Goal: Download file/media

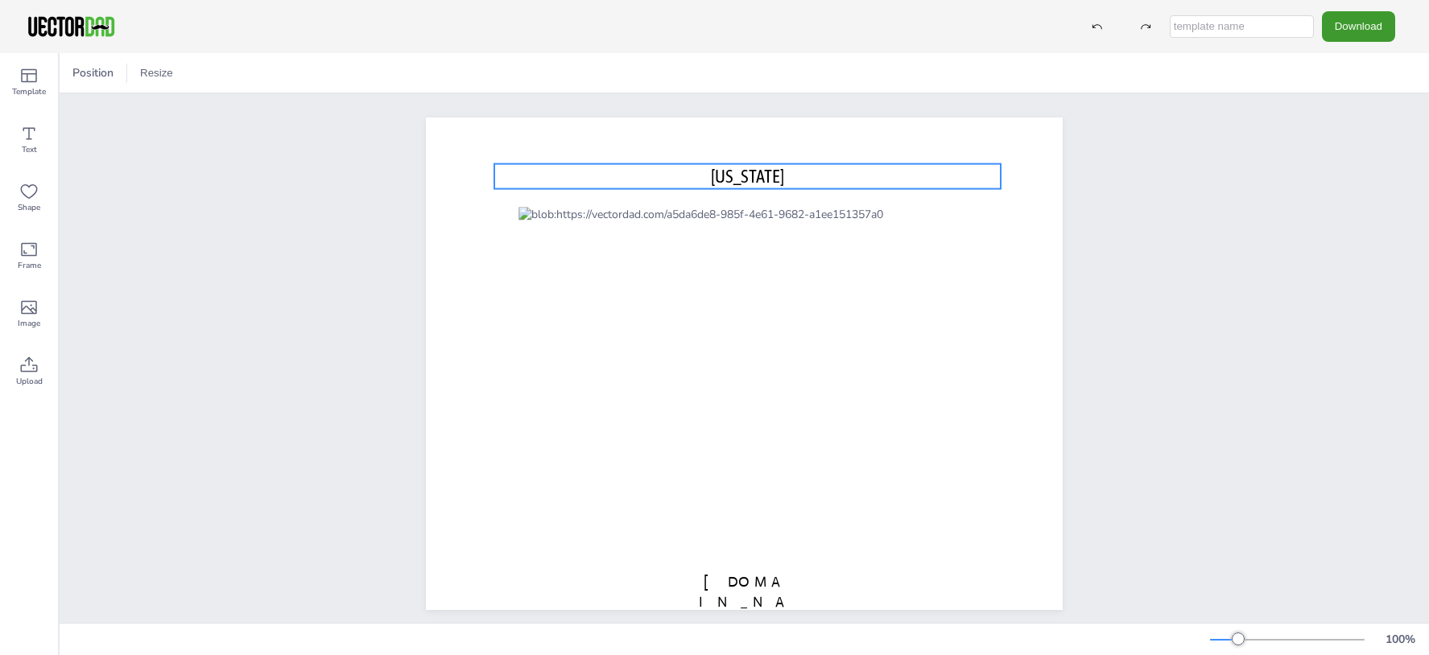
click at [707, 177] on p "[US_STATE]" at bounding box center [747, 176] width 506 height 25
click at [717, 172] on span "[US_STATE]" at bounding box center [747, 176] width 73 height 21
click at [722, 172] on span "OREGON" at bounding box center [747, 176] width 73 height 21
click at [719, 172] on span "OREGON" at bounding box center [747, 176] width 73 height 21
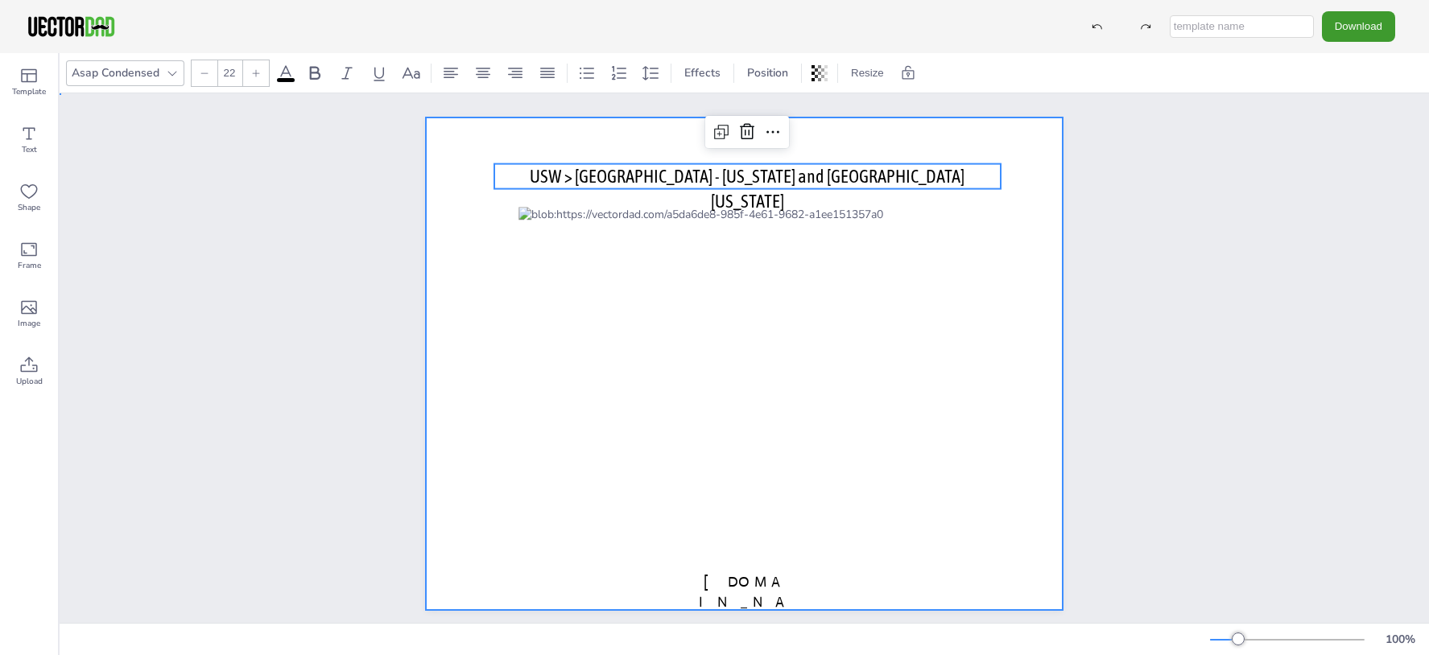
click at [1018, 328] on div at bounding box center [744, 364] width 637 height 493
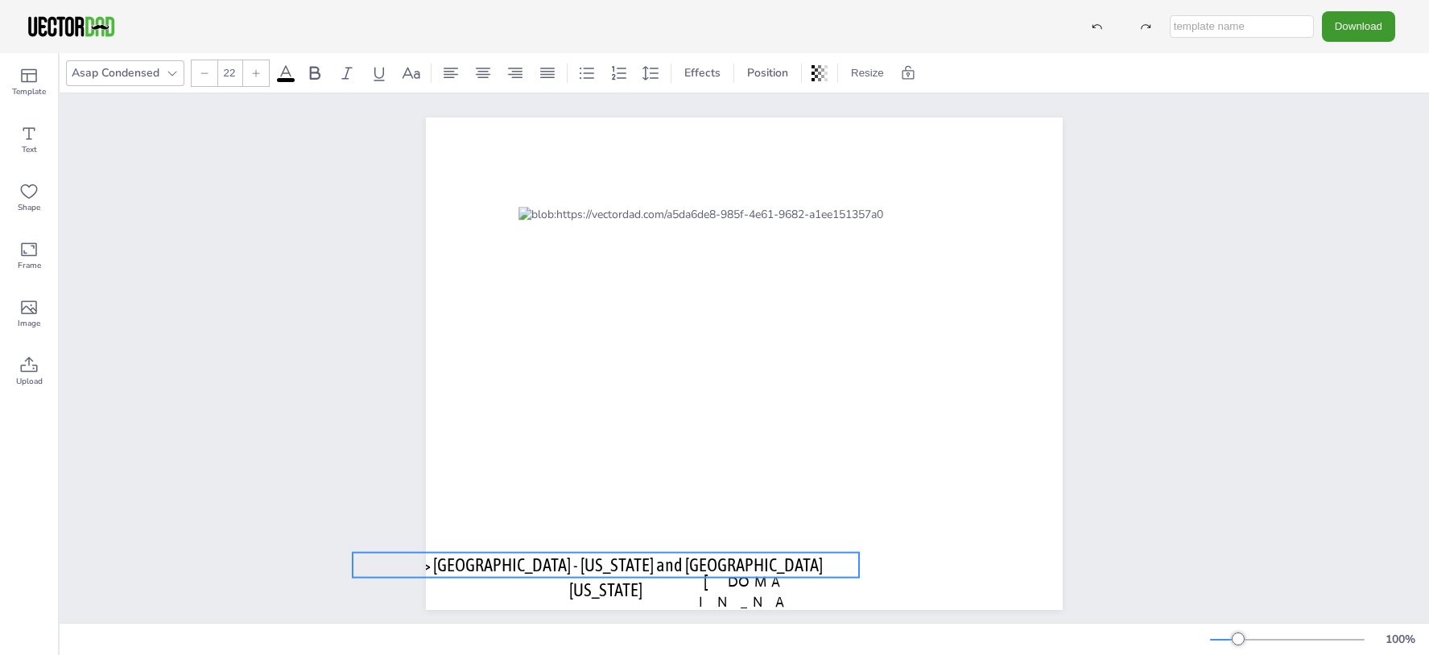
drag, startPoint x: 705, startPoint y: 183, endPoint x: 562, endPoint y: 570, distance: 412.9
click at [562, 570] on span "USW > CASCADE - Oregon and Southern Idaho" at bounding box center [605, 578] width 435 height 46
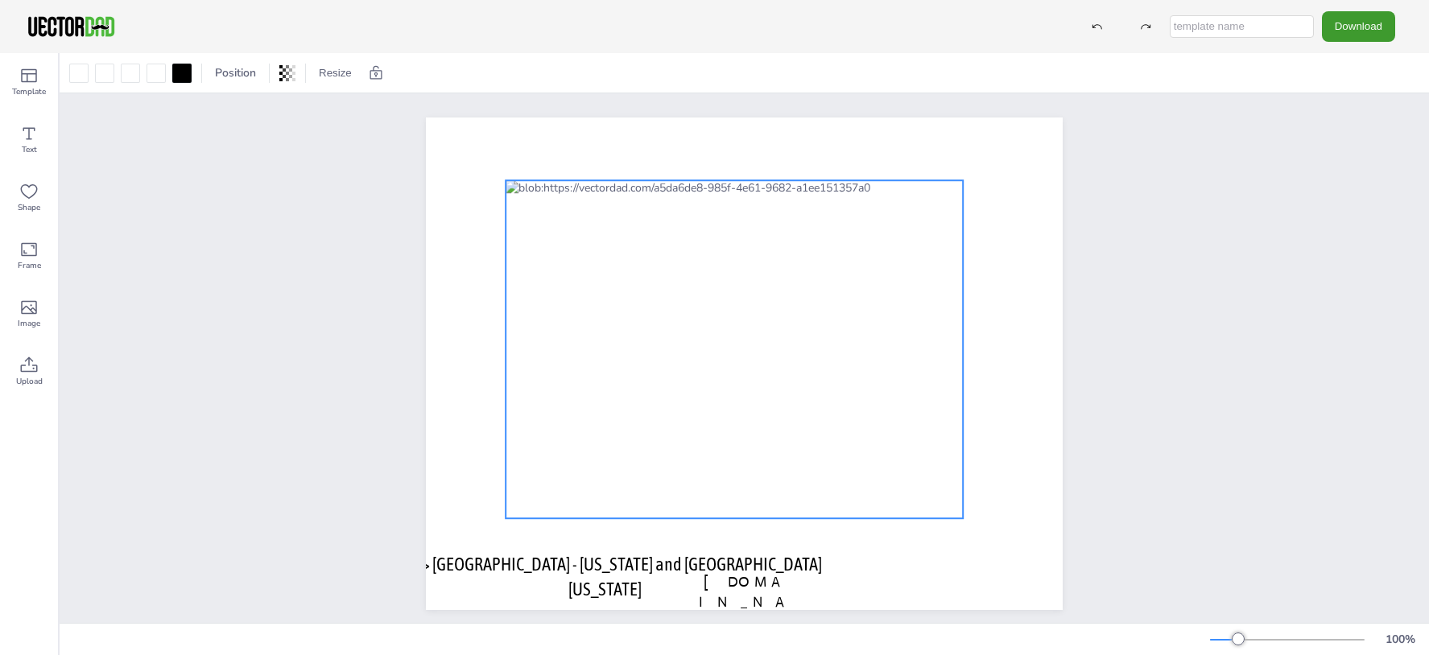
drag, startPoint x: 647, startPoint y: 410, endPoint x: 636, endPoint y: 386, distance: 26.7
click at [636, 386] on div at bounding box center [734, 349] width 457 height 338
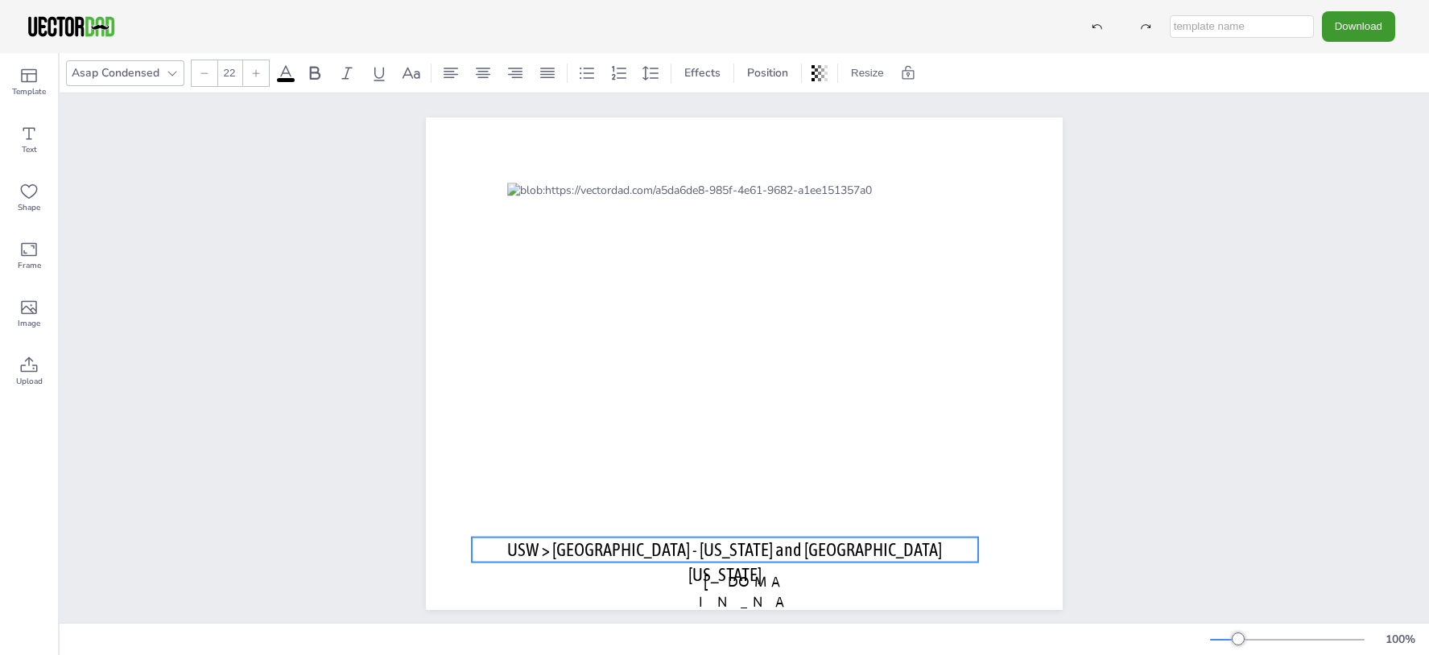
drag, startPoint x: 572, startPoint y: 568, endPoint x: 694, endPoint y: 554, distance: 122.4
click at [694, 554] on span "USW > CASCADE - Oregon and Southern Idaho" at bounding box center [724, 562] width 435 height 46
click at [694, 554] on span "USW > CASCADE - Oregon and Southern Idaho" at bounding box center [726, 562] width 435 height 46
click at [869, 547] on p "USW > CASCADE - Oregon and Southern Idaho" at bounding box center [726, 563] width 506 height 50
click at [845, 545] on span "USW > CASCADE - Oregon and Southern Idaho" at bounding box center [726, 562] width 435 height 46
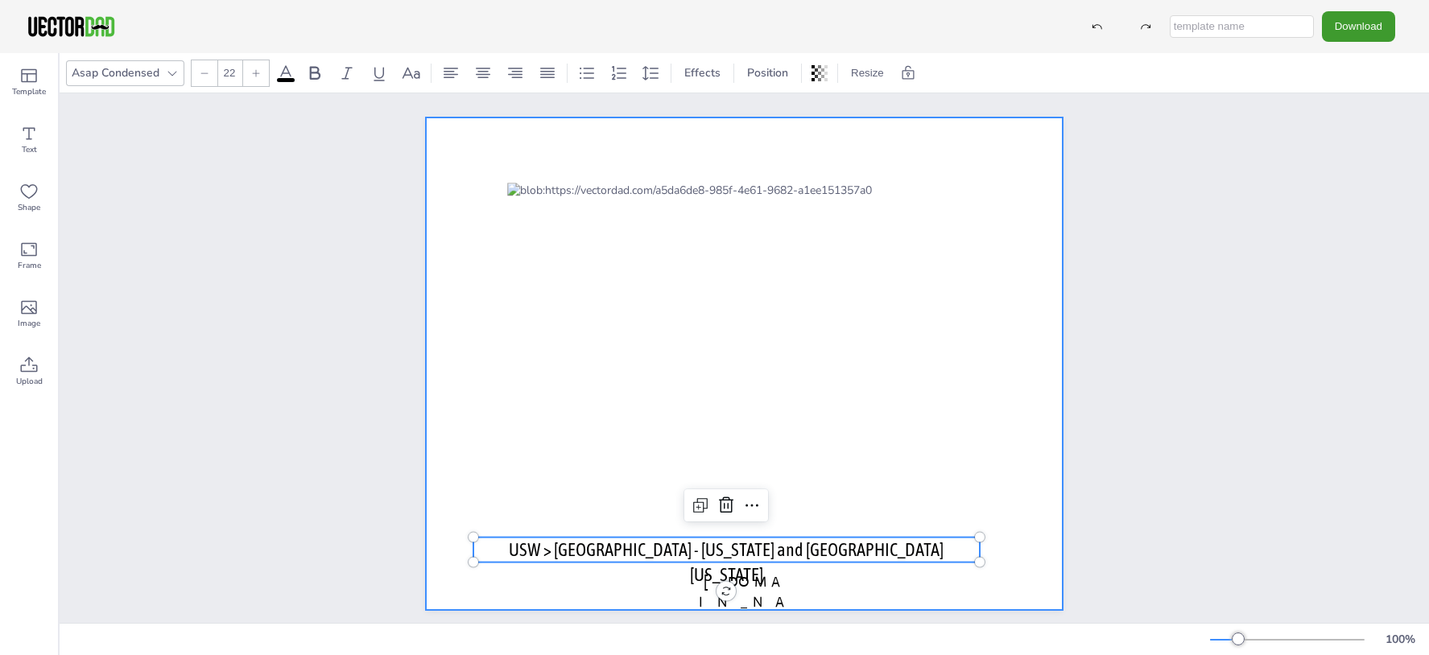
click at [452, 496] on div at bounding box center [744, 364] width 637 height 493
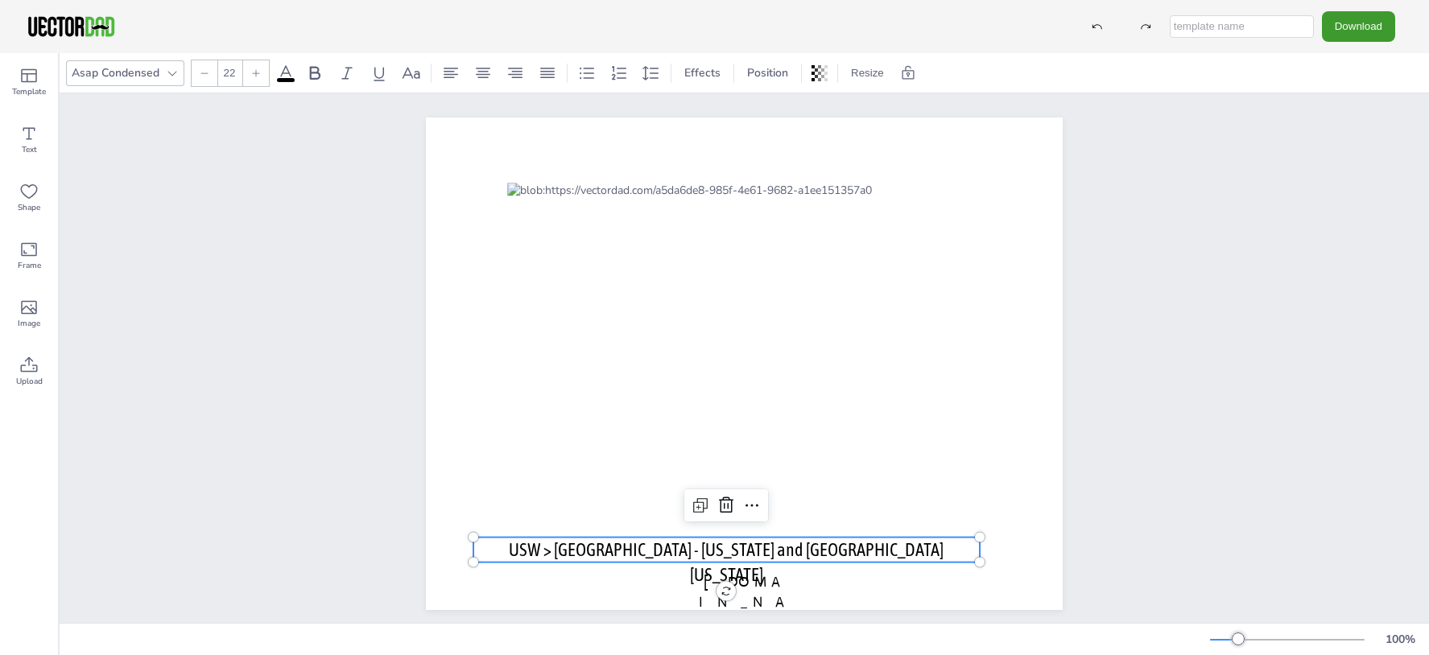
click at [515, 551] on p "USW > CASCADE - Oregon and Southern Idaho" at bounding box center [726, 563] width 506 height 50
click at [575, 551] on span "USW > CASCADE - Oregon and Southern Idaho" at bounding box center [726, 562] width 435 height 46
drag, startPoint x: 574, startPoint y: 551, endPoint x: 868, endPoint y: 550, distance: 293.9
click at [868, 550] on p "USW > CASCADE - Oregon and Southern Idaho" at bounding box center [726, 563] width 506 height 50
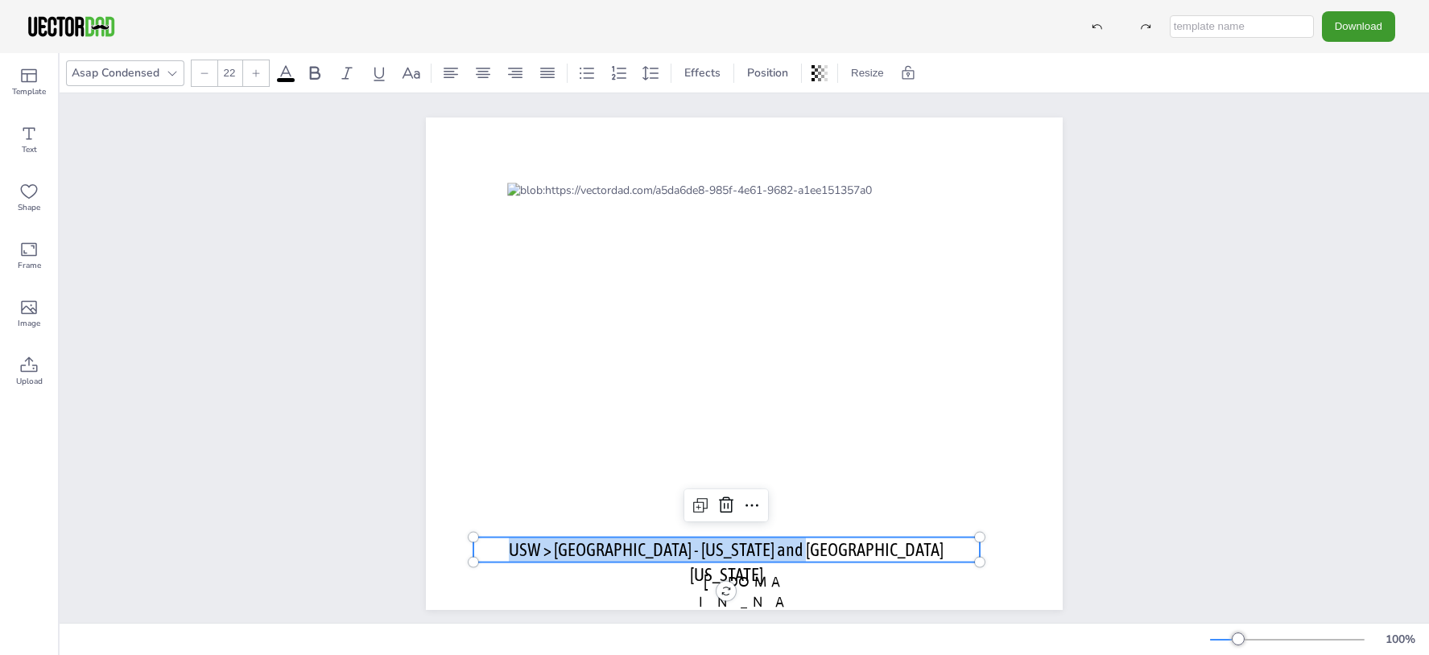
copy span "USW > CASCADE - Oregon and Southern Idaho"
click at [1348, 19] on button "Download" at bounding box center [1358, 26] width 73 height 30
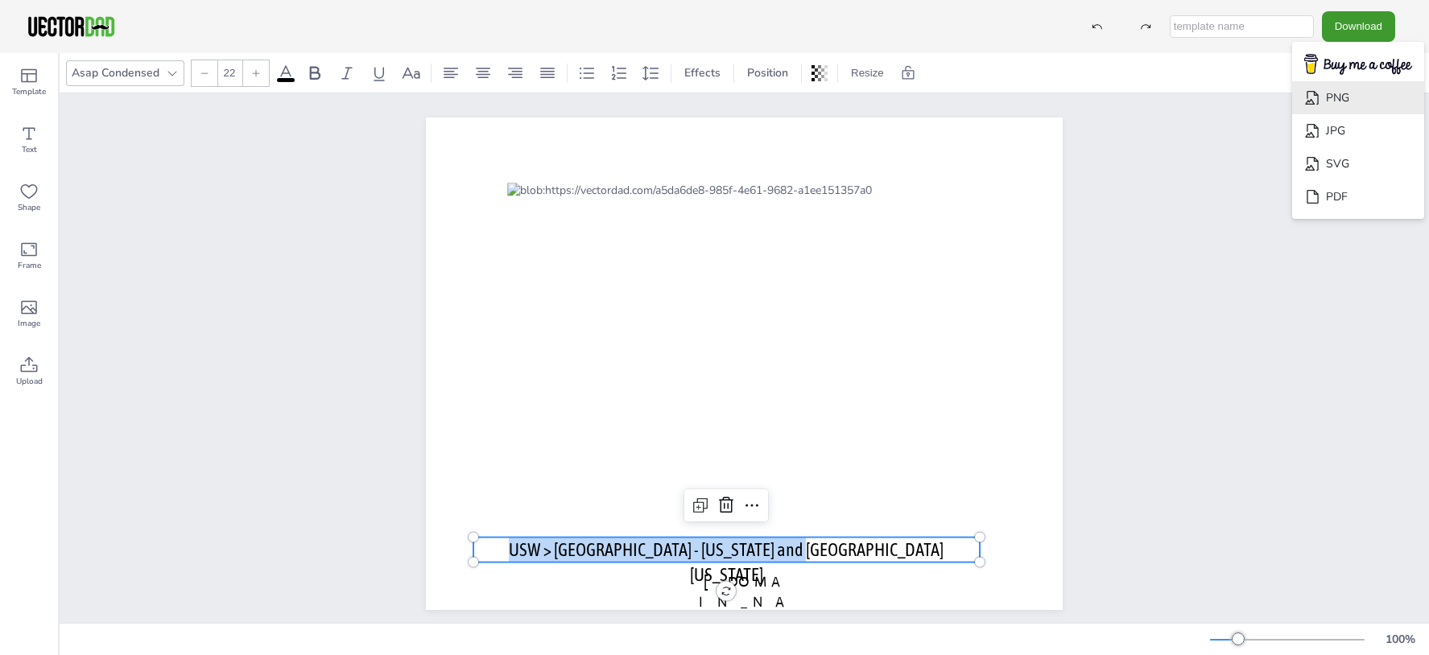
click at [1345, 105] on li "PNG" at bounding box center [1358, 97] width 132 height 33
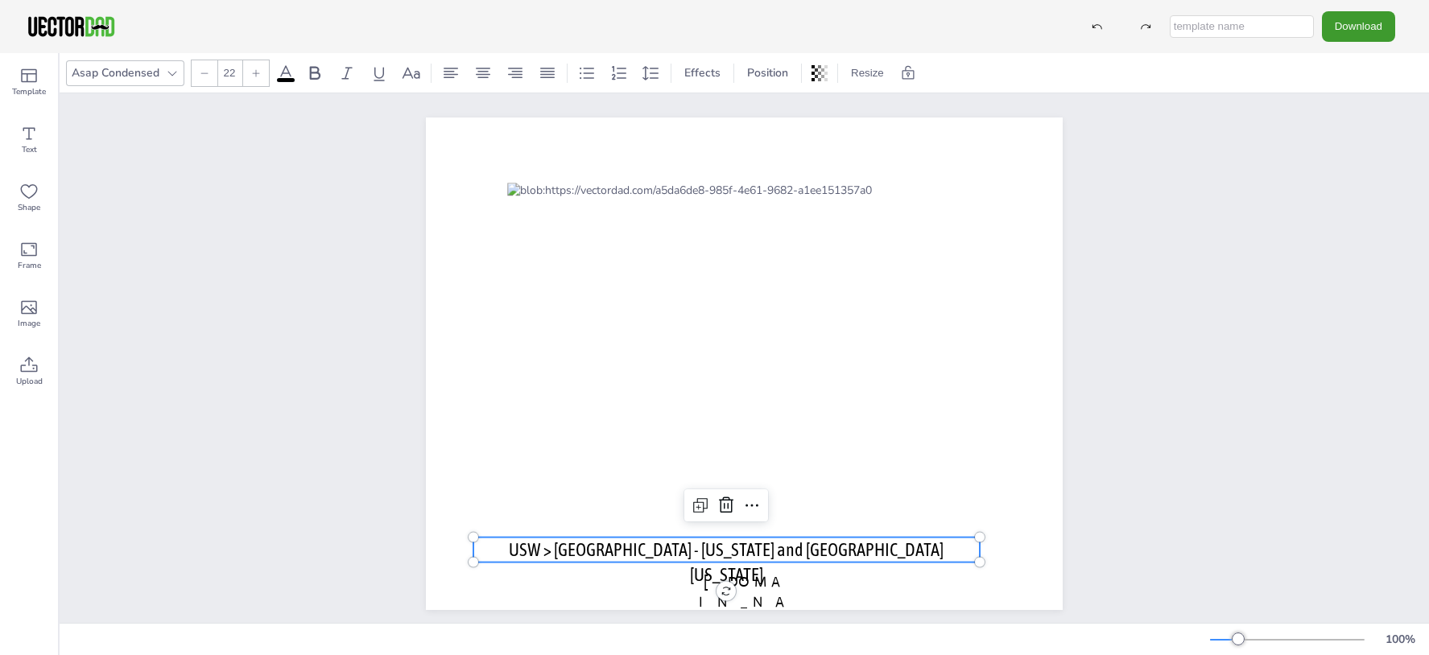
click at [1289, 30] on input "text" at bounding box center [1242, 26] width 144 height 23
type input "Oregon map"
click at [1386, 16] on button "Download" at bounding box center [1358, 26] width 73 height 30
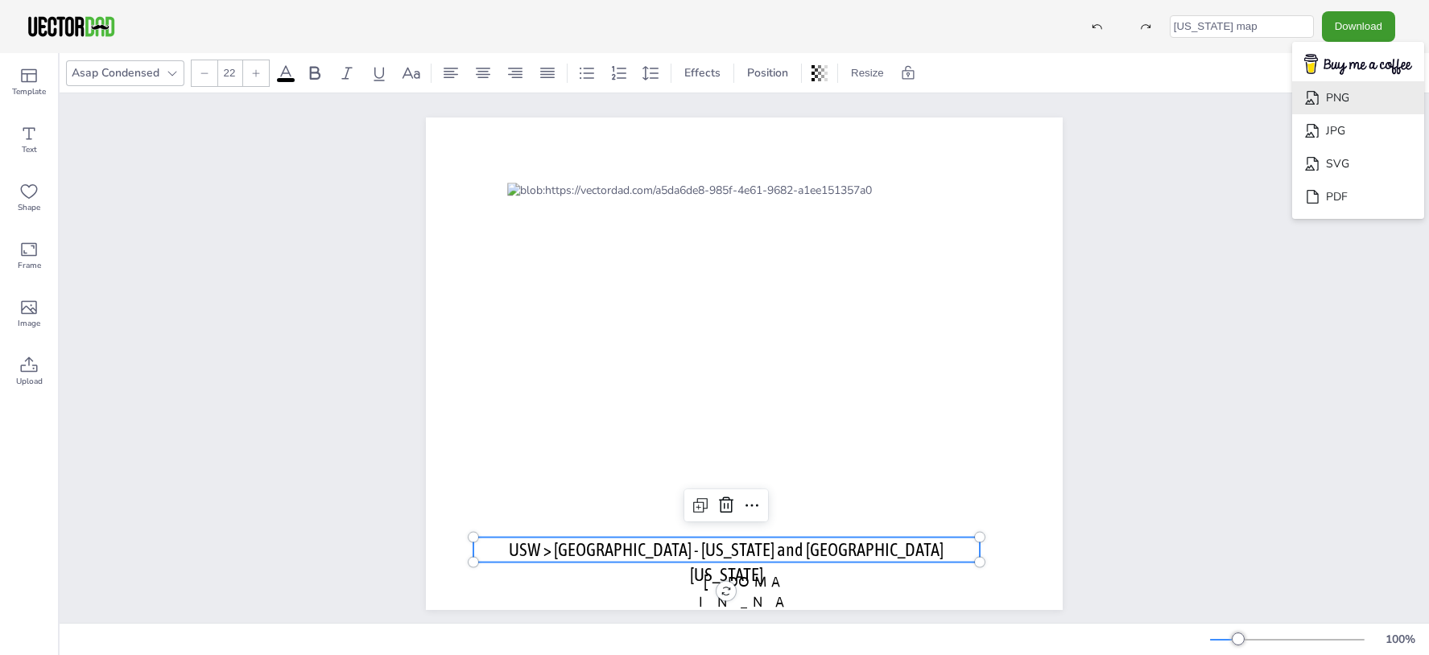
click at [1353, 97] on li "PNG" at bounding box center [1358, 97] width 132 height 33
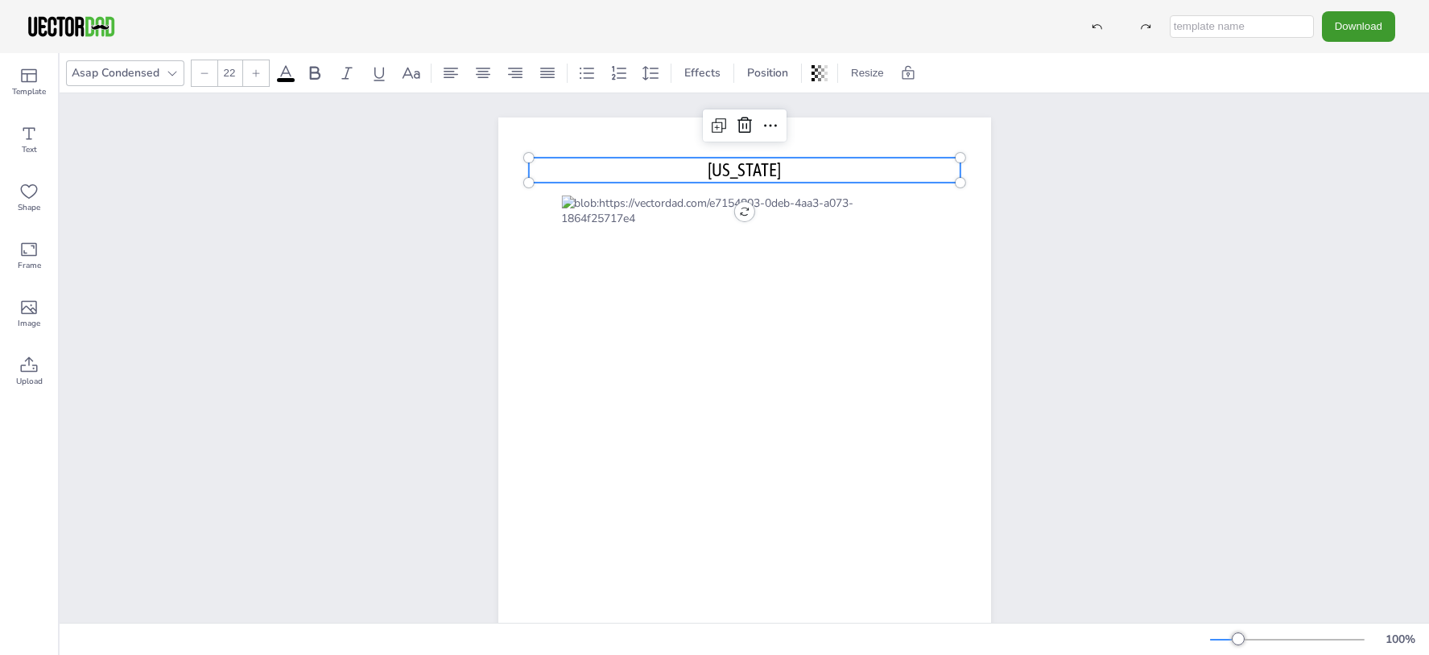
click at [750, 165] on span "[US_STATE]" at bounding box center [744, 169] width 73 height 21
click at [750, 165] on span "IDAHO" at bounding box center [744, 169] width 73 height 21
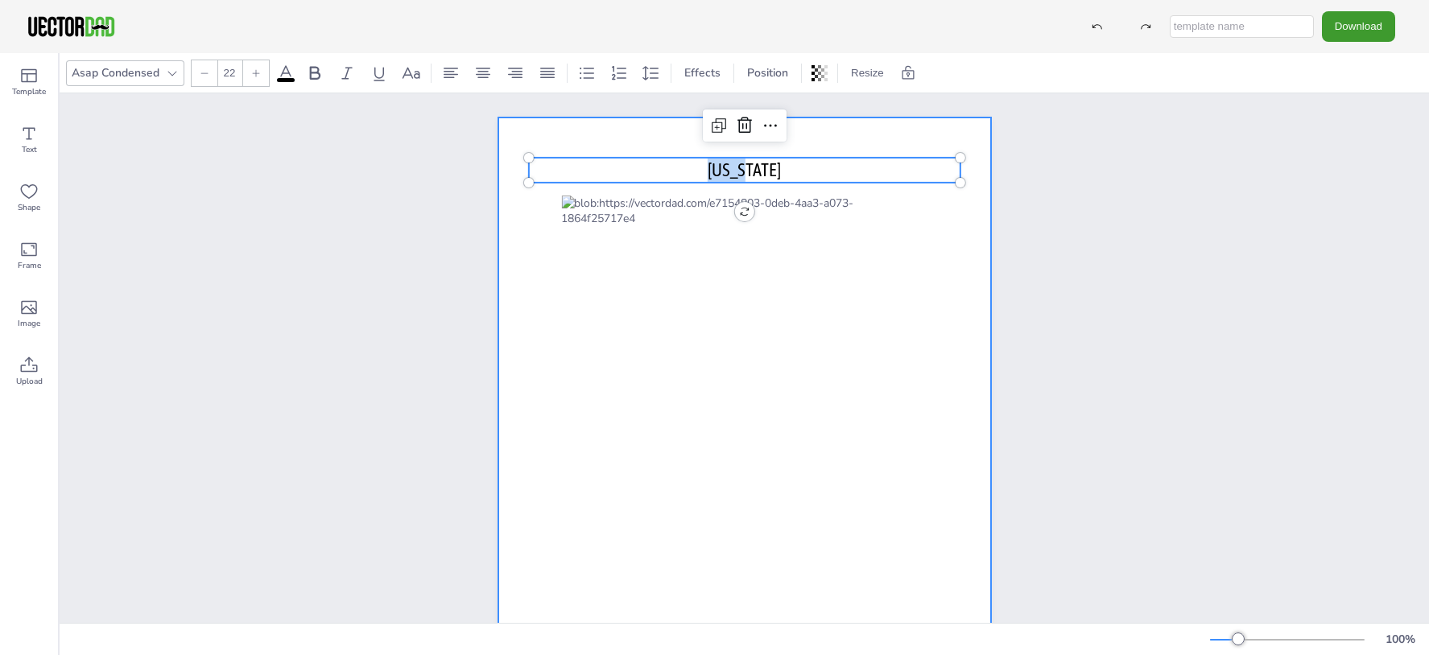
drag, startPoint x: 764, startPoint y: 168, endPoint x: 682, endPoint y: 179, distance: 82.8
click at [682, 179] on p "IDAHO" at bounding box center [744, 170] width 432 height 25
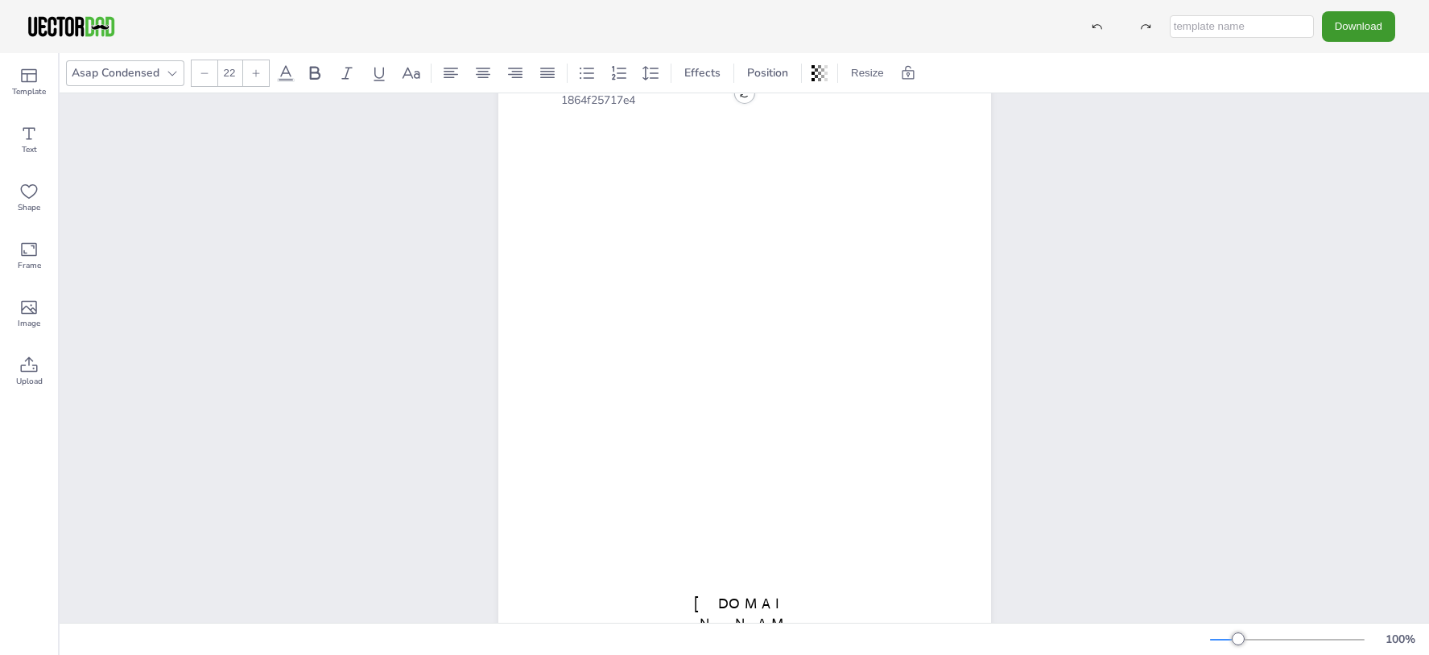
scroll to position [21, 0]
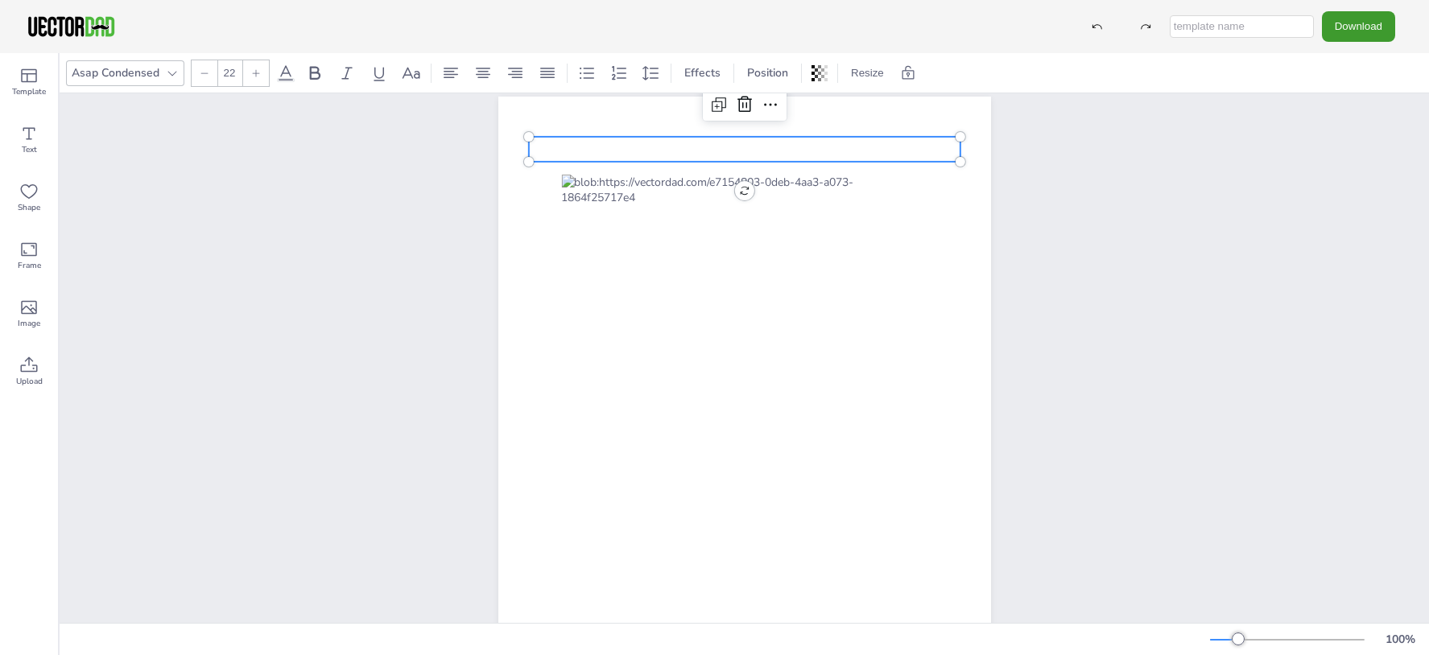
click at [717, 146] on p at bounding box center [744, 149] width 432 height 25
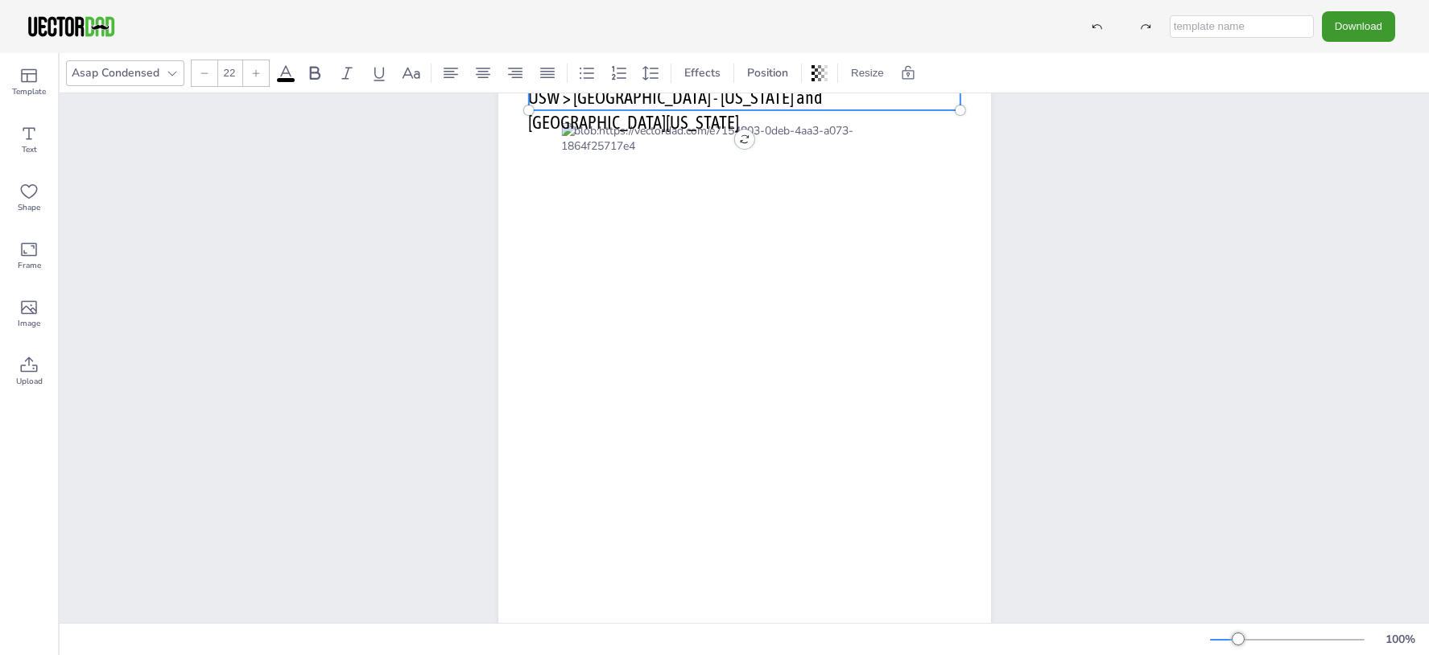
scroll to position [45, 0]
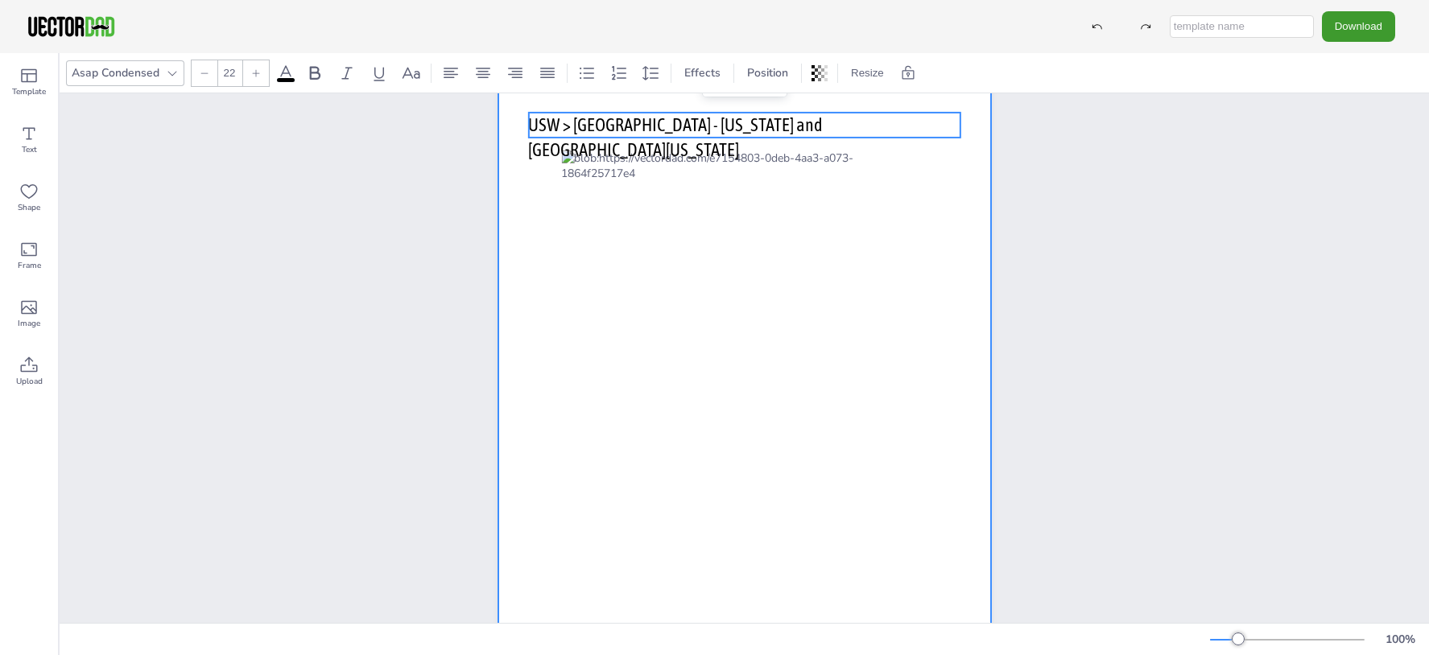
click at [862, 110] on div at bounding box center [744, 390] width 493 height 637
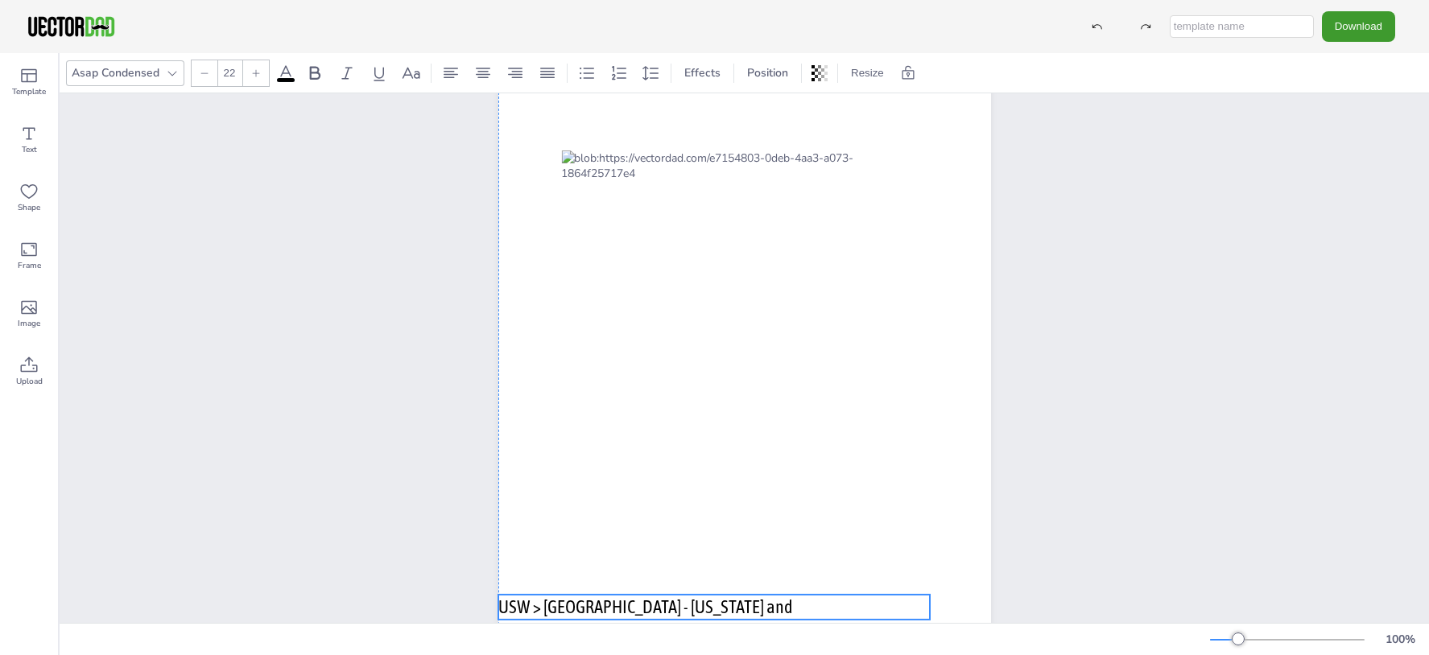
drag, startPoint x: 791, startPoint y: 127, endPoint x: 770, endPoint y: 611, distance: 484.3
click at [770, 611] on div "vectordad.com USW > CASCADE - Oregon and Southern Idaho" at bounding box center [744, 358] width 1369 height 530
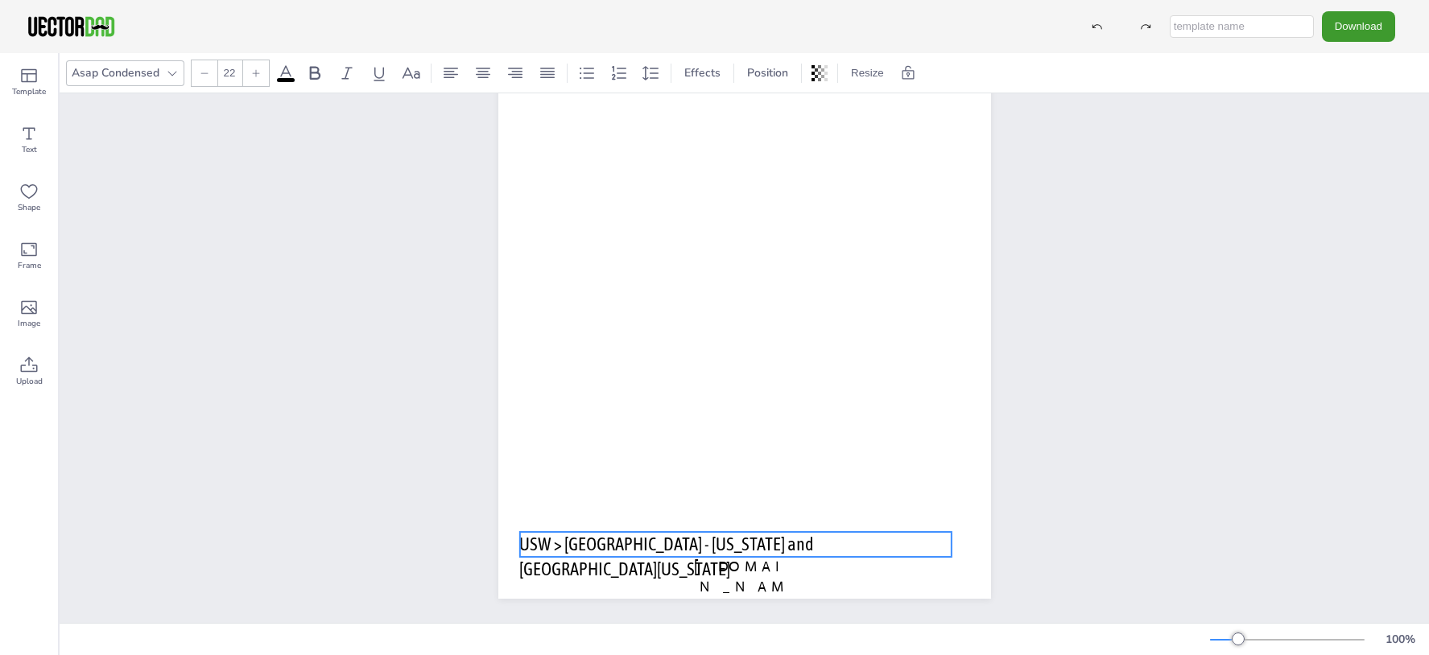
drag, startPoint x: 522, startPoint y: 485, endPoint x: 534, endPoint y: 534, distance: 50.6
click at [534, 534] on span "USW > CASCADE - Oregon and Southern Idaho" at bounding box center [666, 557] width 295 height 46
click at [1204, 332] on div "vectordad.com USW > CASCADE - Oregon and Southern Idaho" at bounding box center [744, 280] width 1369 height 685
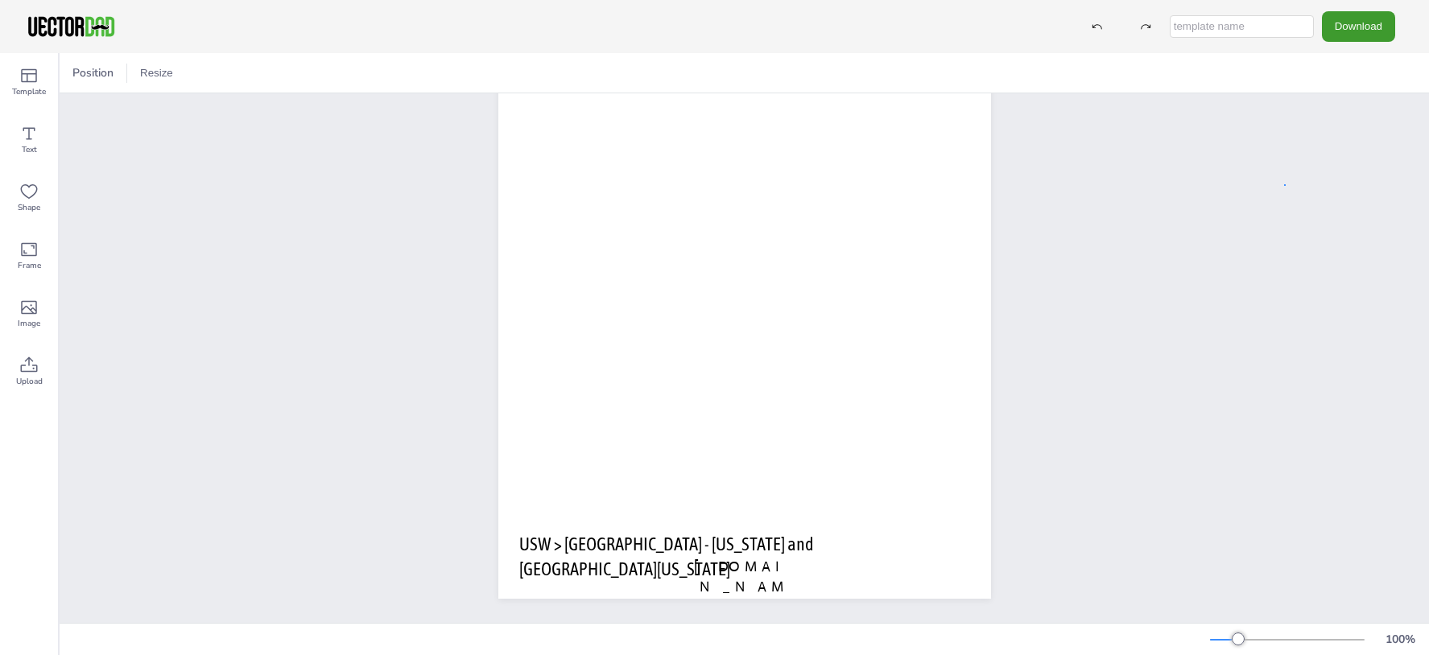
drag, startPoint x: 1423, startPoint y: 282, endPoint x: 1284, endPoint y: 172, distance: 176.5
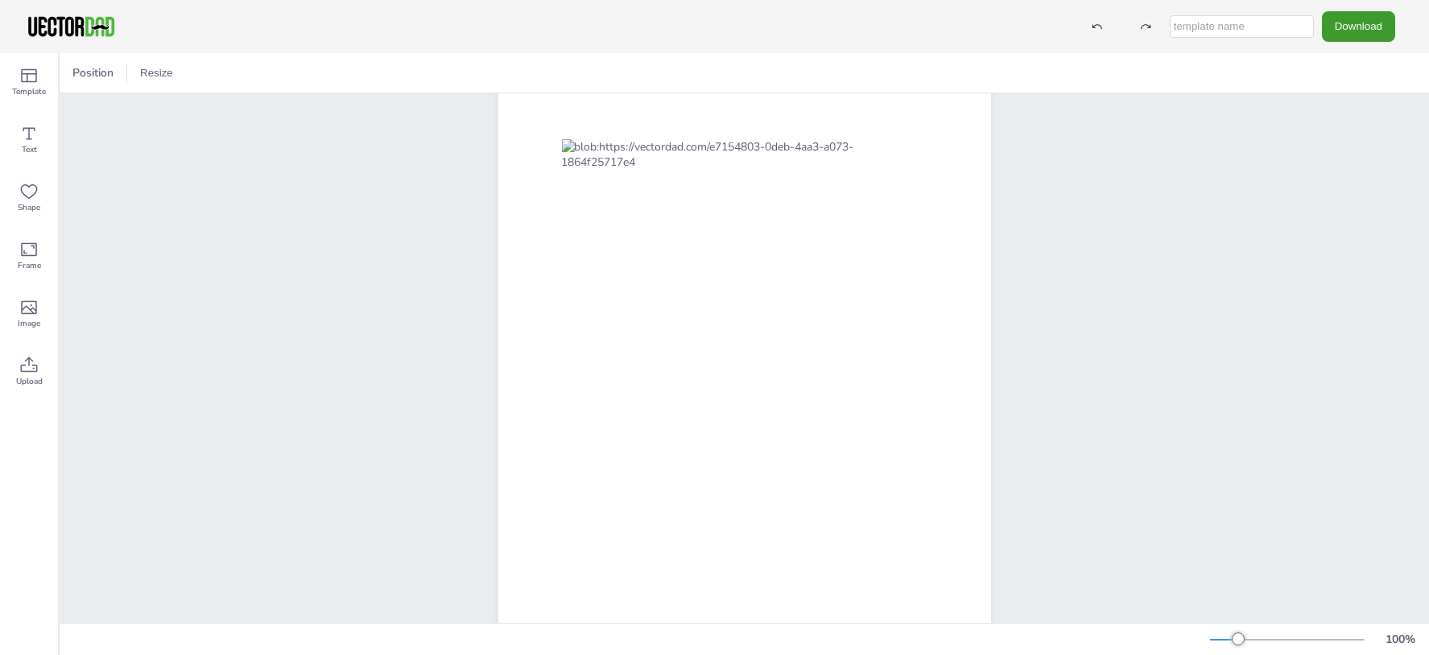
scroll to position [38, 0]
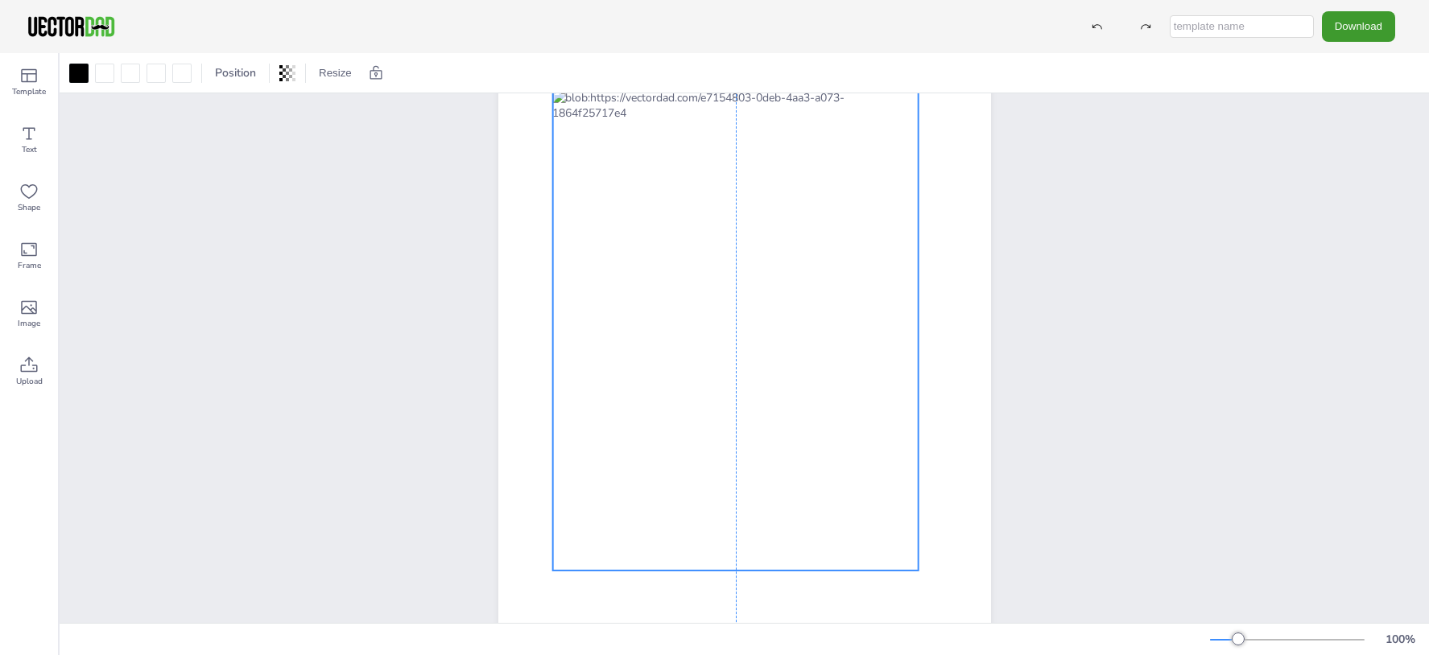
drag, startPoint x: 723, startPoint y: 452, endPoint x: 716, endPoint y: 385, distance: 67.2
click at [716, 385] on div at bounding box center [735, 330] width 366 height 481
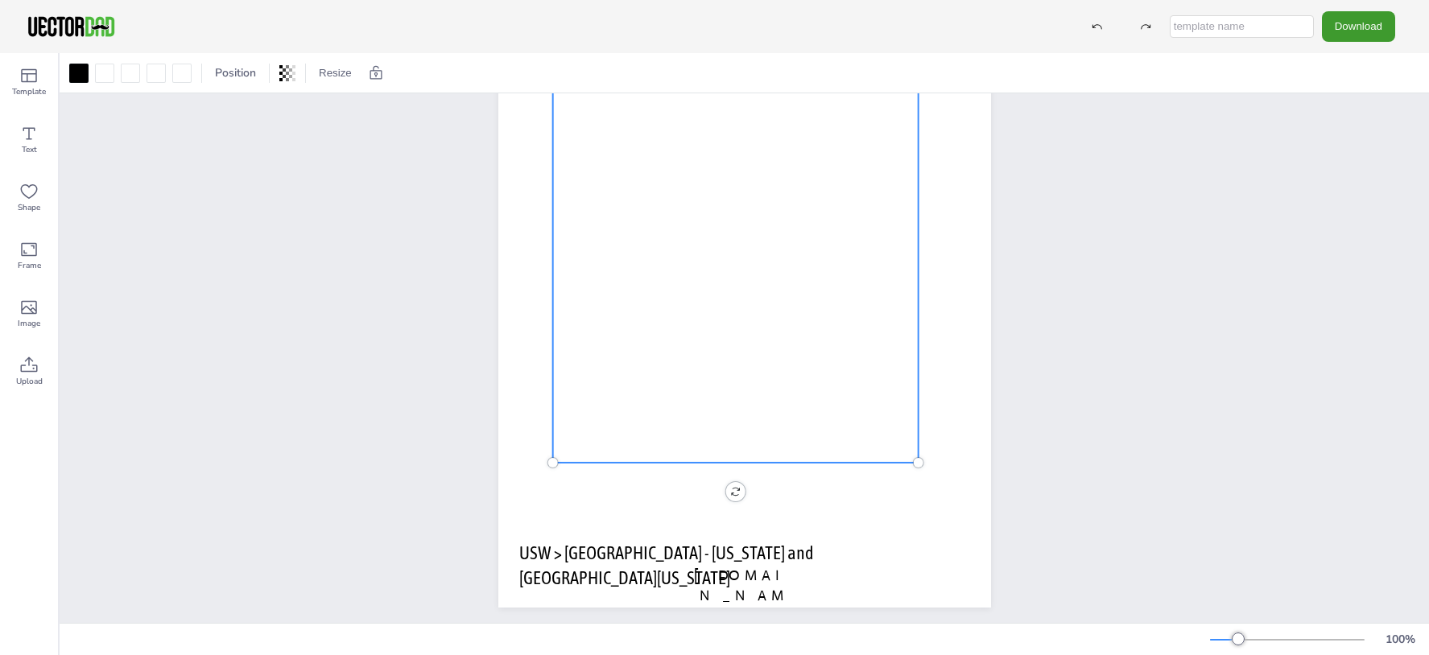
scroll to position [167, 0]
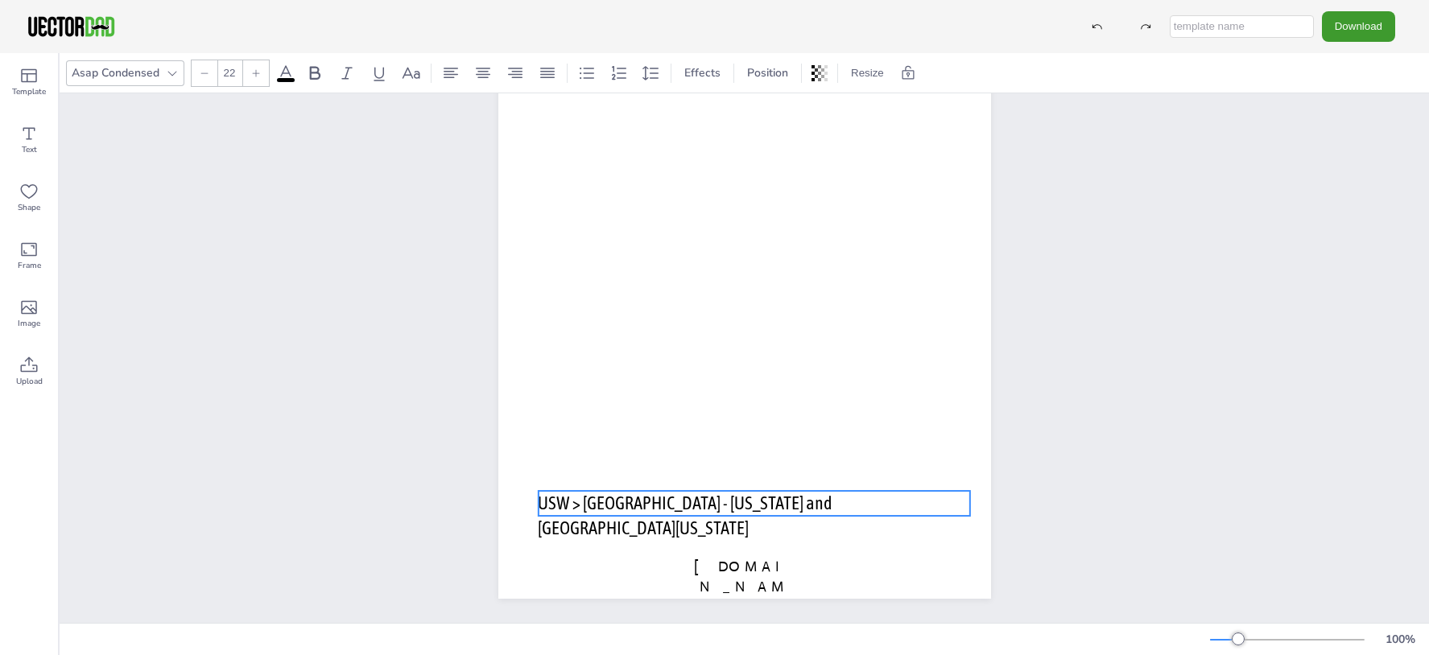
drag, startPoint x: 638, startPoint y: 535, endPoint x: 657, endPoint y: 494, distance: 45.4
click at [657, 494] on span "USW > CASCADE - Oregon and Southern Idaho" at bounding box center [685, 516] width 295 height 46
click at [657, 494] on span "USW > CASCADE - Oregon and Southern Idaho" at bounding box center [686, 516] width 295 height 46
click at [475, 71] on icon at bounding box center [482, 73] width 19 height 19
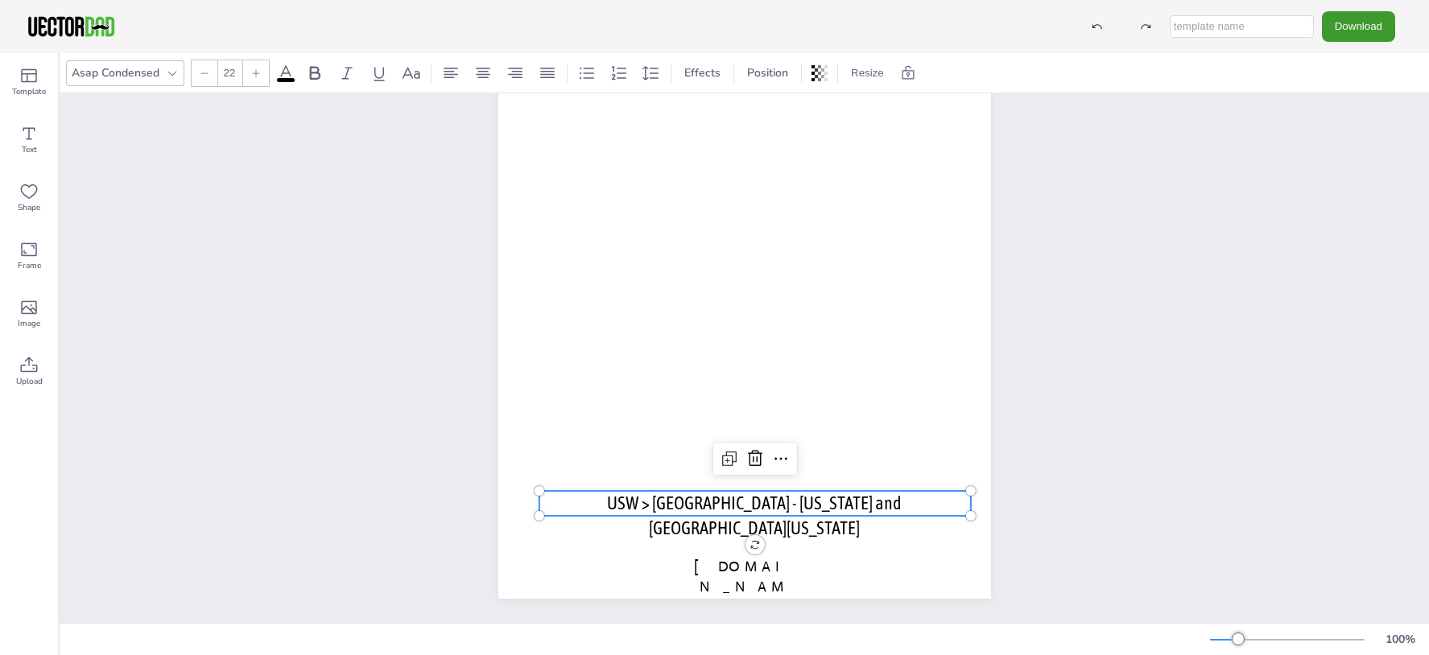
drag, startPoint x: 1016, startPoint y: 317, endPoint x: 1270, endPoint y: 21, distance: 390.5
click at [1270, 21] on input "text" at bounding box center [1242, 26] width 144 height 23
type input "Idaho map"
click at [1349, 31] on button "Download" at bounding box center [1358, 26] width 73 height 30
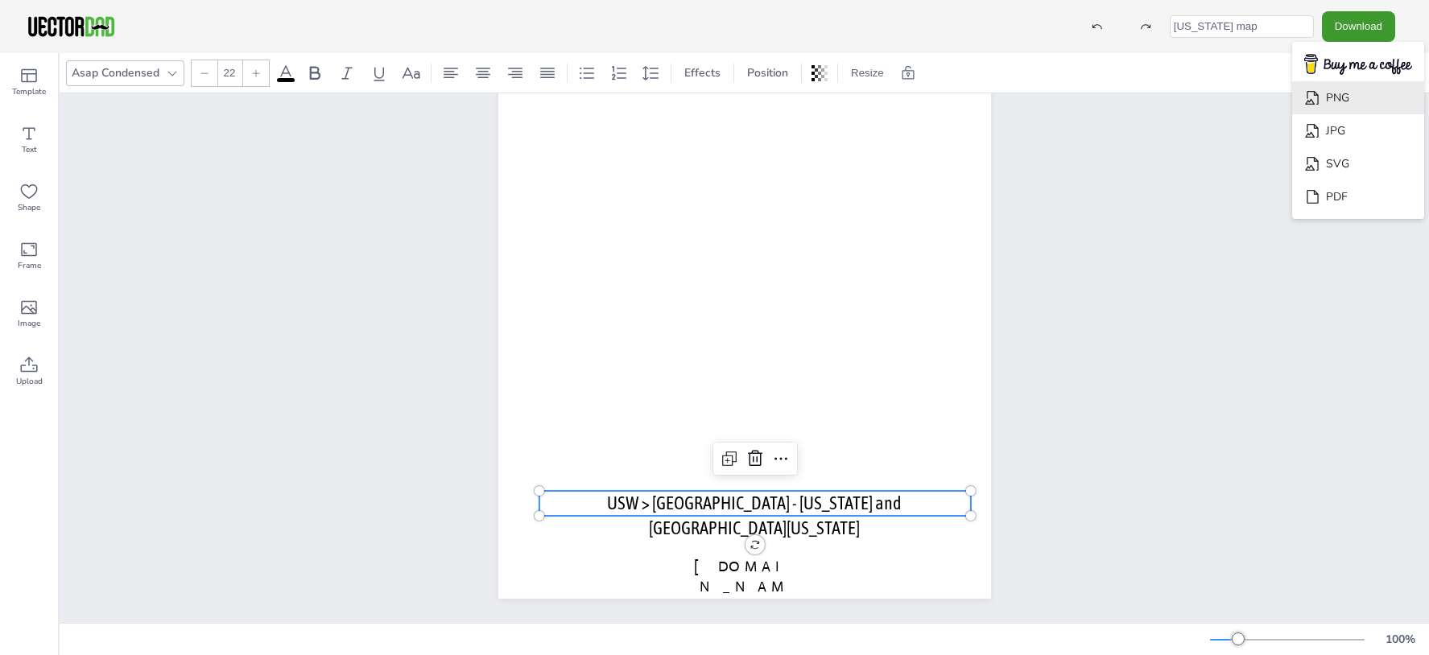
click at [1365, 101] on li "PNG" at bounding box center [1358, 97] width 132 height 33
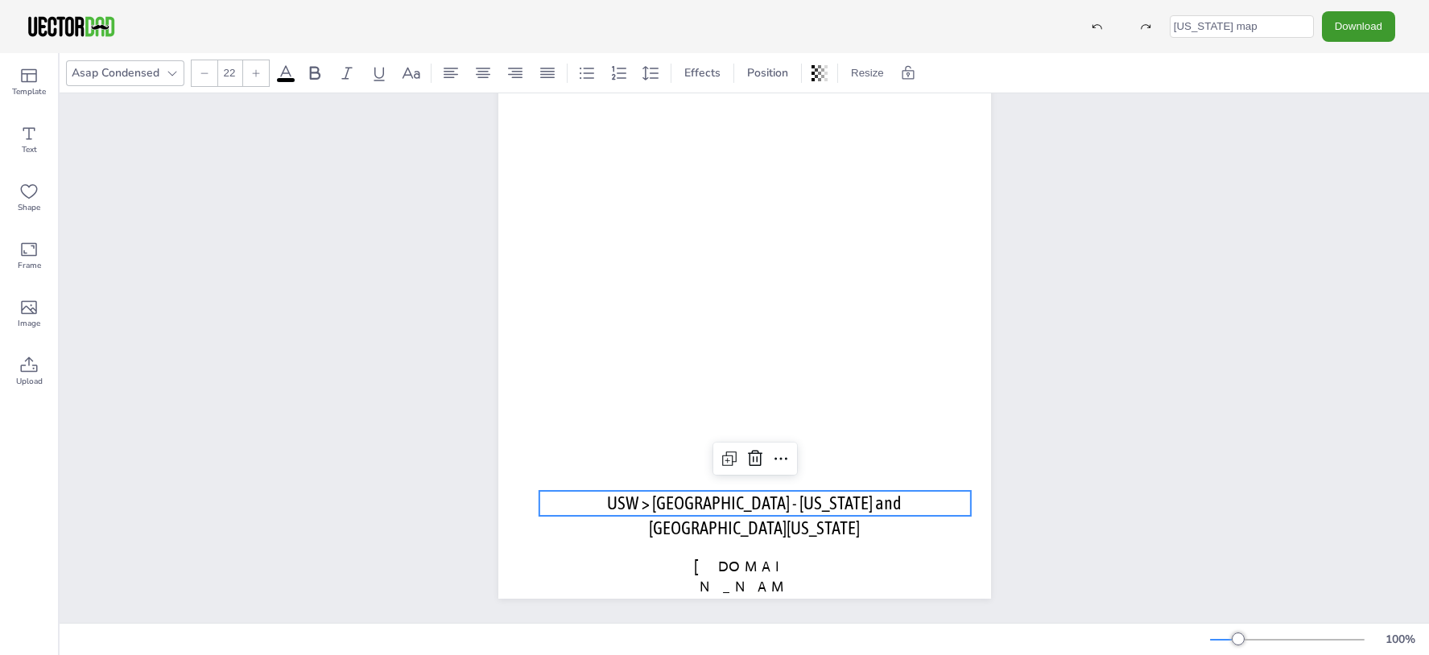
click at [1141, 285] on div "vectordad.com USW > CASCADE - Oregon and Southern Idaho" at bounding box center [744, 280] width 1369 height 685
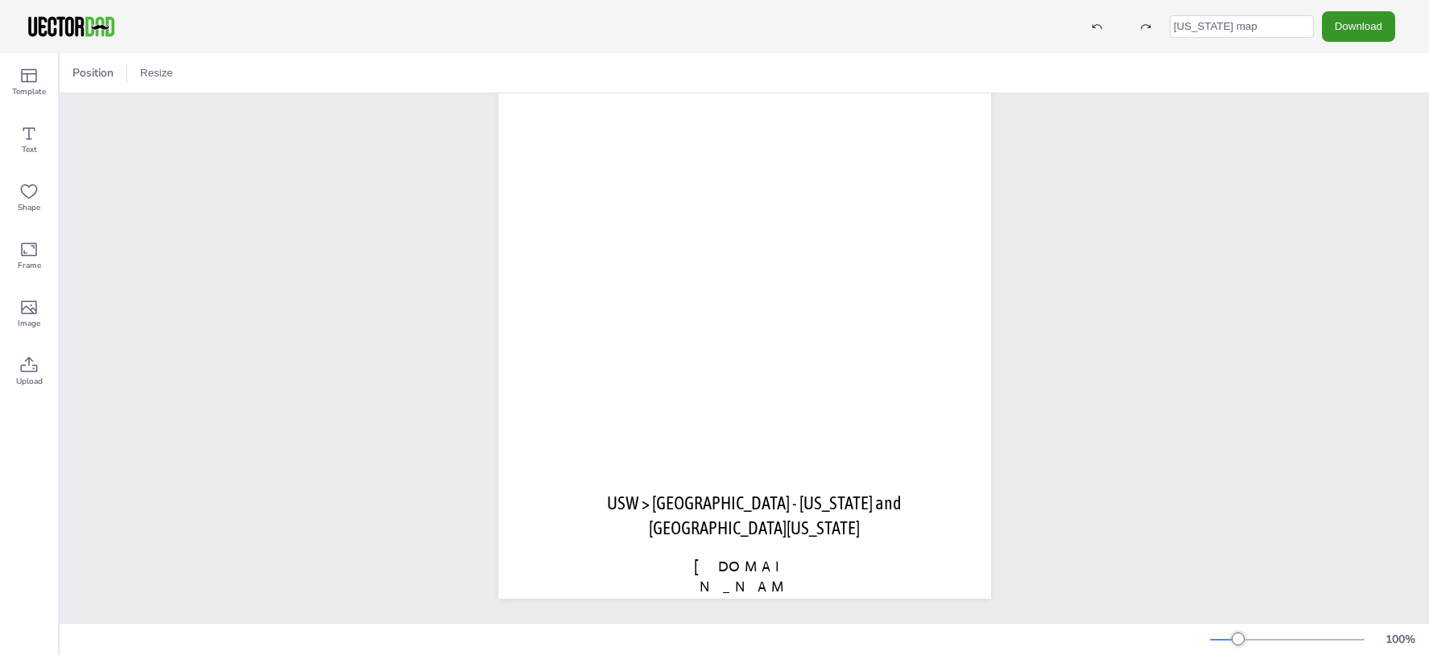
click at [1352, 33] on button "Download" at bounding box center [1358, 26] width 73 height 30
click at [1332, 126] on li "JPG" at bounding box center [1358, 130] width 132 height 33
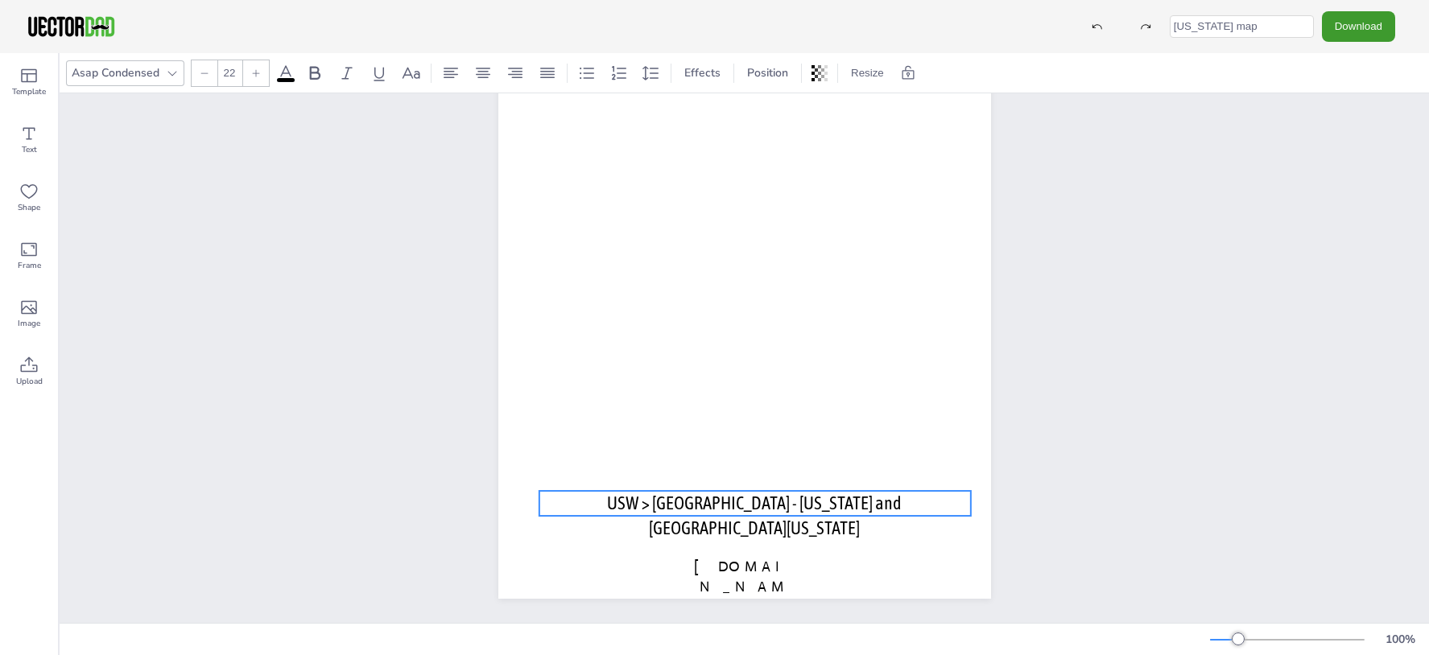
click at [890, 493] on span "USW > CASCADE - Oregon and Southern Idaho" at bounding box center [754, 516] width 295 height 46
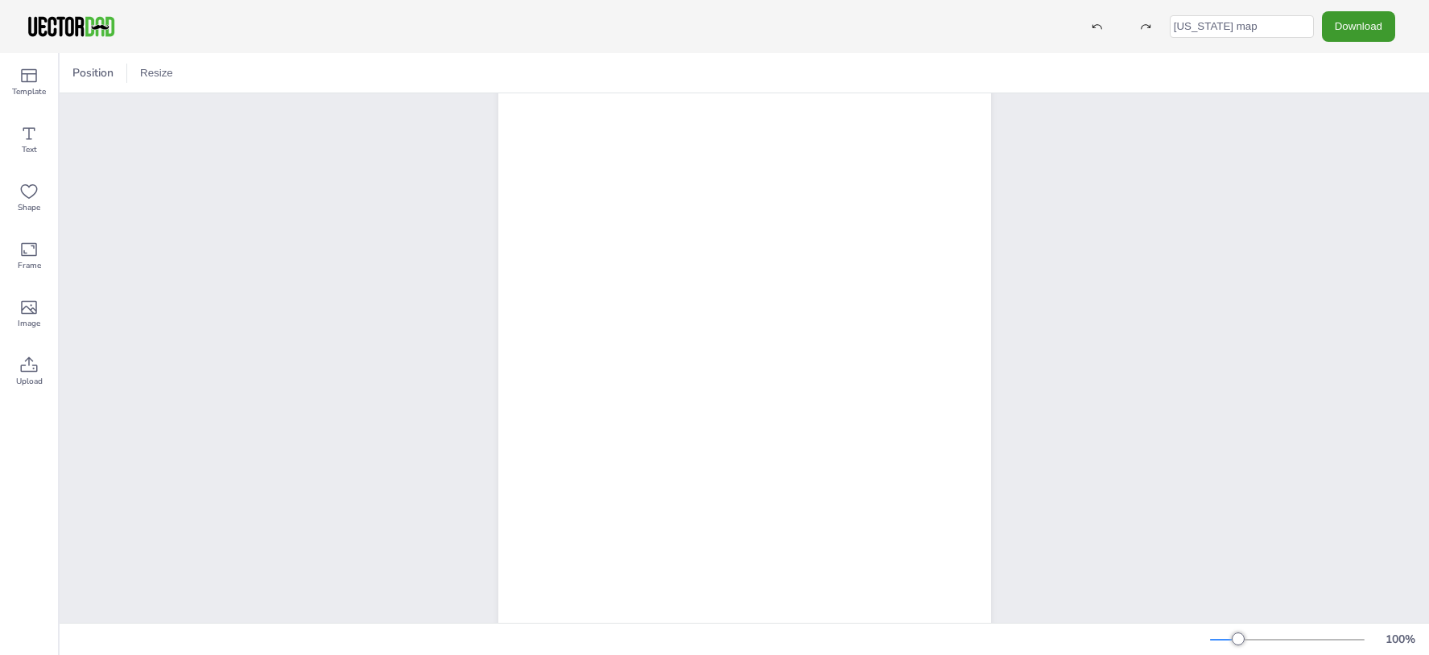
scroll to position [82, 0]
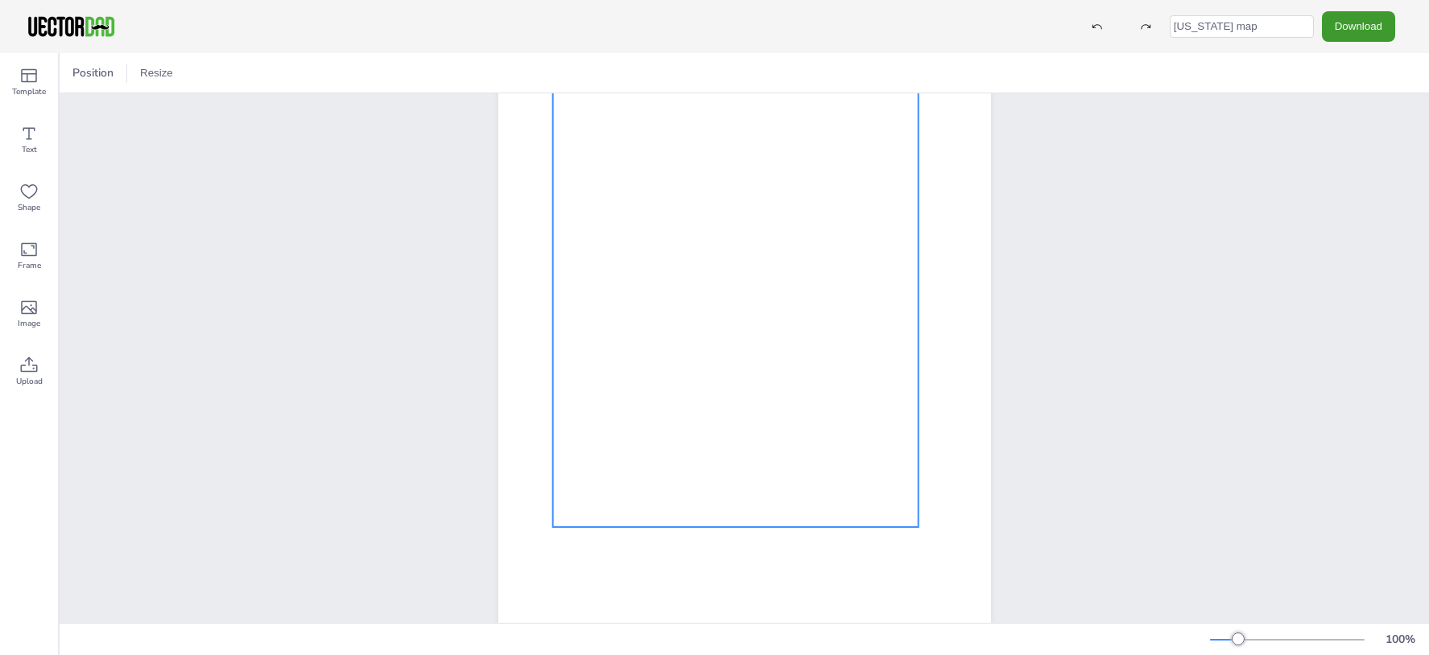
click at [724, 268] on div at bounding box center [735, 287] width 366 height 481
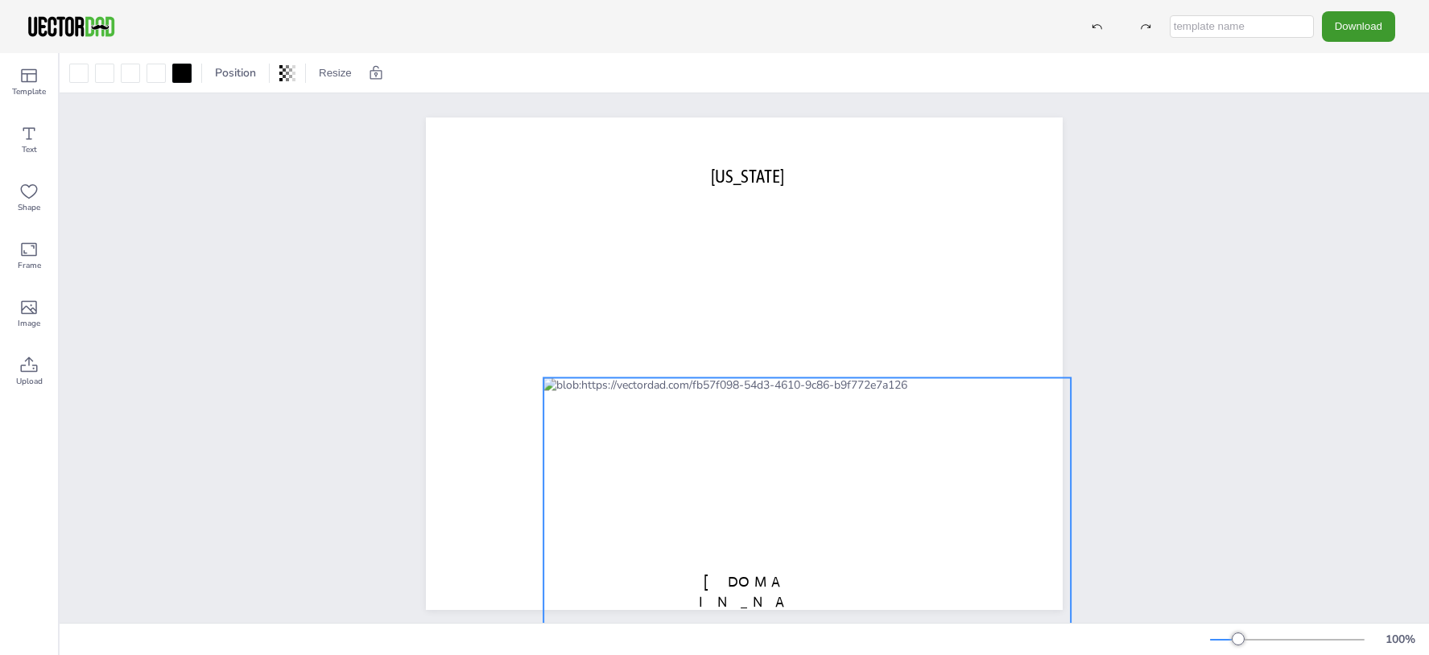
drag, startPoint x: 837, startPoint y: 342, endPoint x: 901, endPoint y: 504, distance: 173.9
click at [901, 504] on div at bounding box center [806, 526] width 527 height 297
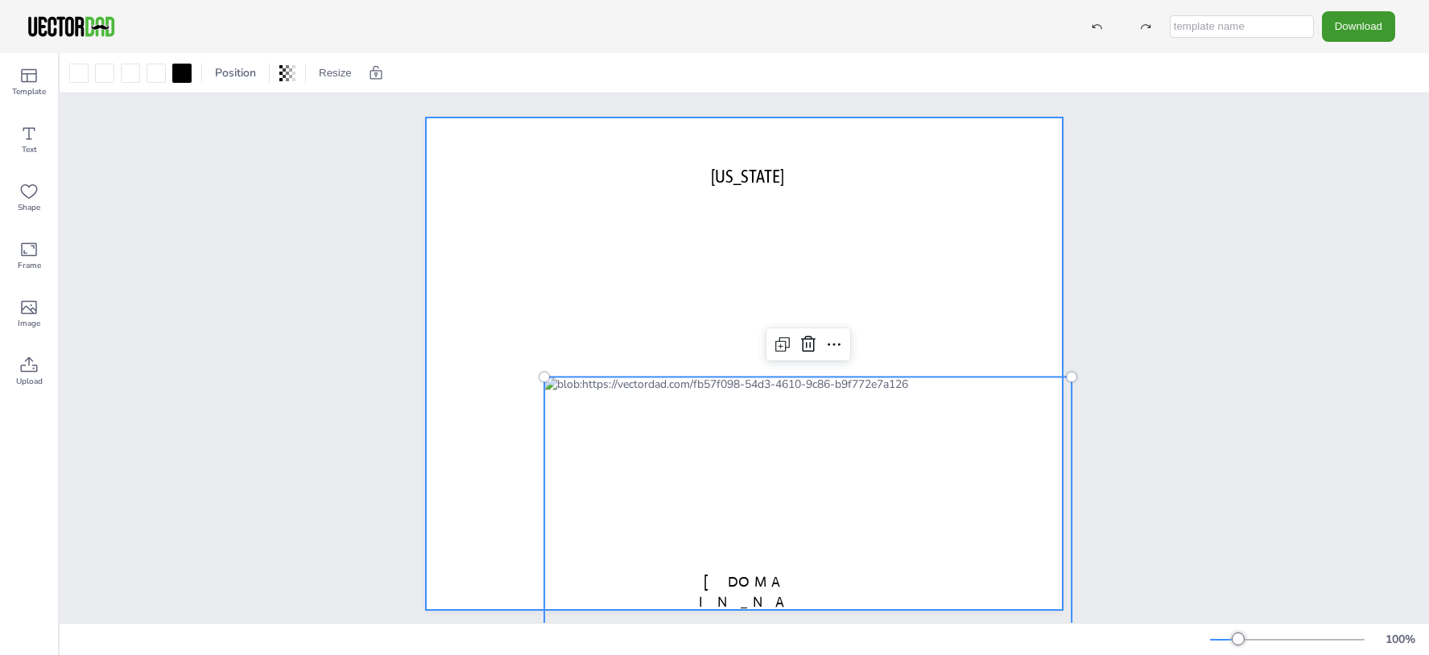
click at [586, 270] on div at bounding box center [744, 364] width 637 height 493
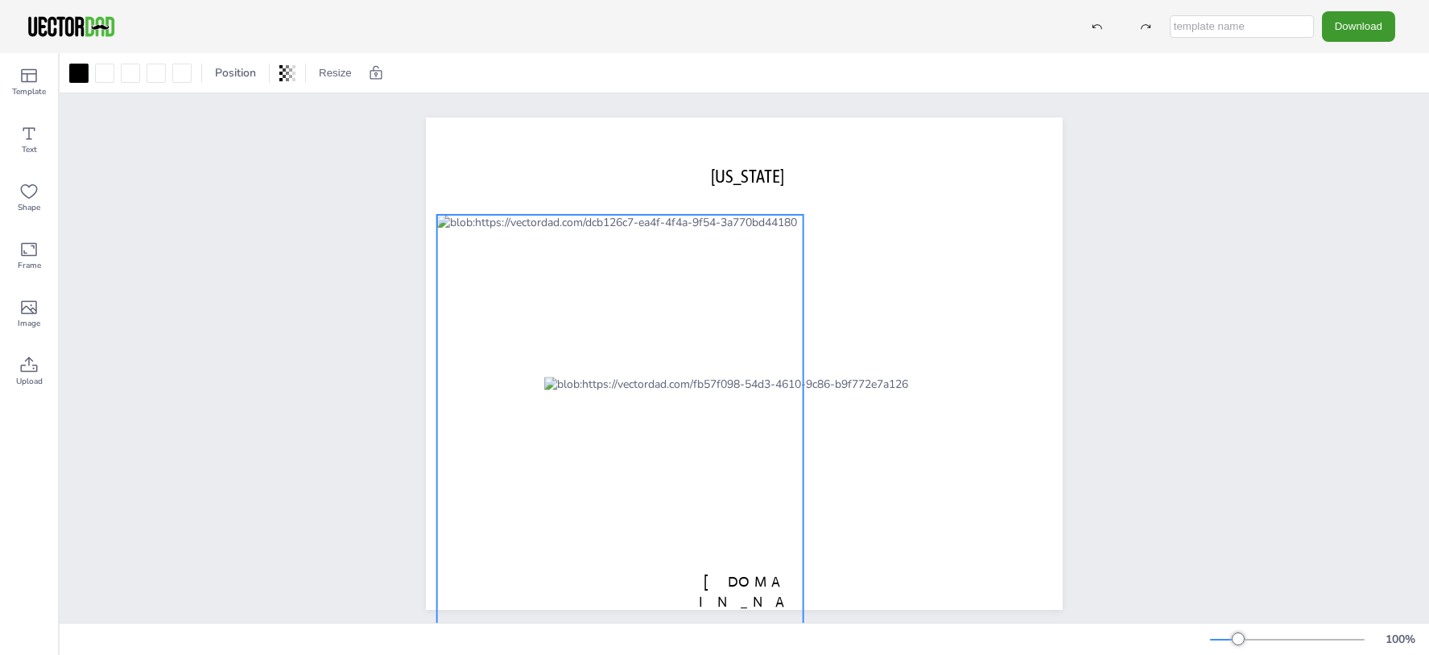
drag, startPoint x: 604, startPoint y: 405, endPoint x: 529, endPoint y: 495, distance: 117.2
click at [529, 495] on div at bounding box center [620, 455] width 366 height 481
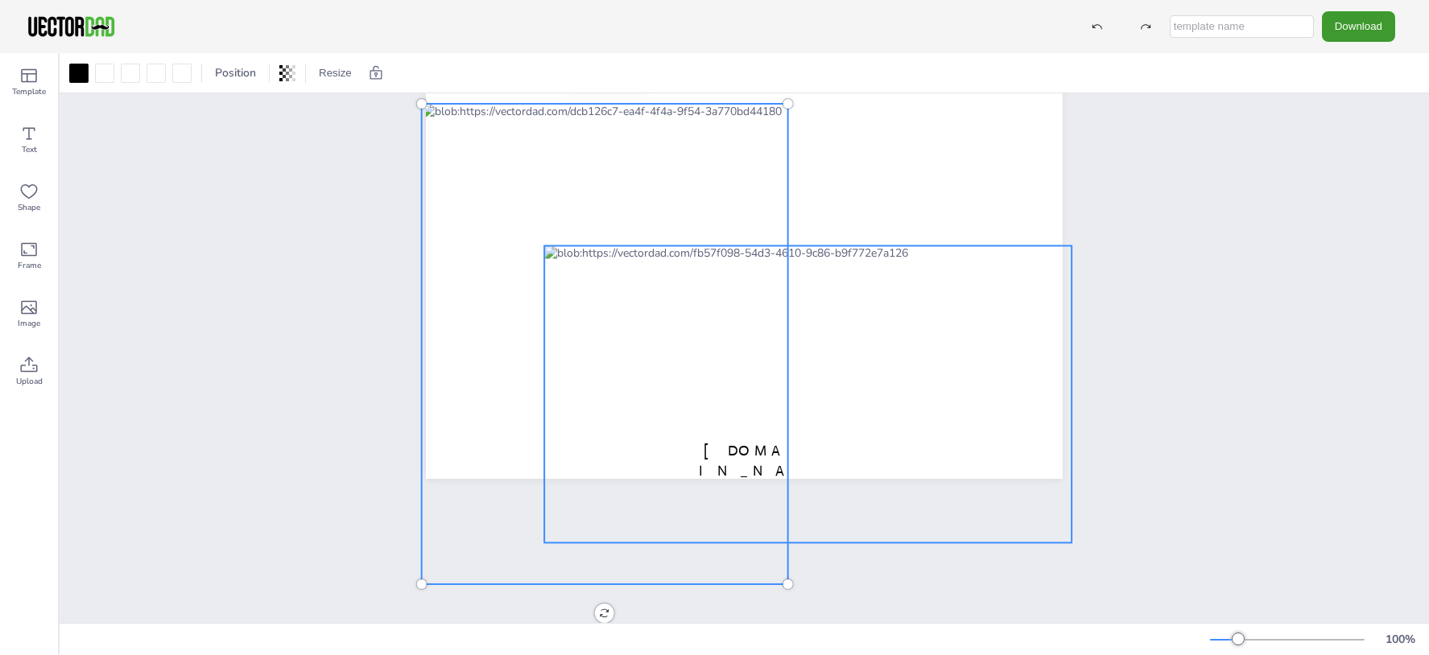
scroll to position [23, 0]
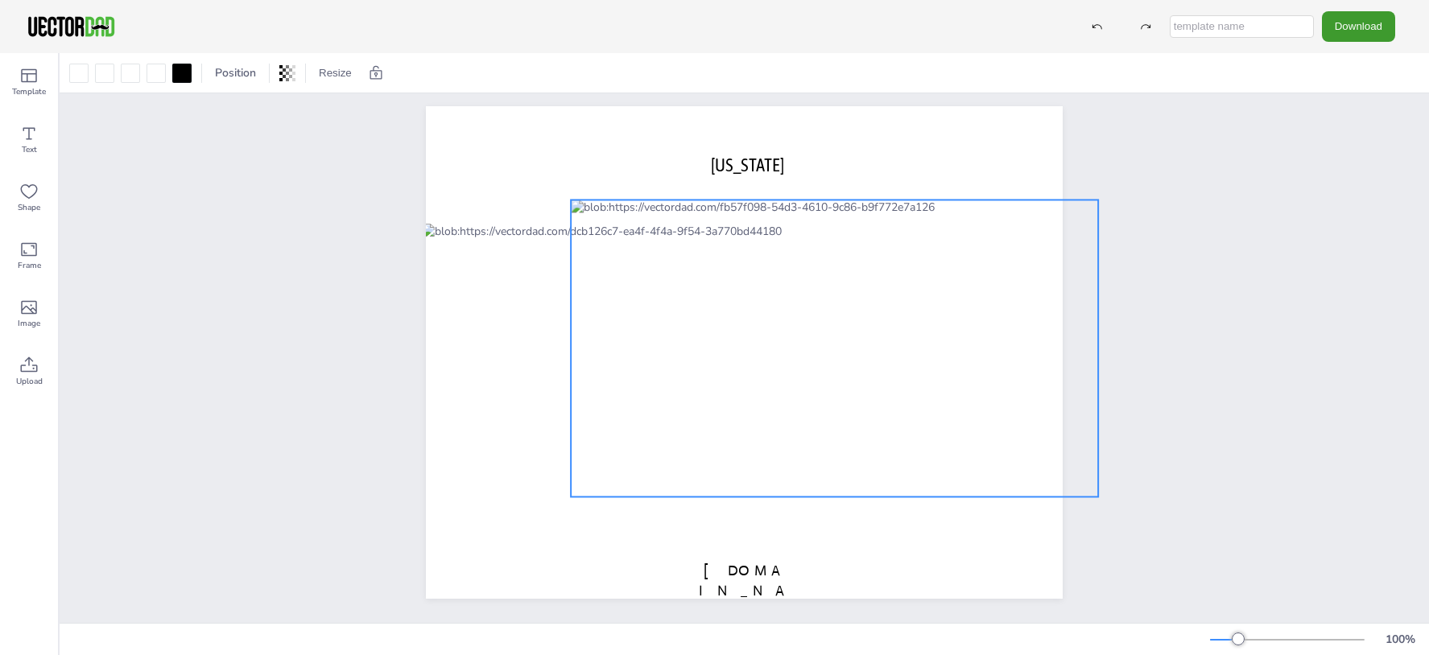
drag, startPoint x: 944, startPoint y: 286, endPoint x: 971, endPoint y: 240, distance: 53.0
click at [971, 240] on div at bounding box center [834, 348] width 527 height 297
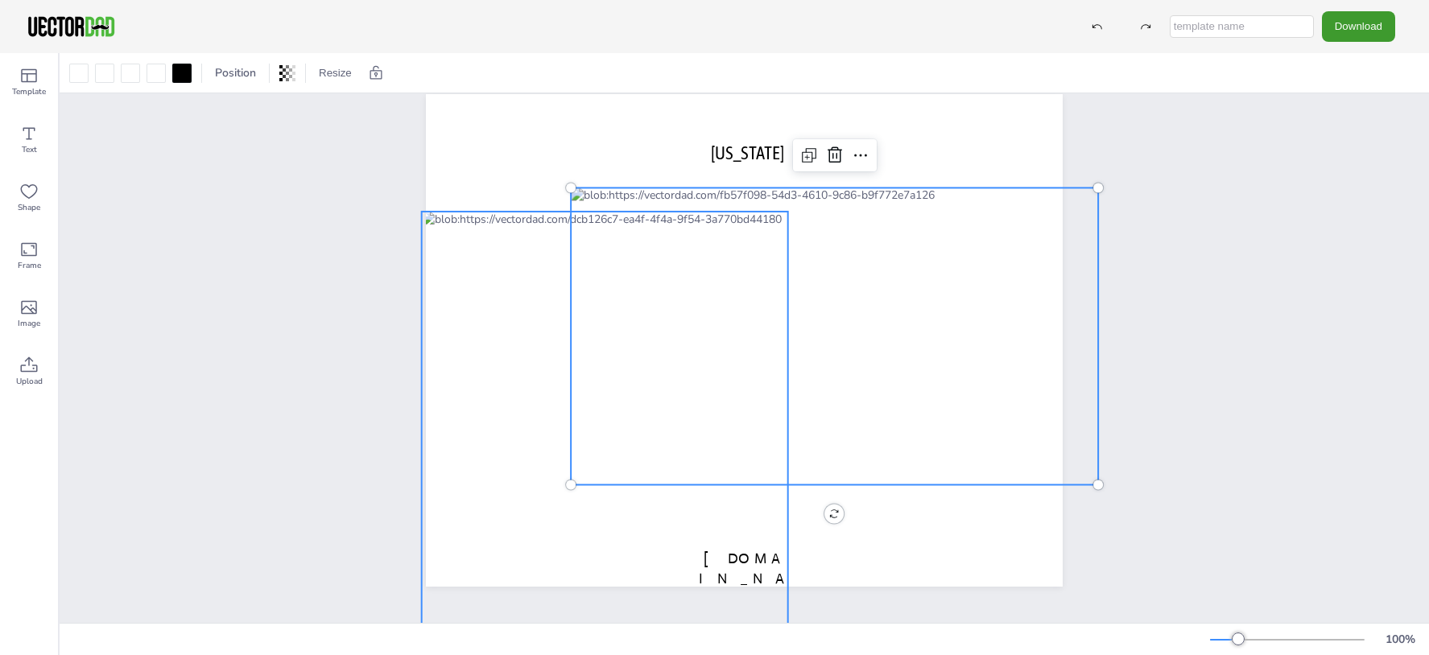
scroll to position [105, 0]
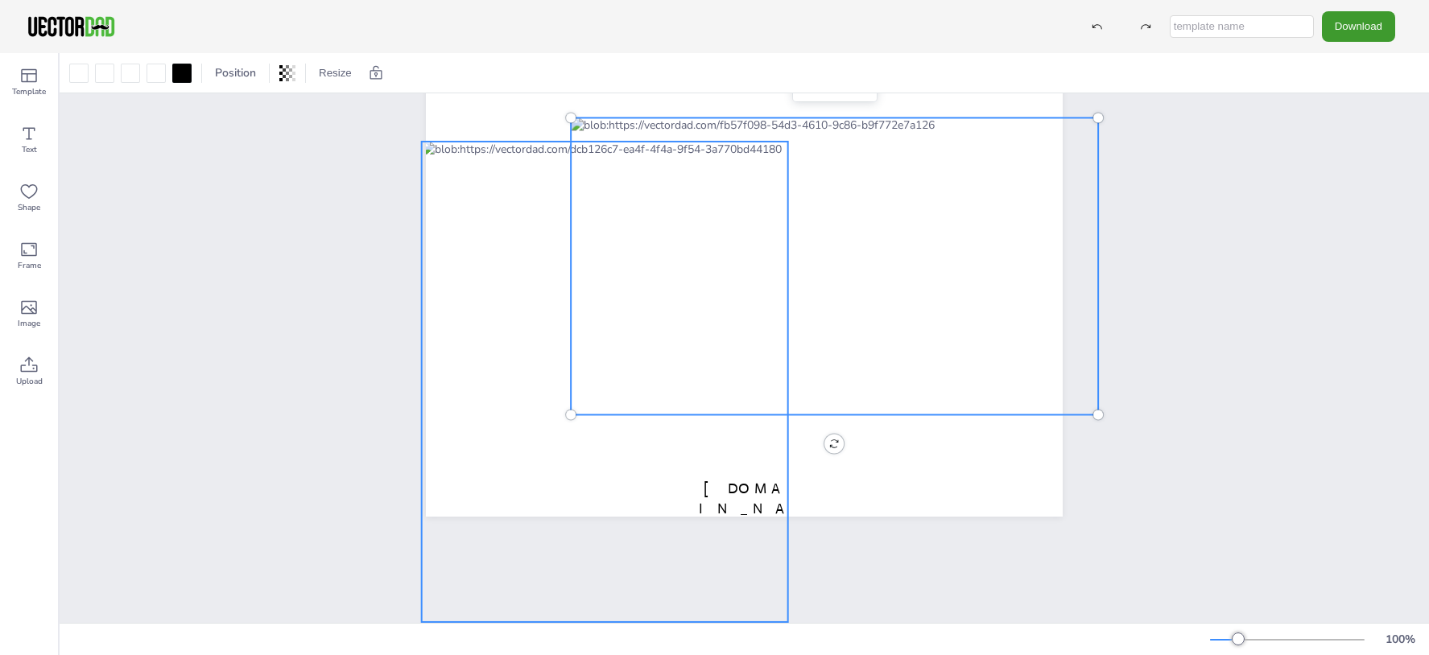
click at [579, 475] on div "MONTANA vectordad.com" at bounding box center [744, 270] width 685 height 541
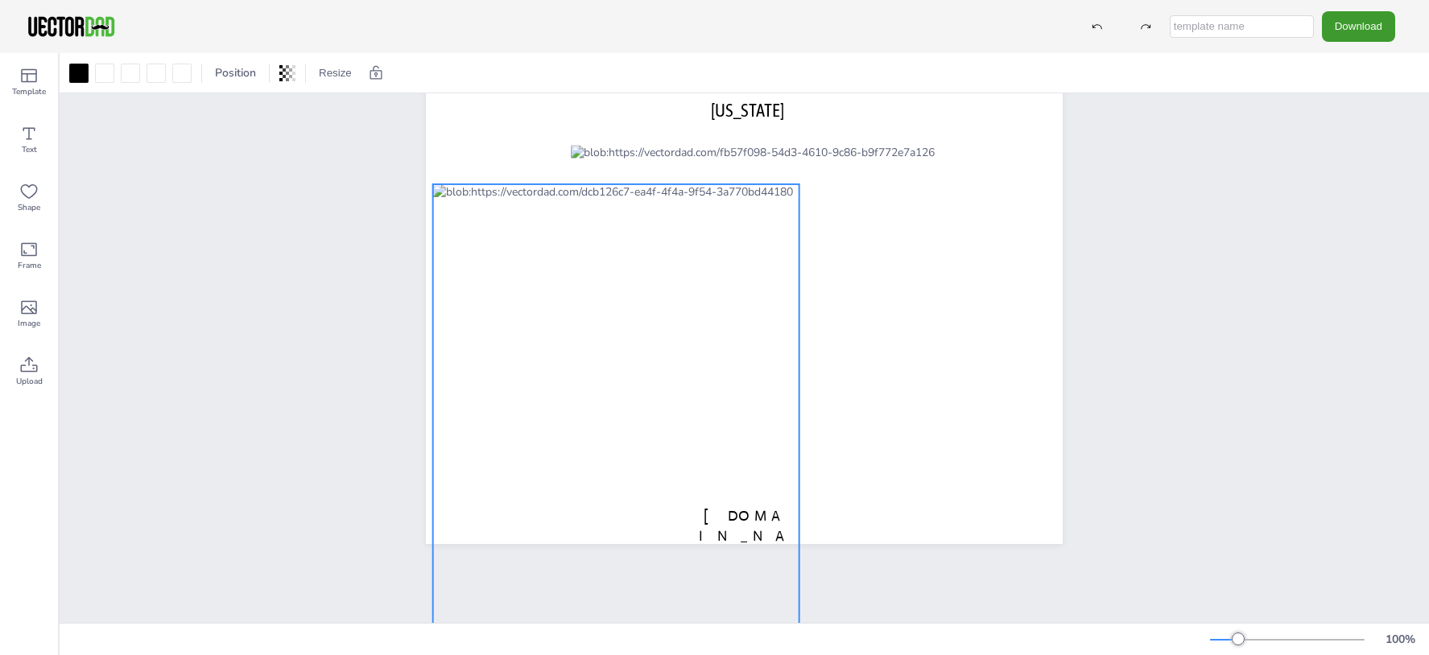
scroll to position [143, 0]
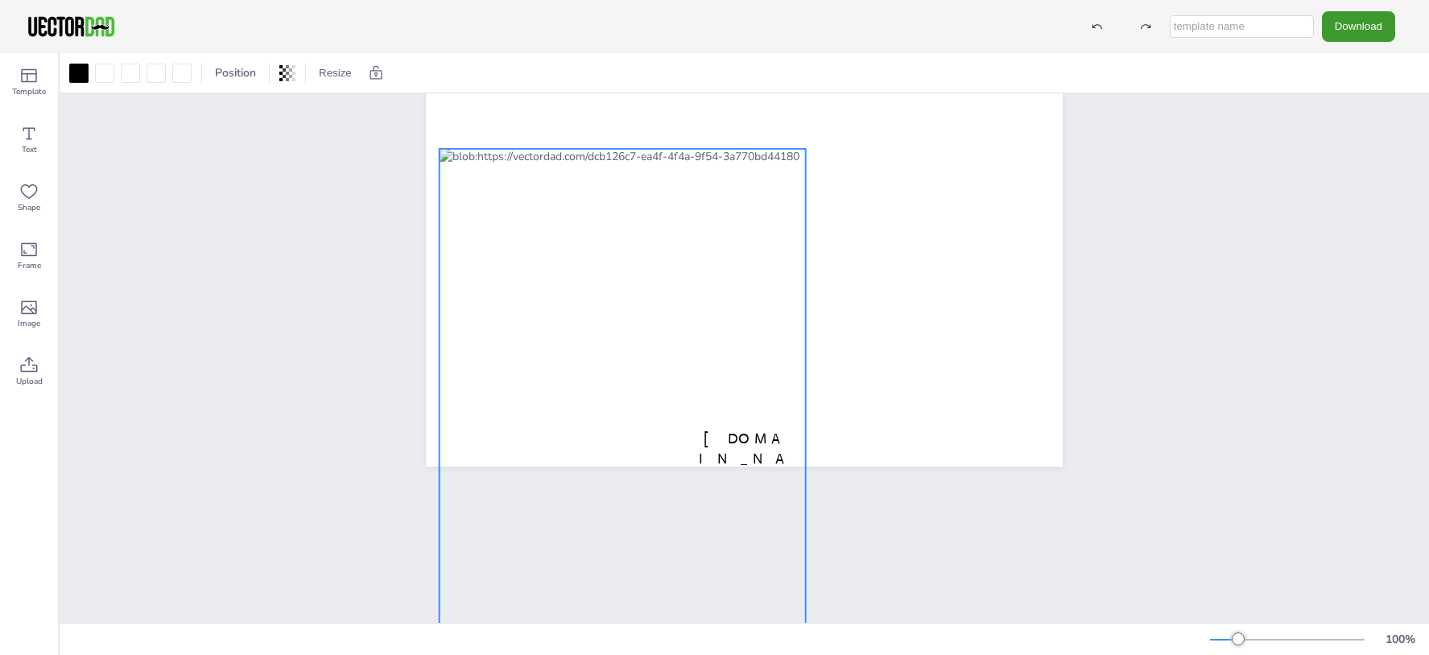
drag, startPoint x: 568, startPoint y: 417, endPoint x: 586, endPoint y: 436, distance: 25.6
click at [586, 436] on div at bounding box center [623, 389] width 366 height 481
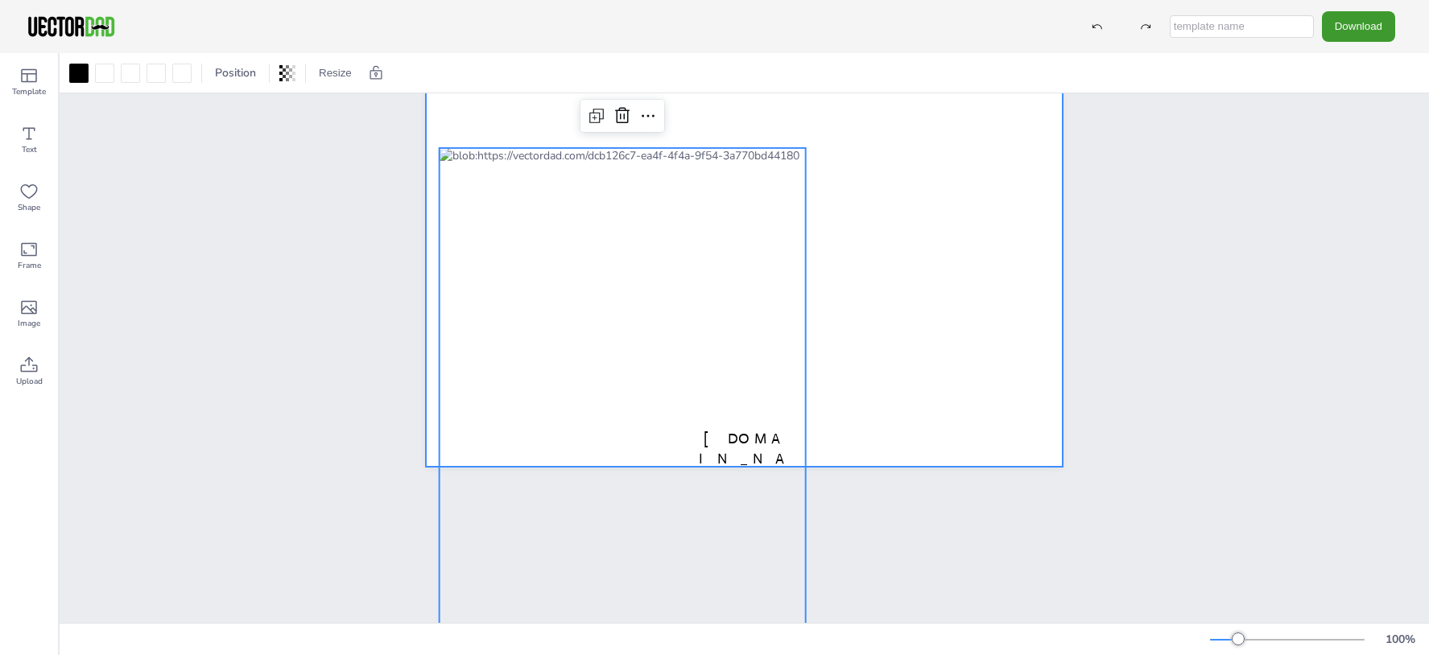
click at [927, 384] on div at bounding box center [744, 220] width 637 height 493
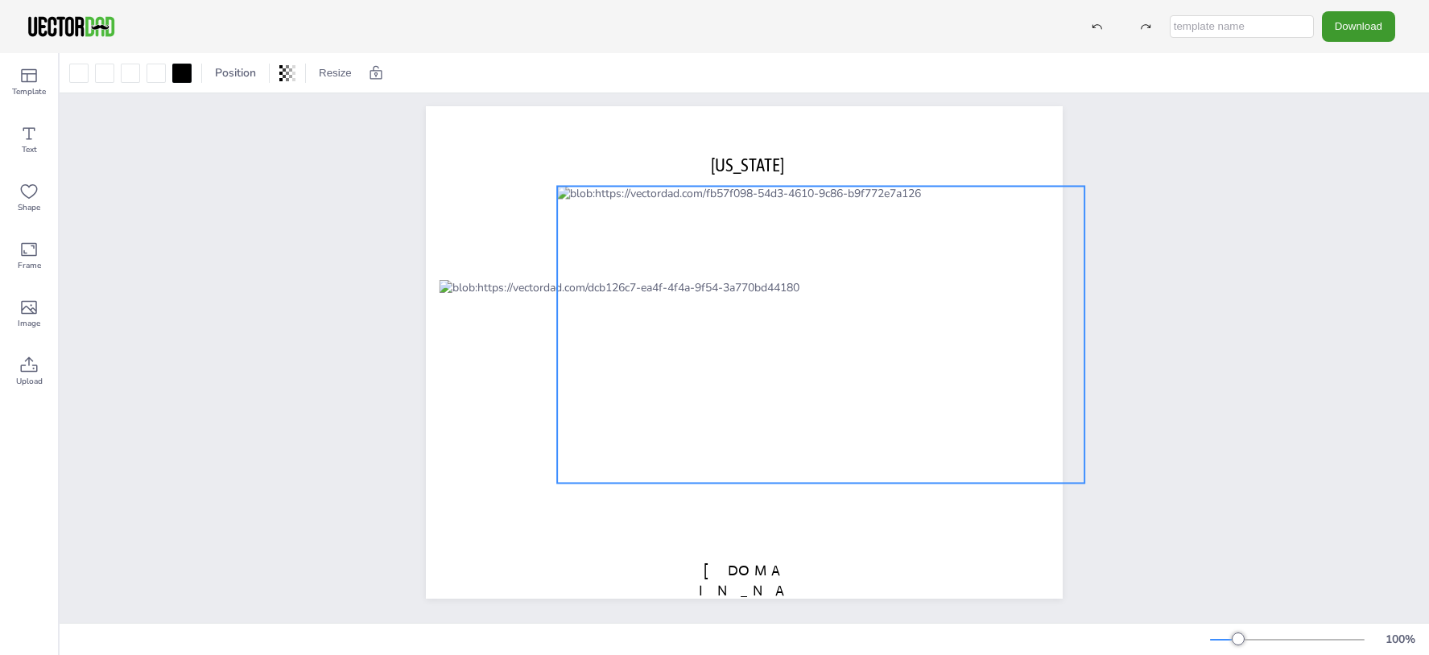
drag, startPoint x: 1008, startPoint y: 263, endPoint x: 994, endPoint y: 250, distance: 19.4
click at [994, 250] on div at bounding box center [820, 334] width 527 height 297
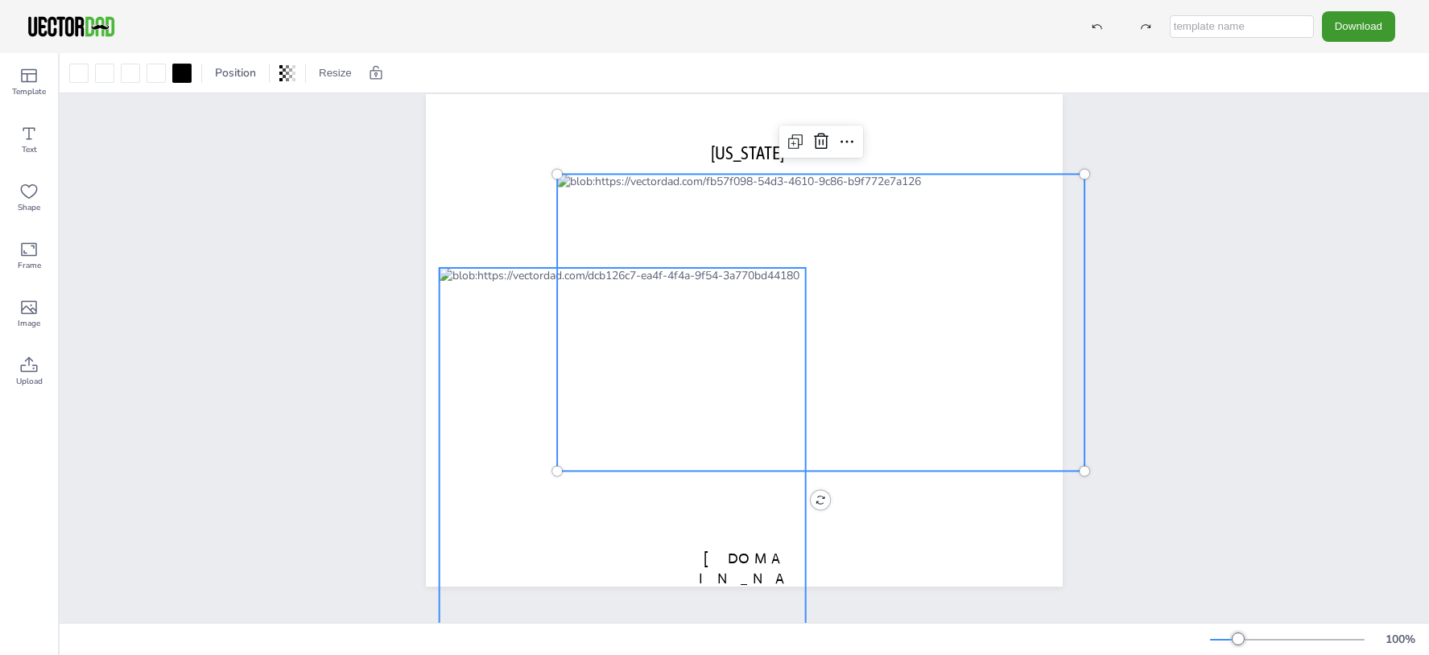
scroll to position [143, 0]
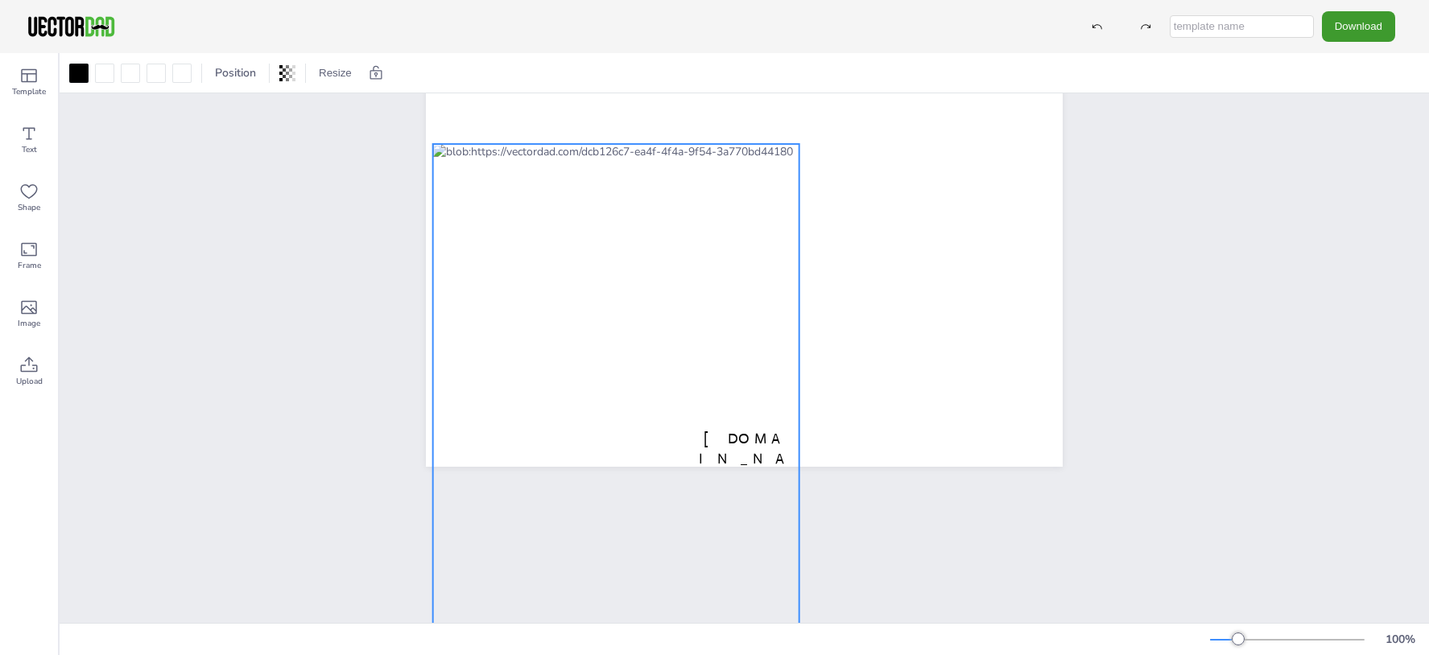
click at [504, 287] on div at bounding box center [616, 384] width 366 height 481
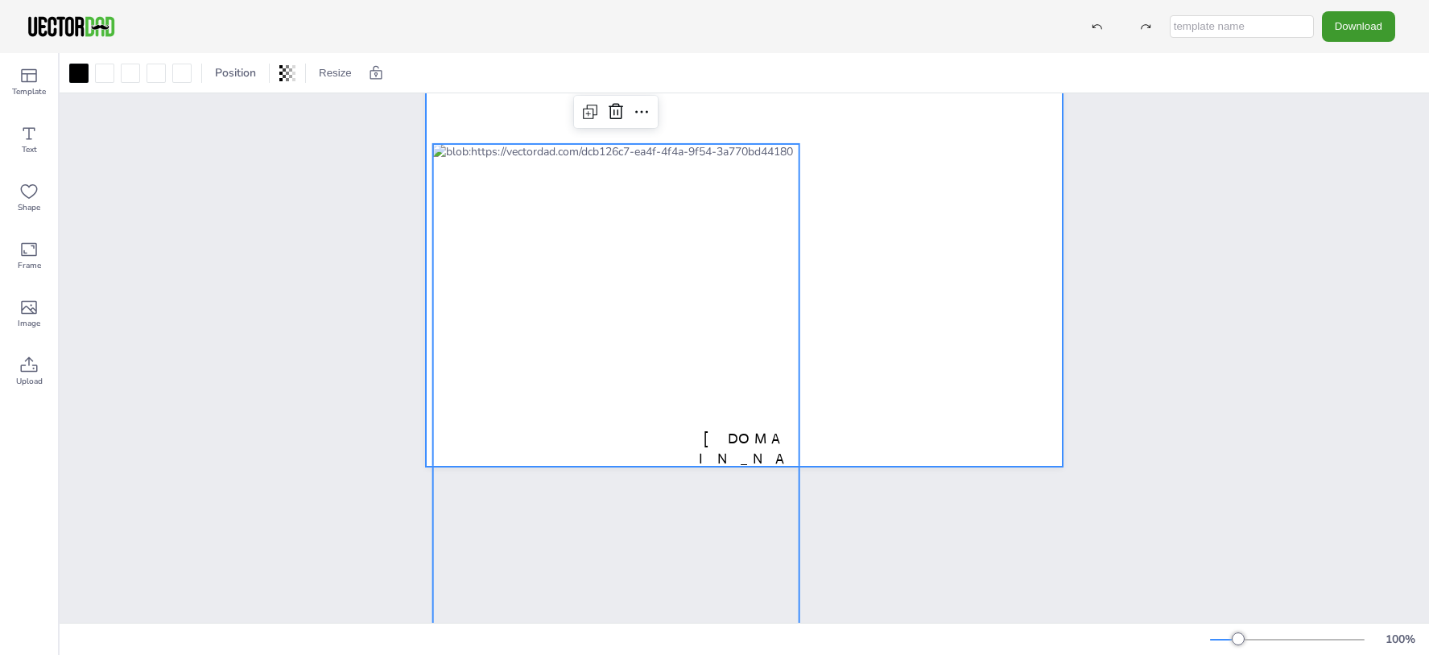
click at [937, 386] on div at bounding box center [744, 220] width 637 height 493
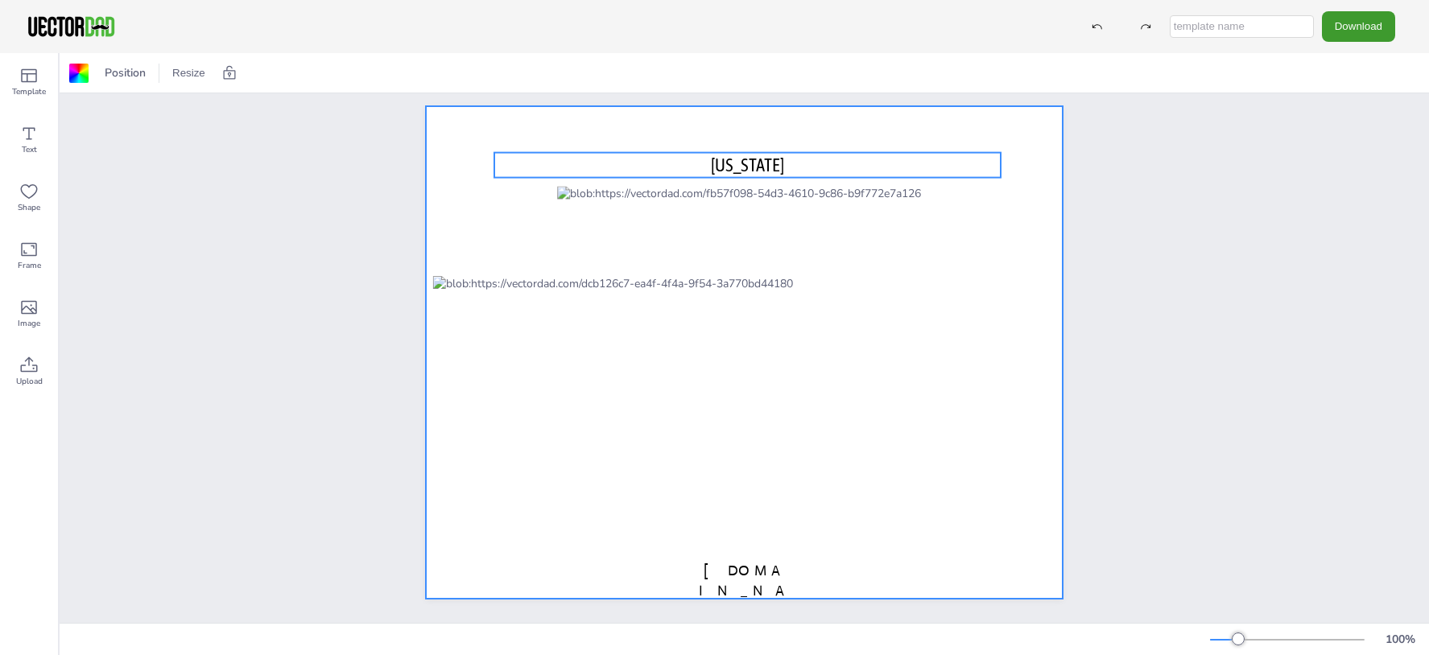
click at [733, 155] on span "[US_STATE]" at bounding box center [747, 165] width 73 height 21
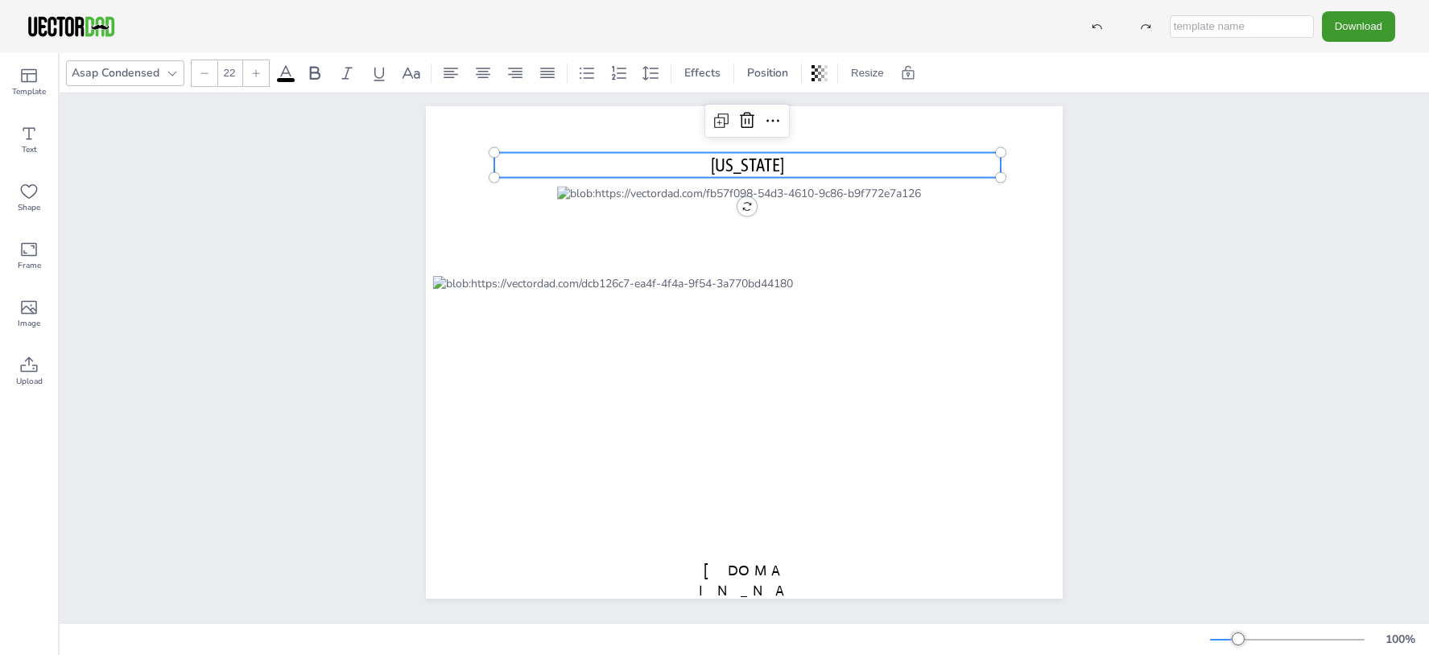
click at [711, 155] on span "[US_STATE]" at bounding box center [747, 165] width 73 height 21
click at [715, 155] on span "[US_STATE]" at bounding box center [747, 165] width 73 height 21
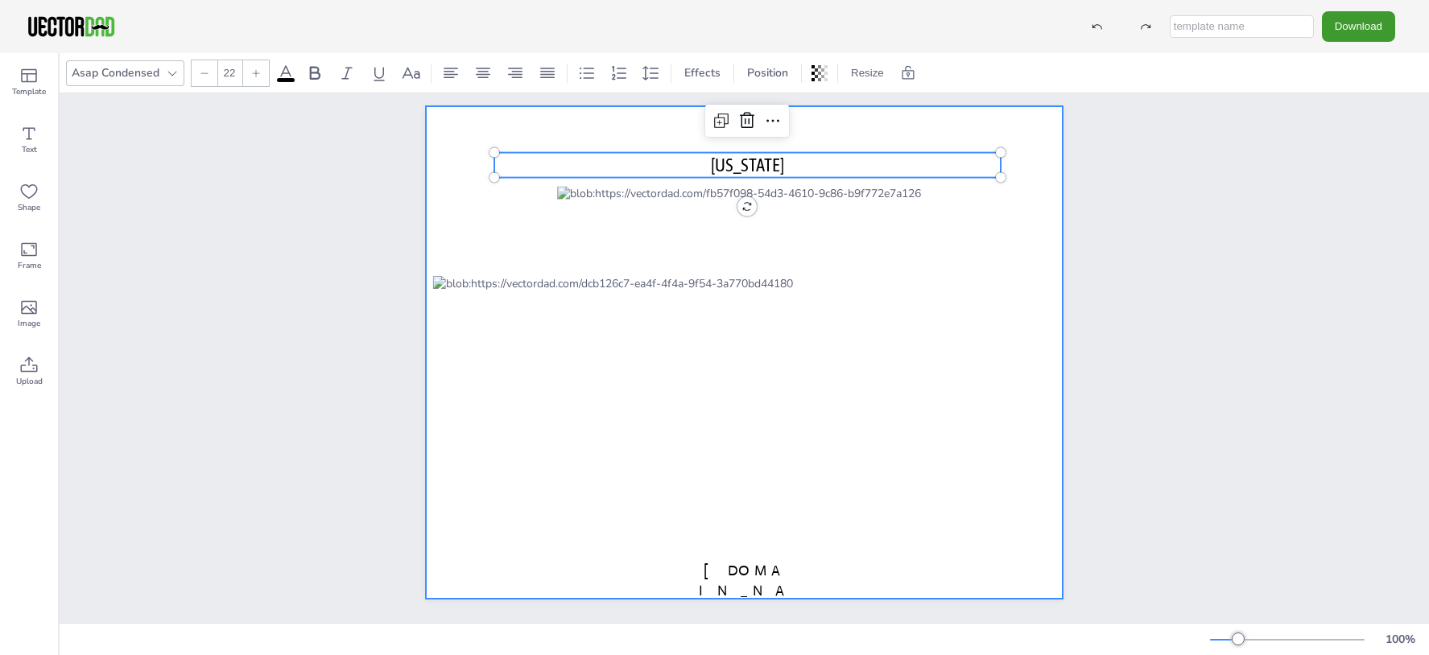
scroll to position [0, 0]
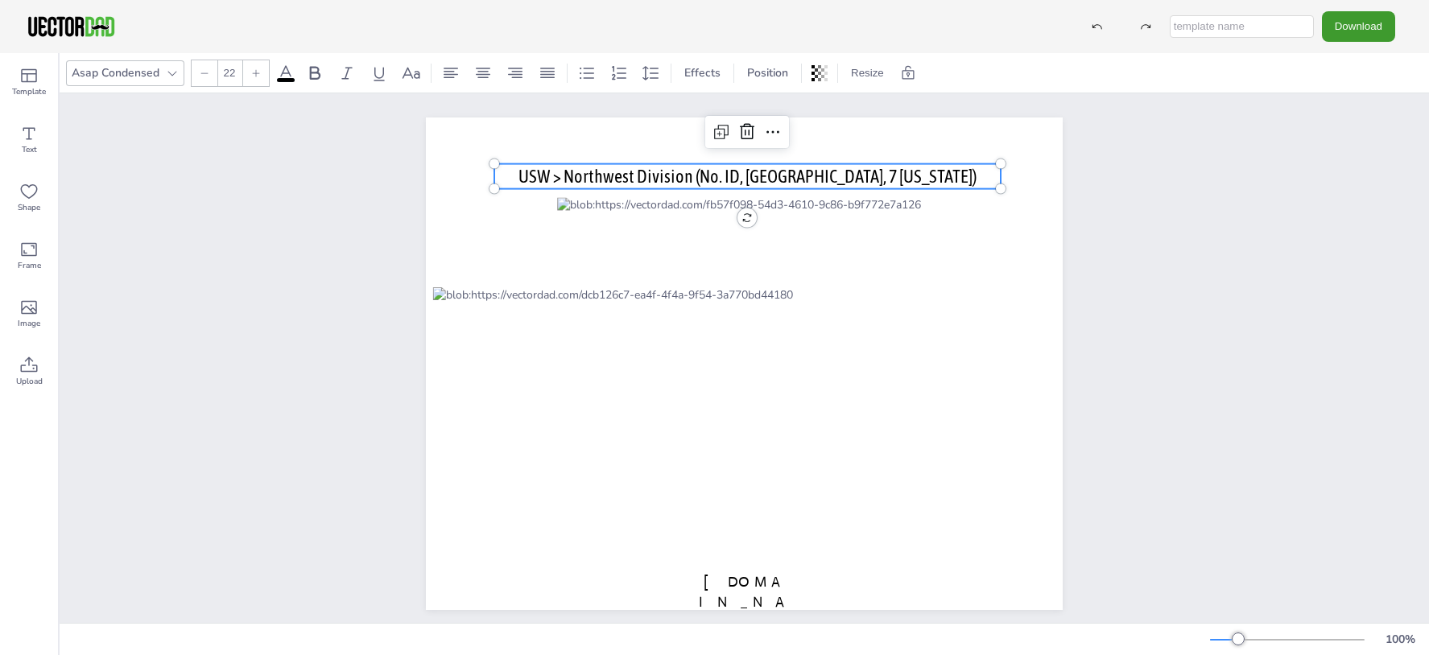
click at [775, 176] on span "USW > Northwest Division (No. ID, NW MT, 7 Washington)" at bounding box center [747, 176] width 458 height 21
click at [841, 174] on span "USW > Northwest Division (No. Idaho, NW MT, 7 Washington)" at bounding box center [747, 189] width 436 height 46
drag, startPoint x: 917, startPoint y: 163, endPoint x: 915, endPoint y: 139, distance: 23.4
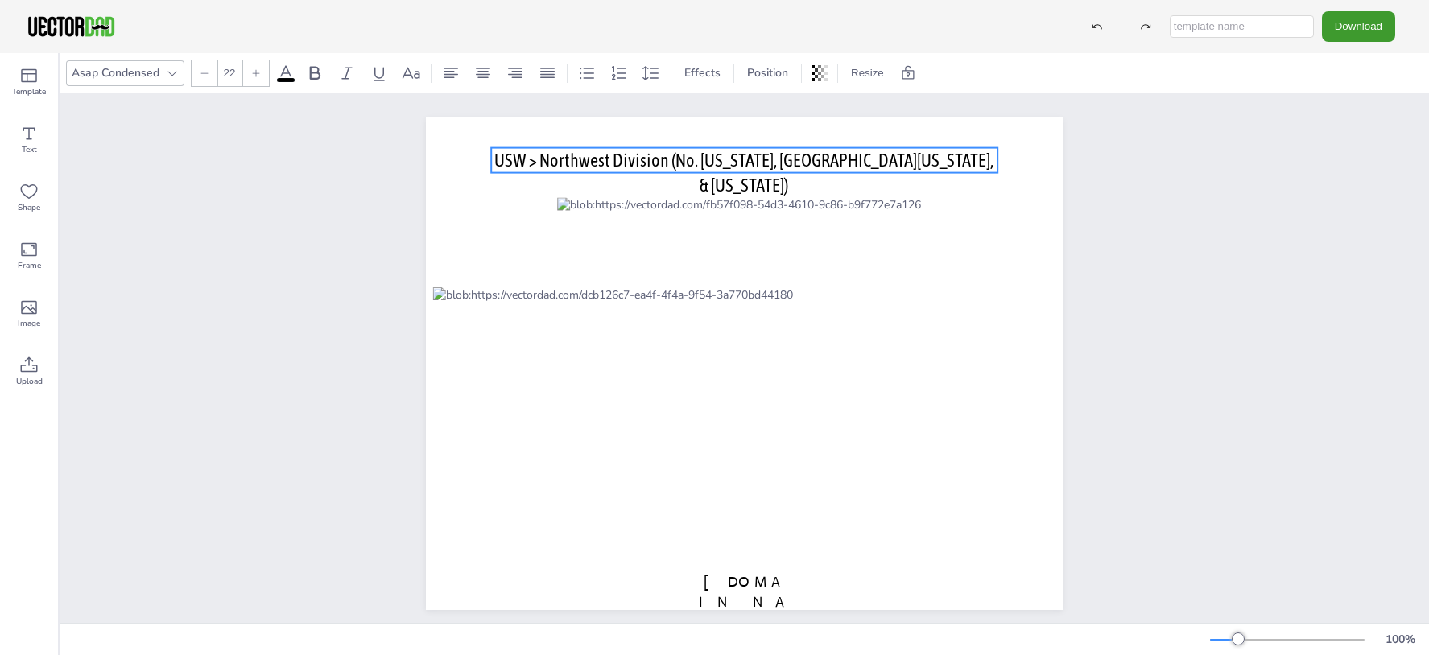
drag, startPoint x: 837, startPoint y: 178, endPoint x: 834, endPoint y: 163, distance: 15.6
click at [834, 163] on span "USW > Northwest Division (No. Idaho, NW Montana, & Washington)" at bounding box center [743, 173] width 499 height 46
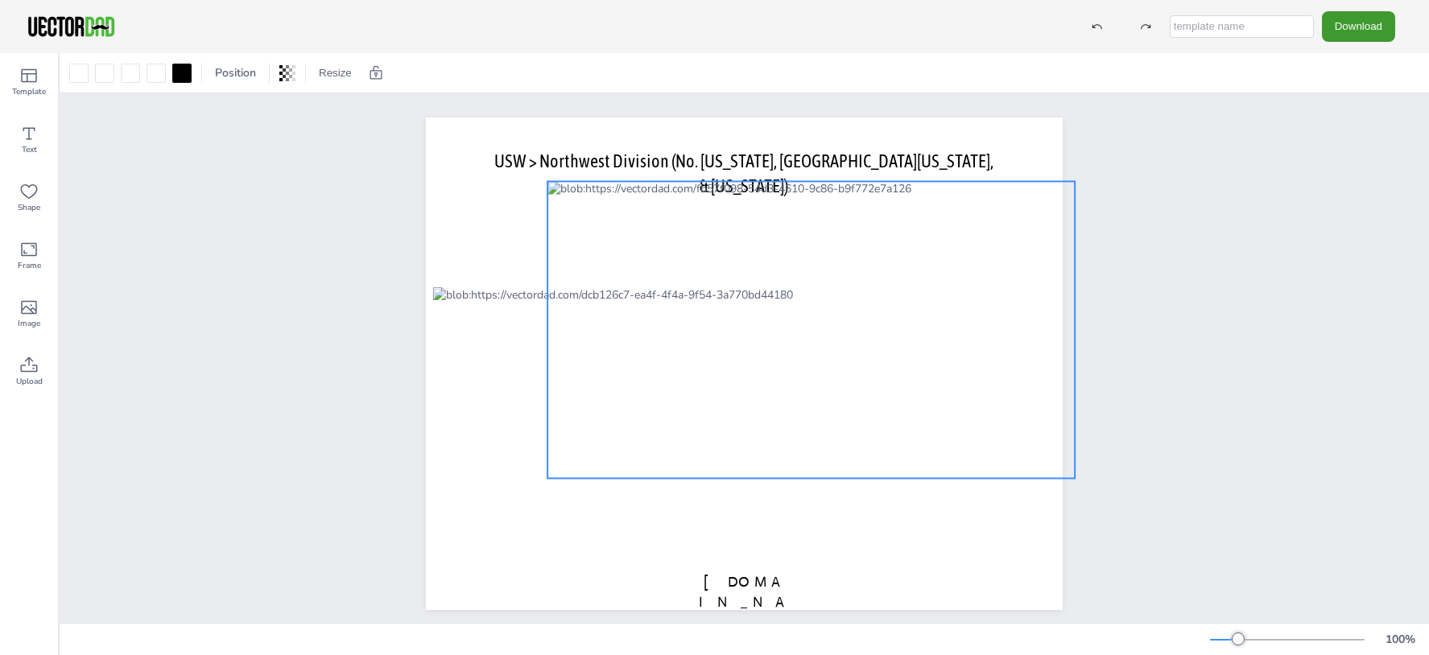
drag, startPoint x: 826, startPoint y: 239, endPoint x: 816, endPoint y: 223, distance: 18.8
click at [816, 223] on div at bounding box center [810, 329] width 527 height 297
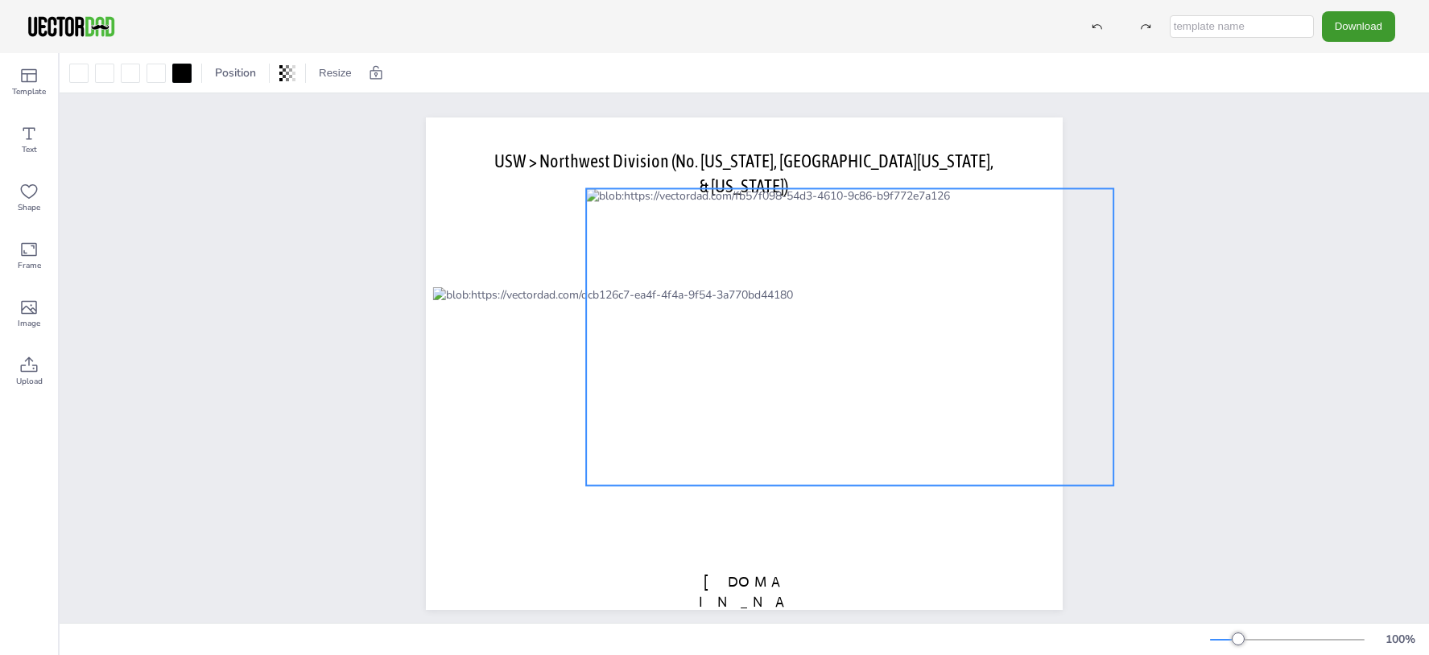
drag, startPoint x: 816, startPoint y: 223, endPoint x: 855, endPoint y: 230, distance: 39.3
click at [855, 230] on div at bounding box center [849, 336] width 527 height 297
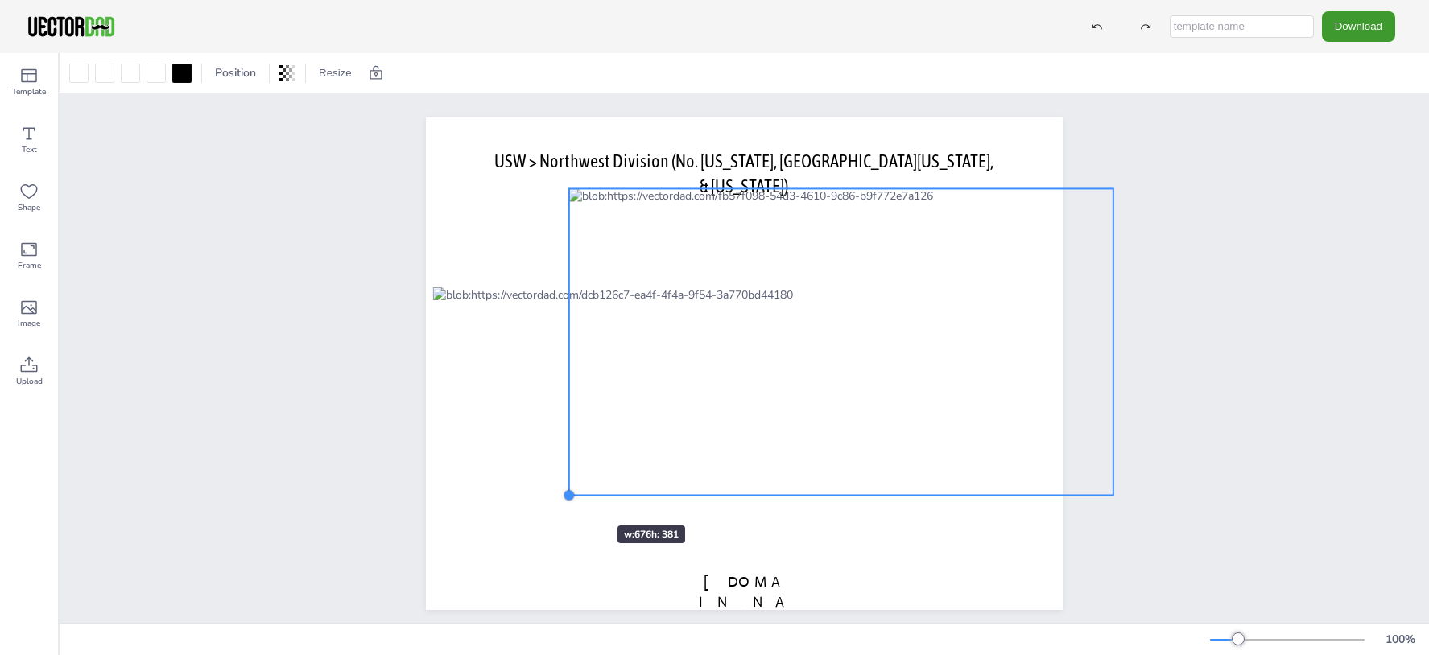
drag, startPoint x: 579, startPoint y: 487, endPoint x: 569, endPoint y: 497, distance: 13.7
click at [569, 497] on div at bounding box center [569, 496] width 13 height 13
click at [842, 258] on div at bounding box center [848, 341] width 544 height 307
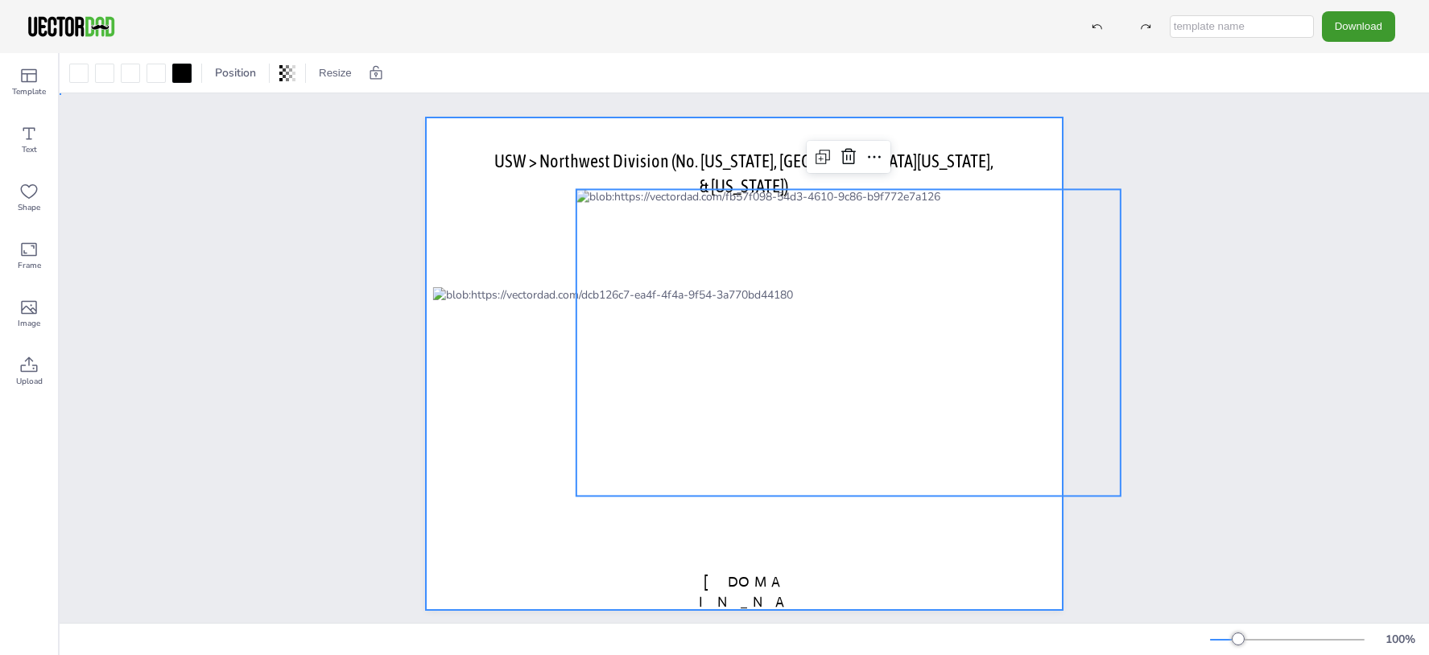
click at [951, 509] on div at bounding box center [744, 364] width 637 height 493
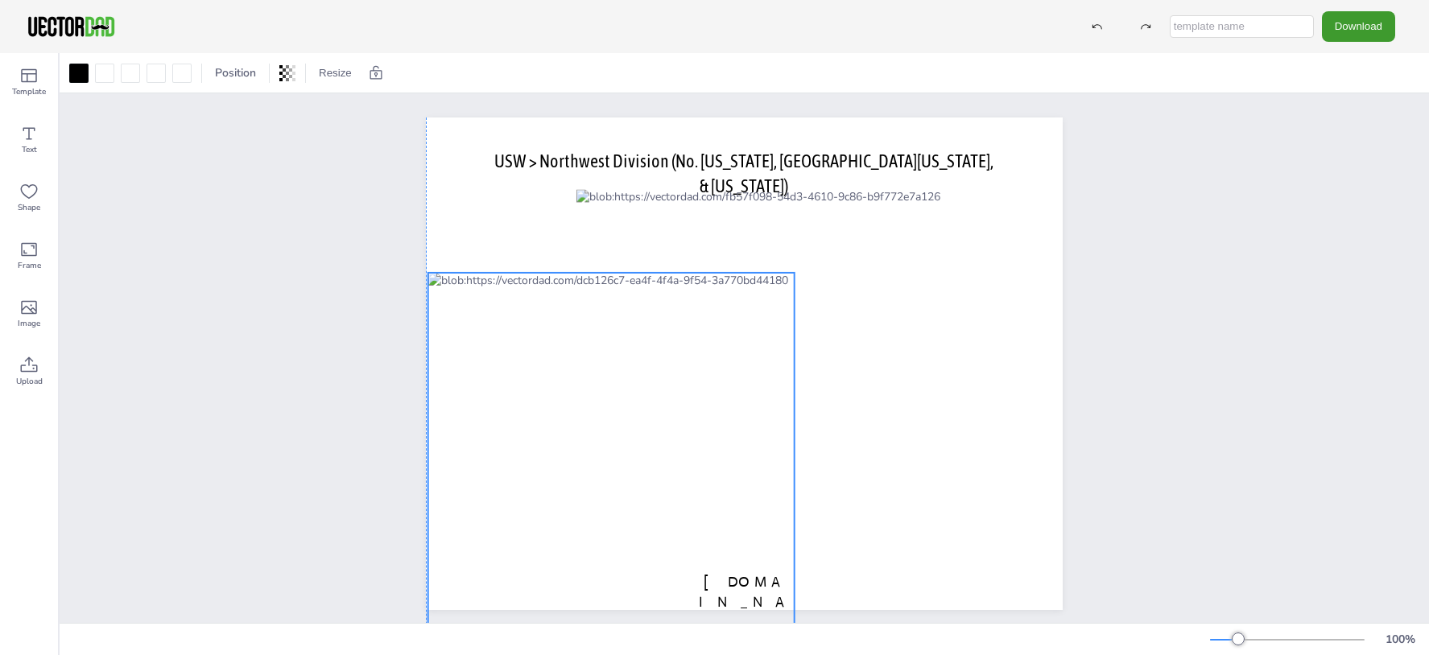
drag, startPoint x: 692, startPoint y: 589, endPoint x: 687, endPoint y: 574, distance: 15.5
click at [687, 574] on div at bounding box center [611, 513] width 366 height 481
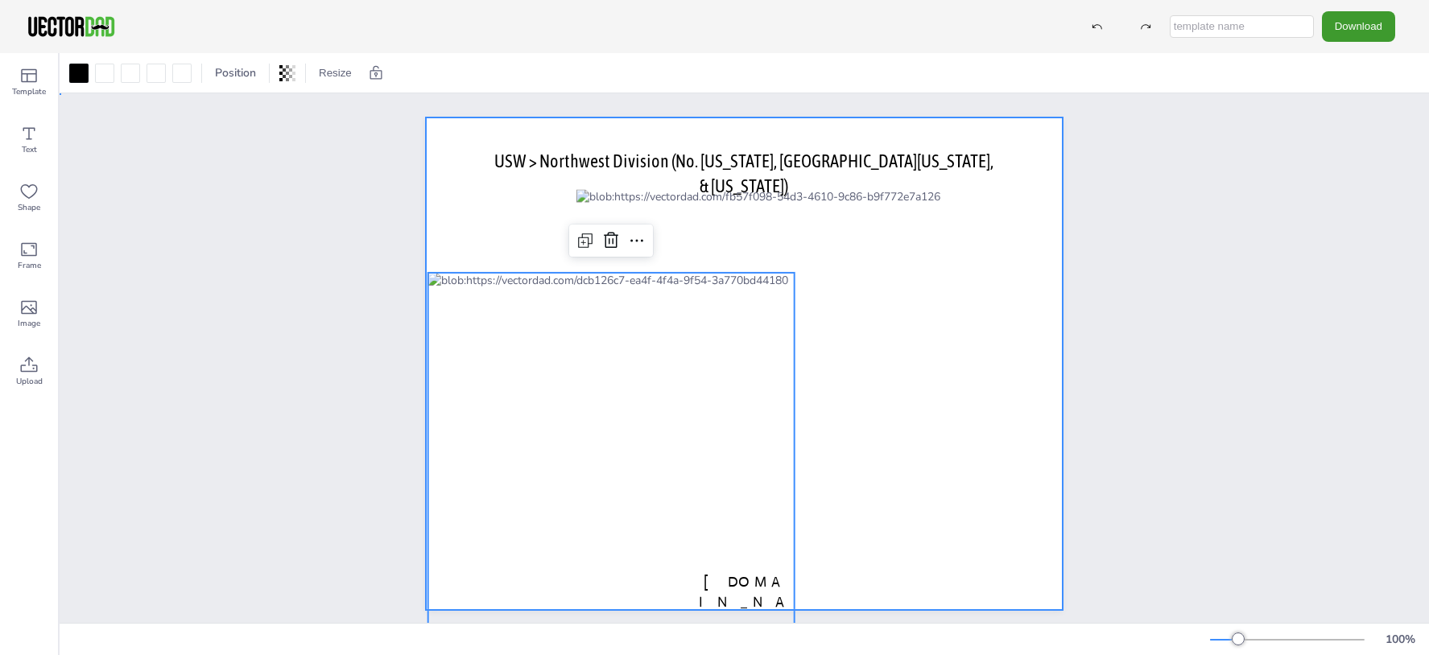
click at [930, 560] on div at bounding box center [744, 364] width 637 height 493
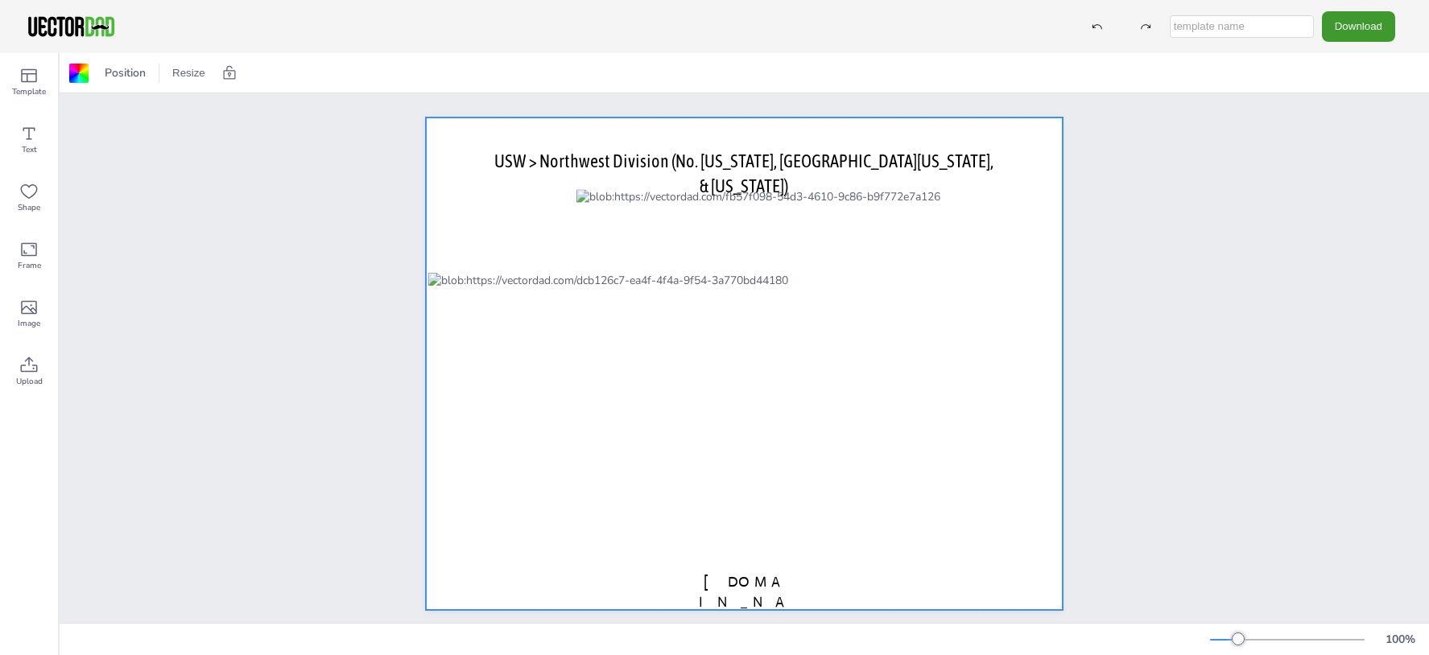
click at [1212, 34] on input "text" at bounding box center [1242, 26] width 144 height 23
type input "N"
type input "USW NW Div"
click at [1373, 35] on button "Download" at bounding box center [1358, 26] width 73 height 30
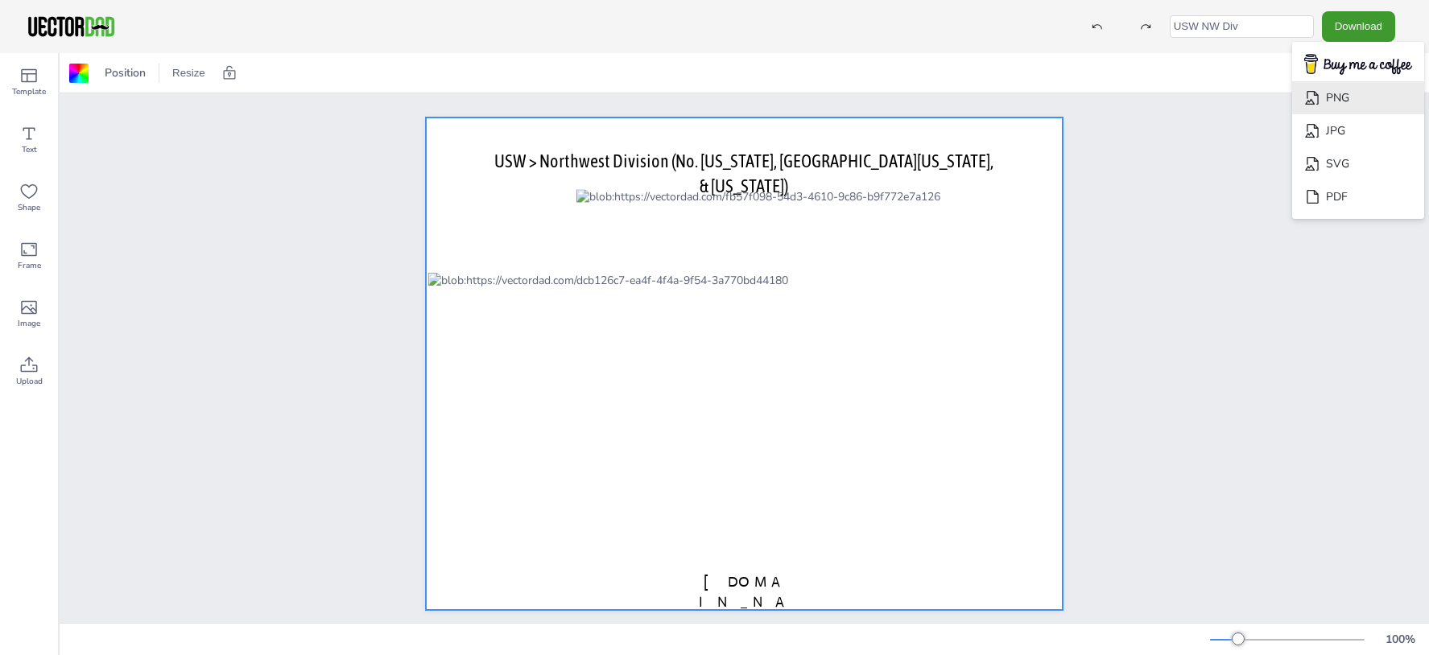
click at [1353, 101] on li "PNG" at bounding box center [1358, 97] width 132 height 33
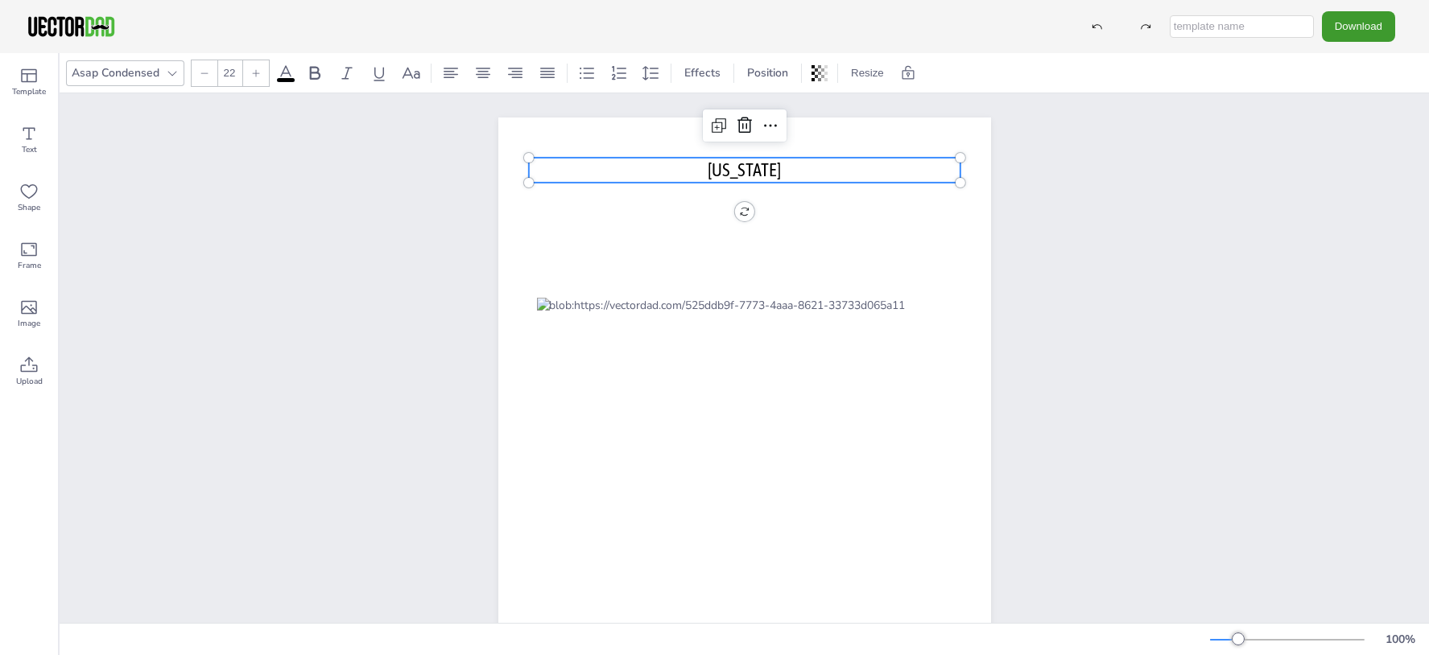
click at [708, 166] on span "WASHINGTON" at bounding box center [744, 169] width 73 height 21
click at [708, 169] on span "WASHINGTON" at bounding box center [744, 169] width 73 height 21
click at [1316, 191] on div "vectordad.com USW - Northwest Division - WASHINGTON USW - Northwest Division - …" at bounding box center [744, 435] width 1369 height 685
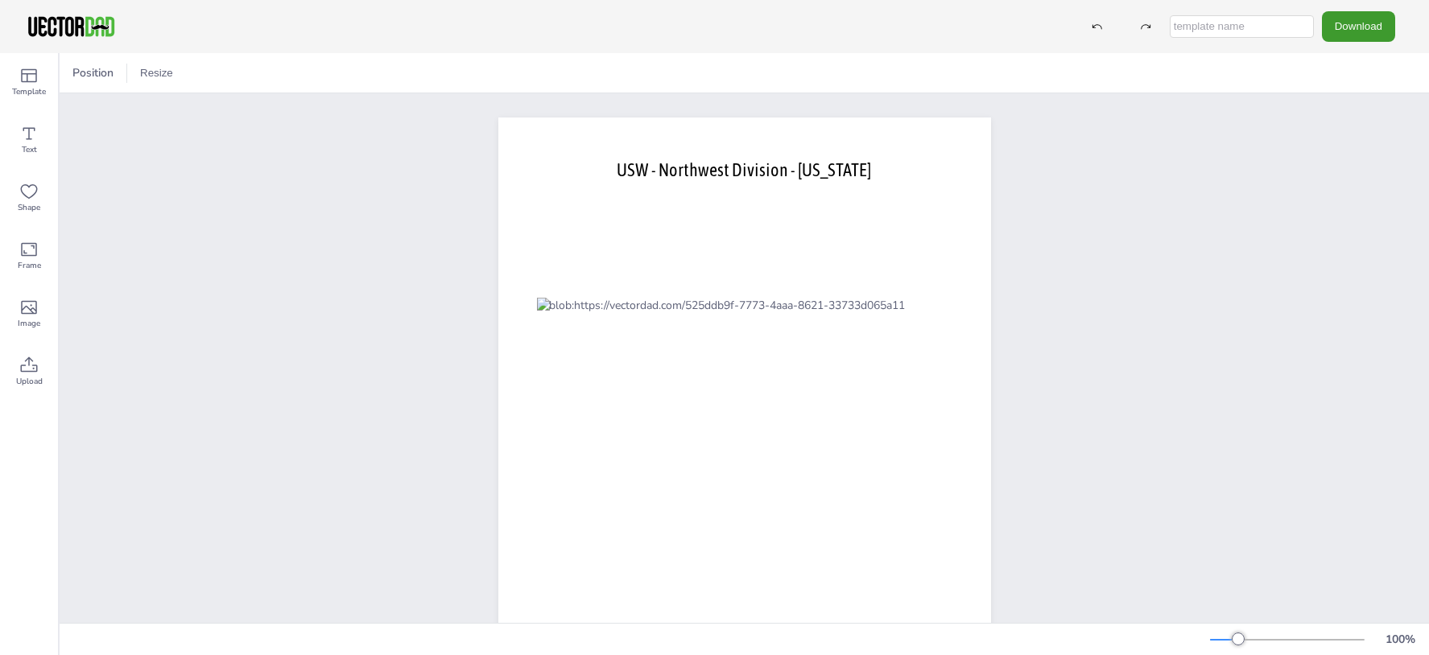
click at [1254, 24] on input "text" at bounding box center [1242, 26] width 144 height 23
type input "washington state map"
click at [1371, 21] on button "Download" at bounding box center [1358, 26] width 73 height 30
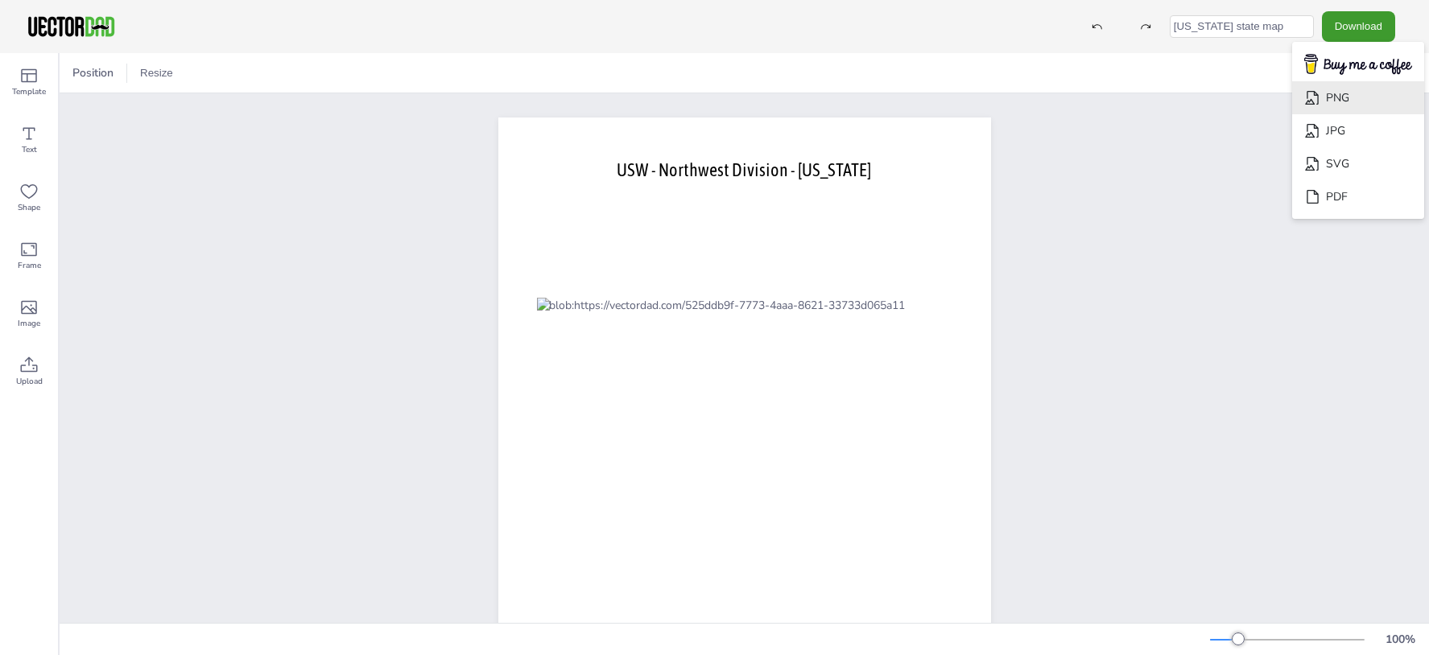
click at [1361, 101] on li "PNG" at bounding box center [1358, 97] width 132 height 33
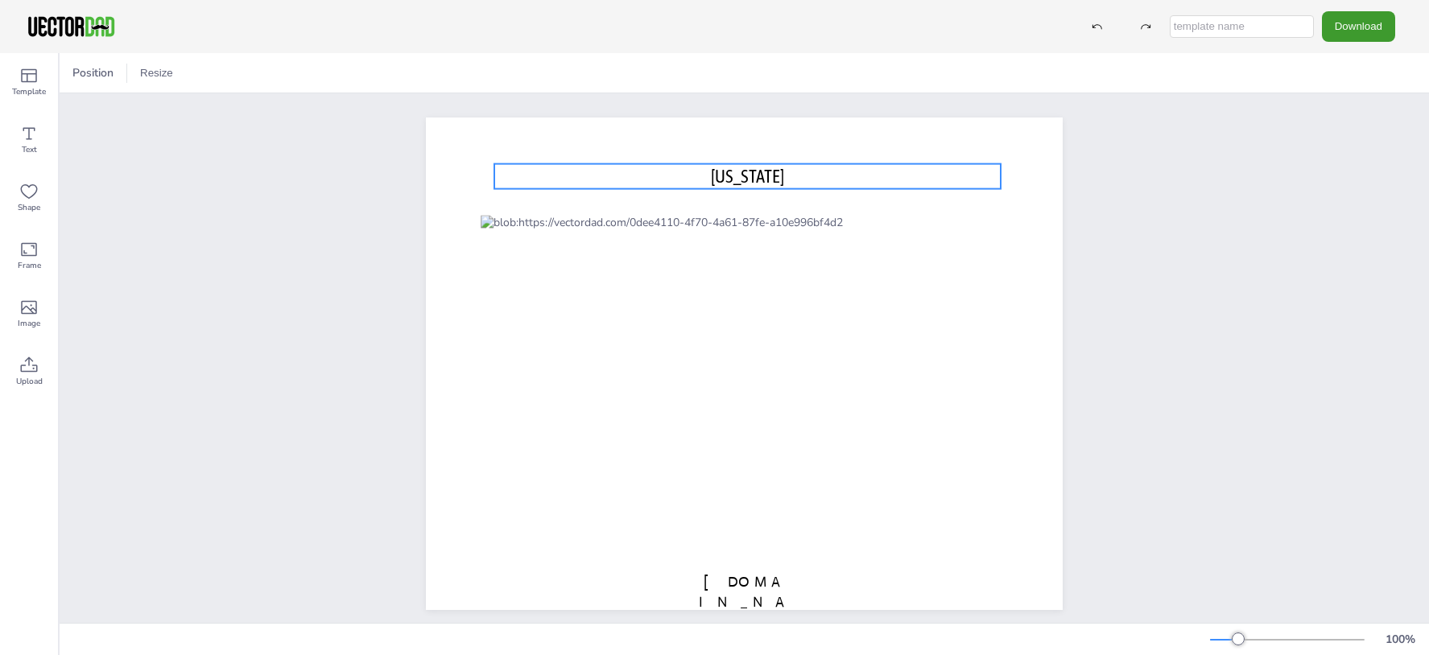
click at [752, 185] on span "[US_STATE]" at bounding box center [747, 176] width 73 height 21
click at [711, 174] on span "[US_STATE]" at bounding box center [747, 176] width 73 height 21
click at [711, 175] on span "[US_STATE]" at bounding box center [747, 176] width 73 height 21
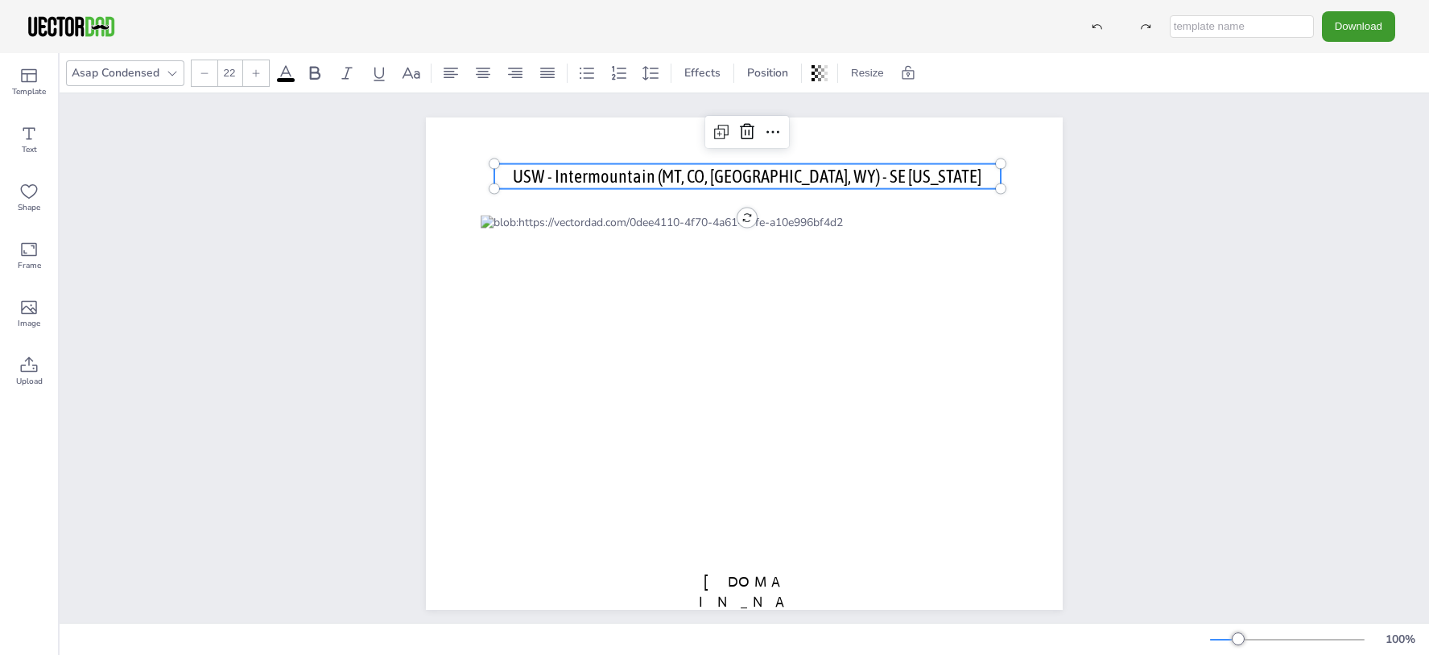
click at [923, 178] on p "USW - Intermountain (MT, CO, [GEOGRAPHIC_DATA], WY) - SE [US_STATE]" at bounding box center [747, 176] width 506 height 25
drag, startPoint x: 875, startPoint y: 174, endPoint x: 814, endPoint y: 175, distance: 61.2
click at [814, 175] on span "USW - Intermountain (MT, [GEOGRAPHIC_DATA], [GEOGRAPHIC_DATA], WY) - SE [US_STA…" at bounding box center [747, 189] width 494 height 46
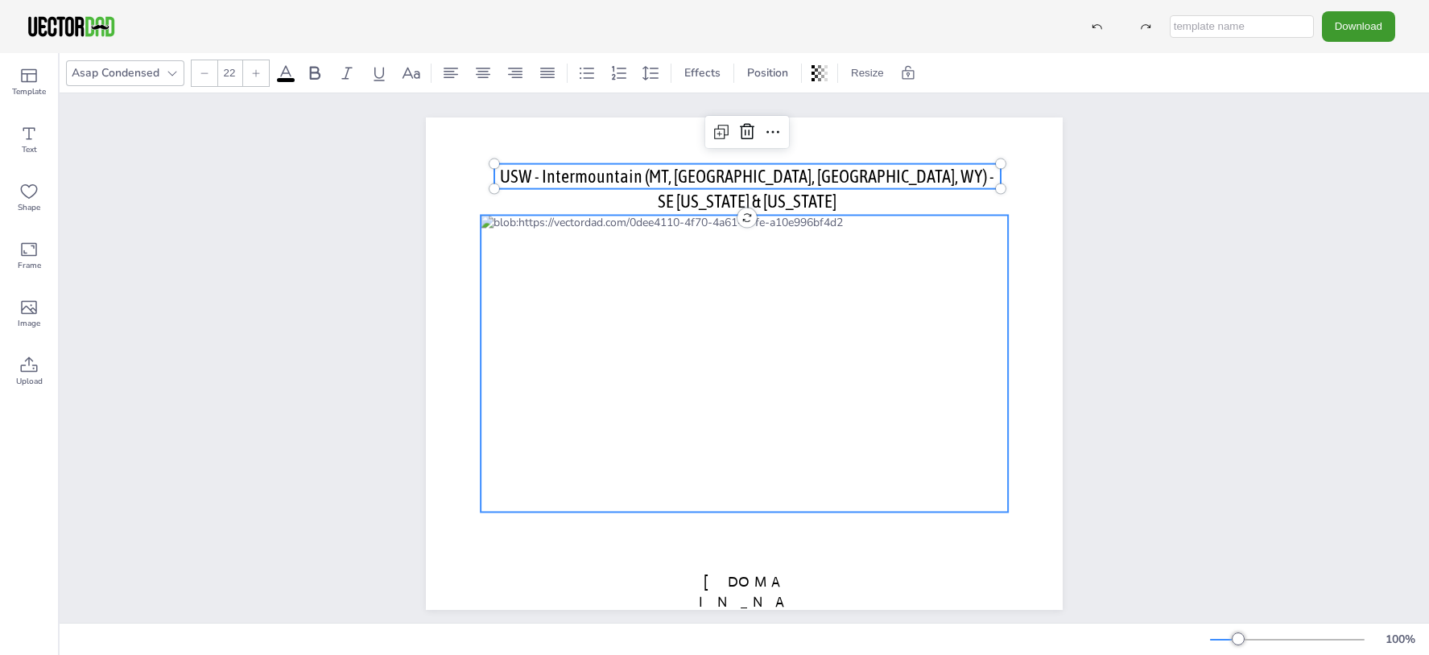
click at [777, 326] on div at bounding box center [744, 363] width 527 height 297
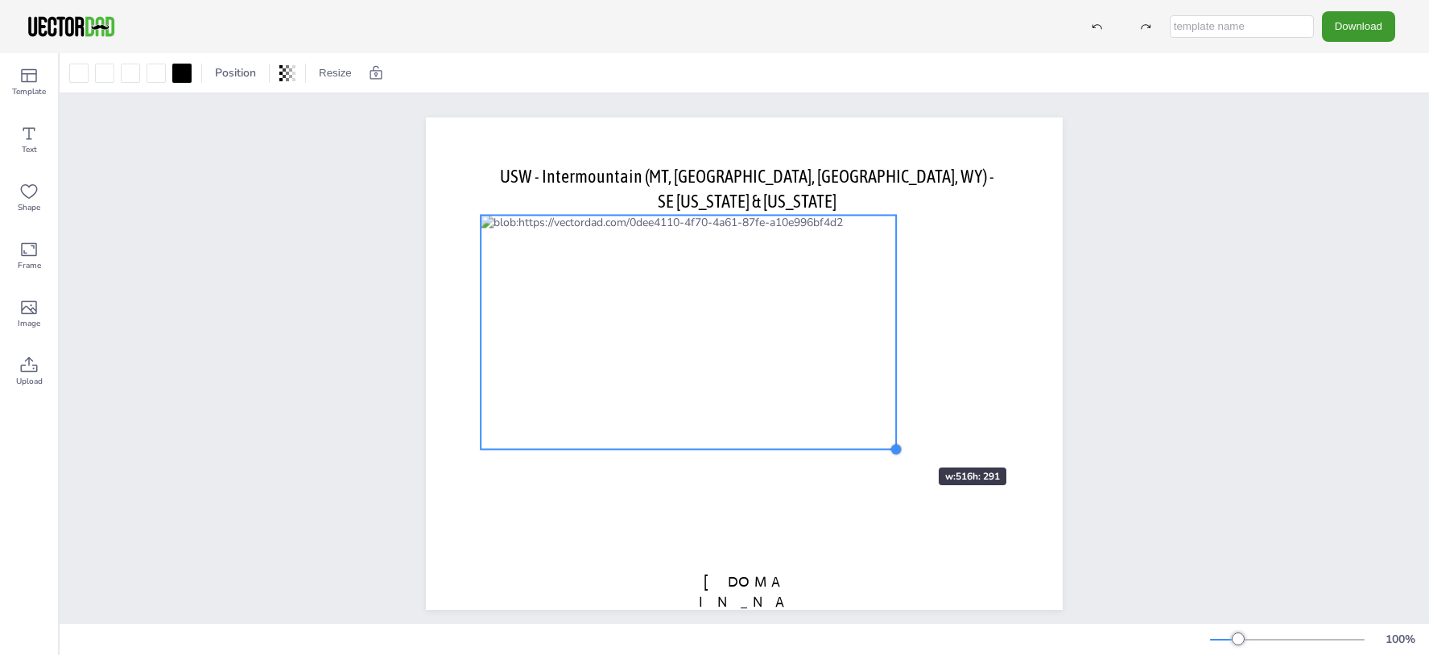
drag, startPoint x: 1002, startPoint y: 514, endPoint x: 890, endPoint y: 439, distance: 135.1
click at [890, 439] on div "USW - Intermountain (MT, [GEOGRAPHIC_DATA], [GEOGRAPHIC_DATA], WY) - SE [US_STA…" at bounding box center [744, 364] width 637 height 493
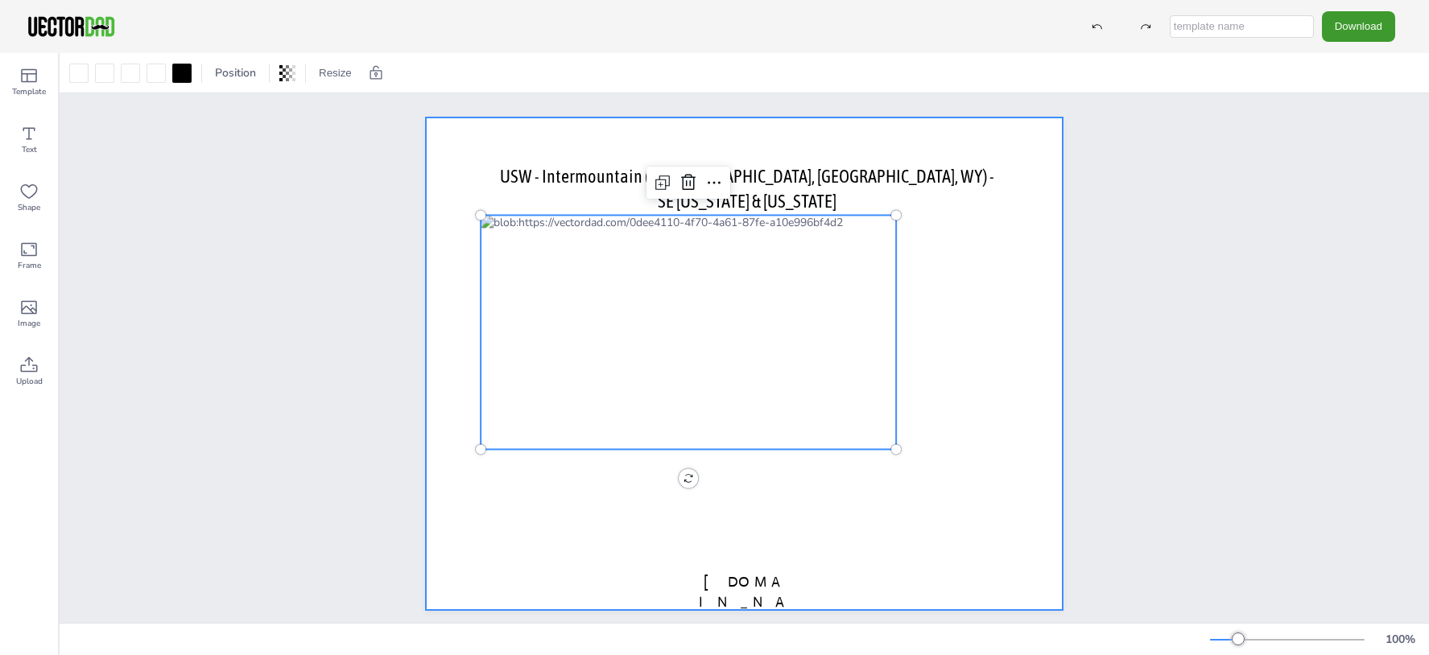
click at [927, 492] on div at bounding box center [744, 364] width 637 height 493
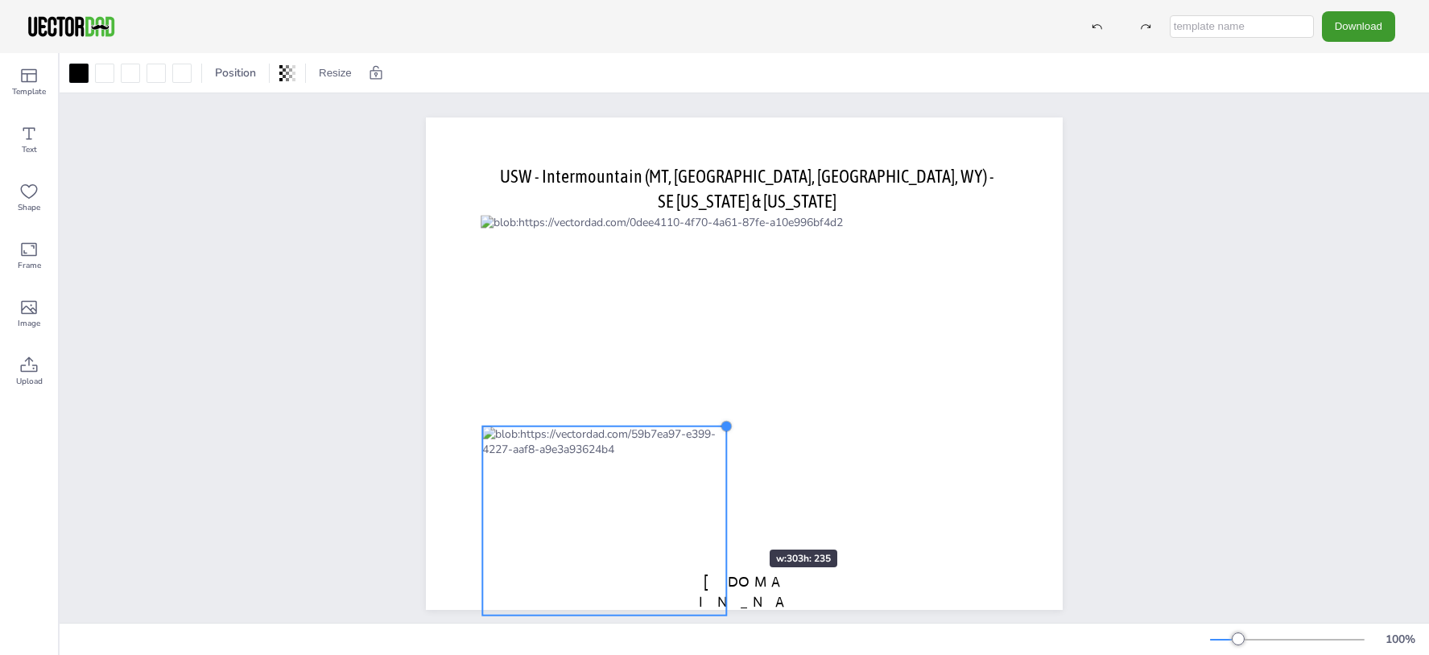
drag, startPoint x: 899, startPoint y: 284, endPoint x: 721, endPoint y: 519, distance: 294.8
click at [721, 519] on div "USW - Intermountain (MT, [GEOGRAPHIC_DATA], [GEOGRAPHIC_DATA], WY) - SE [US_STA…" at bounding box center [744, 364] width 637 height 493
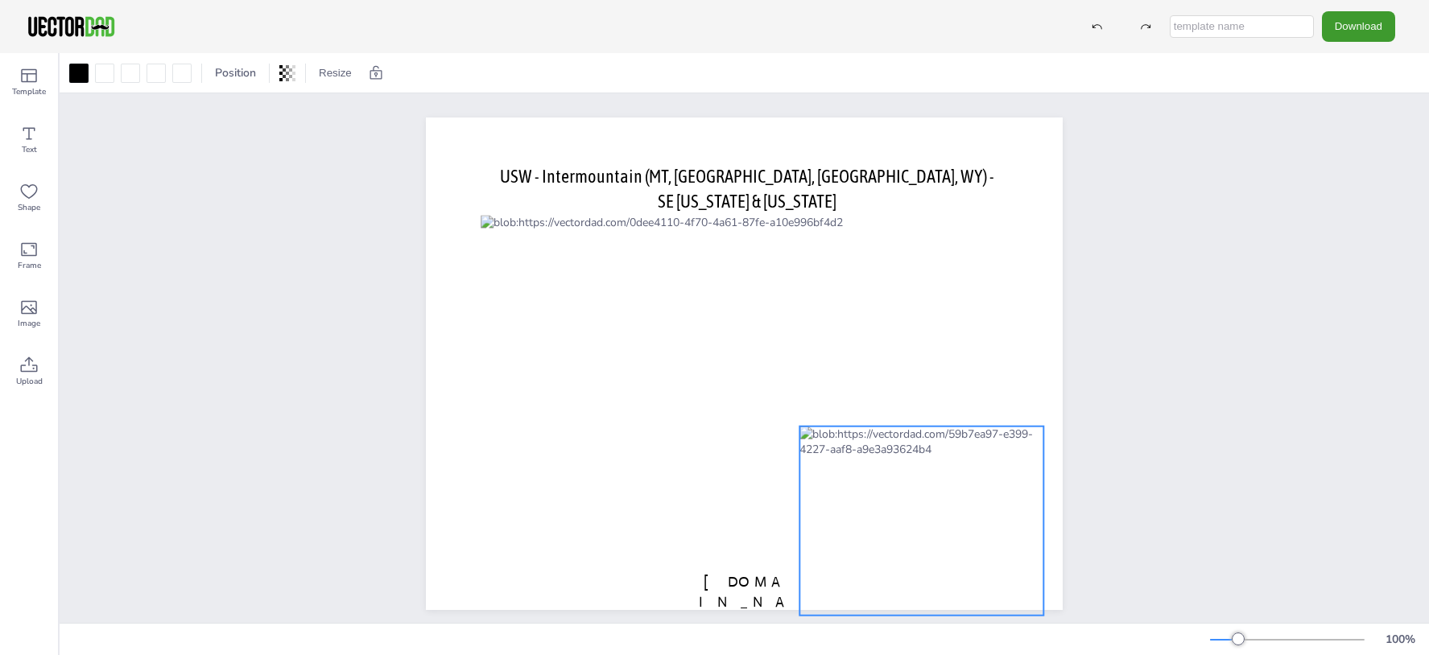
drag, startPoint x: 574, startPoint y: 506, endPoint x: 890, endPoint y: 504, distance: 316.4
click at [890, 504] on div at bounding box center [921, 521] width 244 height 189
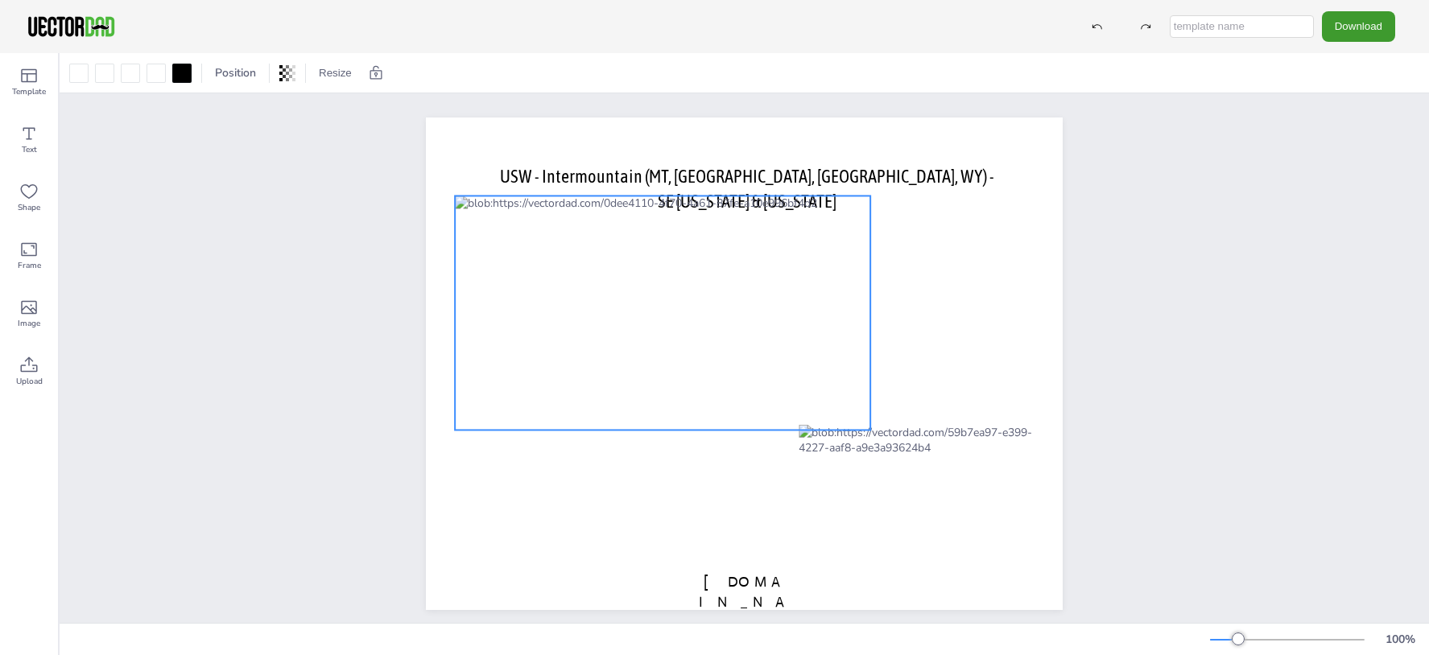
drag, startPoint x: 771, startPoint y: 263, endPoint x: 746, endPoint y: 242, distance: 33.1
click at [746, 242] on div at bounding box center [662, 313] width 415 height 234
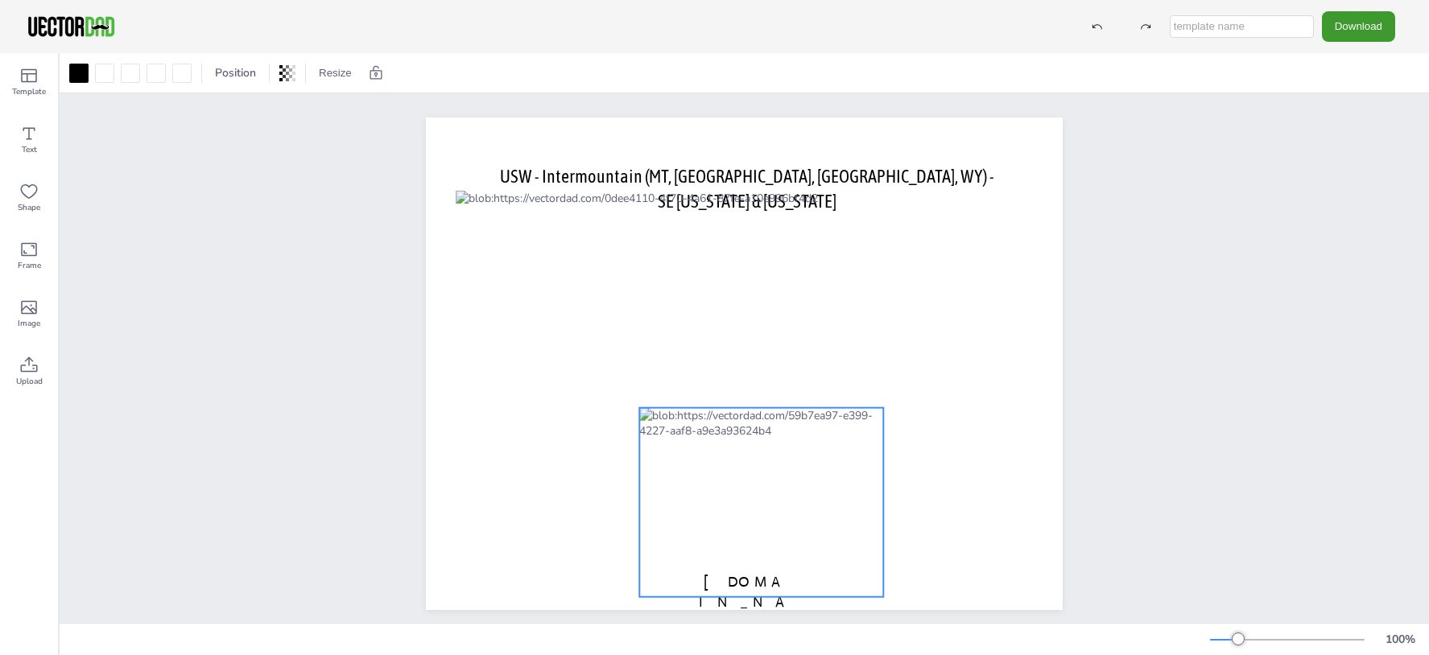
drag, startPoint x: 895, startPoint y: 477, endPoint x: 736, endPoint y: 460, distance: 160.3
click at [736, 460] on div at bounding box center [761, 502] width 244 height 189
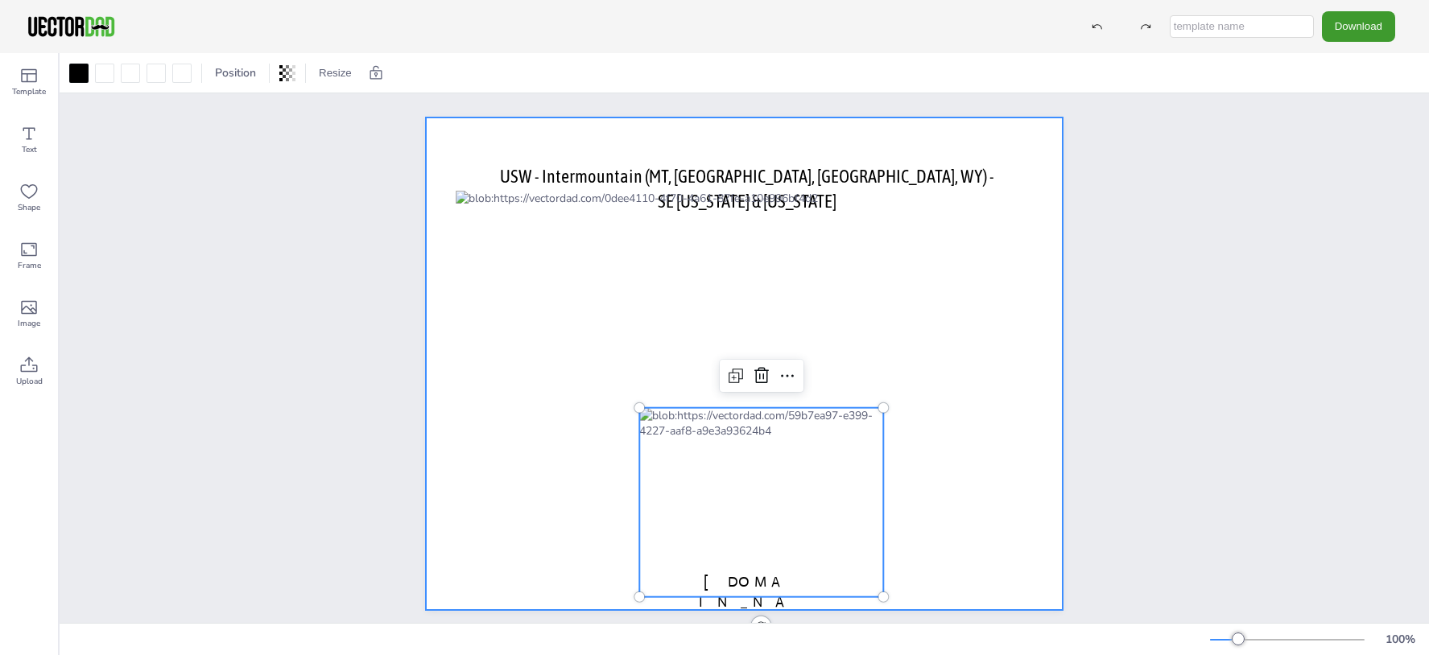
click at [1007, 402] on div at bounding box center [744, 364] width 637 height 493
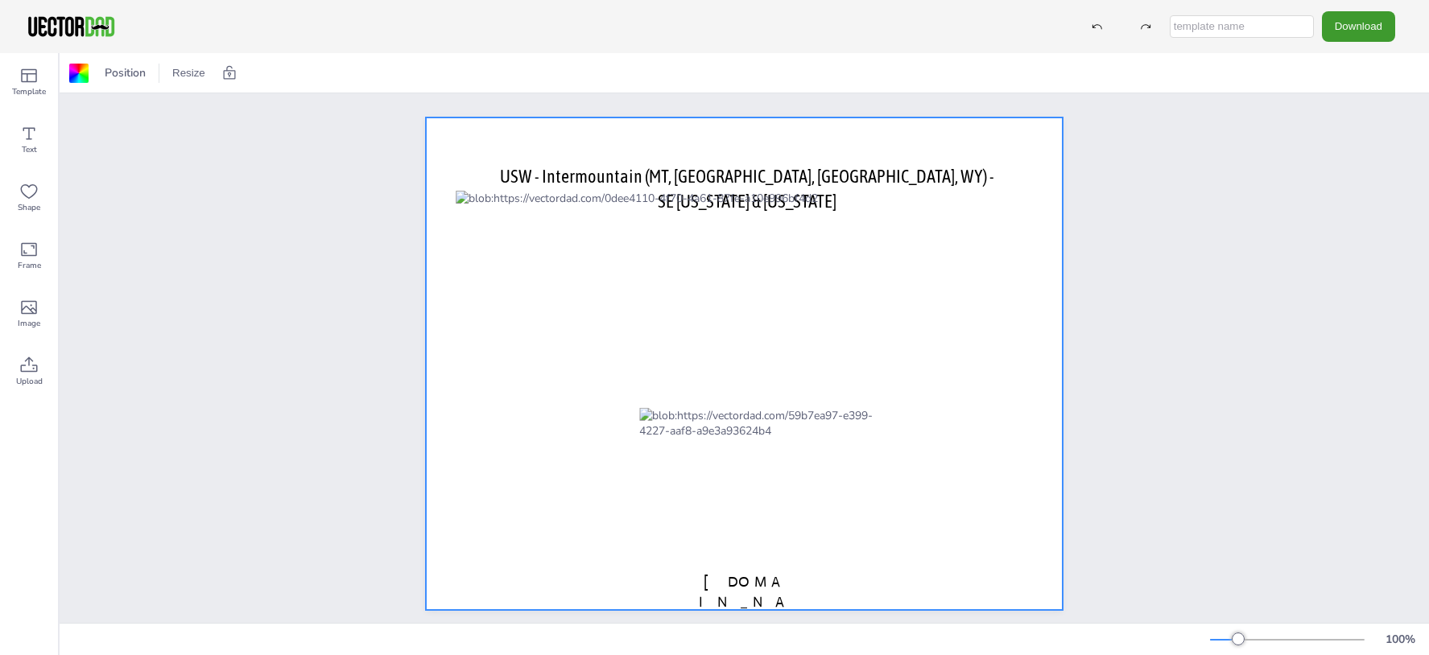
click at [1238, 32] on input "text" at bounding box center [1242, 26] width 144 height 23
type input "Intermountain - MT WY"
click at [1372, 28] on button "Download" at bounding box center [1358, 26] width 73 height 30
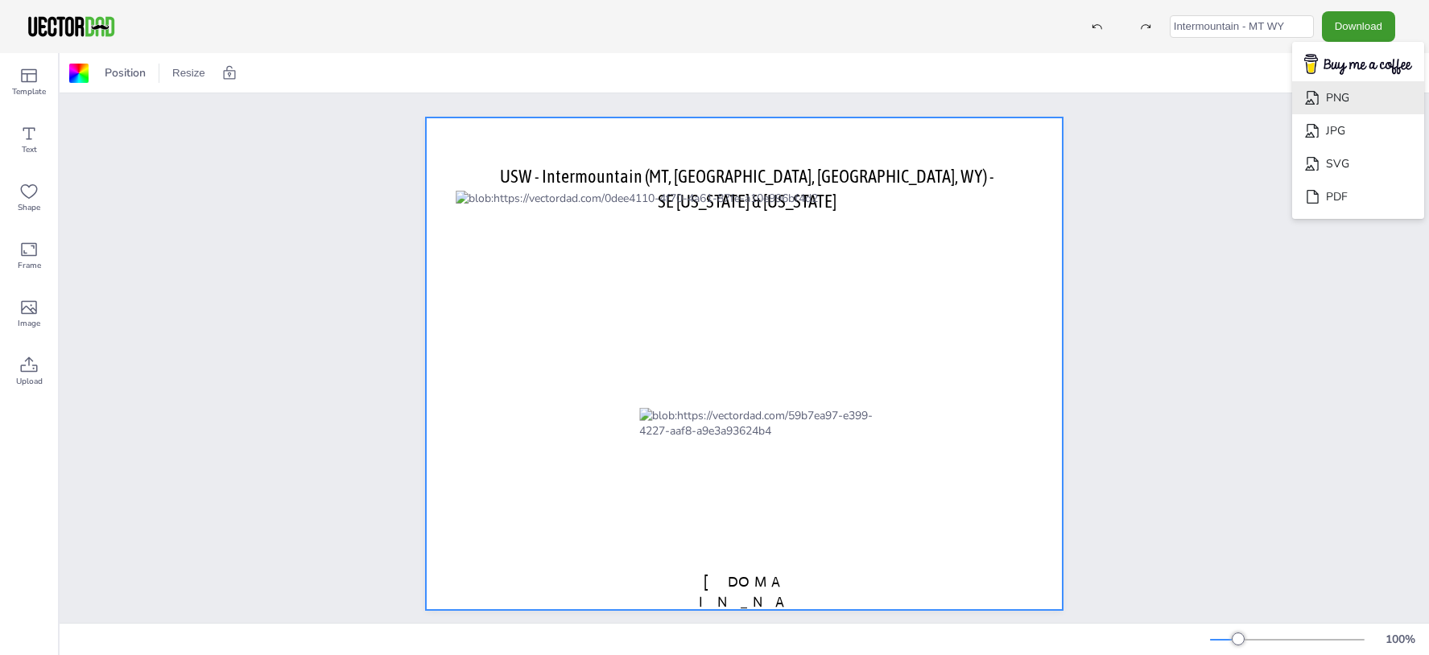
click at [1339, 98] on li "PNG" at bounding box center [1358, 97] width 132 height 33
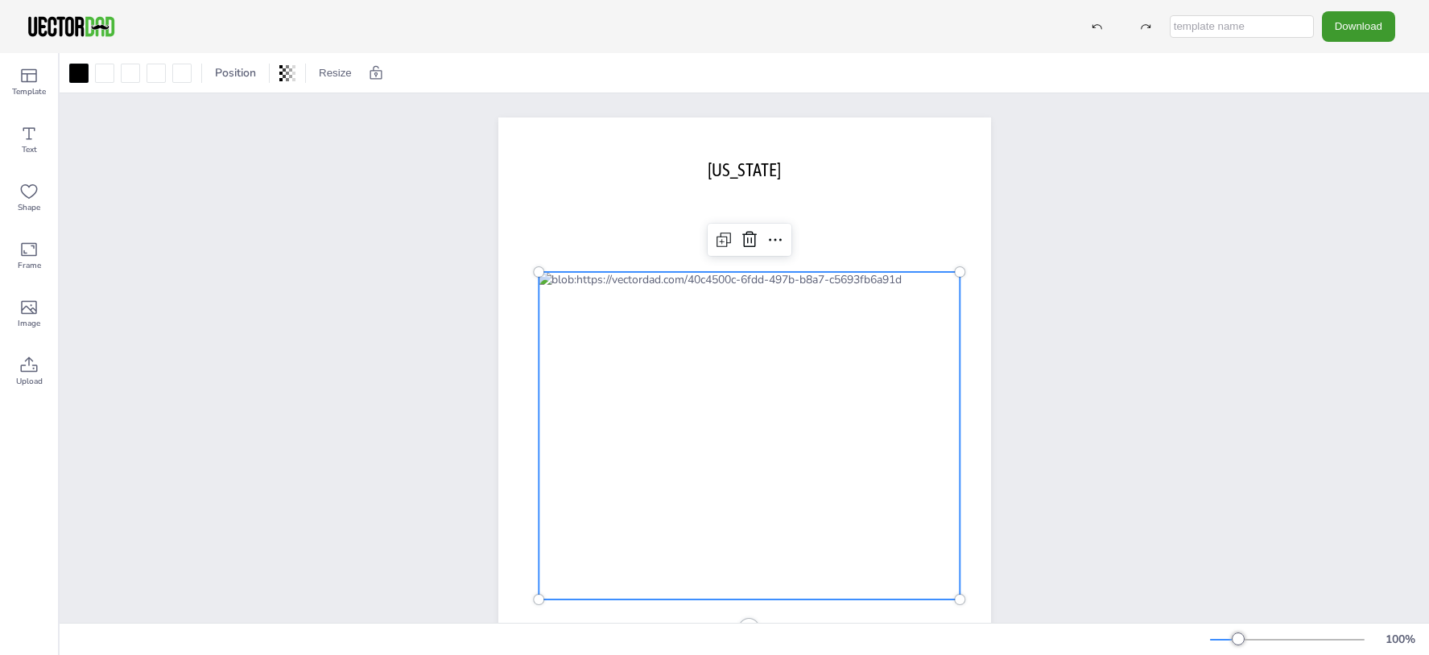
click at [709, 391] on div at bounding box center [750, 436] width 422 height 328
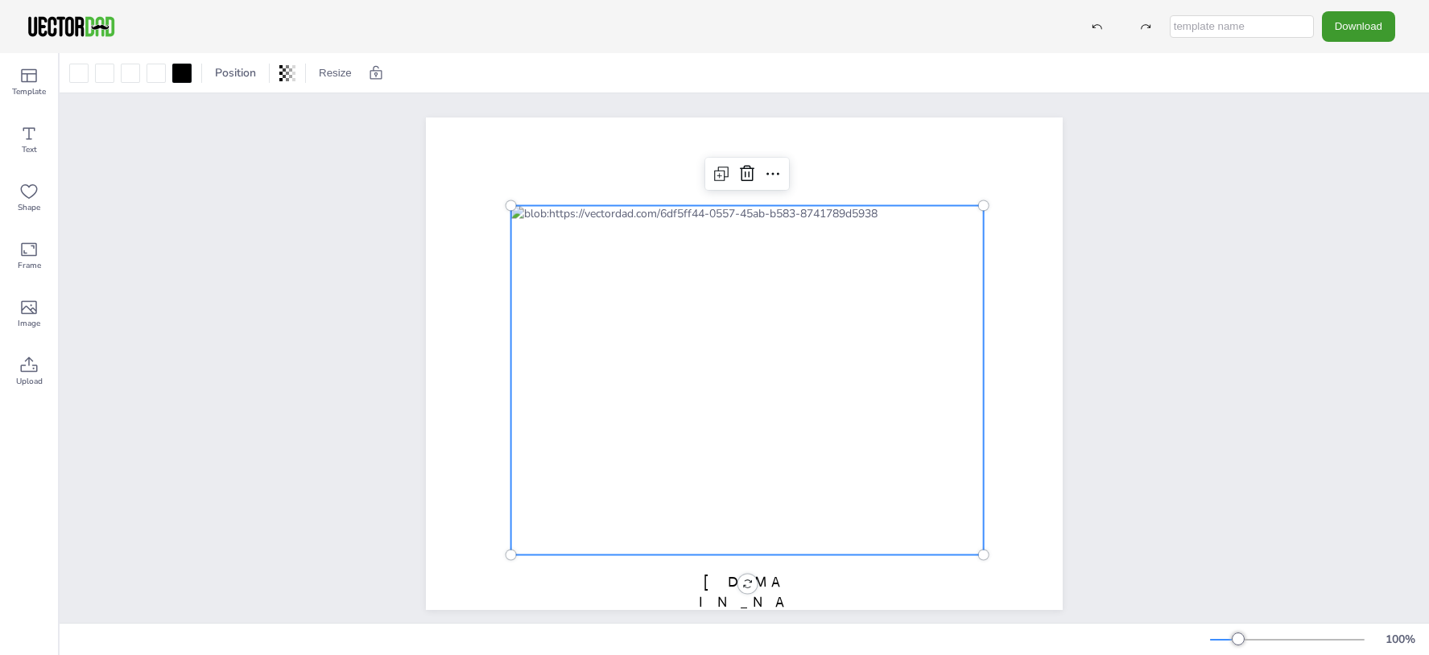
click at [783, 248] on div at bounding box center [747, 380] width 473 height 349
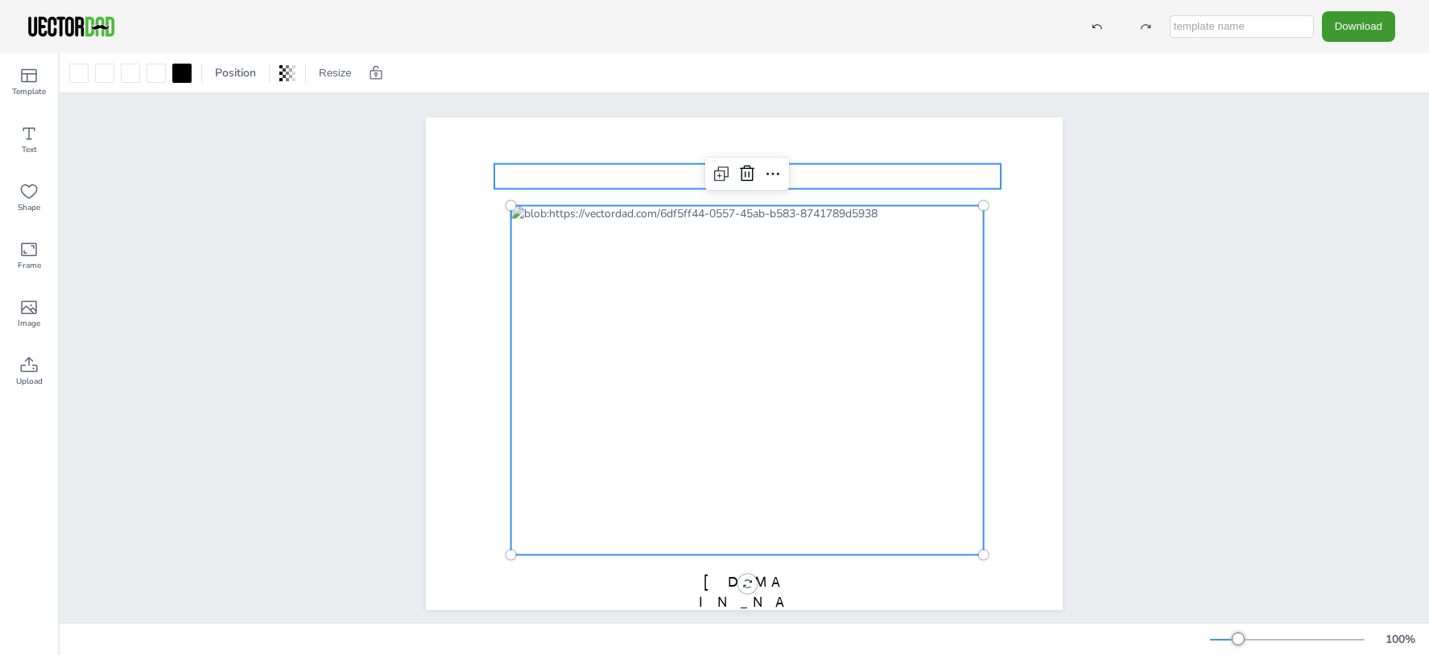
click at [845, 183] on p "COLORADO" at bounding box center [747, 176] width 506 height 25
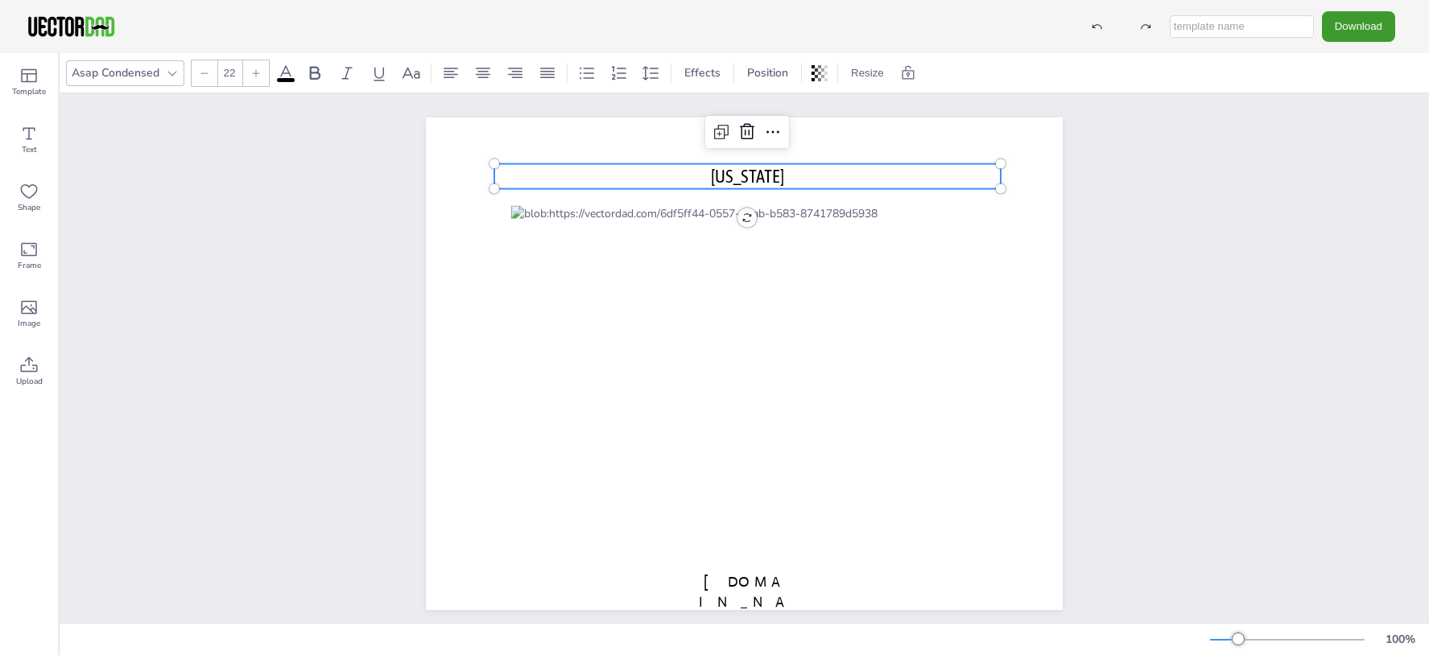
click at [787, 176] on p "COLORADO" at bounding box center [747, 176] width 506 height 25
drag, startPoint x: 782, startPoint y: 174, endPoint x: 704, endPoint y: 173, distance: 77.3
click at [704, 173] on p "COLORADO" at bounding box center [747, 176] width 506 height 25
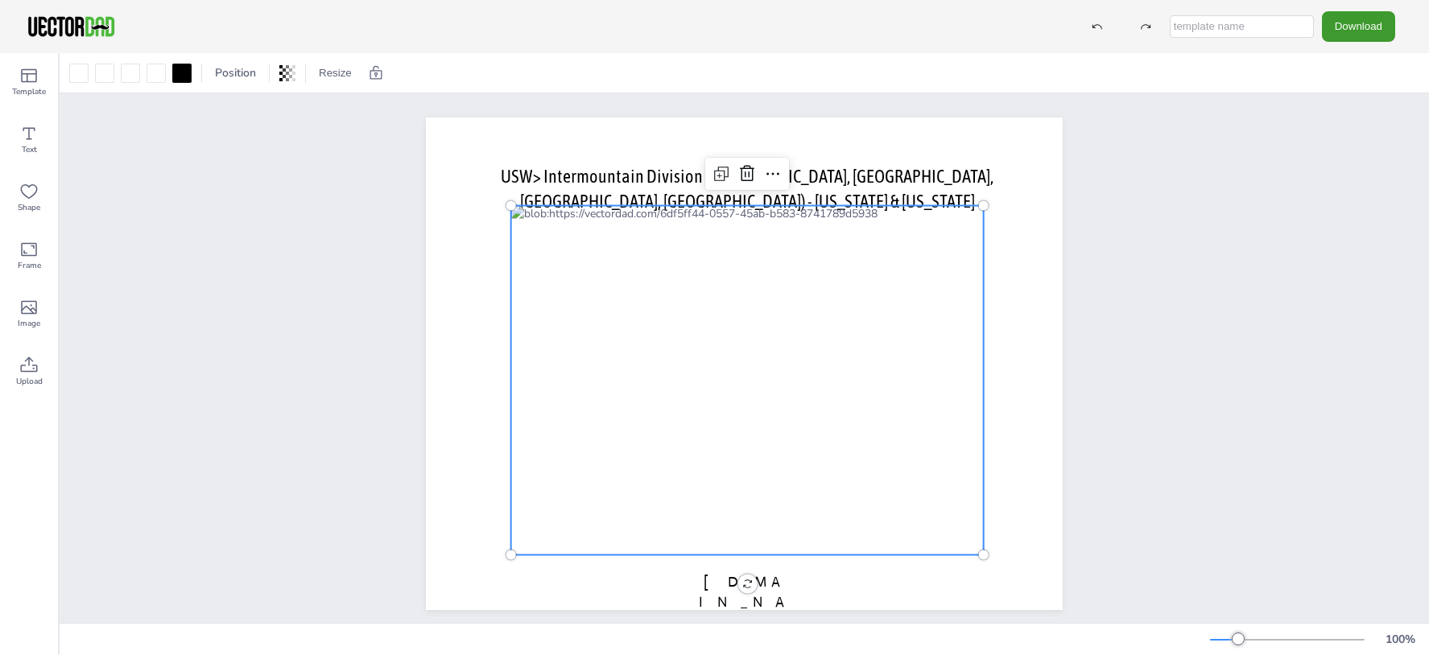
click at [944, 305] on div at bounding box center [747, 380] width 473 height 349
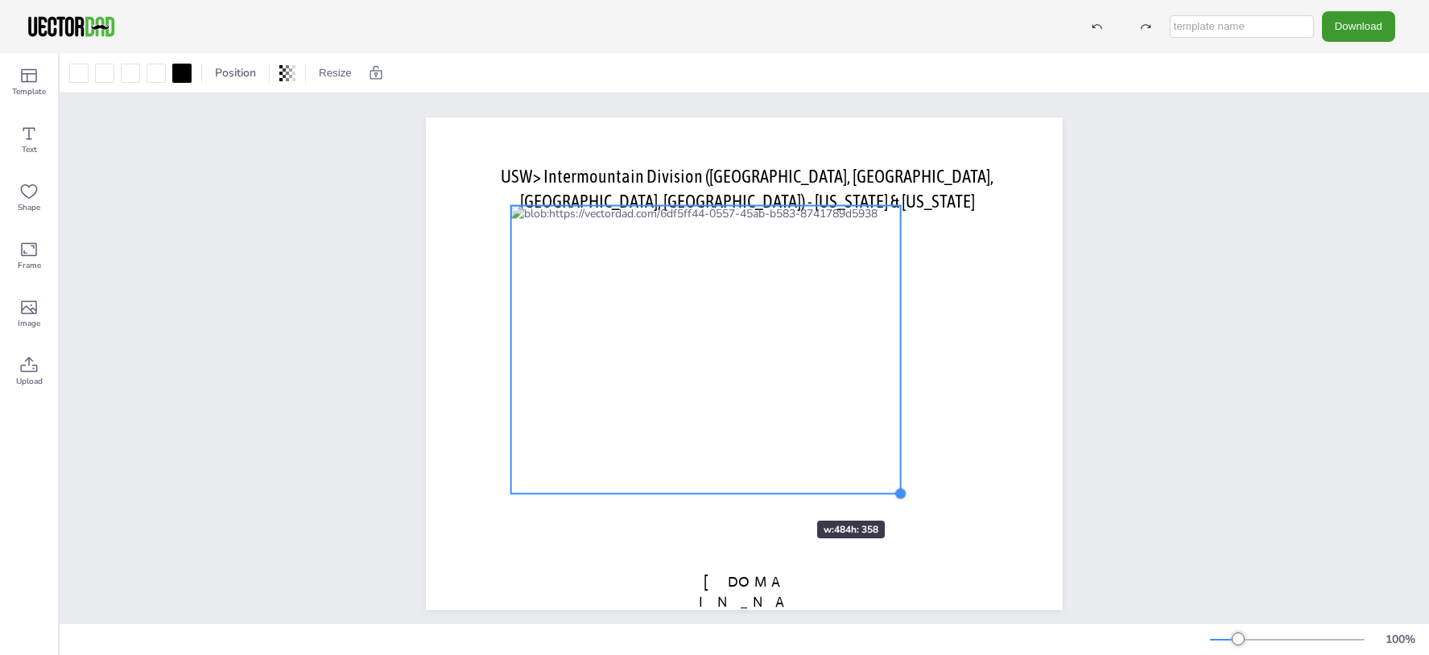
drag, startPoint x: 980, startPoint y: 553, endPoint x: 762, endPoint y: 485, distance: 228.4
click at [762, 485] on div "USW> Intermountain Division (MT, CO, UT, WY) - Colorado & Utah vectordad.com" at bounding box center [744, 364] width 637 height 493
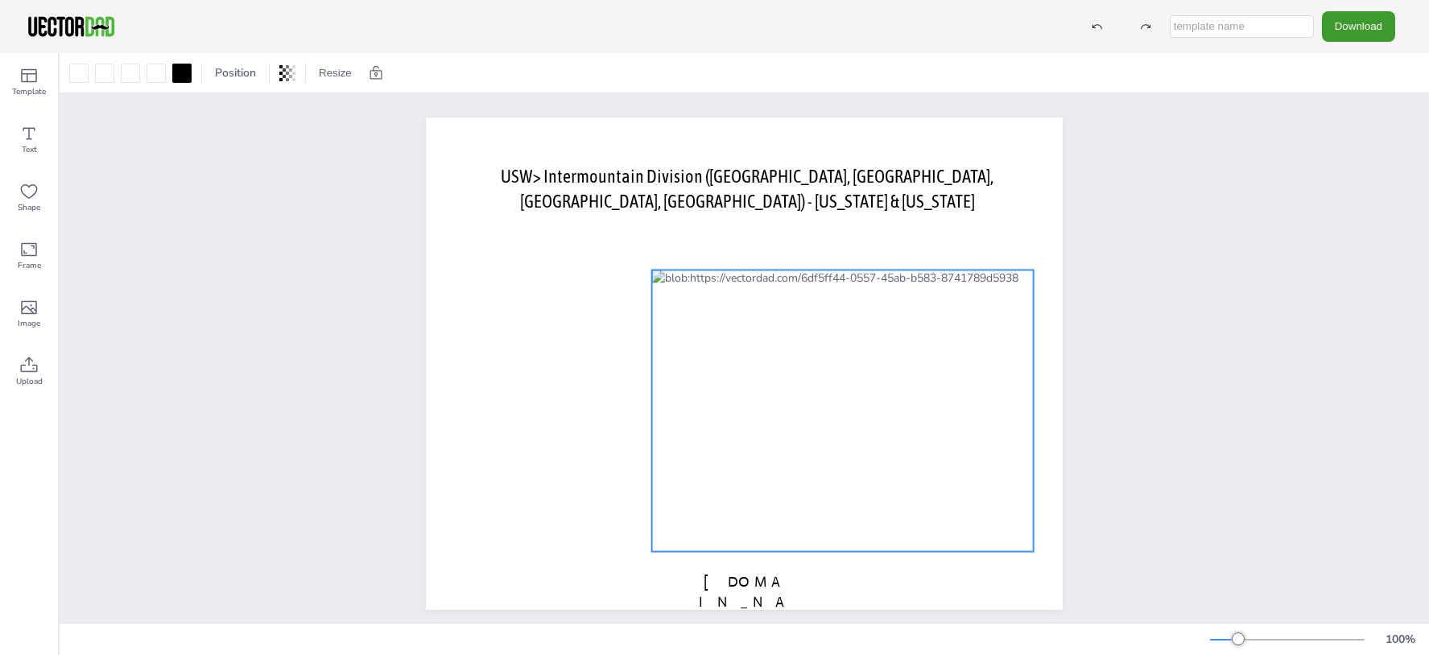
drag, startPoint x: 649, startPoint y: 242, endPoint x: 793, endPoint y: 307, distance: 157.9
click at [793, 307] on div at bounding box center [843, 412] width 382 height 282
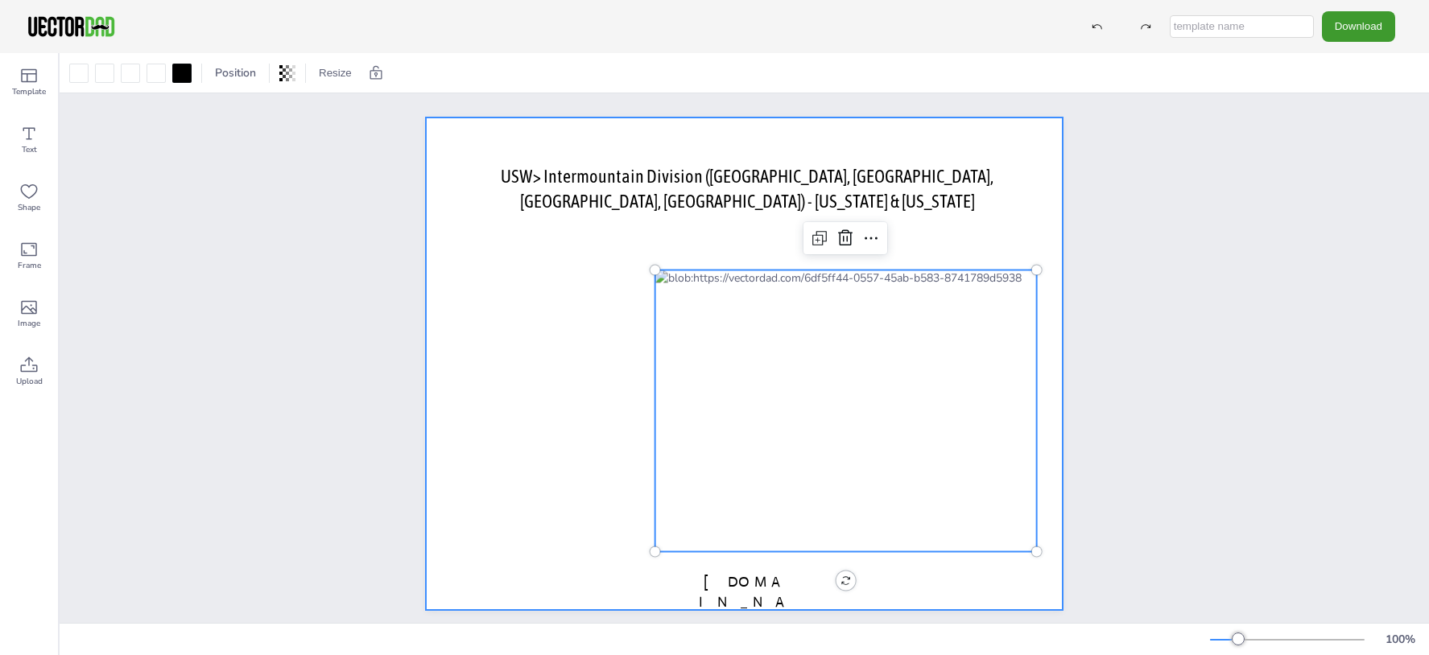
click at [554, 447] on div at bounding box center [744, 364] width 637 height 493
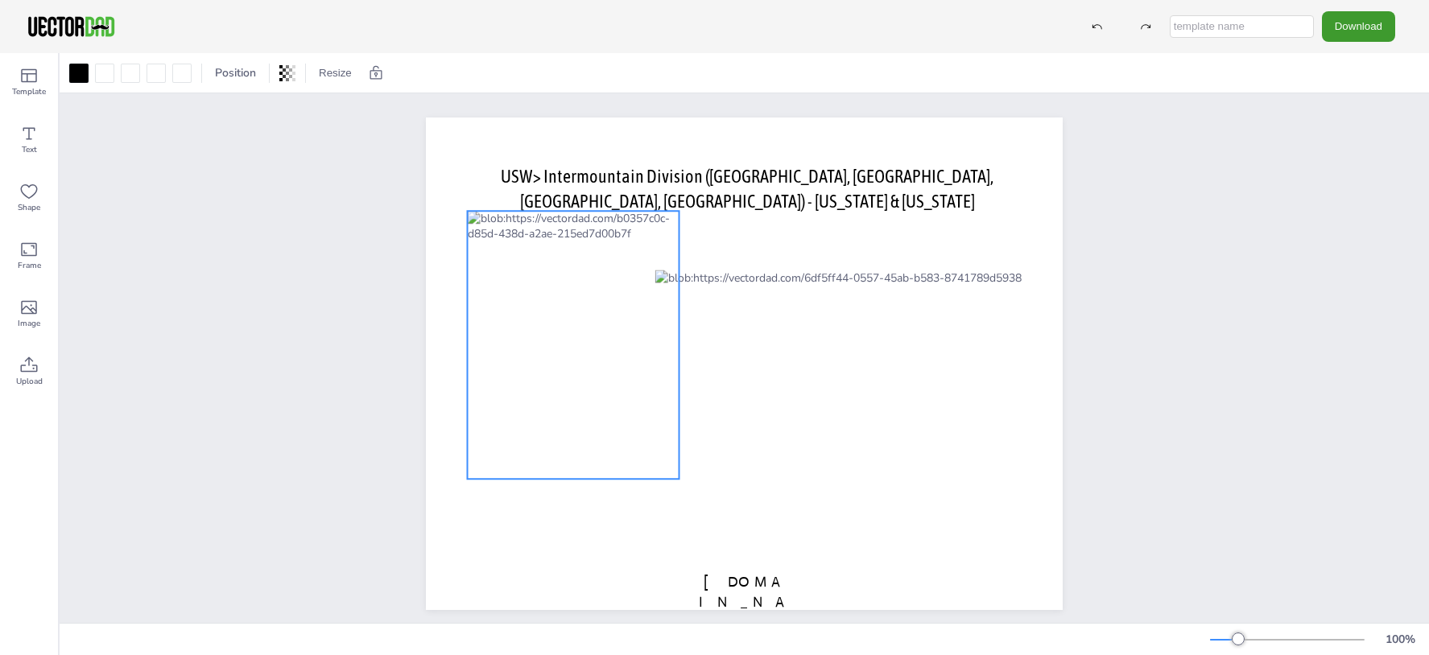
drag, startPoint x: 572, startPoint y: 535, endPoint x: 546, endPoint y: 266, distance: 270.2
click at [546, 266] on div at bounding box center [574, 345] width 212 height 268
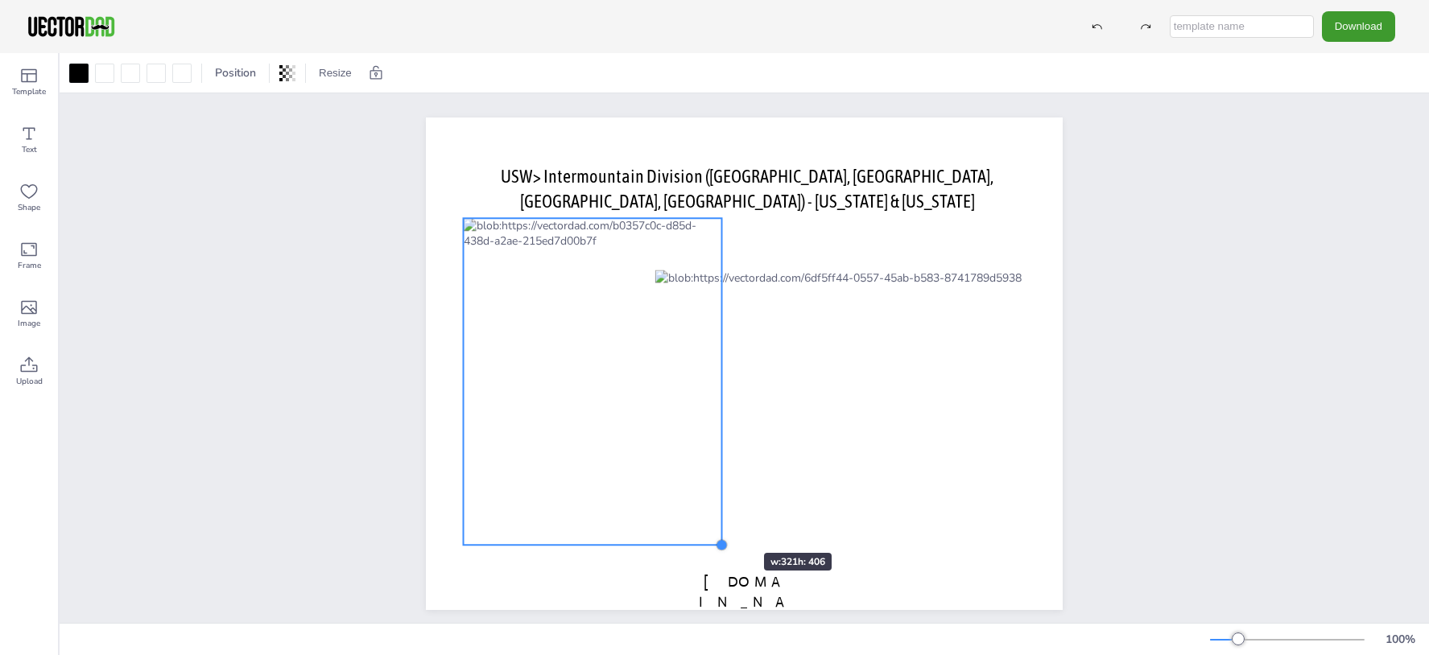
drag, startPoint x: 669, startPoint y: 485, endPoint x: 716, endPoint y: 525, distance: 61.1
click at [716, 525] on div "USW> Intermountain Division (MT, CO, UT, WY) - Colorado & Utah vectordad.com" at bounding box center [744, 364] width 637 height 493
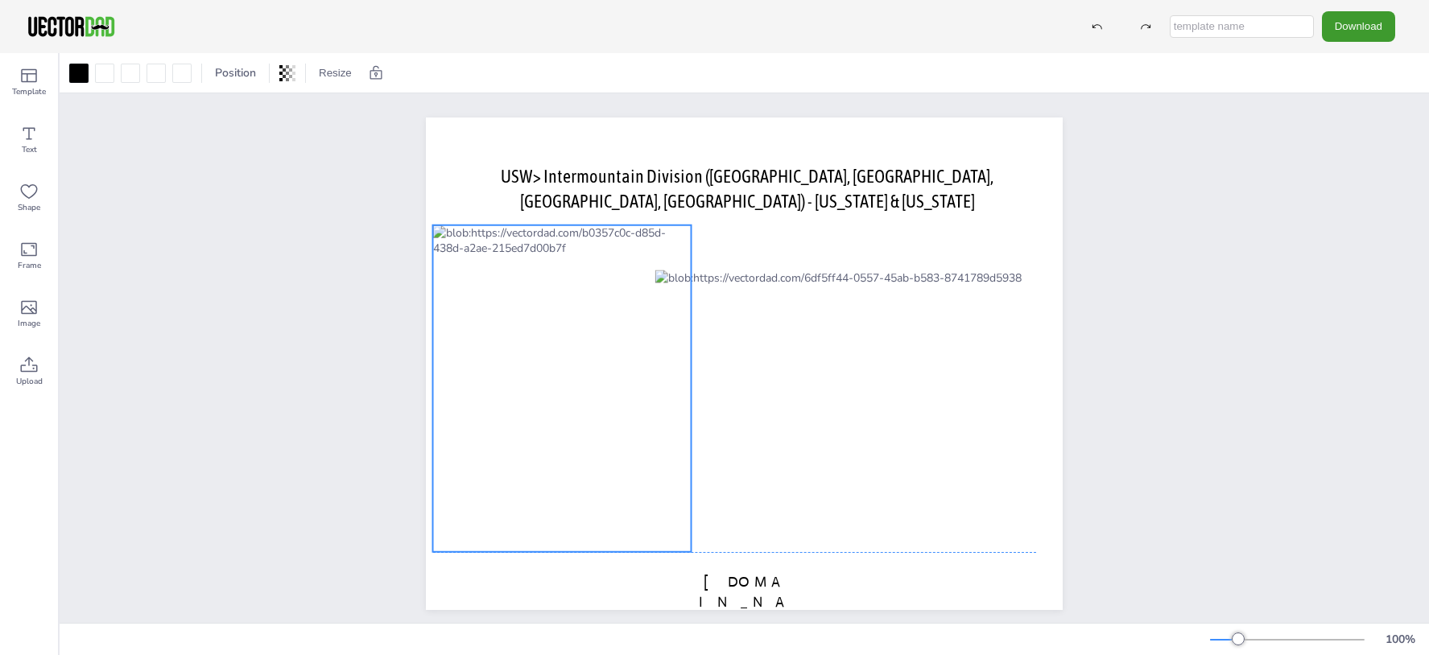
drag, startPoint x: 616, startPoint y: 407, endPoint x: 589, endPoint y: 418, distance: 29.3
click at [589, 418] on div at bounding box center [562, 388] width 258 height 327
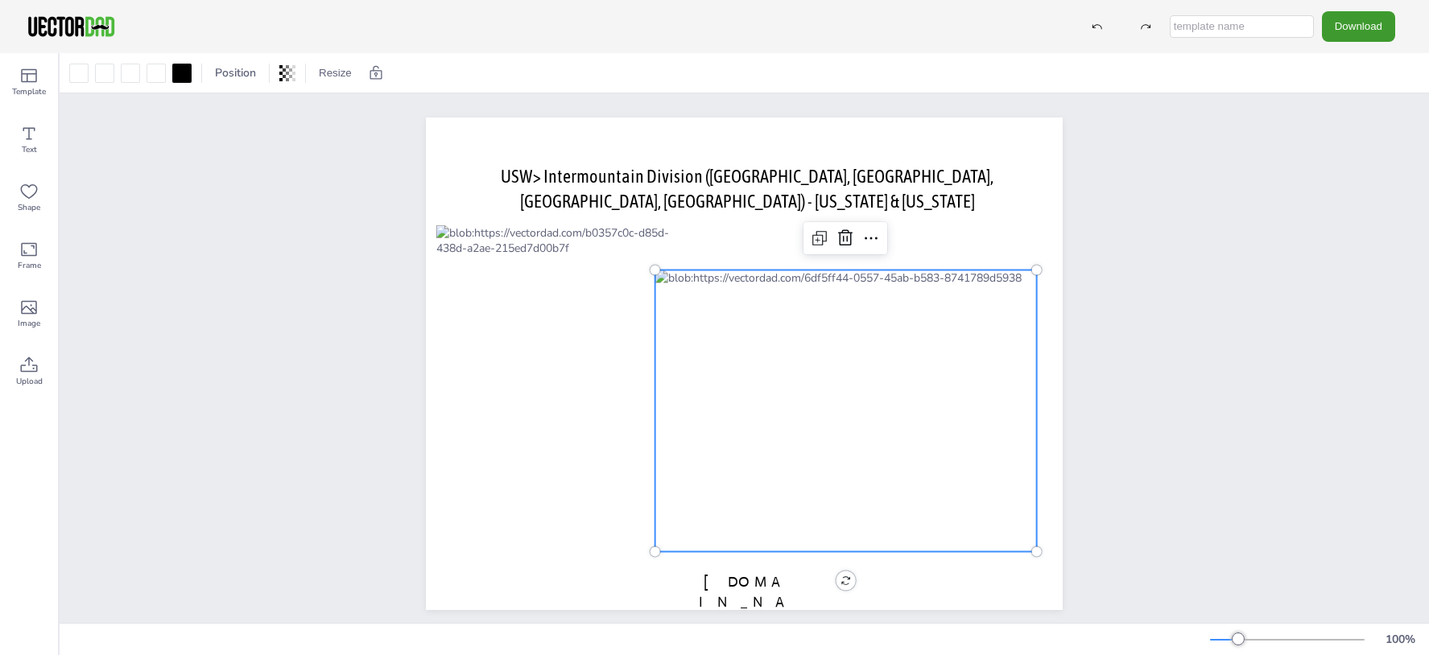
click at [849, 397] on div at bounding box center [846, 412] width 382 height 282
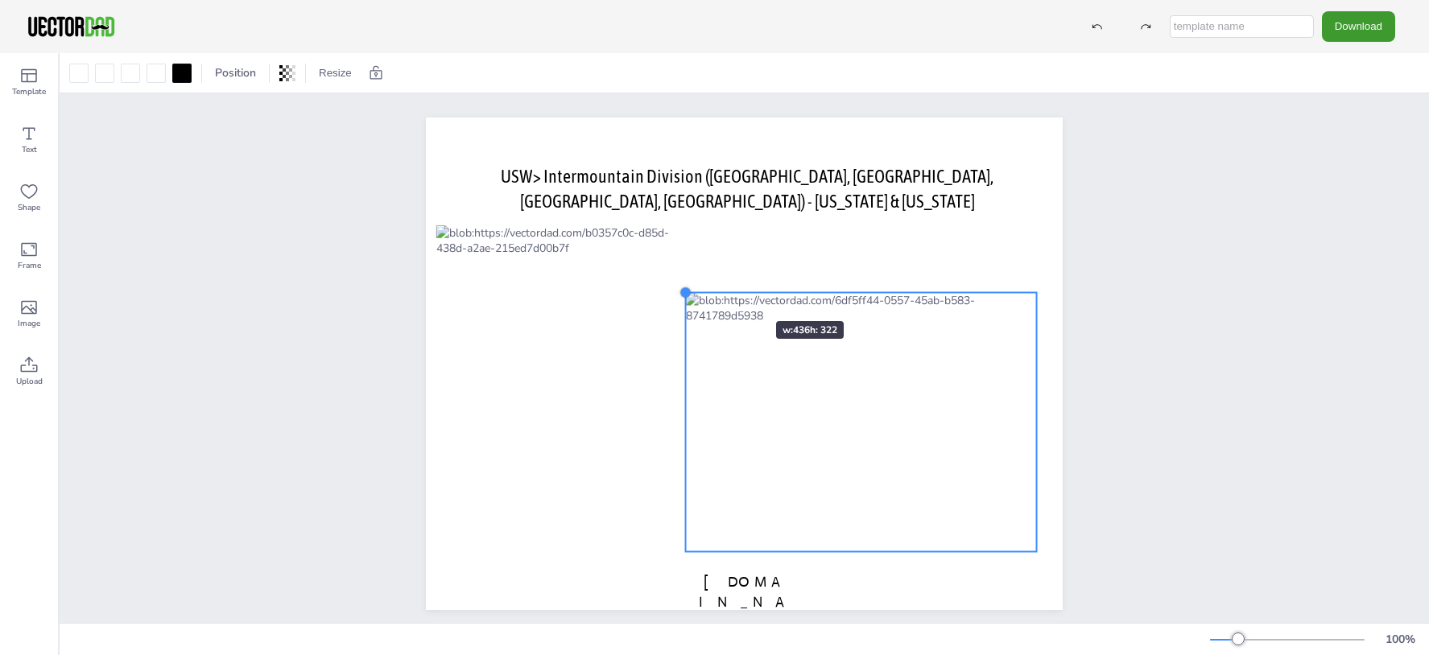
drag, startPoint x: 647, startPoint y: 270, endPoint x: 727, endPoint y: 287, distance: 81.6
click at [727, 287] on div "USW> Intermountain Division (MT, CO, UT, WY) - Colorado & Utah vectordad.com" at bounding box center [744, 364] width 637 height 493
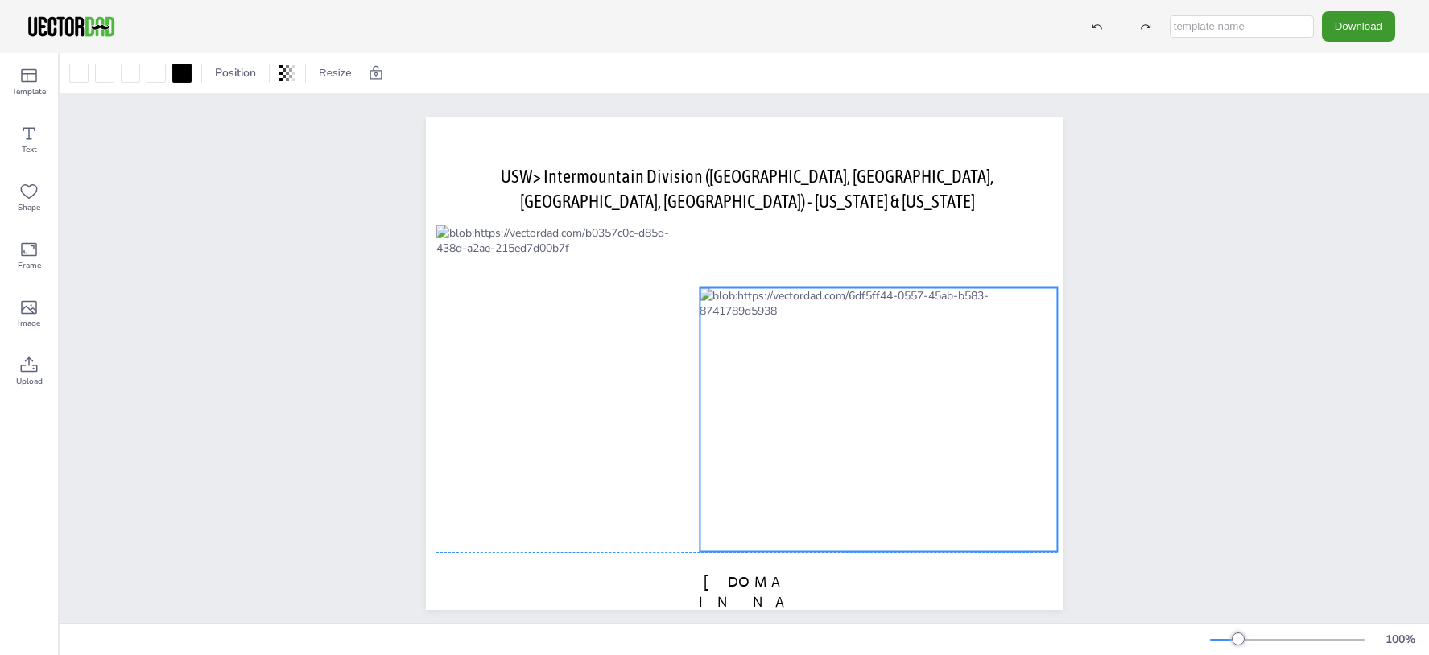
drag, startPoint x: 780, startPoint y: 334, endPoint x: 801, endPoint y: 335, distance: 20.9
click at [801, 335] on div at bounding box center [878, 420] width 357 height 264
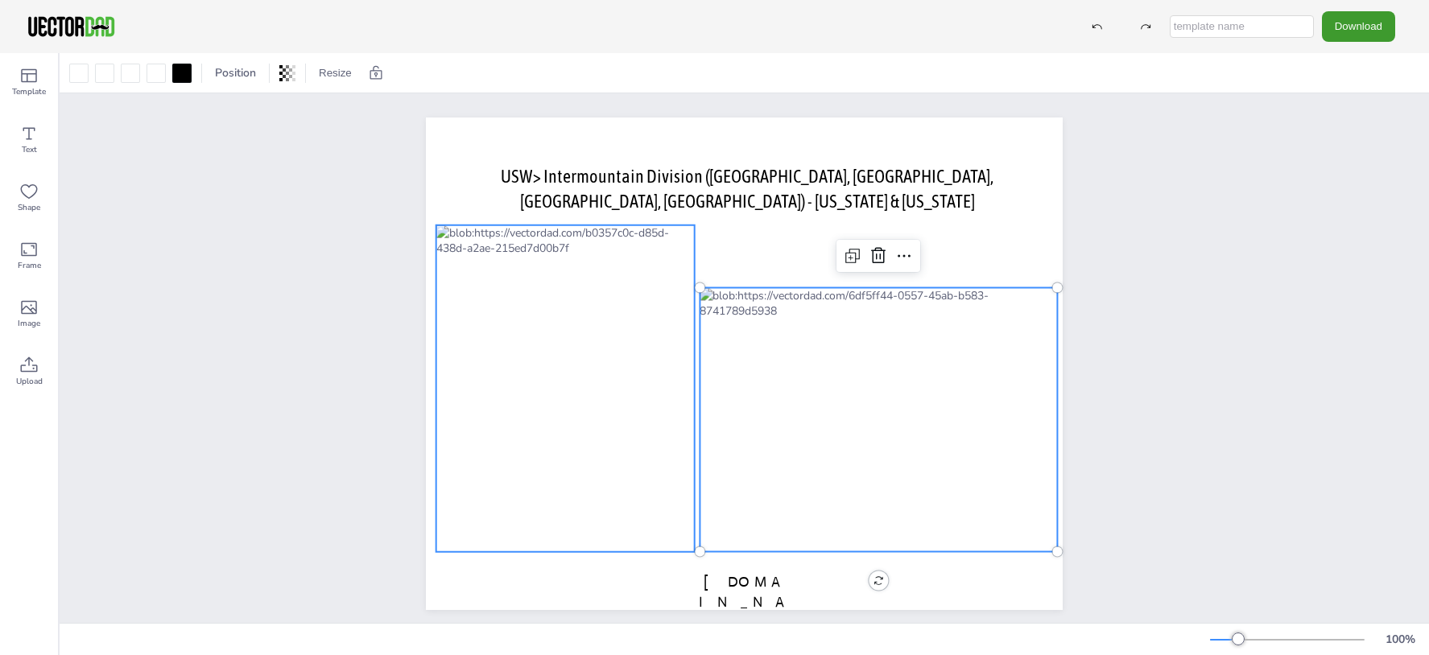
click at [585, 403] on div at bounding box center [565, 388] width 258 height 327
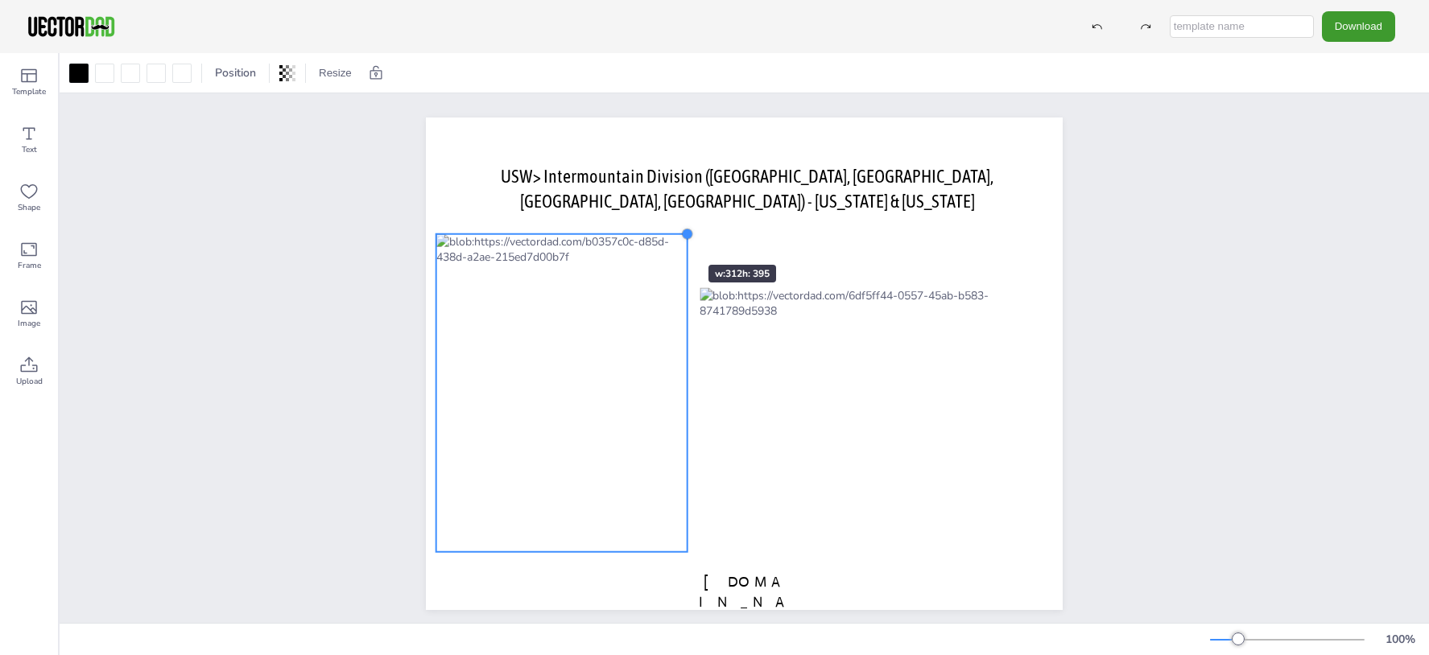
drag, startPoint x: 690, startPoint y: 227, endPoint x: 660, endPoint y: 236, distance: 31.1
click at [660, 236] on div "USW> Intermountain Division (MT, CO, UT, WY) - Colorado & Utah vectordad.com" at bounding box center [744, 364] width 637 height 493
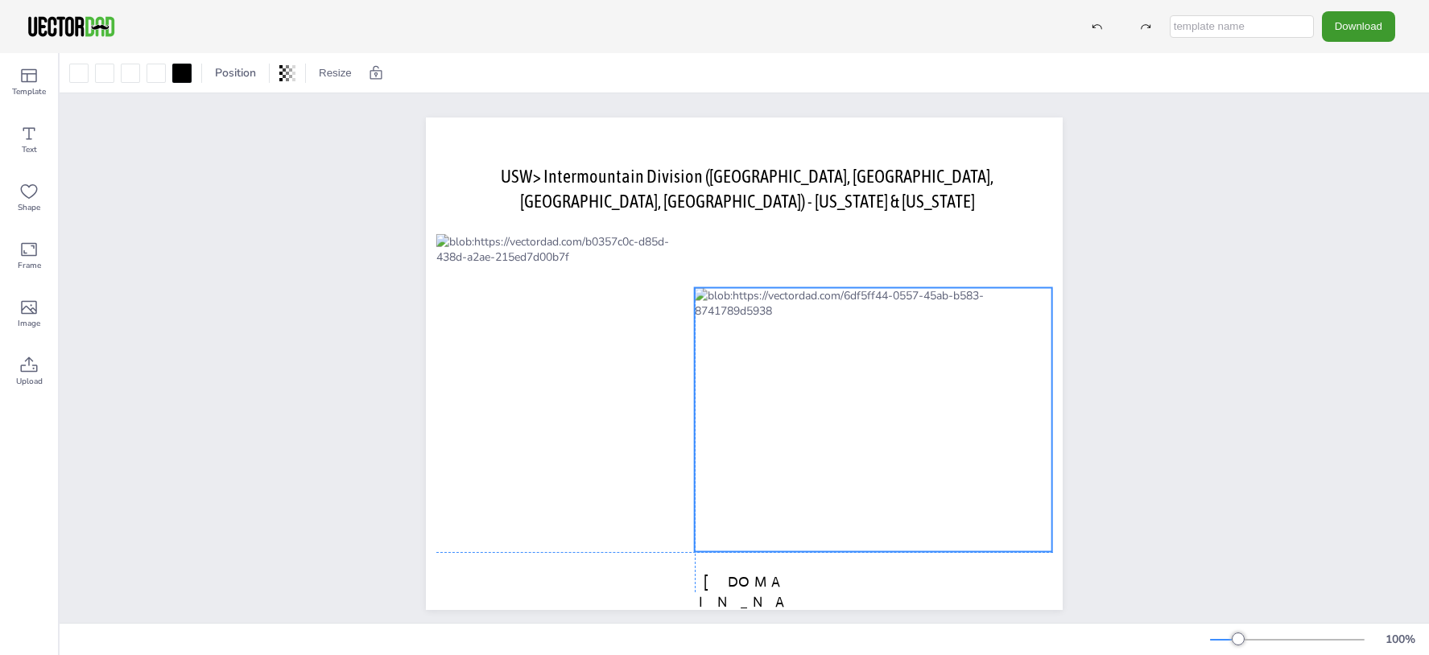
click at [739, 369] on div at bounding box center [873, 420] width 357 height 264
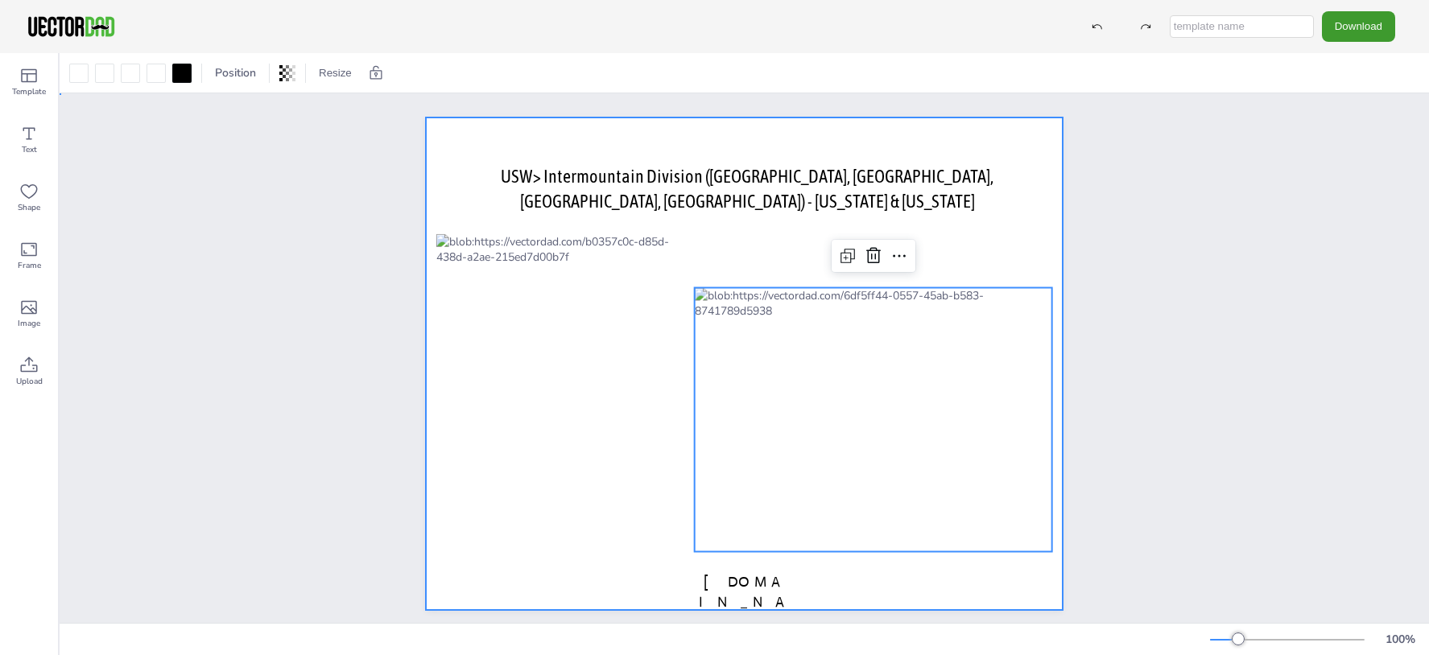
click at [995, 231] on div at bounding box center [744, 364] width 637 height 493
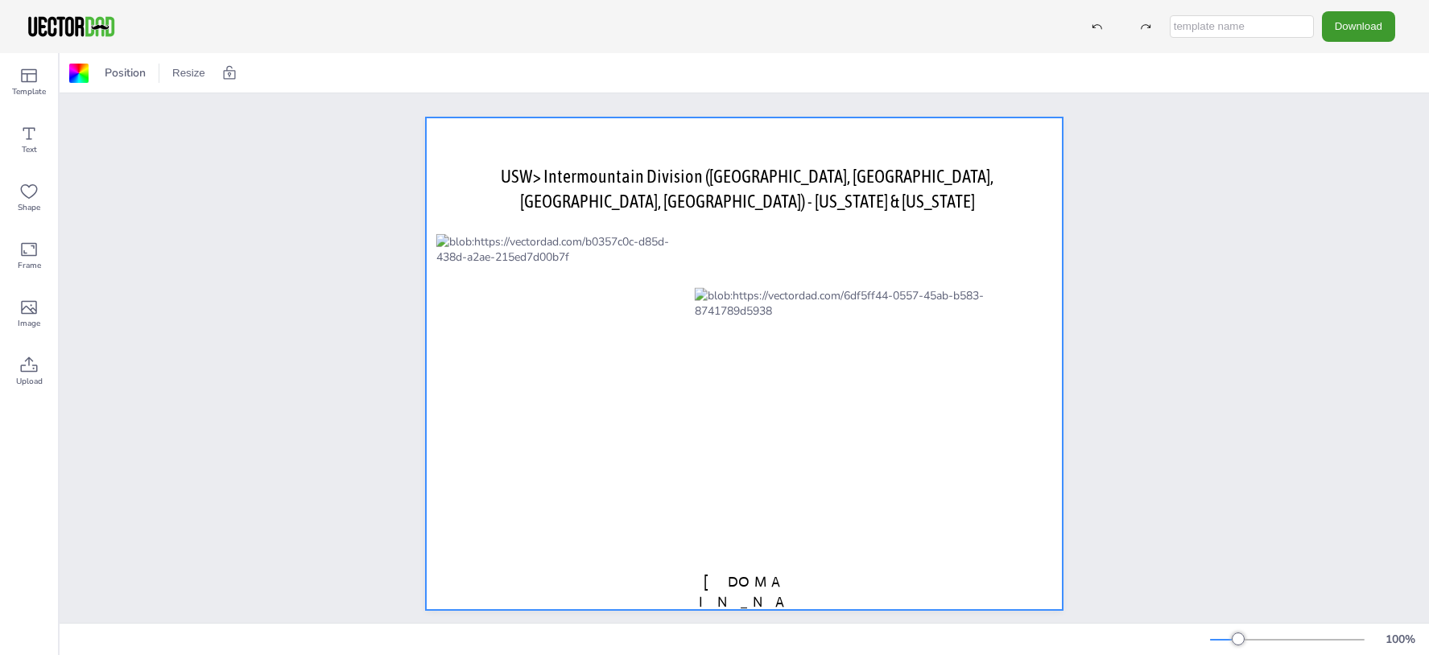
click at [1225, 31] on input "text" at bounding box center [1242, 26] width 144 height 23
type input "intermountain - UT - CO"
click at [1344, 25] on button "Download" at bounding box center [1358, 26] width 73 height 30
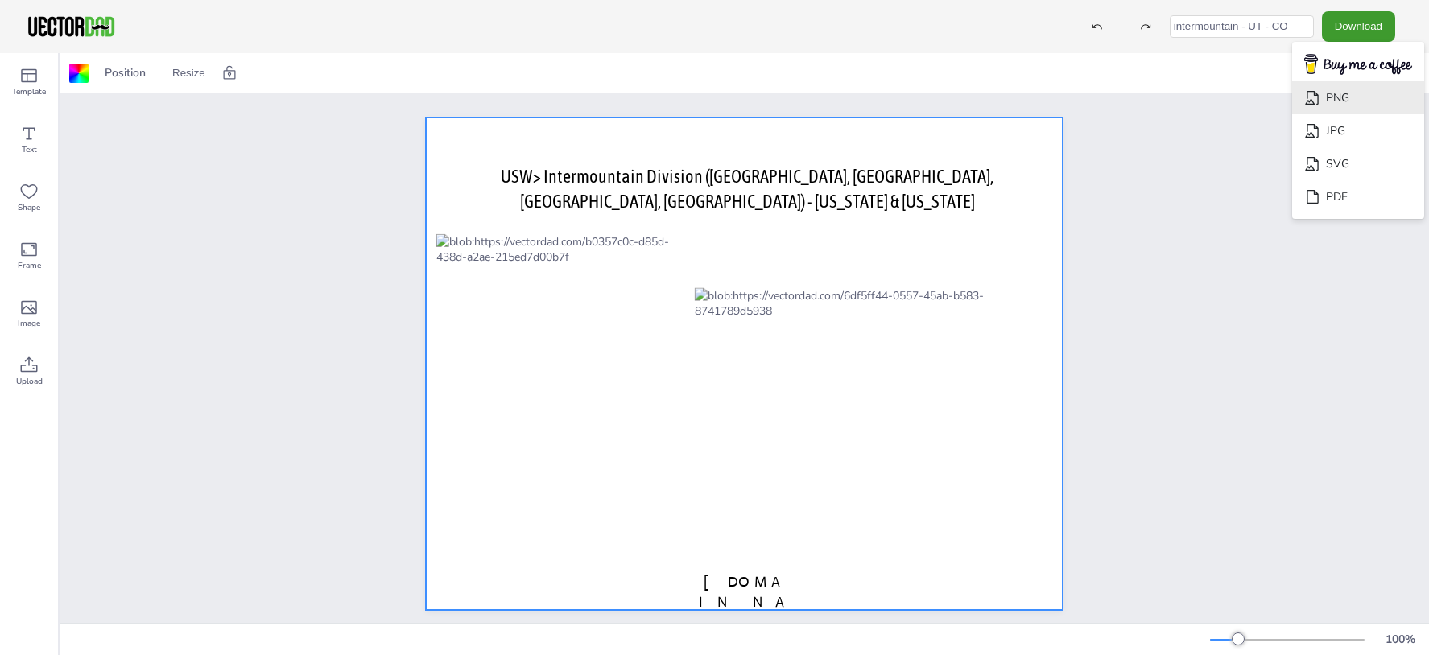
click at [1346, 104] on li "PNG" at bounding box center [1358, 97] width 132 height 33
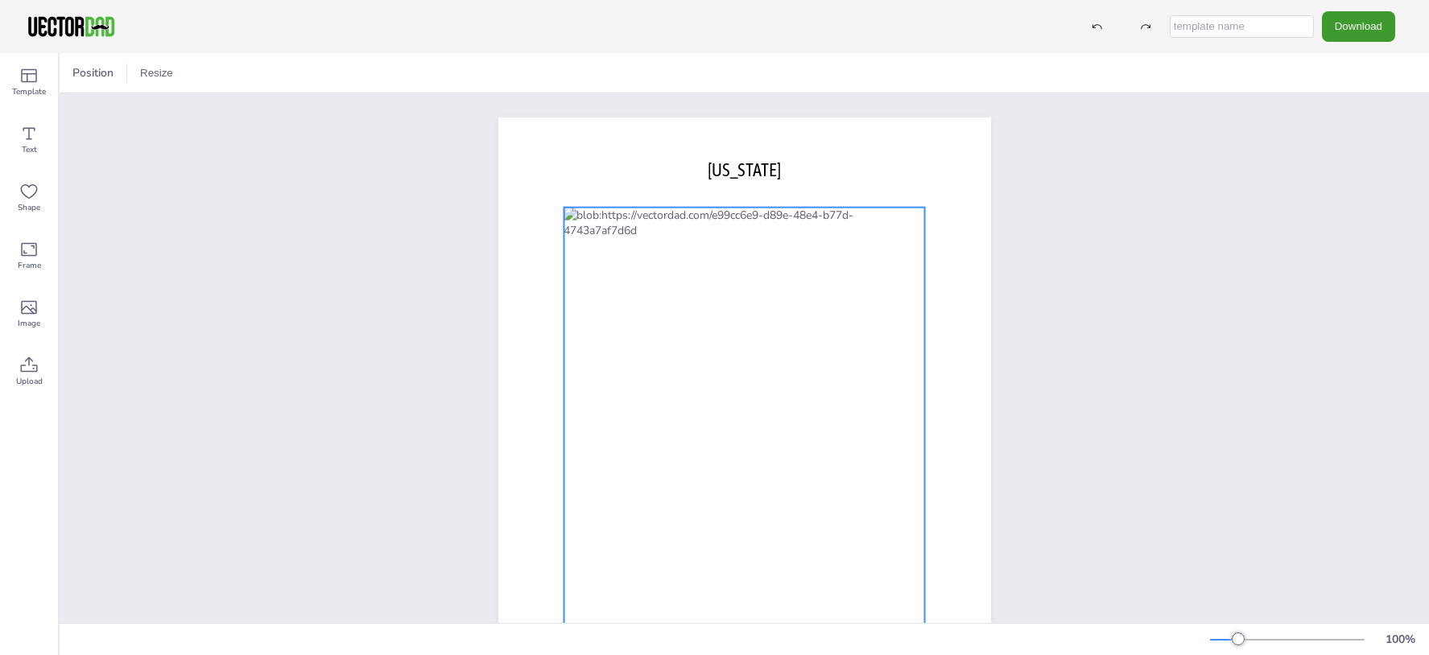
click at [878, 243] on div at bounding box center [744, 436] width 361 height 457
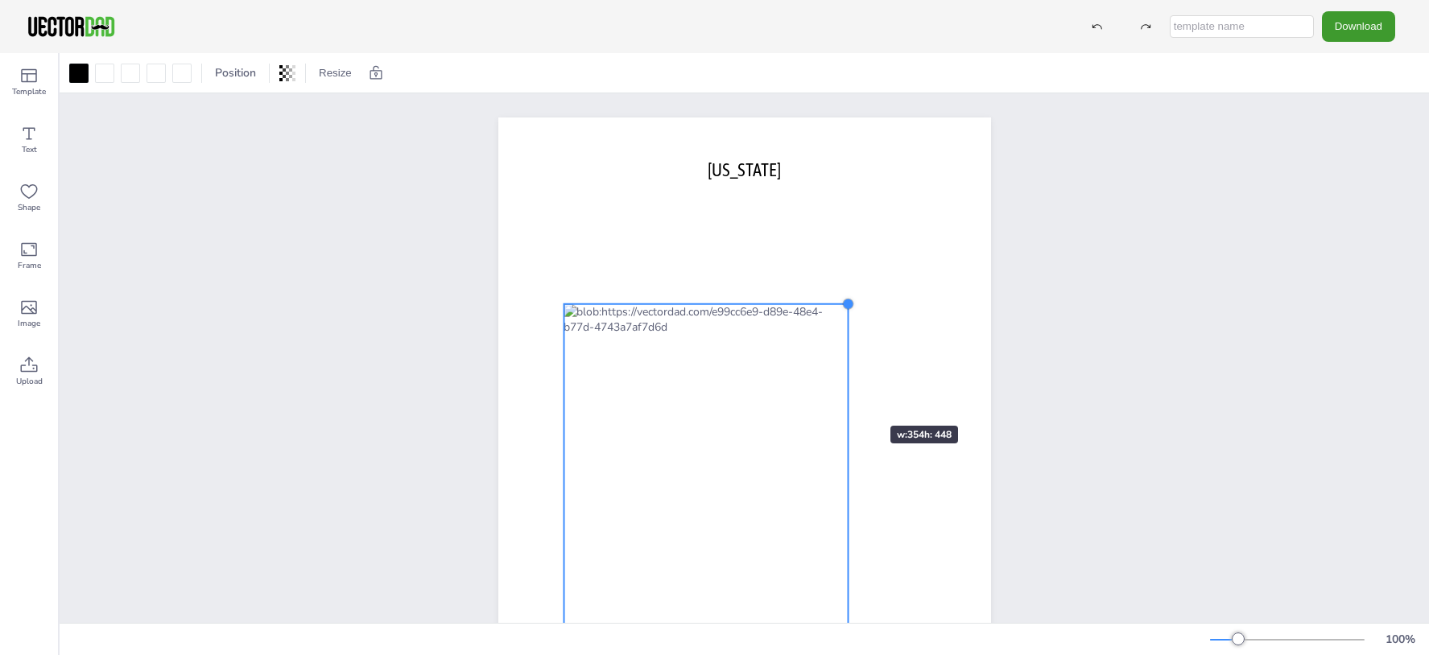
drag, startPoint x: 919, startPoint y: 207, endPoint x: 841, endPoint y: 397, distance: 205.4
click at [841, 397] on div "[DOMAIN_NAME] [US_STATE]" at bounding box center [744, 436] width 493 height 637
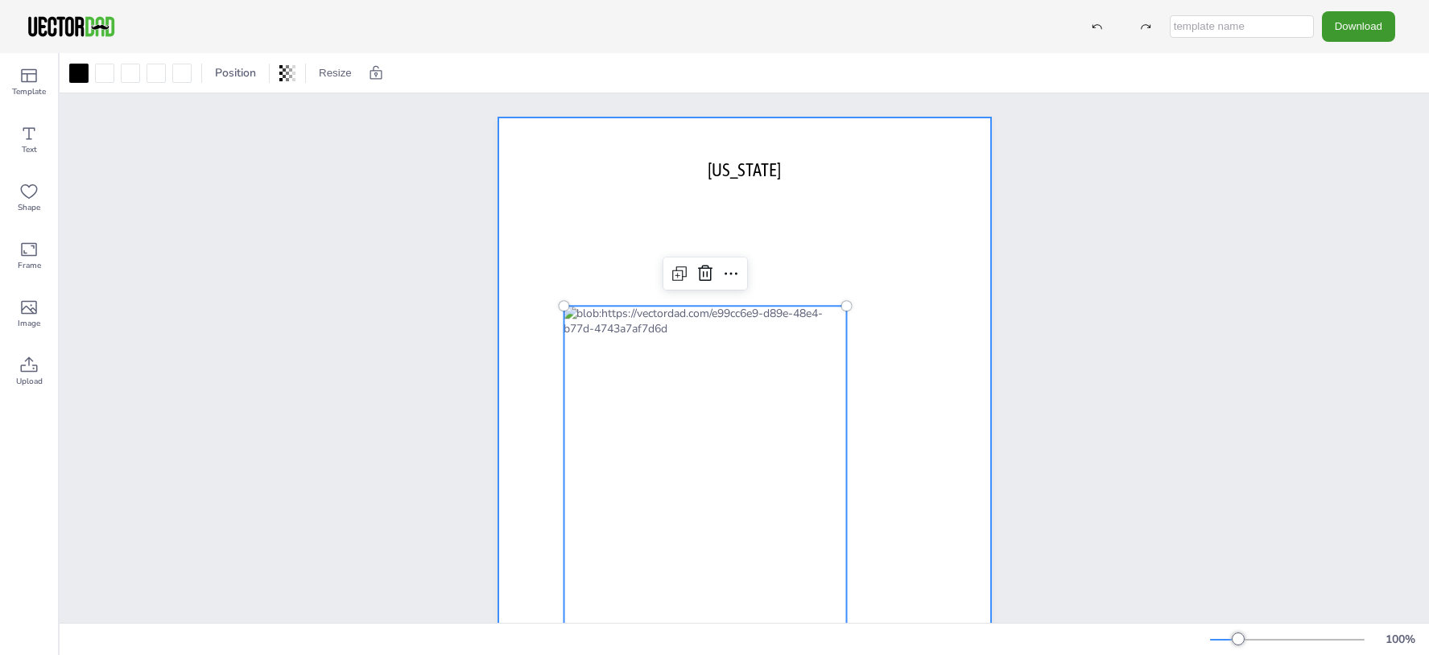
click at [843, 290] on div at bounding box center [744, 436] width 493 height 637
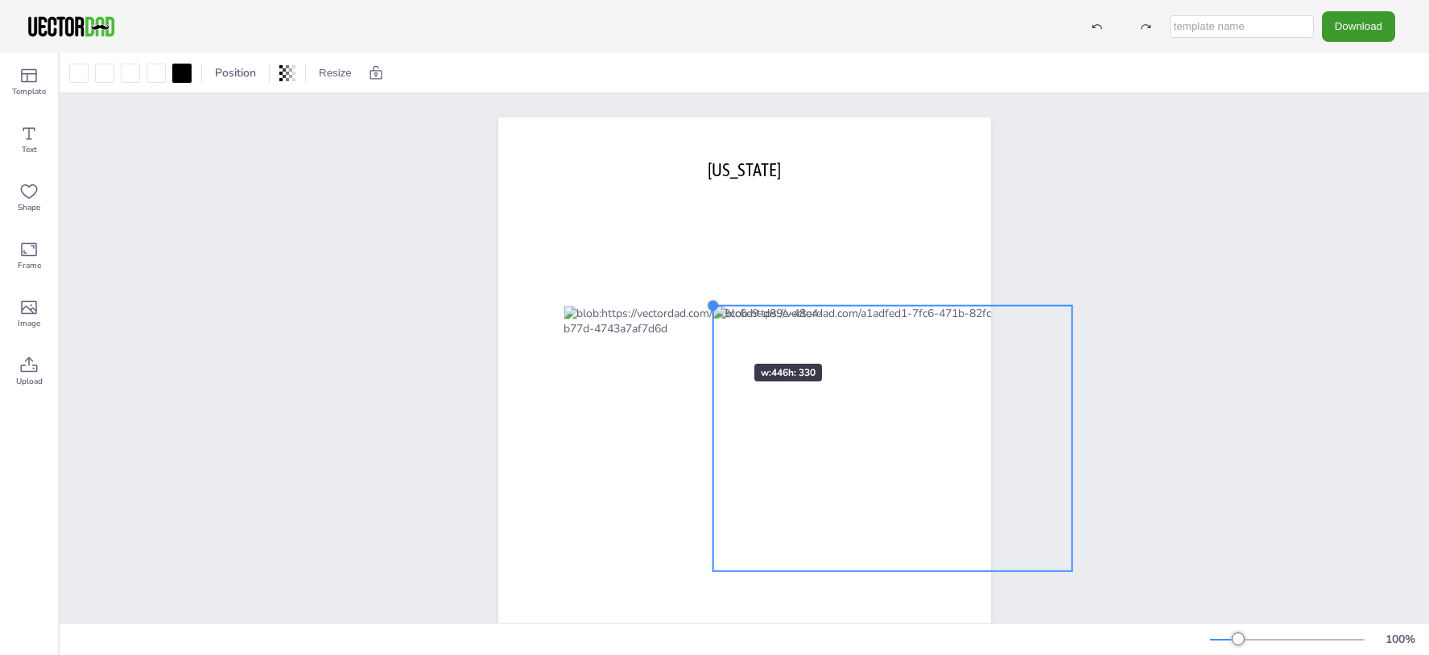
drag, startPoint x: 593, startPoint y: 221, endPoint x: 706, endPoint y: 335, distance: 160.5
click at [706, 335] on div "[DOMAIN_NAME] [US_STATE]" at bounding box center [744, 436] width 493 height 637
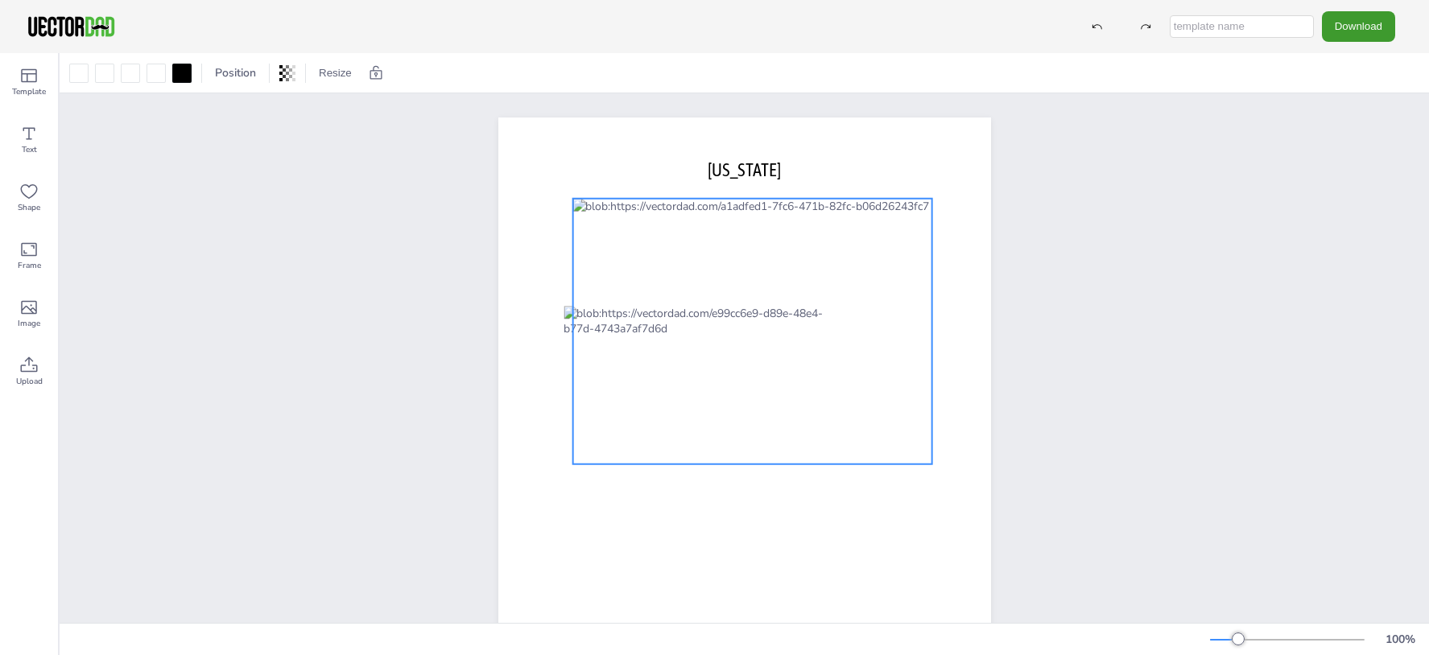
drag, startPoint x: 836, startPoint y: 413, endPoint x: 696, endPoint y: 308, distance: 174.7
click at [696, 308] on div at bounding box center [751, 332] width 359 height 266
click at [636, 173] on p "[US_STATE]" at bounding box center [744, 170] width 432 height 25
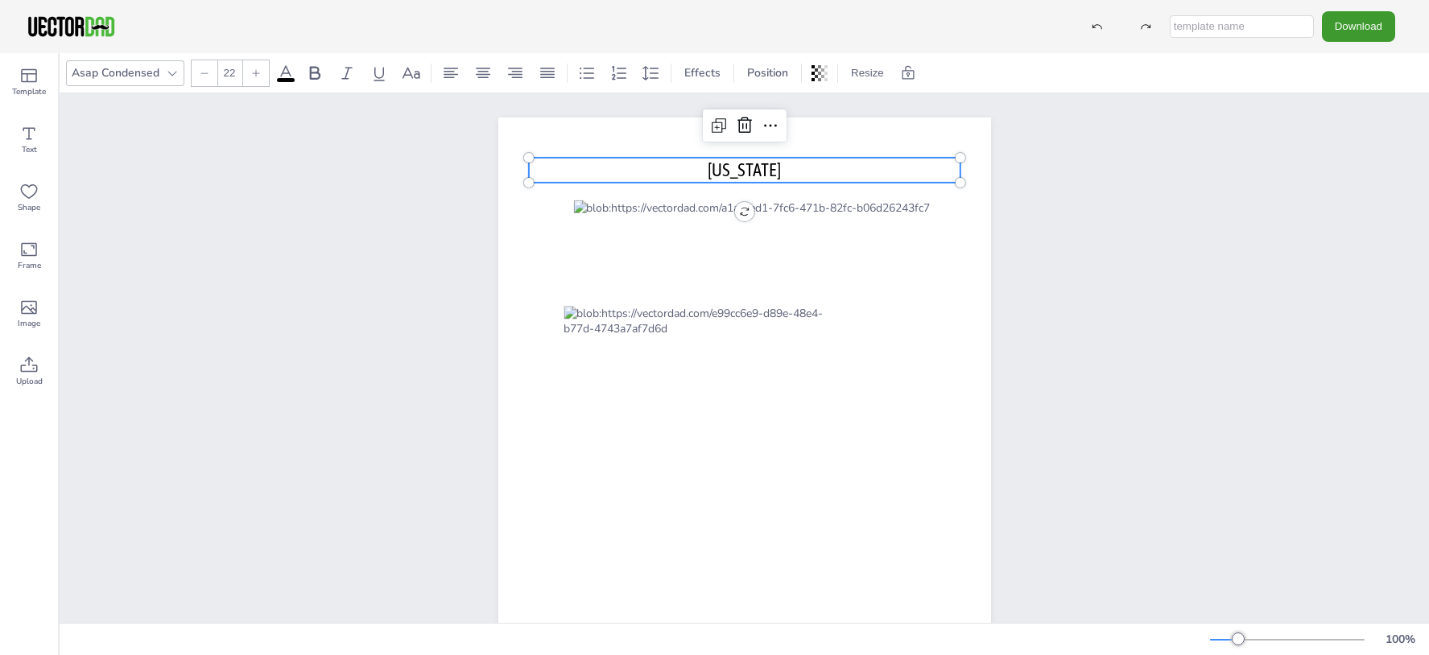
click at [721, 170] on span "[US_STATE]" at bounding box center [744, 169] width 73 height 21
click at [745, 166] on span "[US_STATE]" at bounding box center [744, 169] width 73 height 21
drag, startPoint x: 758, startPoint y: 167, endPoint x: 708, endPoint y: 171, distance: 49.2
click at [708, 171] on p "[US_STATE]" at bounding box center [744, 170] width 432 height 25
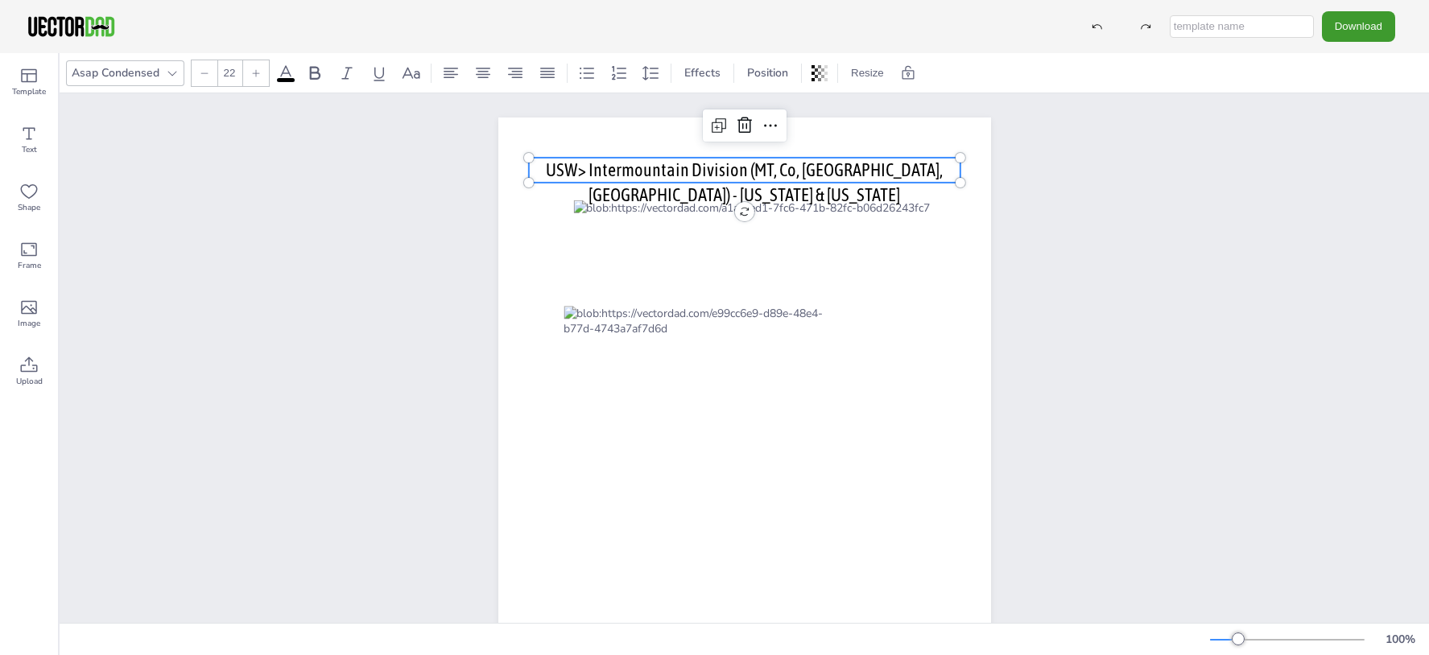
click at [753, 171] on span "USW> Intermountain Division (MT, Co, UT, WY) - Colorado & Utah" at bounding box center [744, 182] width 397 height 46
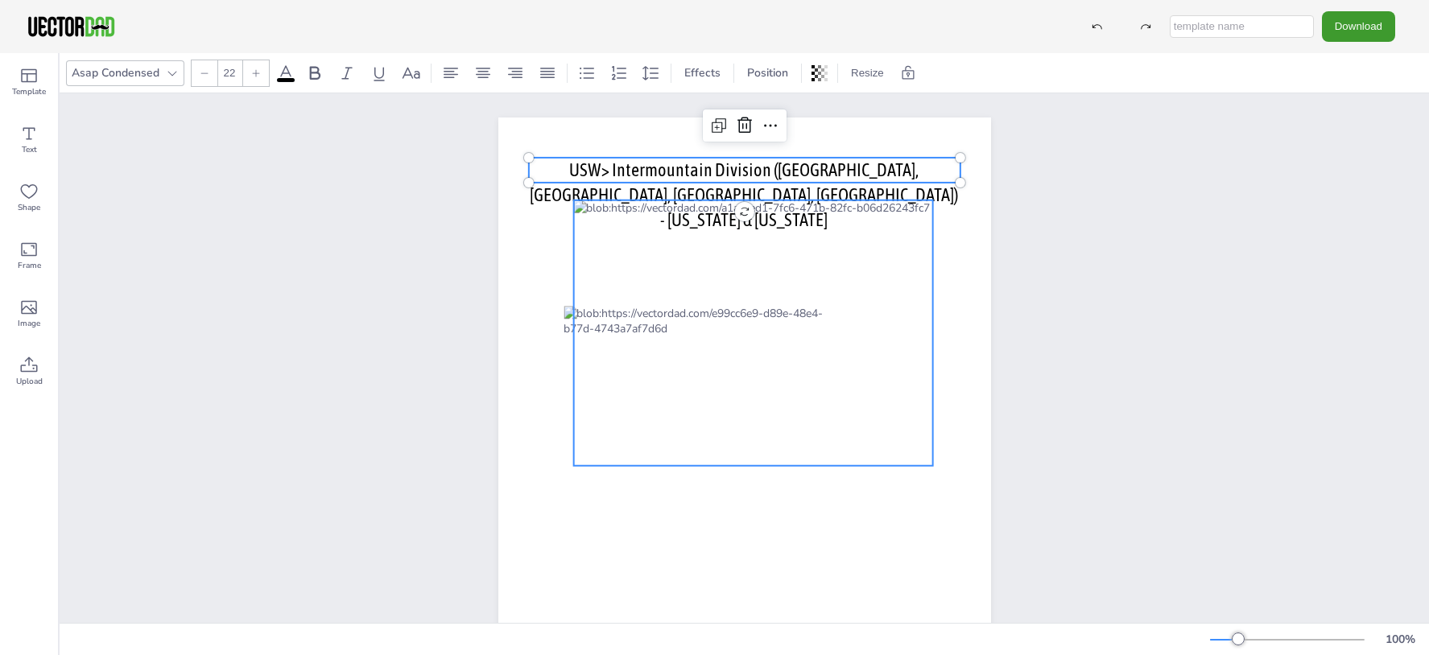
click at [883, 374] on div at bounding box center [752, 333] width 359 height 266
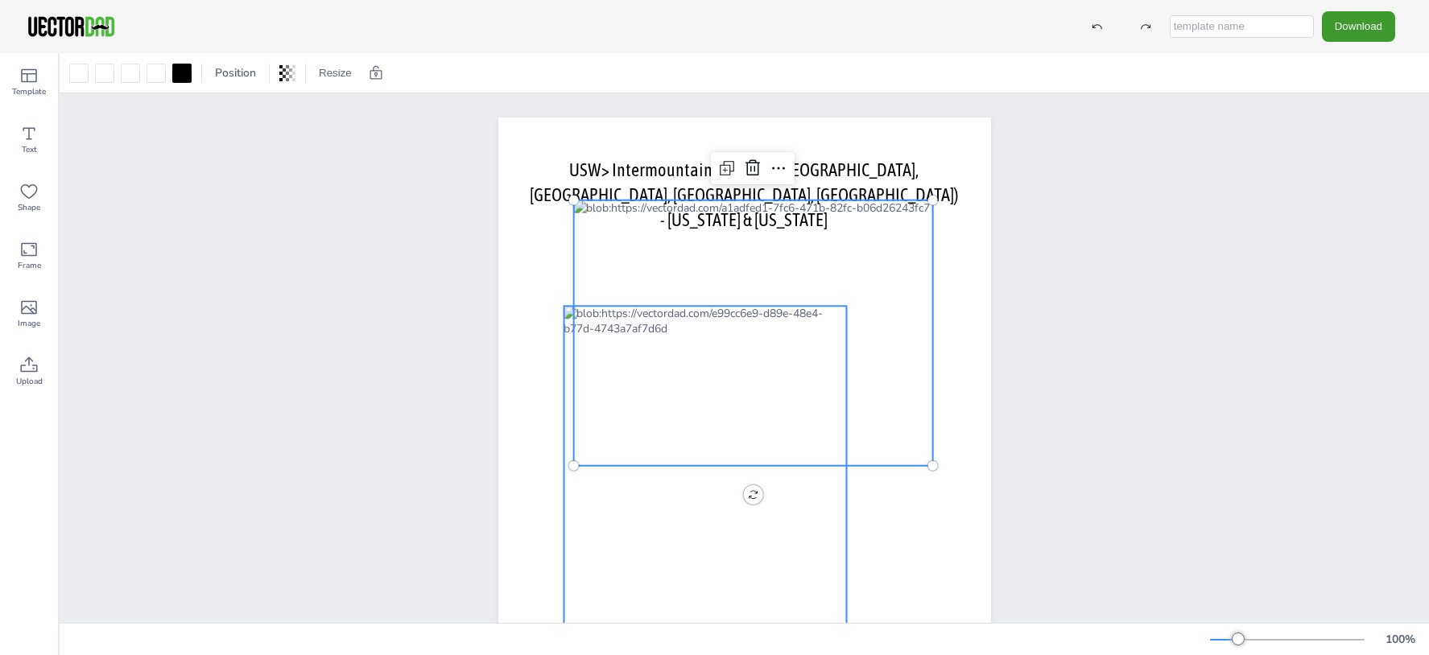
click at [768, 568] on div at bounding box center [705, 485] width 283 height 358
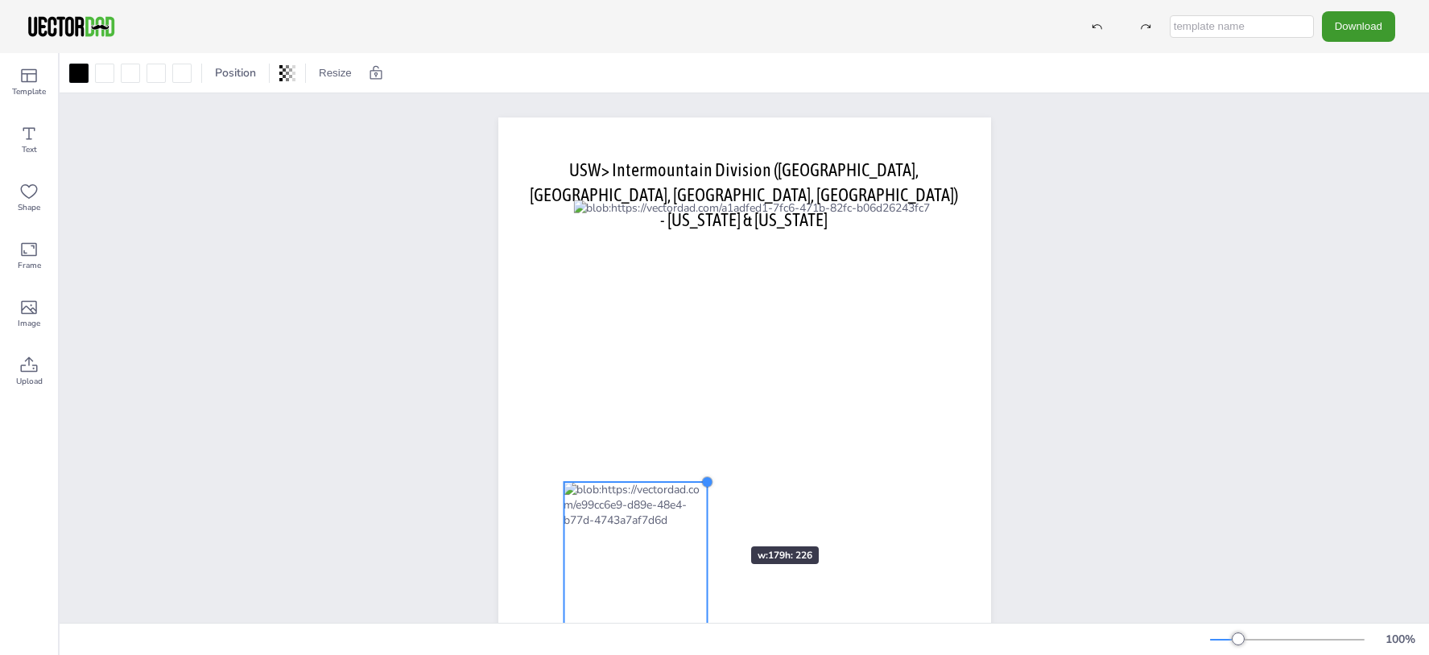
drag, startPoint x: 842, startPoint y: 308, endPoint x: 705, endPoint y: 516, distance: 249.4
click at [705, 516] on div "vectordad.com USW> Intermountain Division (MT, CO, UT, WY) - Colorado & Utah" at bounding box center [744, 436] width 493 height 637
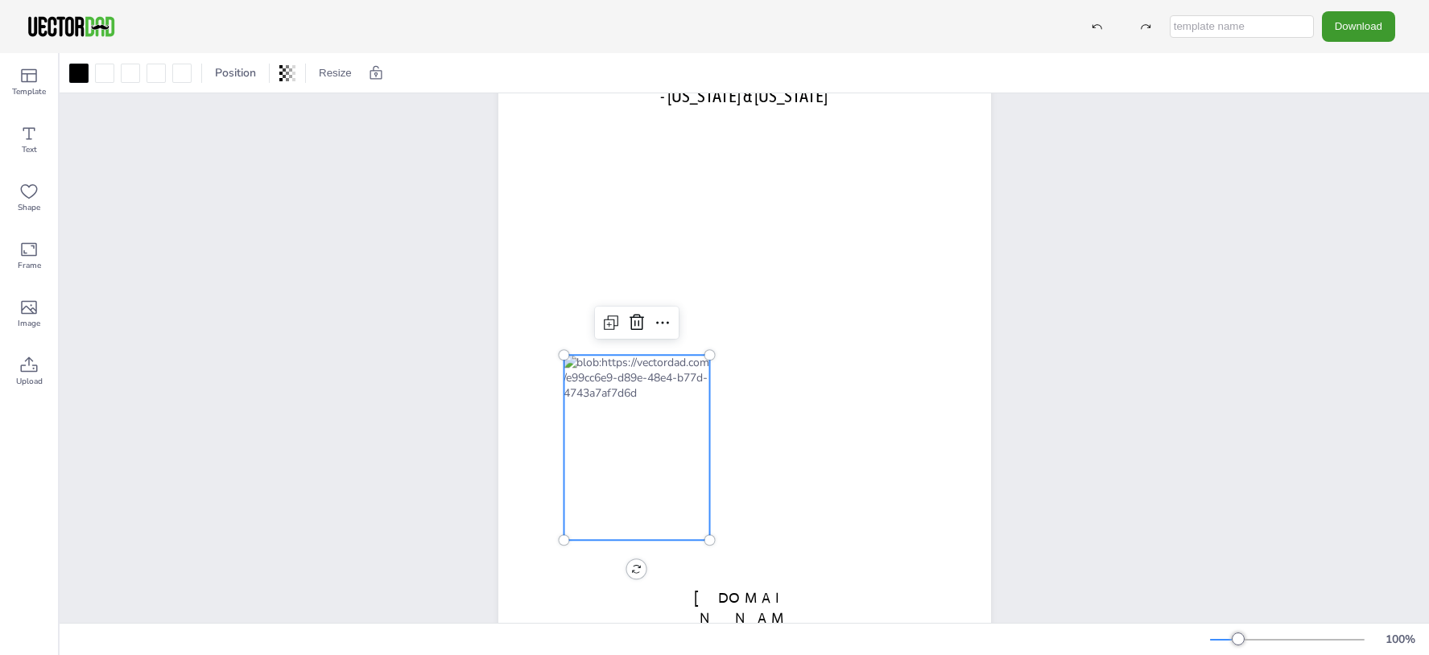
scroll to position [167, 0]
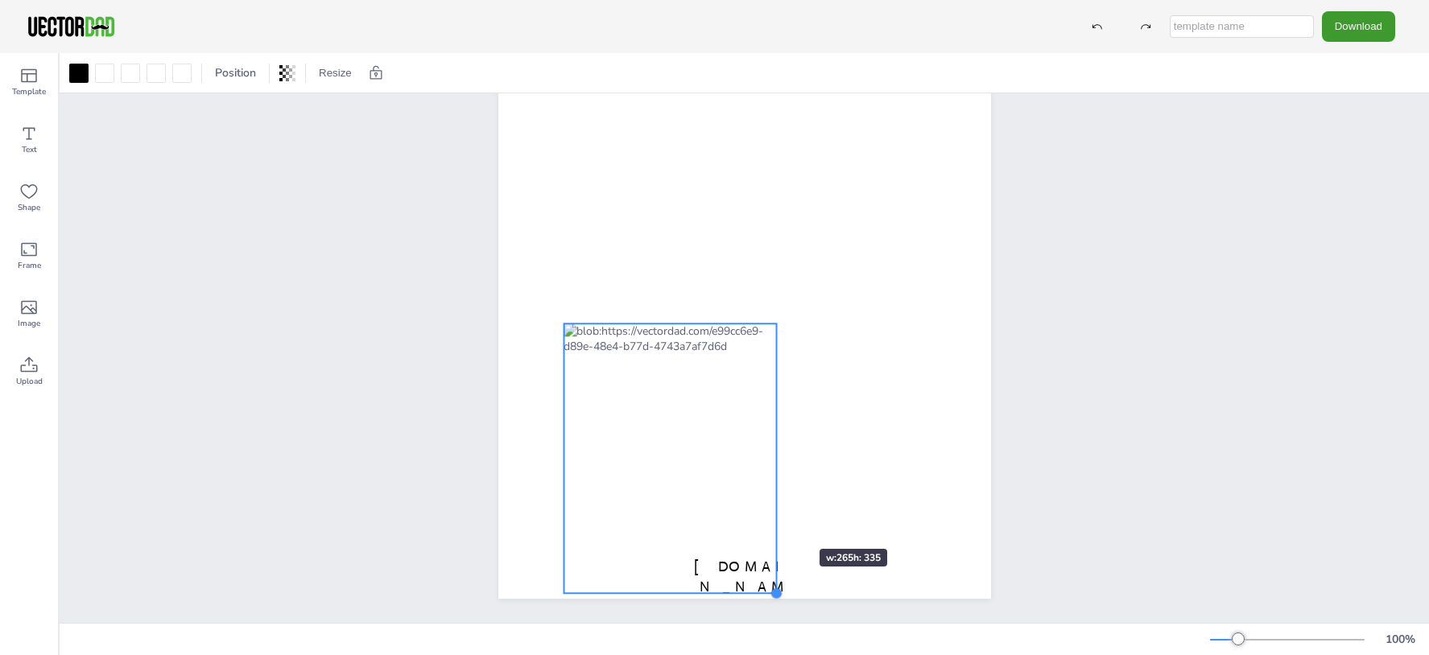
drag, startPoint x: 704, startPoint y: 502, endPoint x: 770, endPoint y: 518, distance: 67.0
click at [770, 518] on div "vectordad.com USW> Intermountain Division (MT, CO, UT, WY) - Colorado & Utah" at bounding box center [744, 280] width 493 height 637
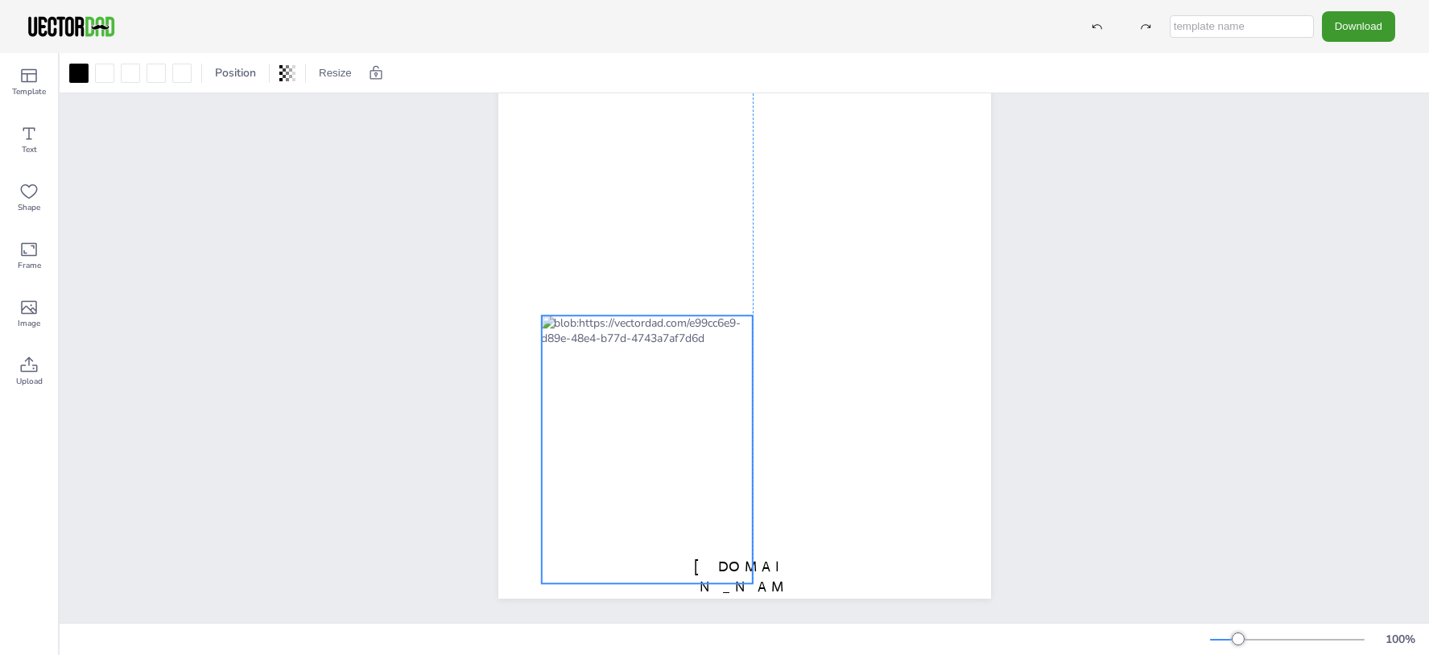
drag, startPoint x: 684, startPoint y: 485, endPoint x: 667, endPoint y: 477, distance: 19.5
click at [667, 477] on div at bounding box center [647, 450] width 212 height 268
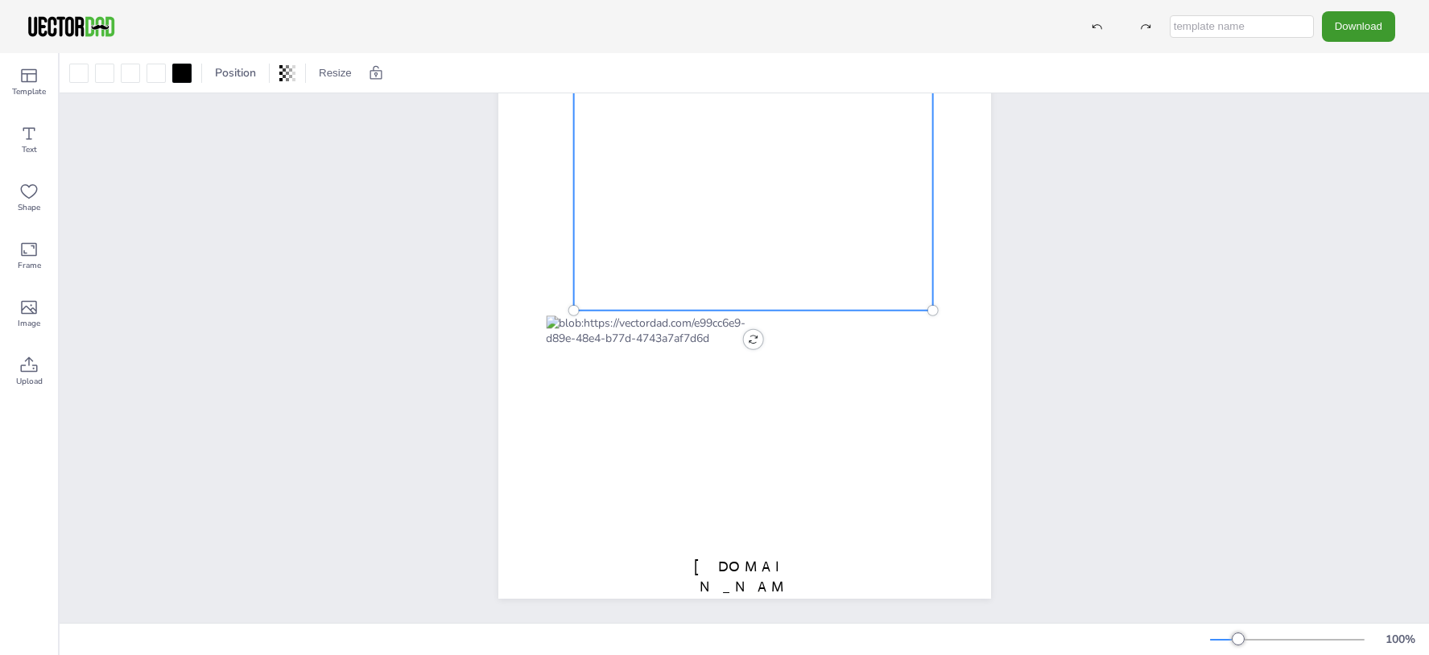
click at [846, 238] on div at bounding box center [752, 178] width 359 height 266
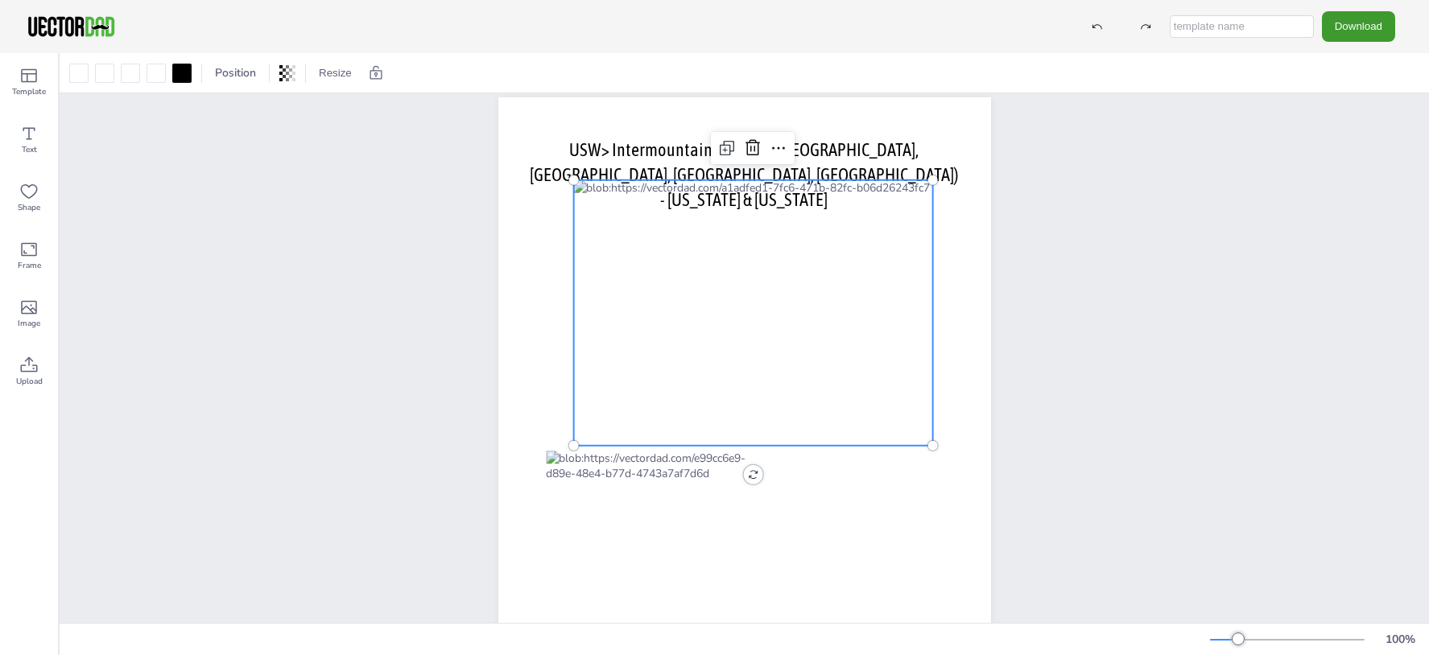
scroll to position [14, 0]
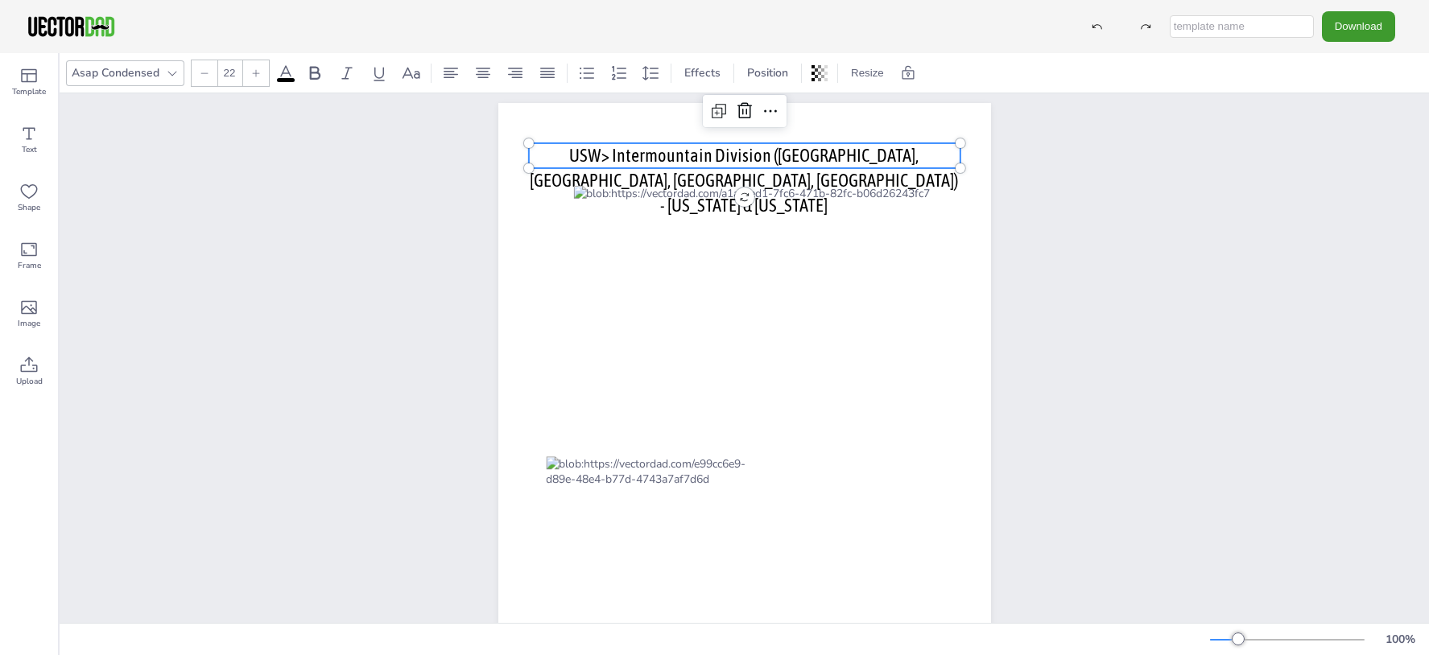
click at [854, 154] on span "USW> Intermountain Division (MT, CO, UT, WY) - Colorado & Utah" at bounding box center [744, 180] width 428 height 71
click at [927, 153] on span "USW> Intermountain Division (MT, CO, UT, WY) - Colorado & Utah" at bounding box center [744, 180] width 428 height 71
click at [928, 151] on span "USW> Intermountain Division (MT, CO, UT, WY) - Colorado & Utah" at bounding box center [744, 180] width 428 height 71
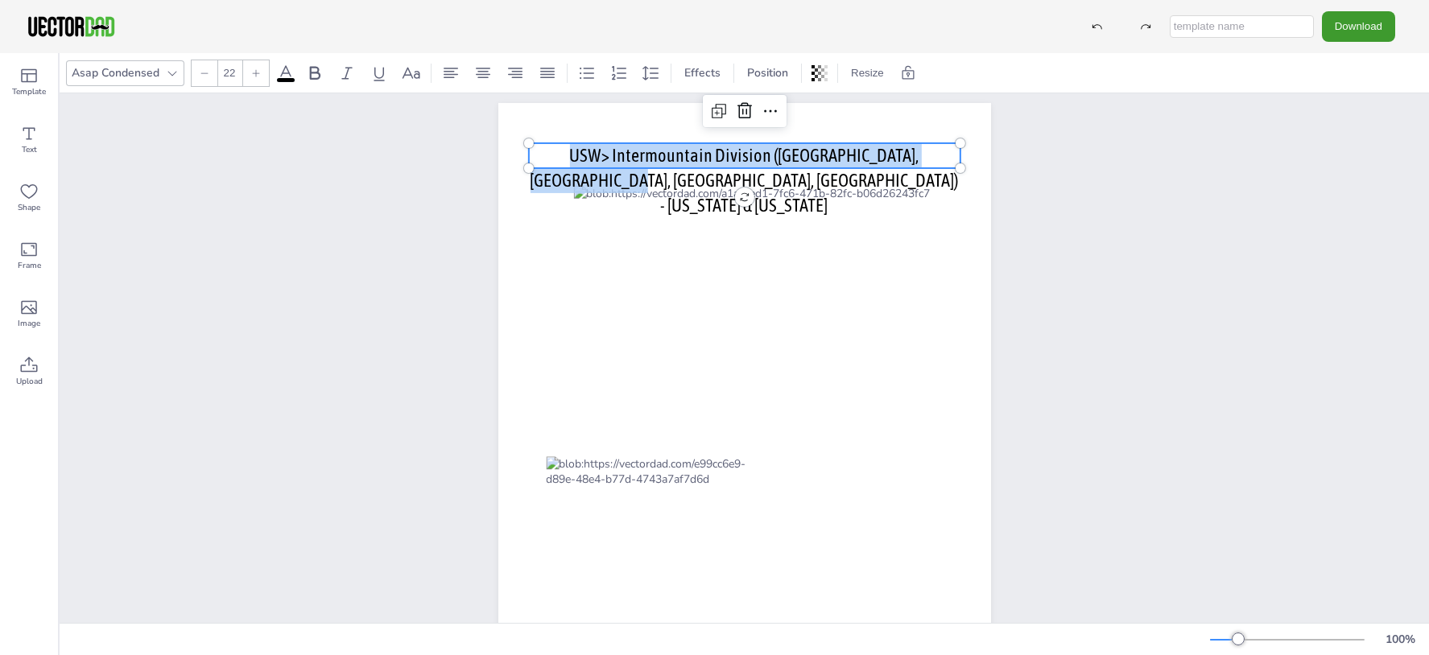
drag, startPoint x: 947, startPoint y: 154, endPoint x: 527, endPoint y: 155, distance: 420.3
click at [527, 155] on div "vectordad.com USW> Intermountain Division (MT, CO, UT, WY) - Colorado & Utah US…" at bounding box center [744, 421] width 493 height 637
copy span "USW> Intermountain Division (MT, CO, UT, WY) - Colorado & Utah"
click at [626, 522] on div at bounding box center [652, 590] width 212 height 268
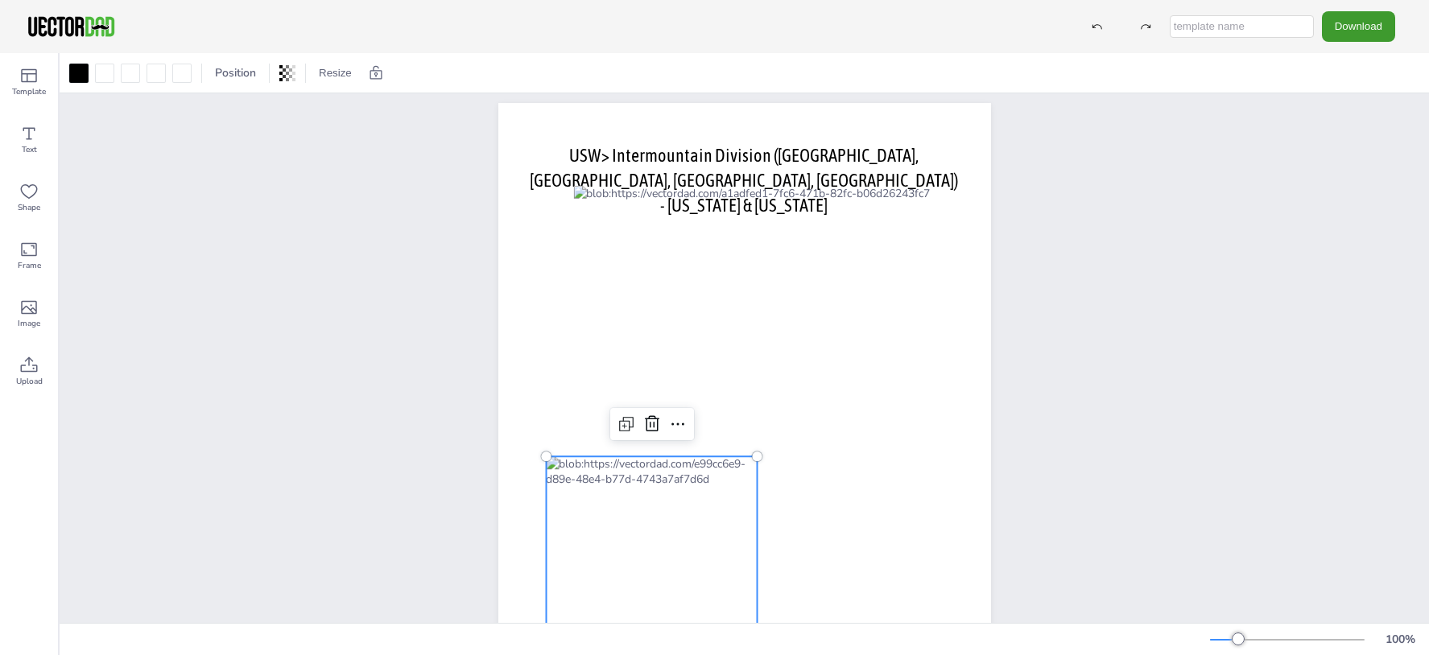
copy span "USW> Intermountain Division (MT, CO, UT, WY) - Colorado & Utah"
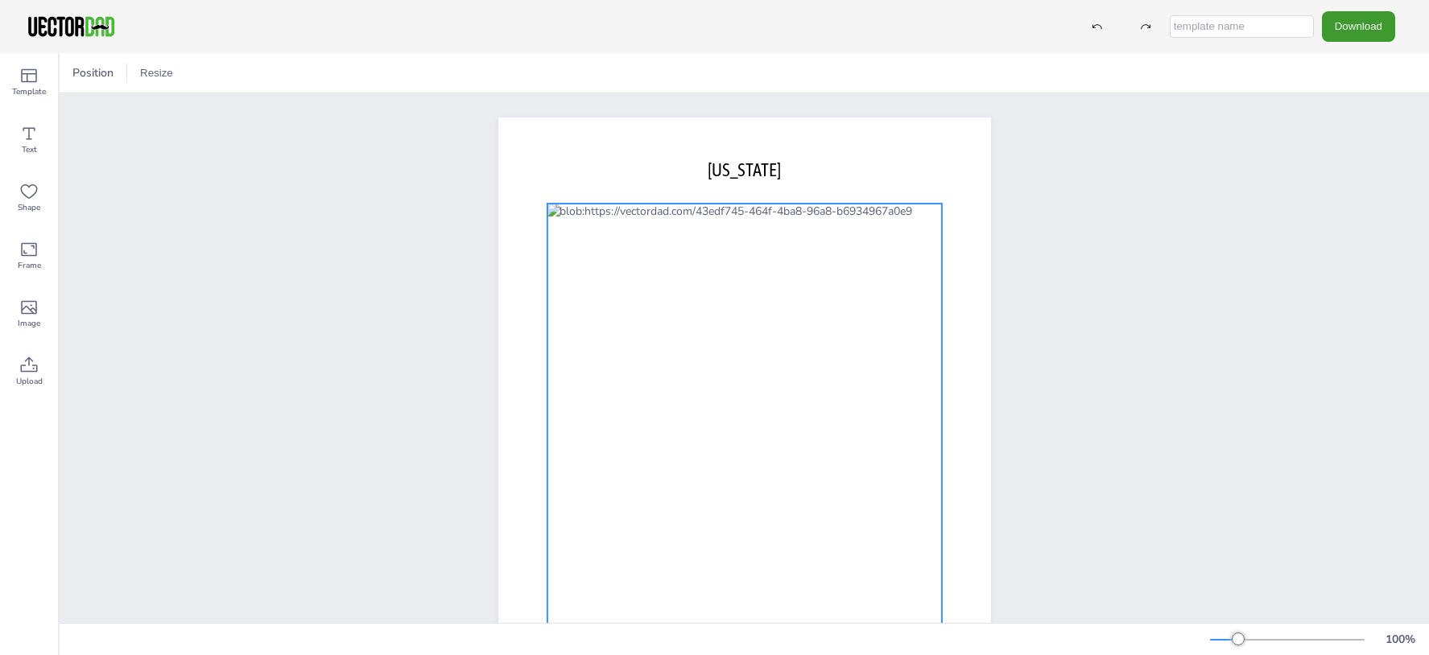
click at [821, 454] on div at bounding box center [744, 436] width 395 height 465
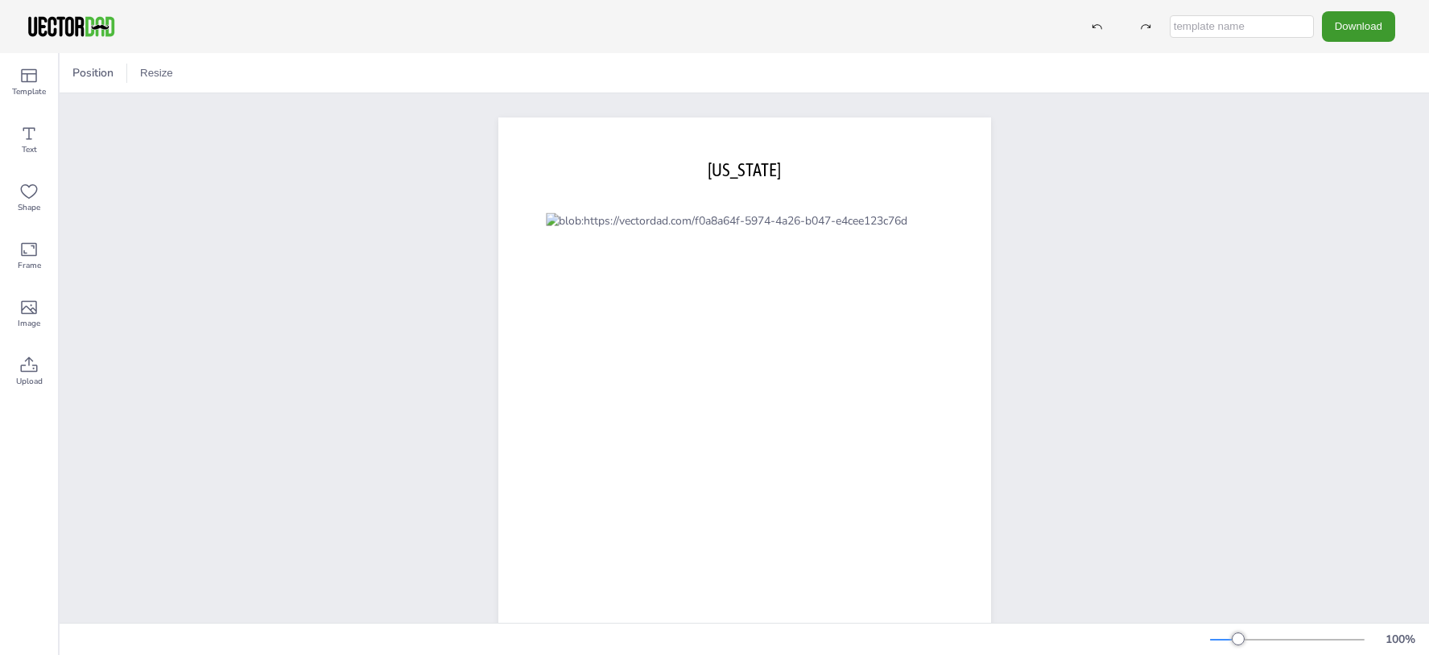
click at [1099, 240] on div "[DOMAIN_NAME] [US_STATE]" at bounding box center [744, 435] width 1369 height 685
click at [759, 173] on span "[US_STATE]" at bounding box center [744, 169] width 73 height 21
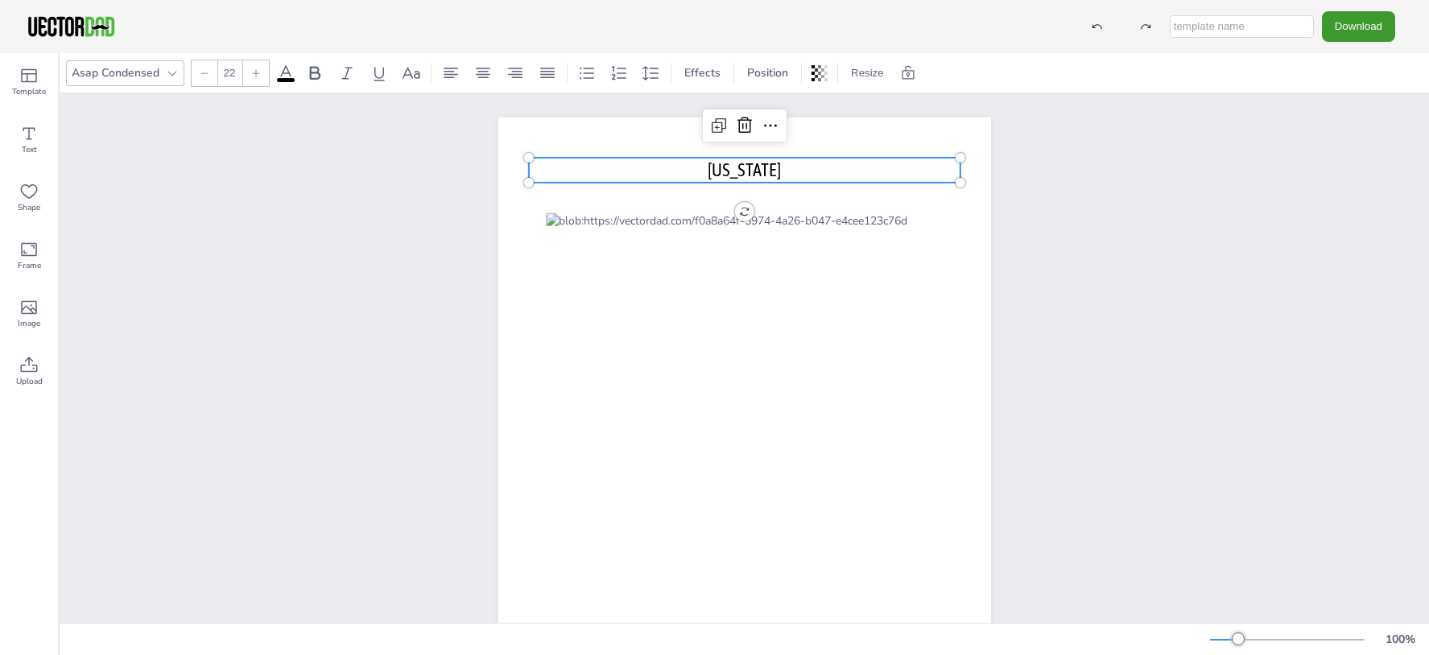
click at [708, 164] on span "[US_STATE]" at bounding box center [744, 169] width 73 height 21
click at [708, 164] on span "CALIFORNIA" at bounding box center [744, 169] width 73 height 21
click at [708, 167] on span "CALIFORNIA" at bounding box center [744, 169] width 73 height 21
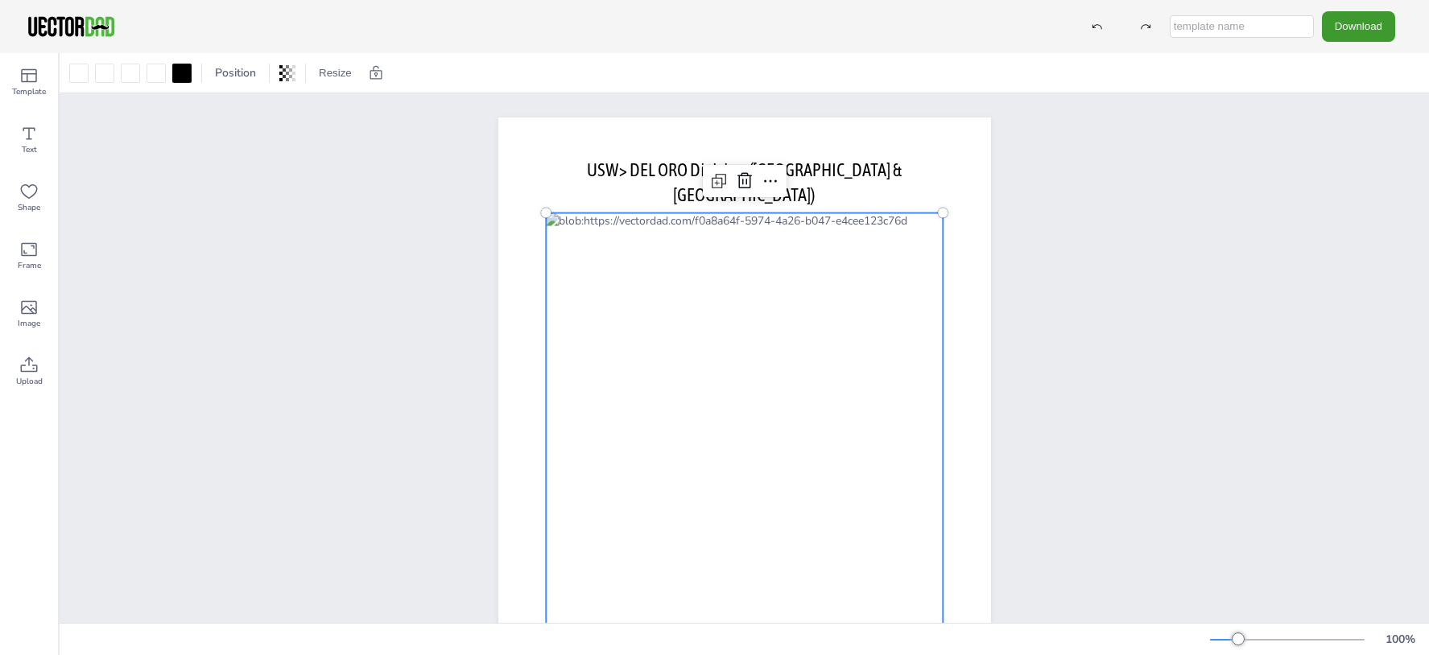
click at [815, 333] on div at bounding box center [744, 443] width 397 height 461
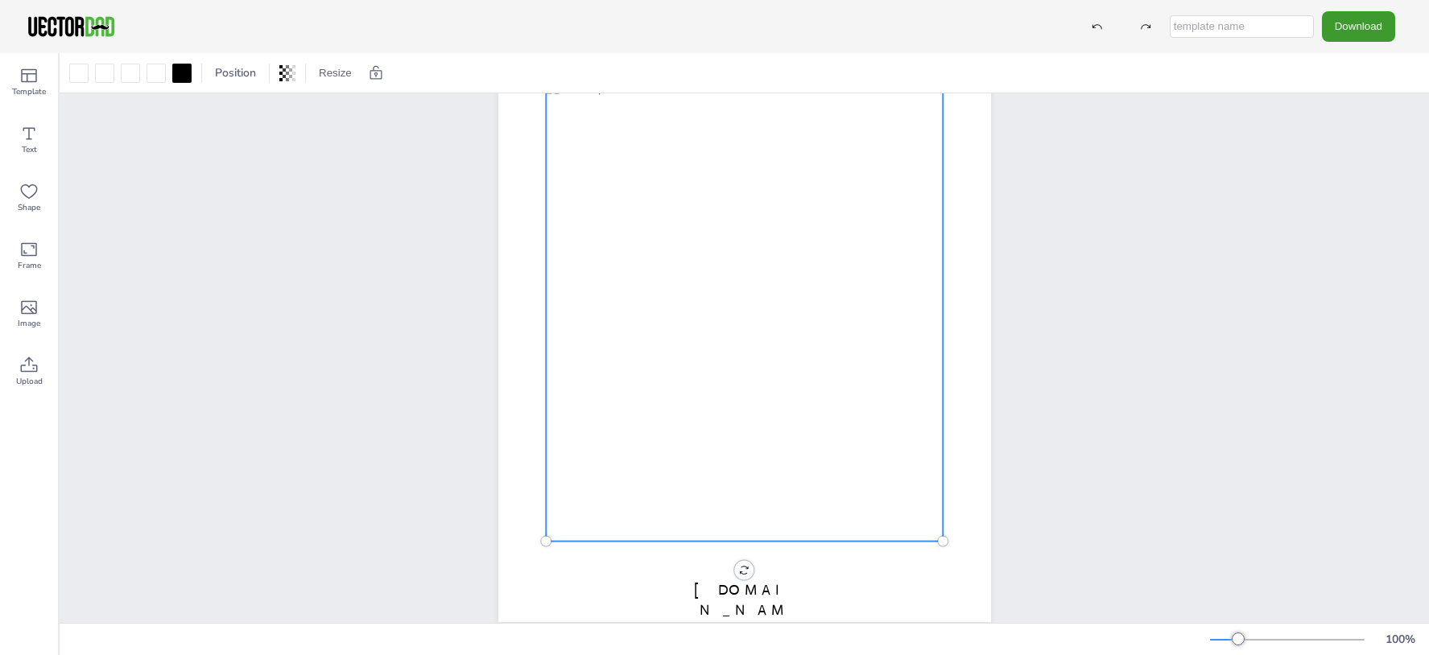
scroll to position [138, 0]
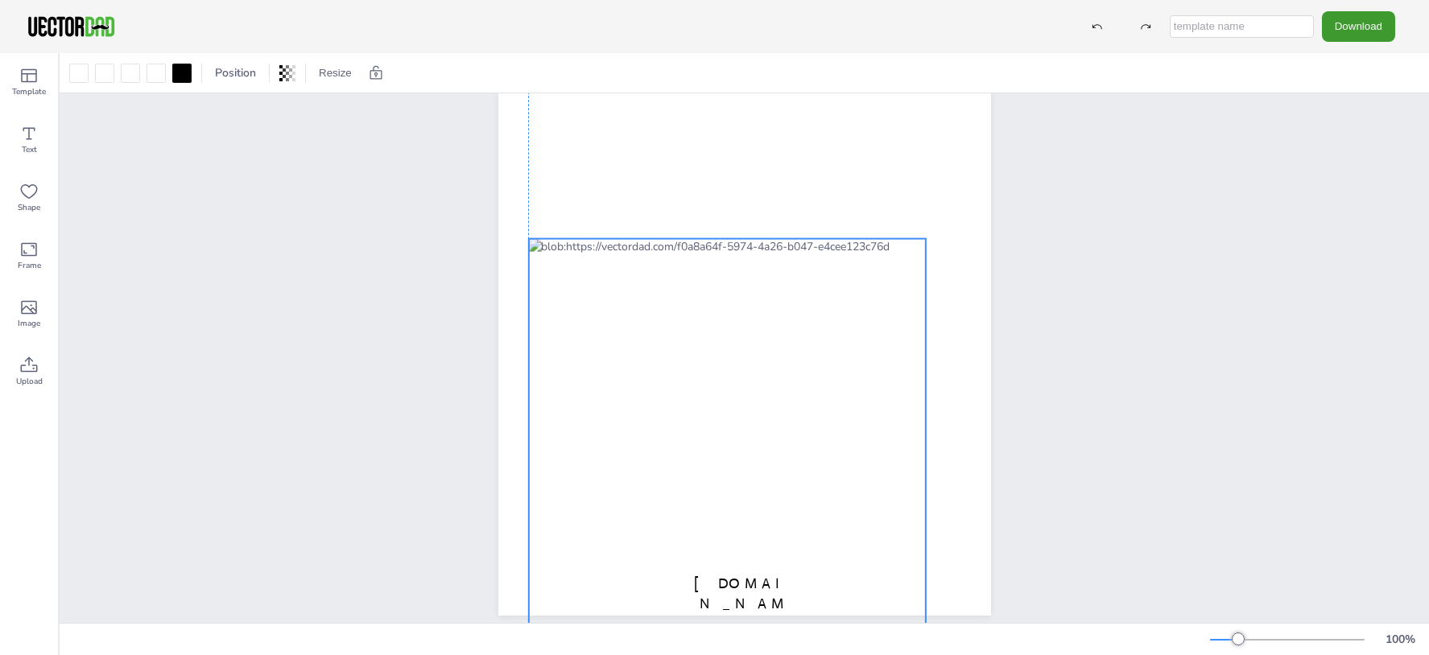
drag, startPoint x: 726, startPoint y: 378, endPoint x: 708, endPoint y: 544, distance: 166.9
click at [708, 544] on div at bounding box center [726, 469] width 397 height 461
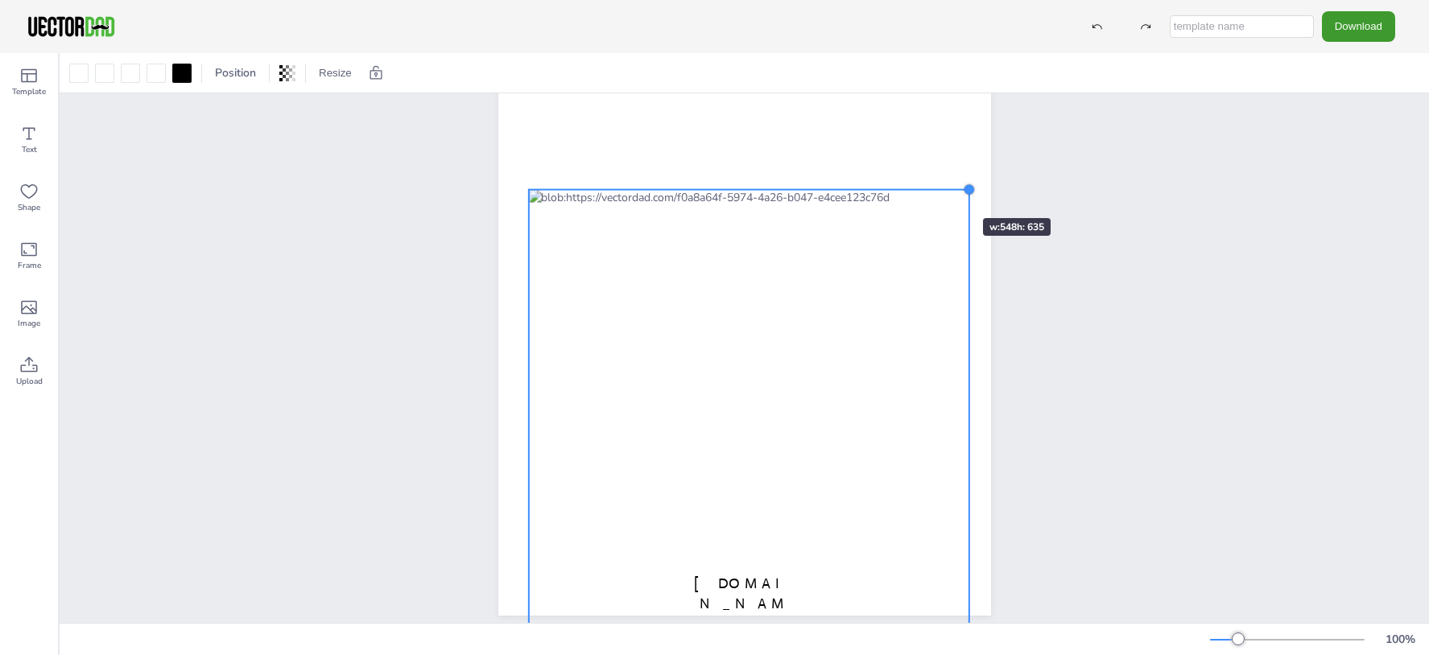
drag, startPoint x: 922, startPoint y: 240, endPoint x: 940, endPoint y: 171, distance: 70.9
click at [940, 171] on div "vectordad.com USW> DEL ORO Division (Northern CA & Northern NV)" at bounding box center [744, 297] width 493 height 637
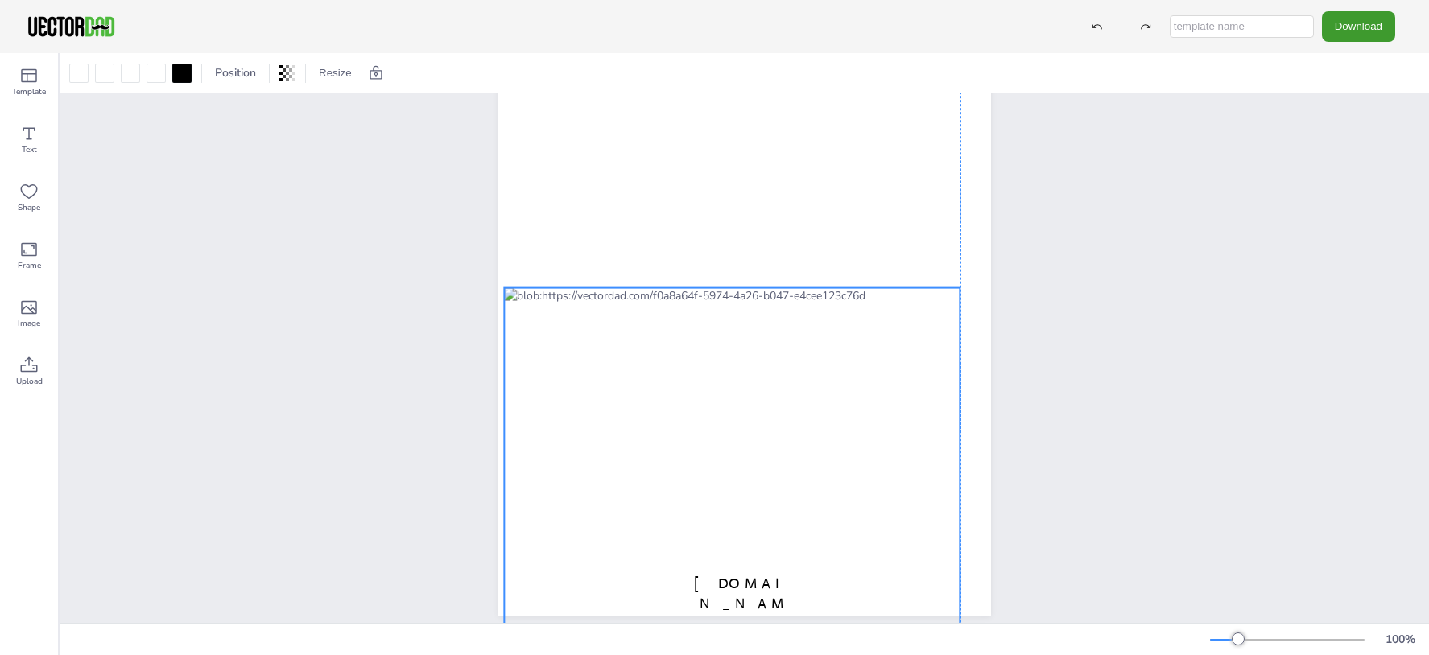
drag, startPoint x: 669, startPoint y: 316, endPoint x: 653, endPoint y: 423, distance: 107.5
click at [653, 423] on div at bounding box center [732, 552] width 456 height 529
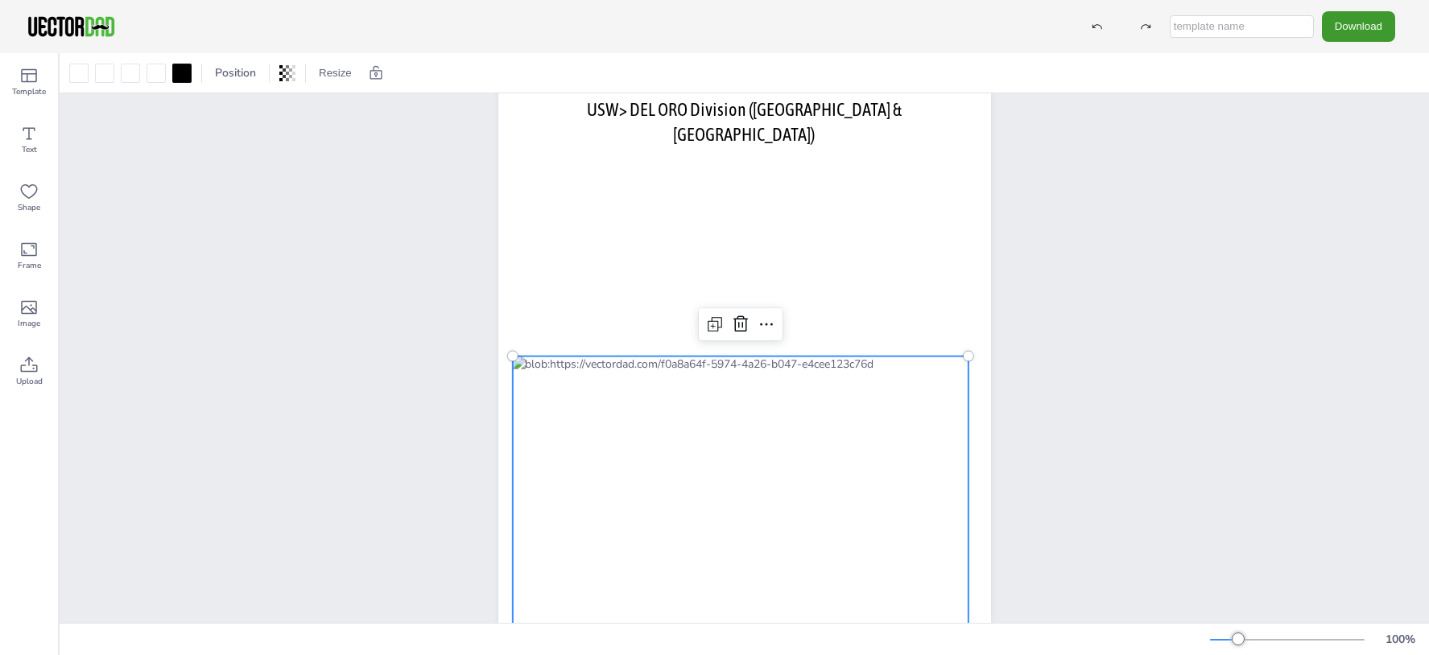
scroll to position [0, 0]
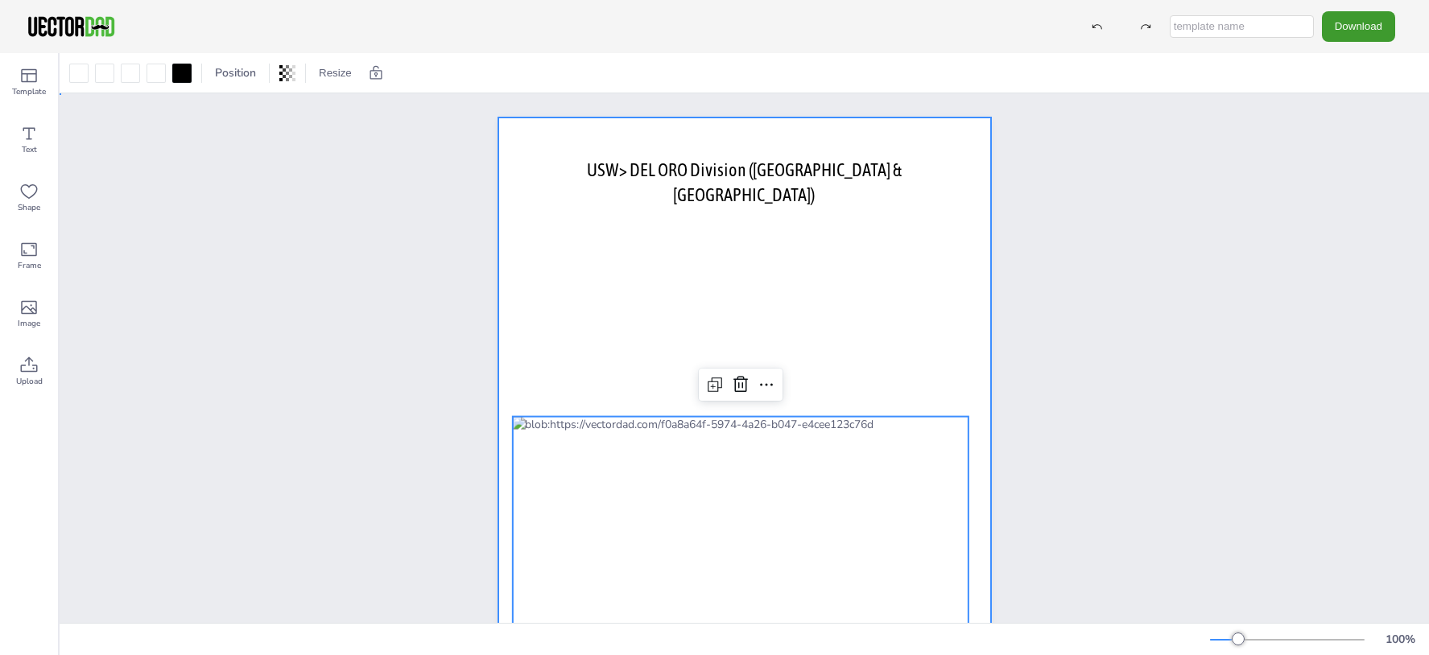
click at [874, 304] on div at bounding box center [744, 436] width 493 height 637
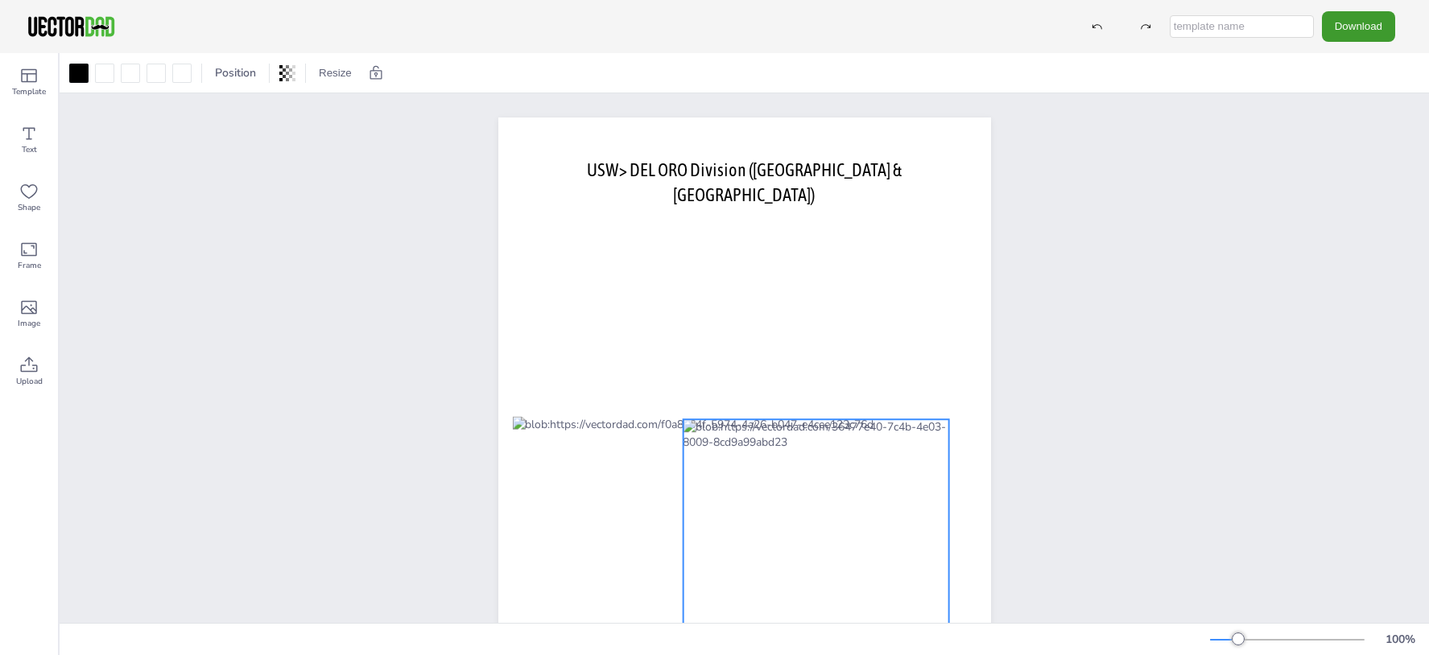
drag, startPoint x: 746, startPoint y: 353, endPoint x: 847, endPoint y: 463, distance: 149.9
click at [847, 463] on div at bounding box center [816, 575] width 266 height 313
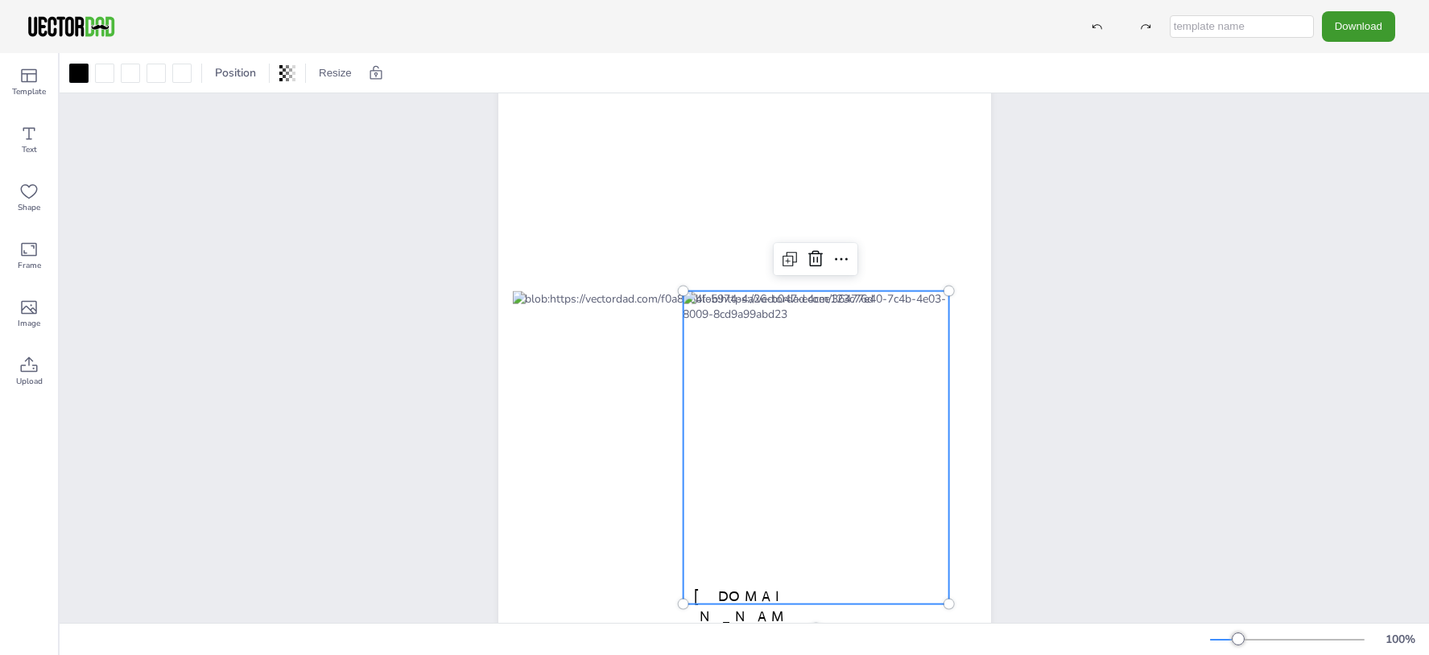
scroll to position [139, 0]
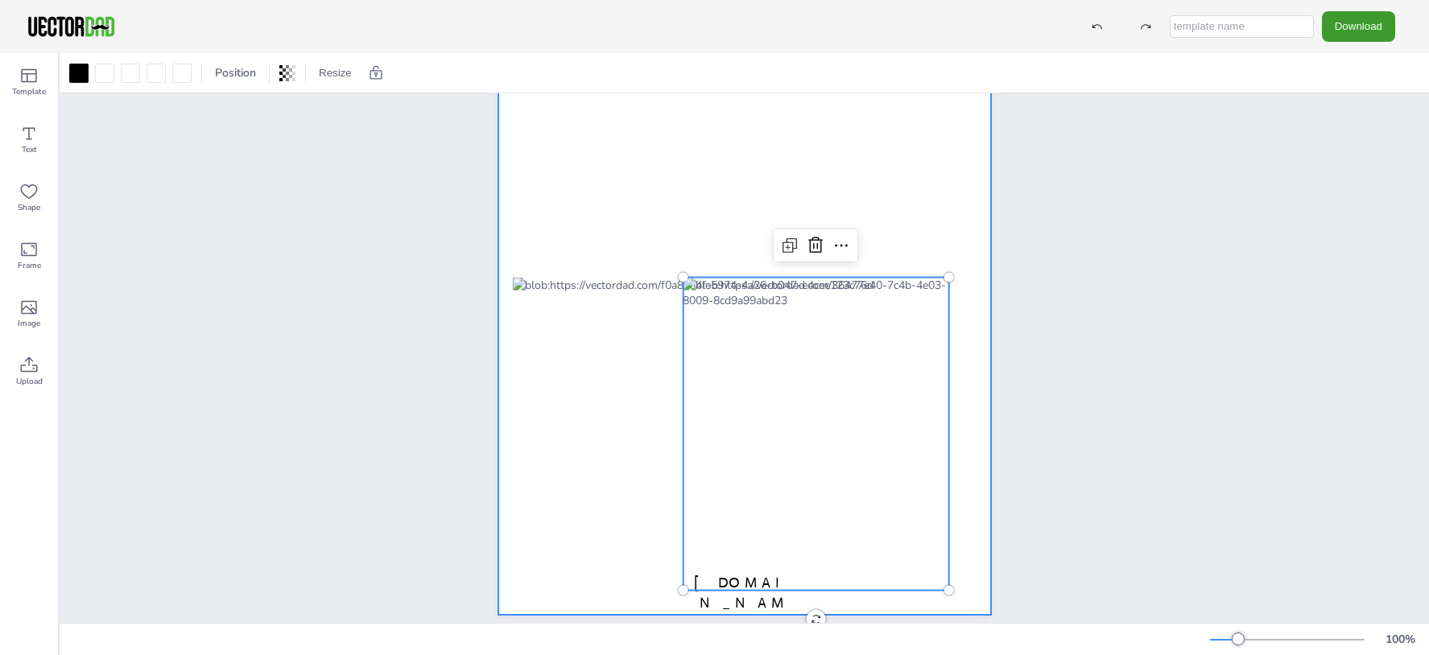
drag, startPoint x: 814, startPoint y: 359, endPoint x: 837, endPoint y: 147, distance: 213.7
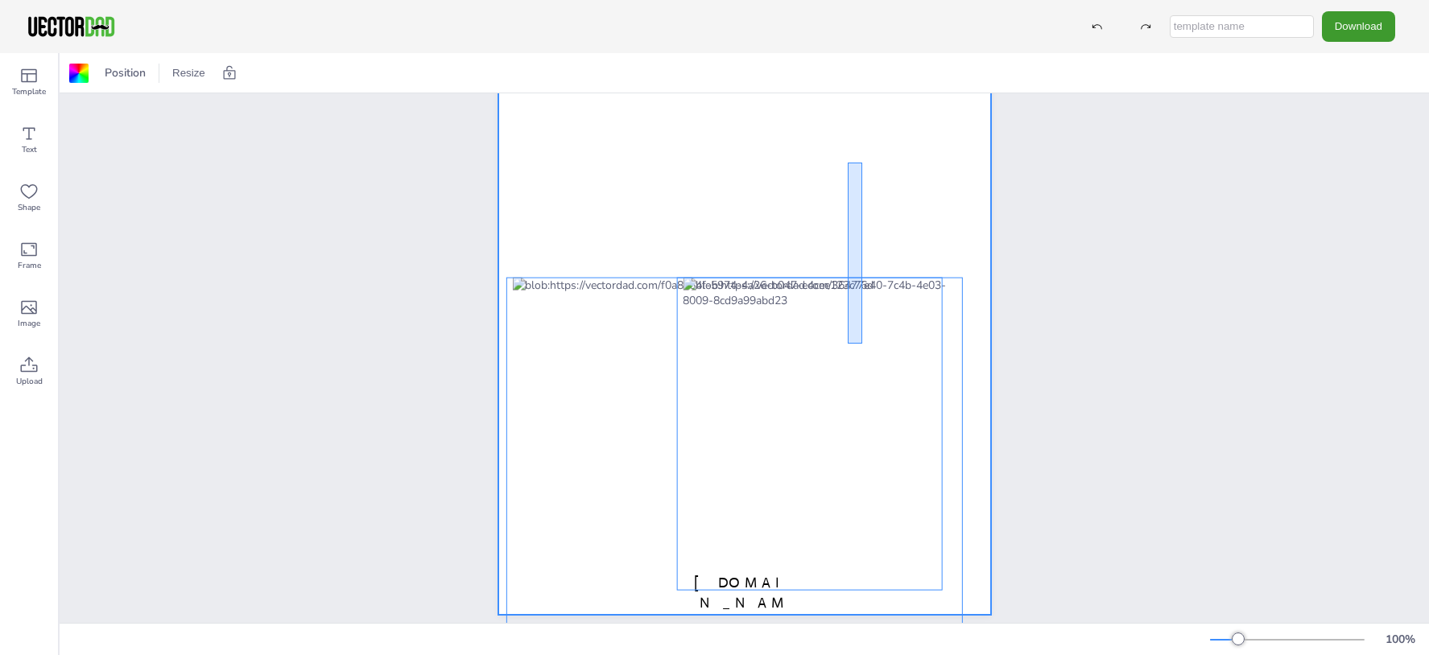
drag, startPoint x: 1146, startPoint y: 204, endPoint x: 864, endPoint y: 163, distance: 285.6
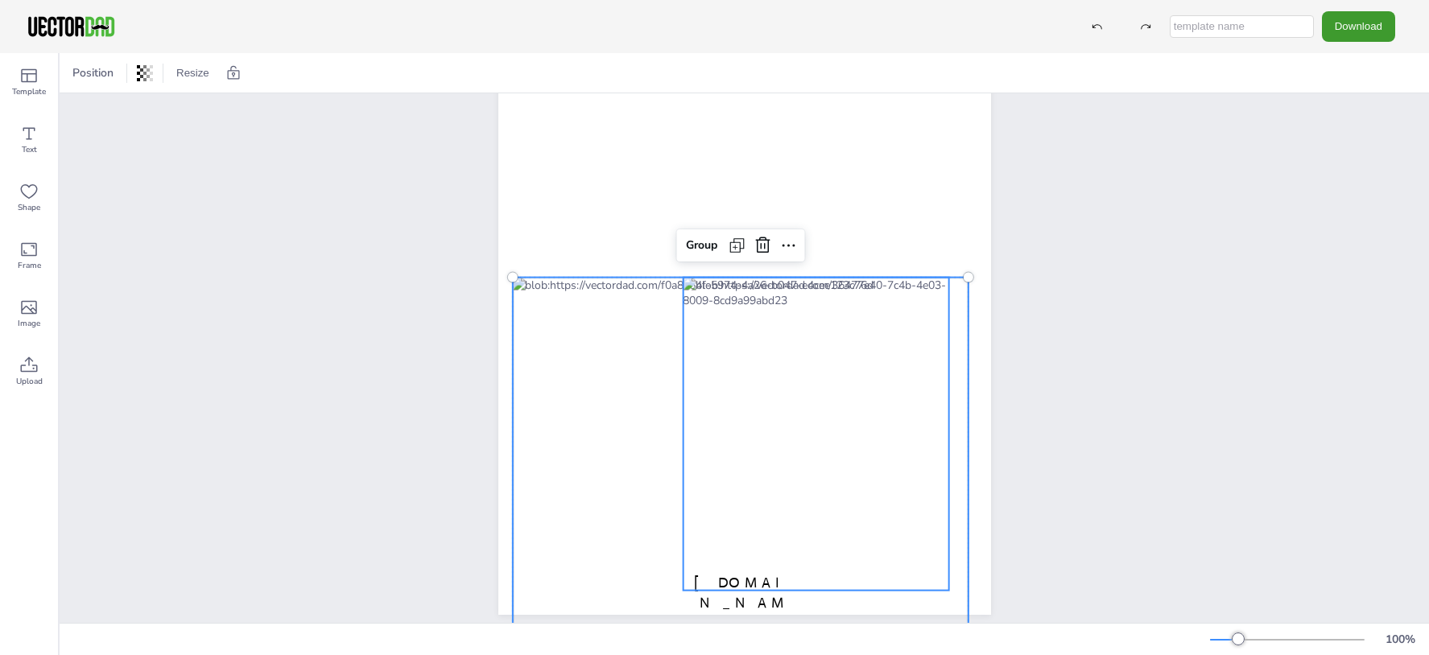
click at [1020, 171] on div "vectordad.com USW> DEL ORO Division (Northern CA & Northern NV) Group" at bounding box center [744, 296] width 631 height 685
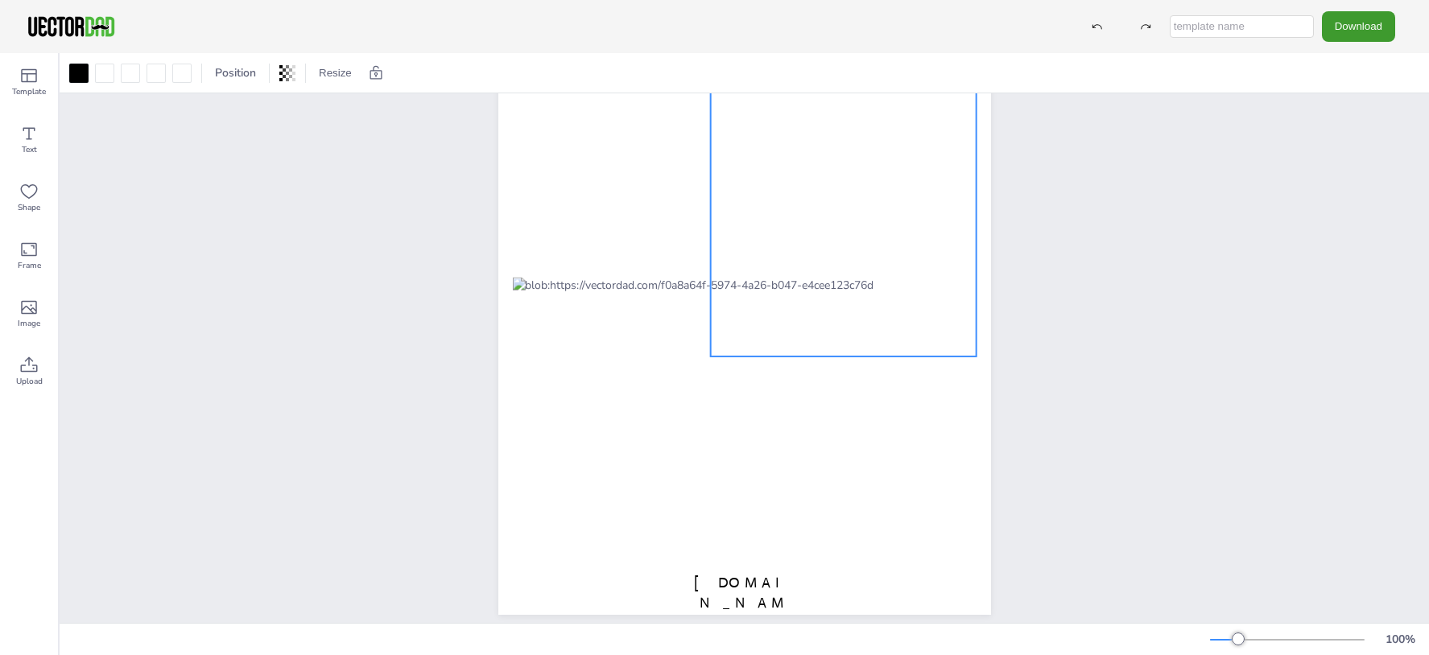
drag, startPoint x: 838, startPoint y: 398, endPoint x: 865, endPoint y: 161, distance: 238.2
click at [865, 161] on div at bounding box center [843, 199] width 266 height 313
click at [1118, 260] on div "vectordad.com USW> DEL ORO Division (Northern CA & Northern NV)" at bounding box center [744, 296] width 1369 height 685
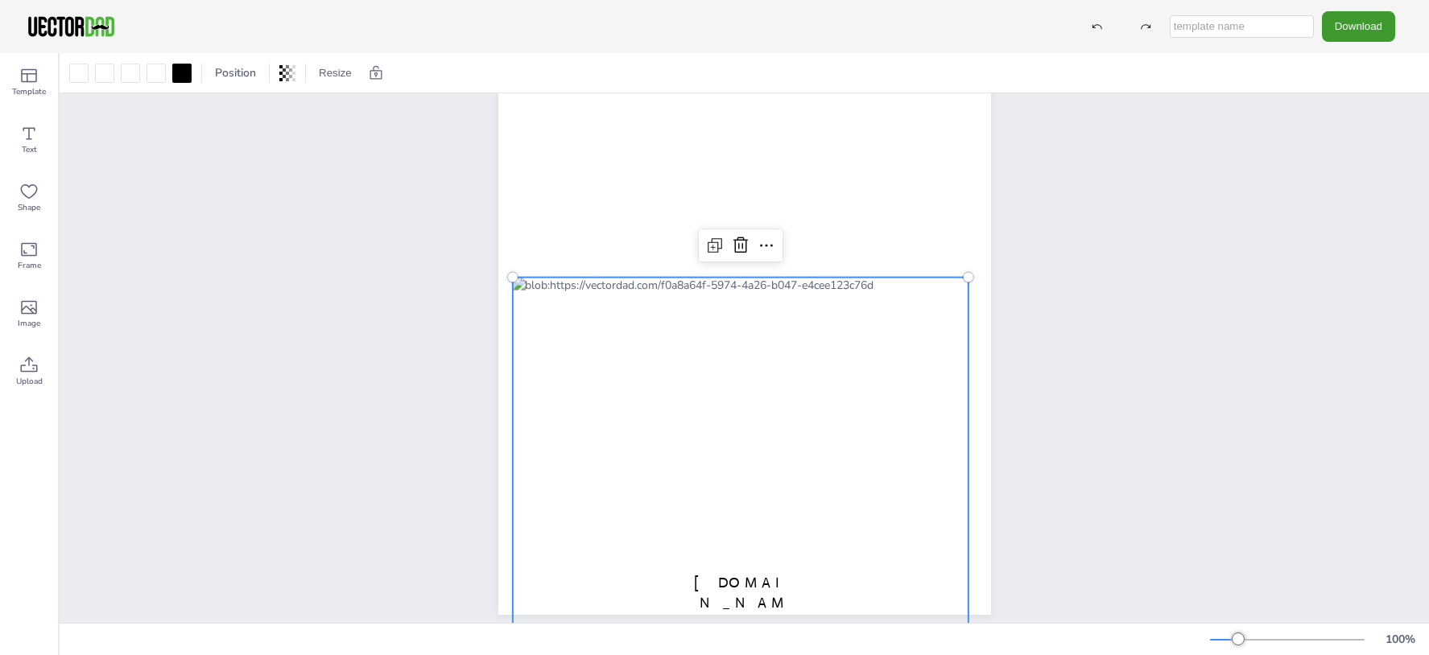
click at [559, 473] on div at bounding box center [740, 542] width 456 height 529
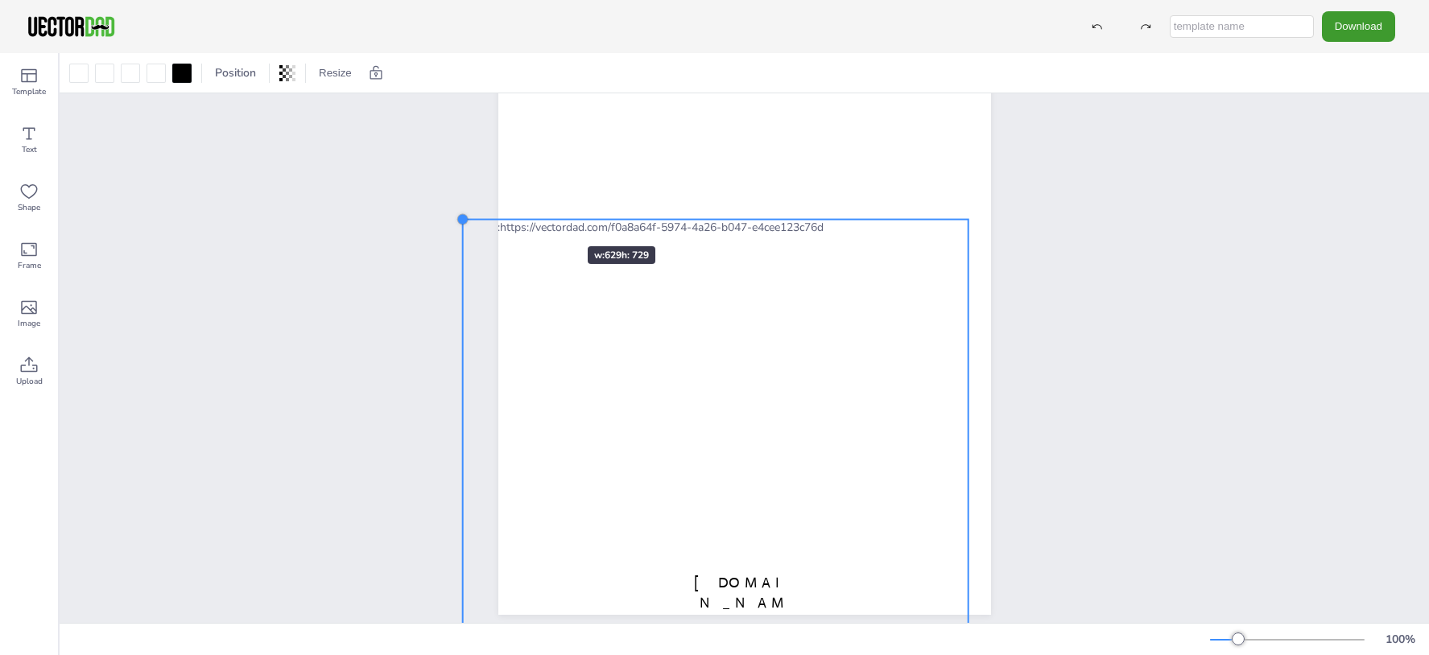
drag, startPoint x: 506, startPoint y: 275, endPoint x: 539, endPoint y: 209, distance: 74.5
click at [539, 209] on div "vectordad.com USW> DEL ORO Division (Northern CA & Northern NV)" at bounding box center [744, 296] width 493 height 637
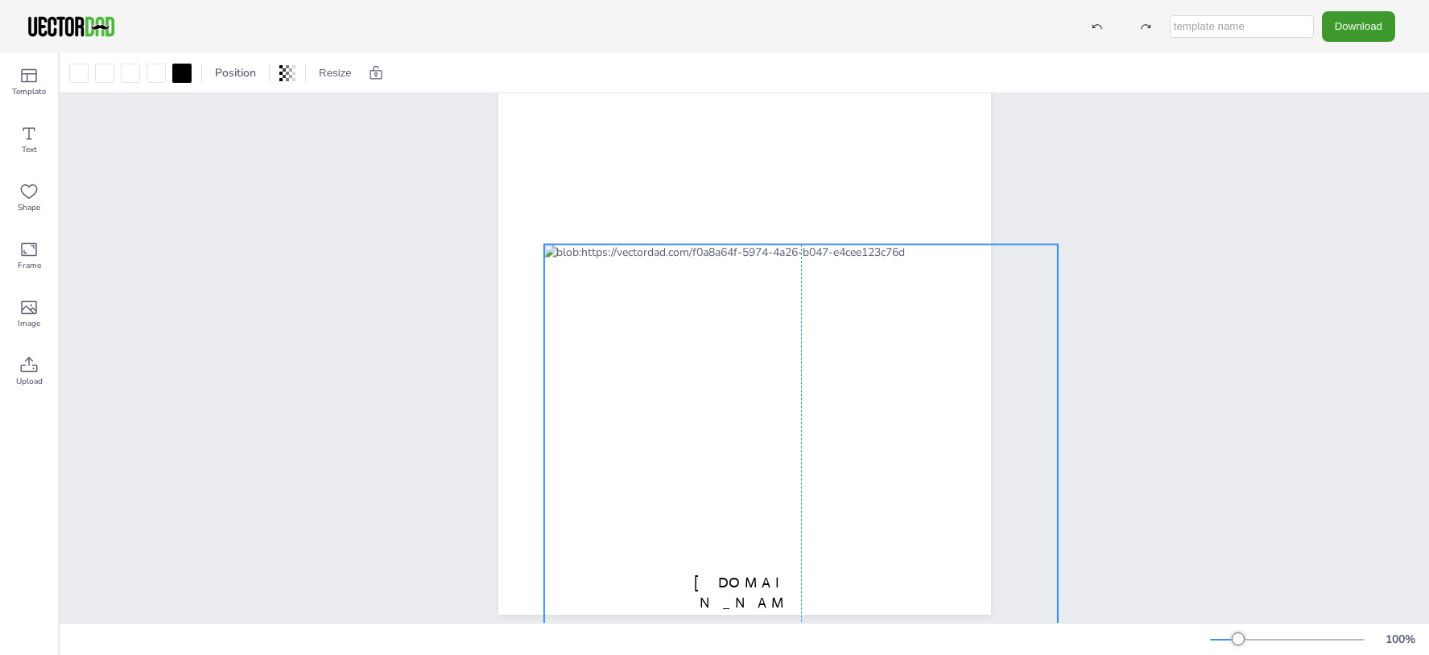
drag, startPoint x: 607, startPoint y: 347, endPoint x: 700, endPoint y: 381, distance: 98.6
click at [700, 381] on div at bounding box center [800, 543] width 514 height 596
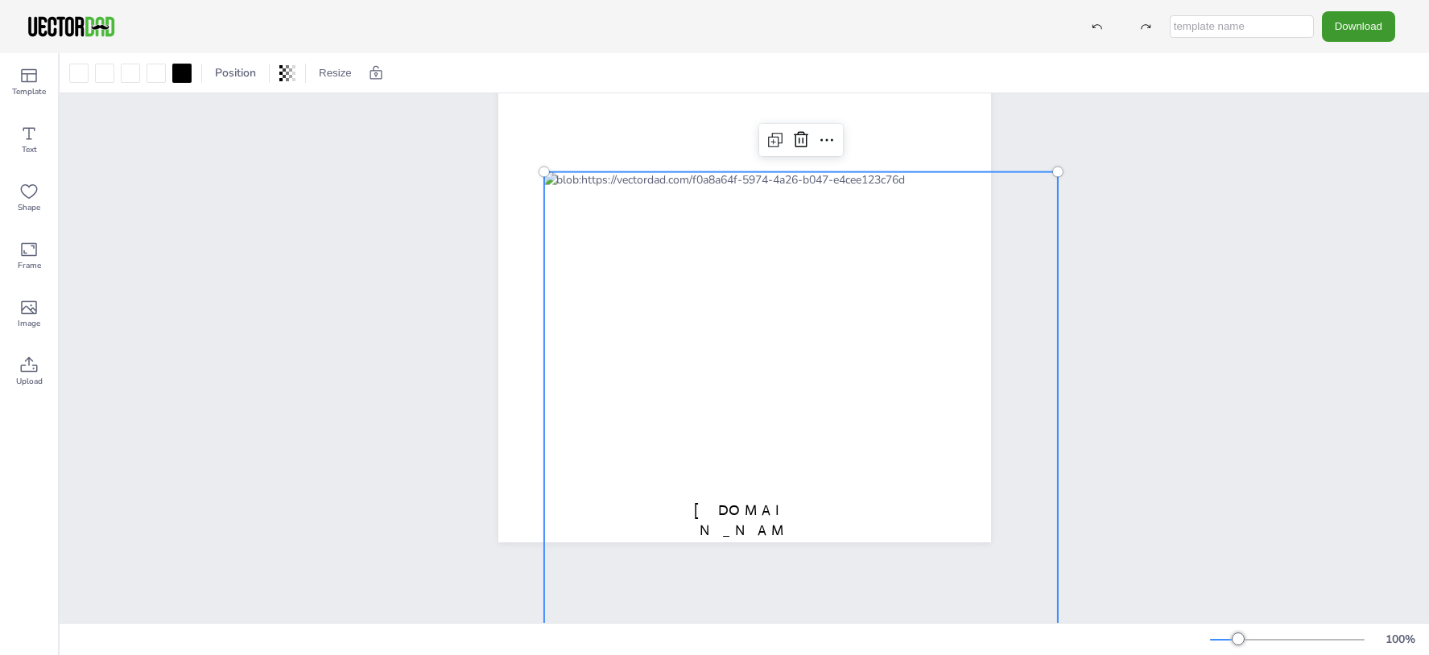
scroll to position [247, 0]
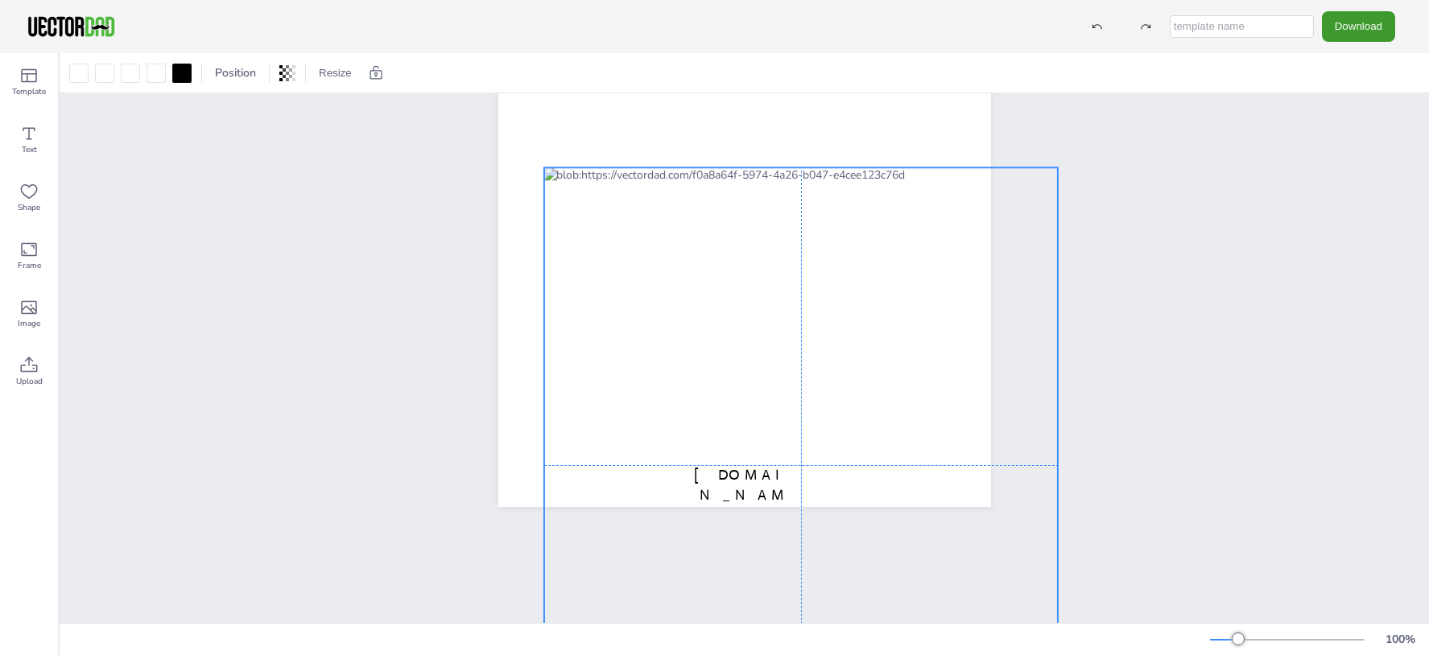
drag, startPoint x: 688, startPoint y: 299, endPoint x: 688, endPoint y: 333, distance: 33.8
click at [688, 333] on div at bounding box center [800, 465] width 514 height 596
click at [1109, 329] on div "vectordad.com USW> DEL ORO Division (Northern CA & Northern NV)" at bounding box center [744, 188] width 1369 height 685
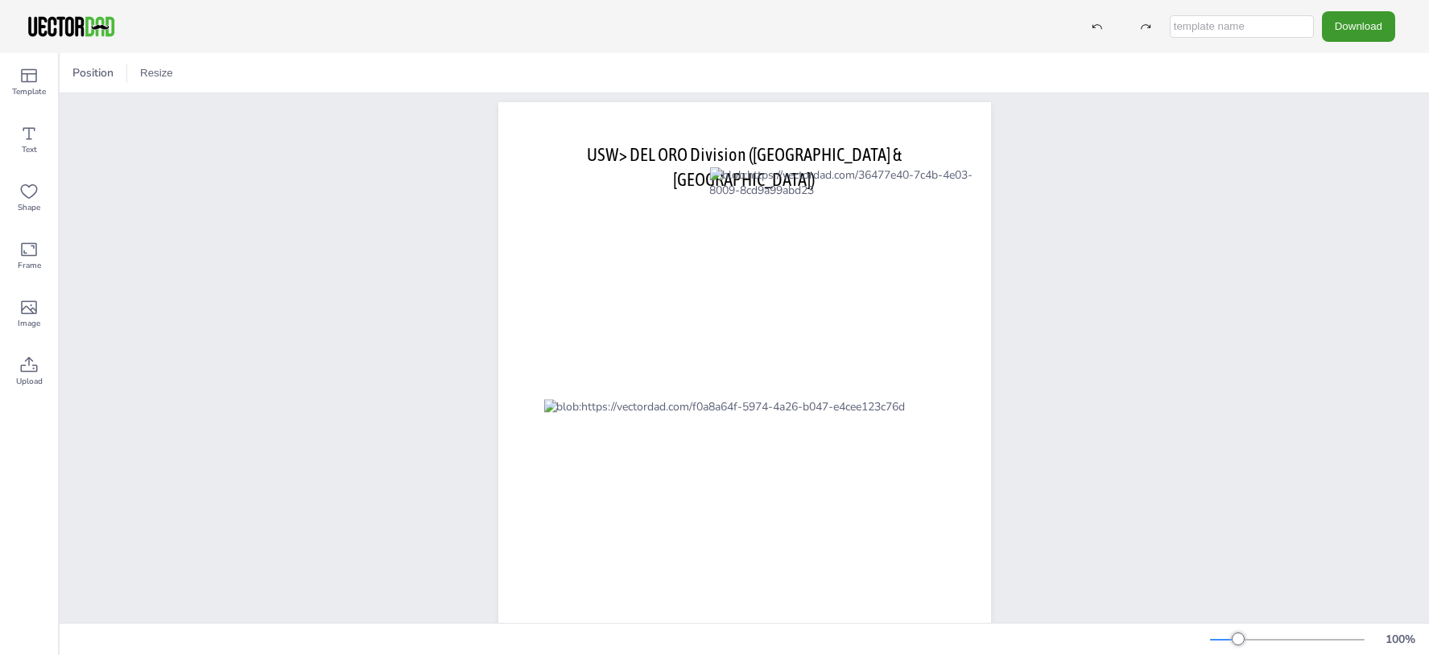
scroll to position [14, 0]
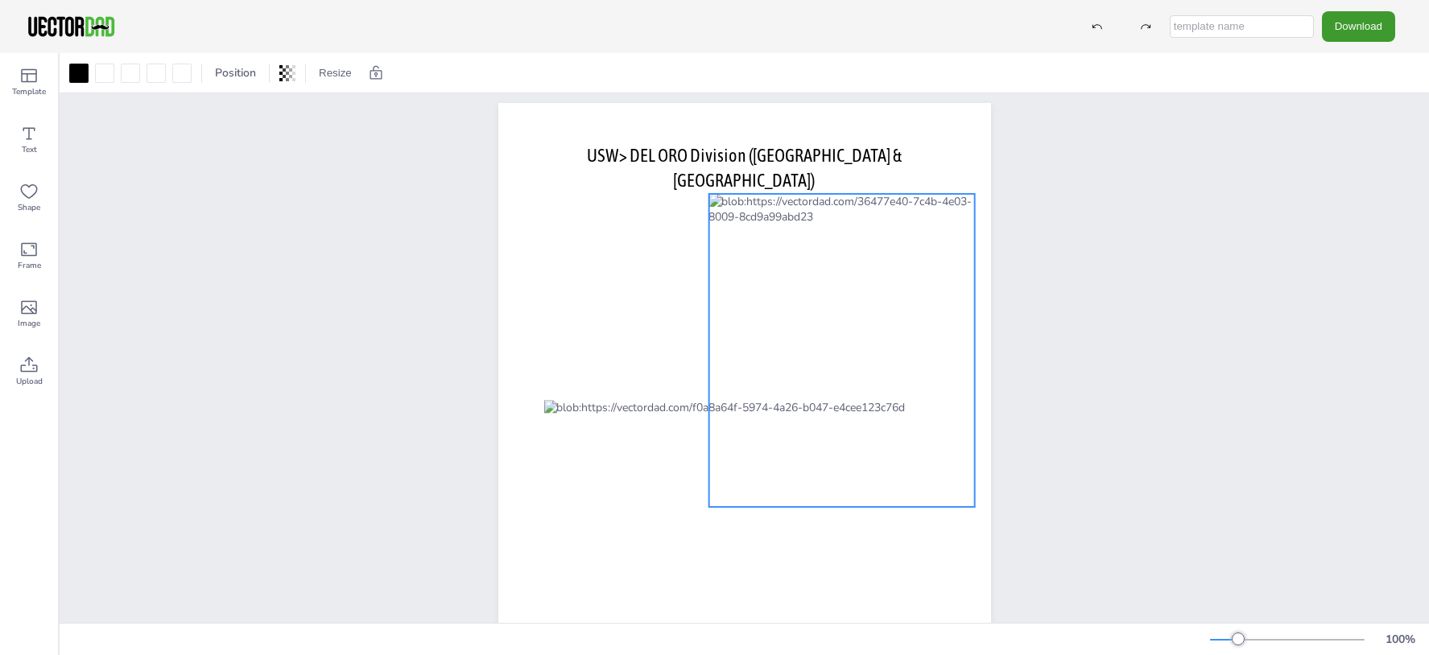
drag, startPoint x: 876, startPoint y: 306, endPoint x: 875, endPoint y: 332, distance: 25.8
click at [875, 332] on div at bounding box center [841, 350] width 266 height 313
click at [1045, 296] on div "vectordad.com USW> DEL ORO Division (Northern CA & Northern NV)" at bounding box center [744, 421] width 631 height 685
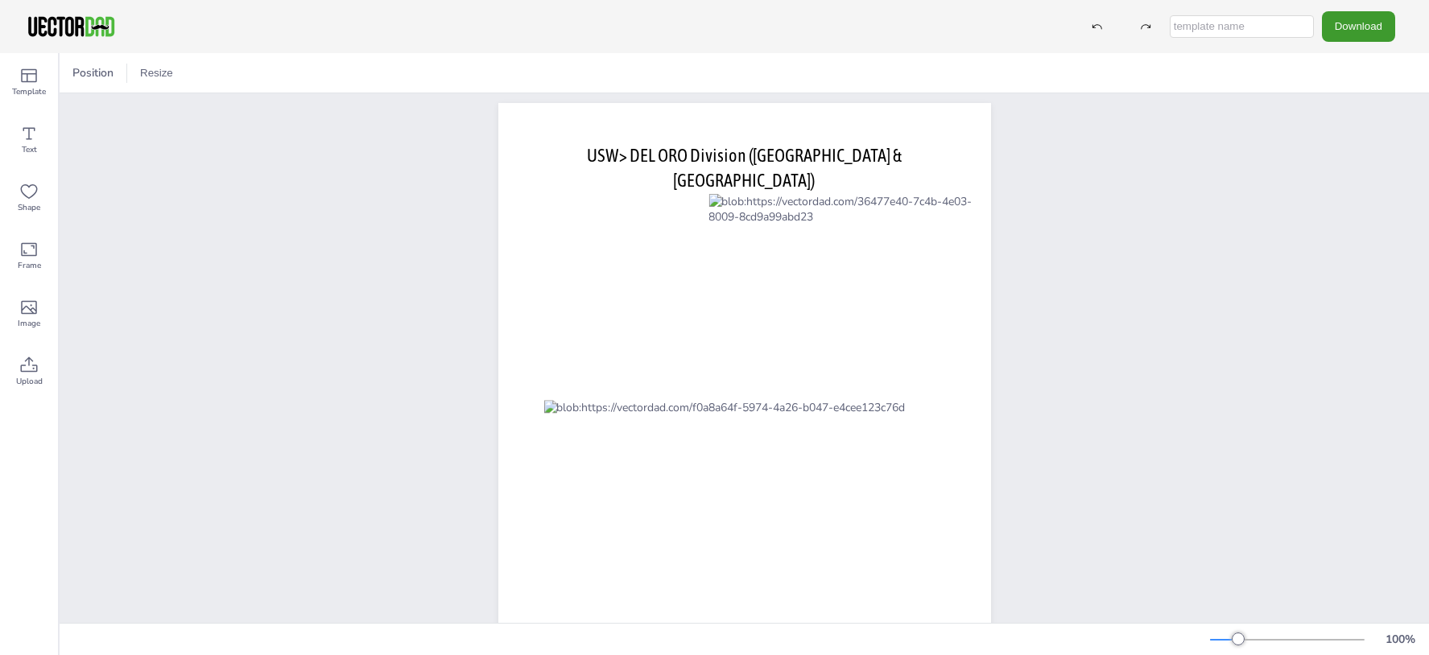
click at [1232, 27] on input "text" at bounding box center [1242, 26] width 144 height 23
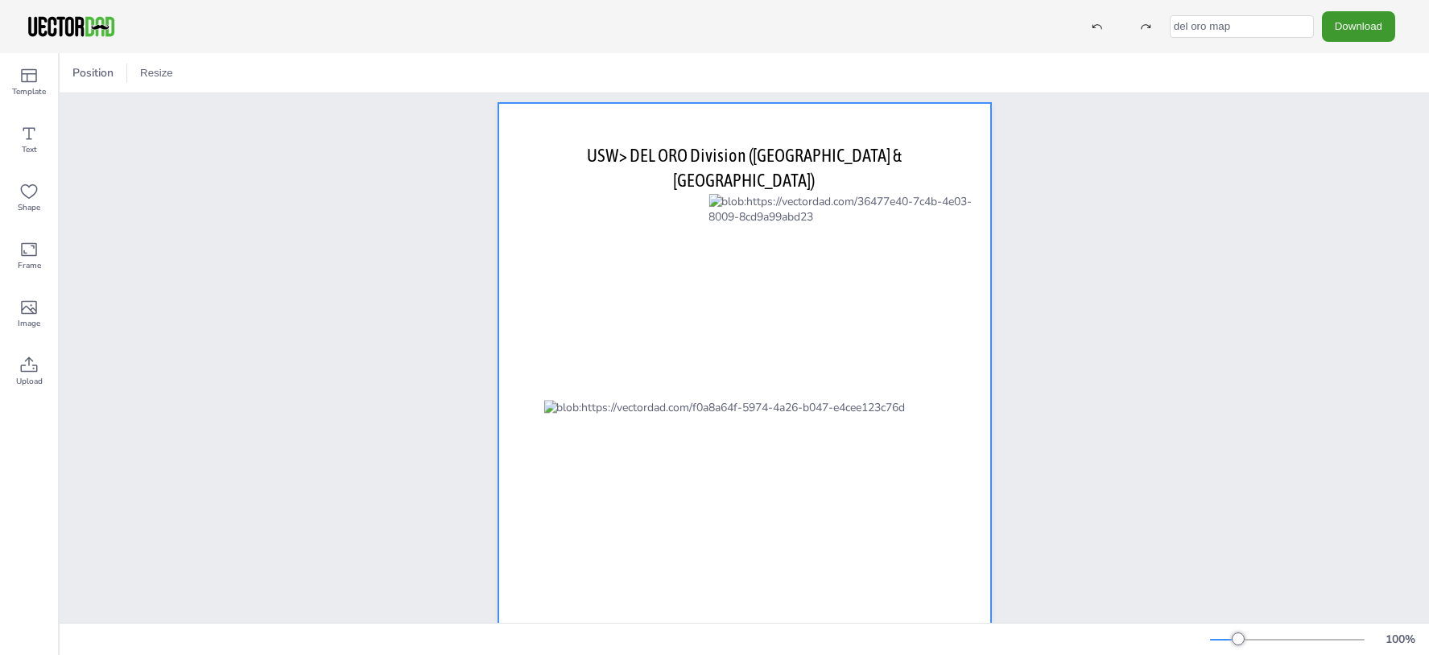
type input "del oro map"
click at [592, 271] on div at bounding box center [744, 421] width 493 height 637
click at [1362, 25] on button "Download" at bounding box center [1358, 26] width 73 height 30
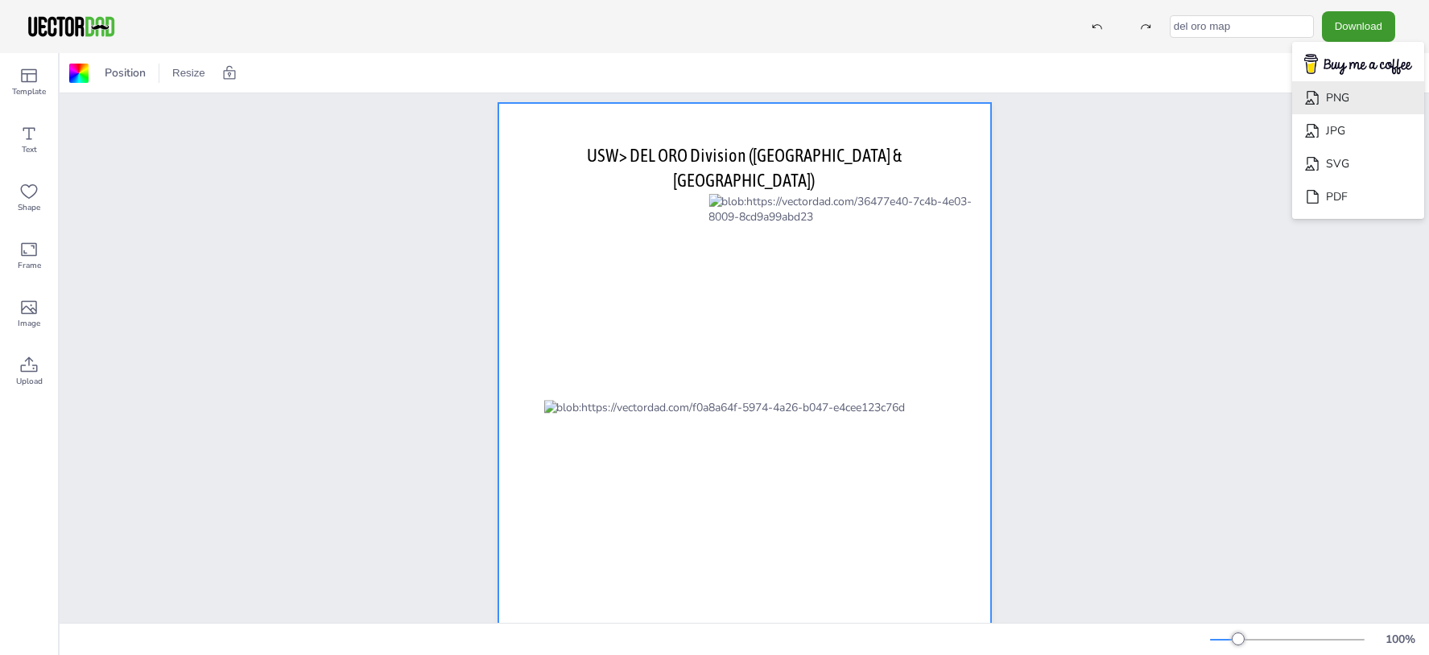
click at [1350, 101] on li "PNG" at bounding box center [1358, 97] width 132 height 33
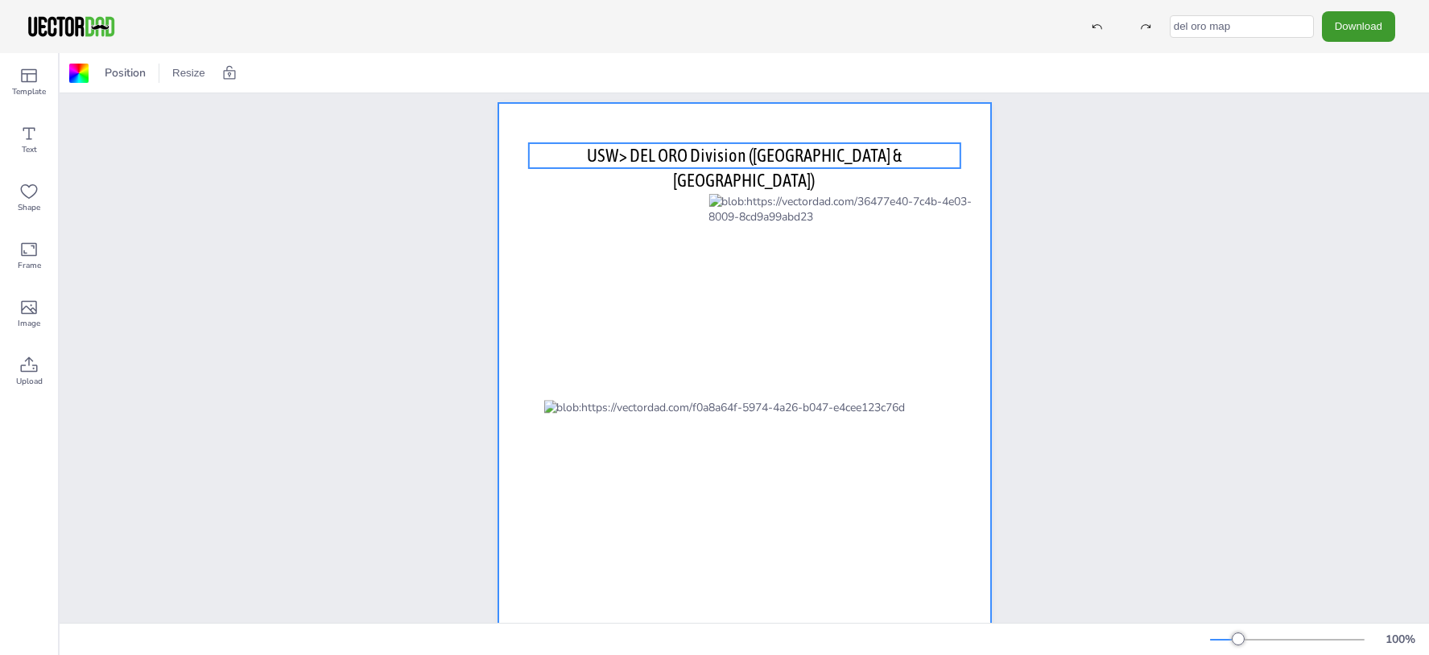
click at [914, 156] on p "USW> DEL ORO Division (Northern CA & Northern NV)" at bounding box center [744, 168] width 432 height 50
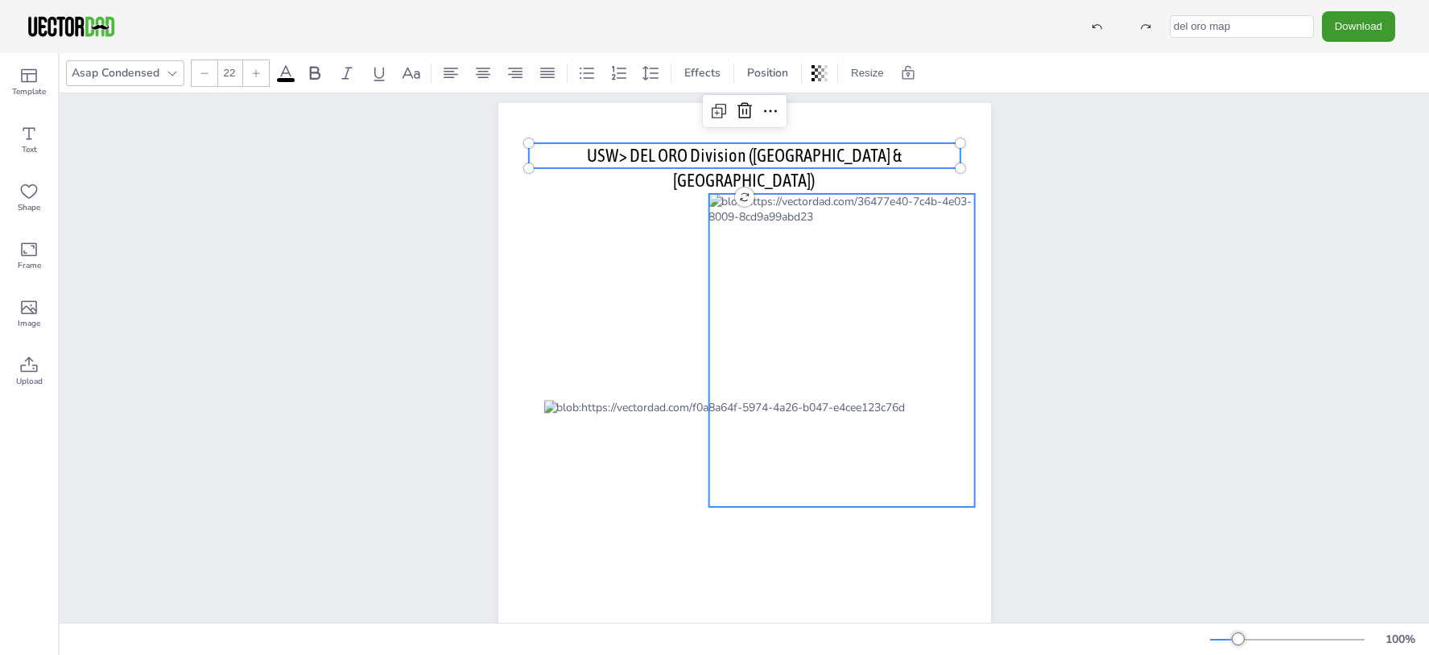
click at [877, 262] on div at bounding box center [841, 350] width 266 height 313
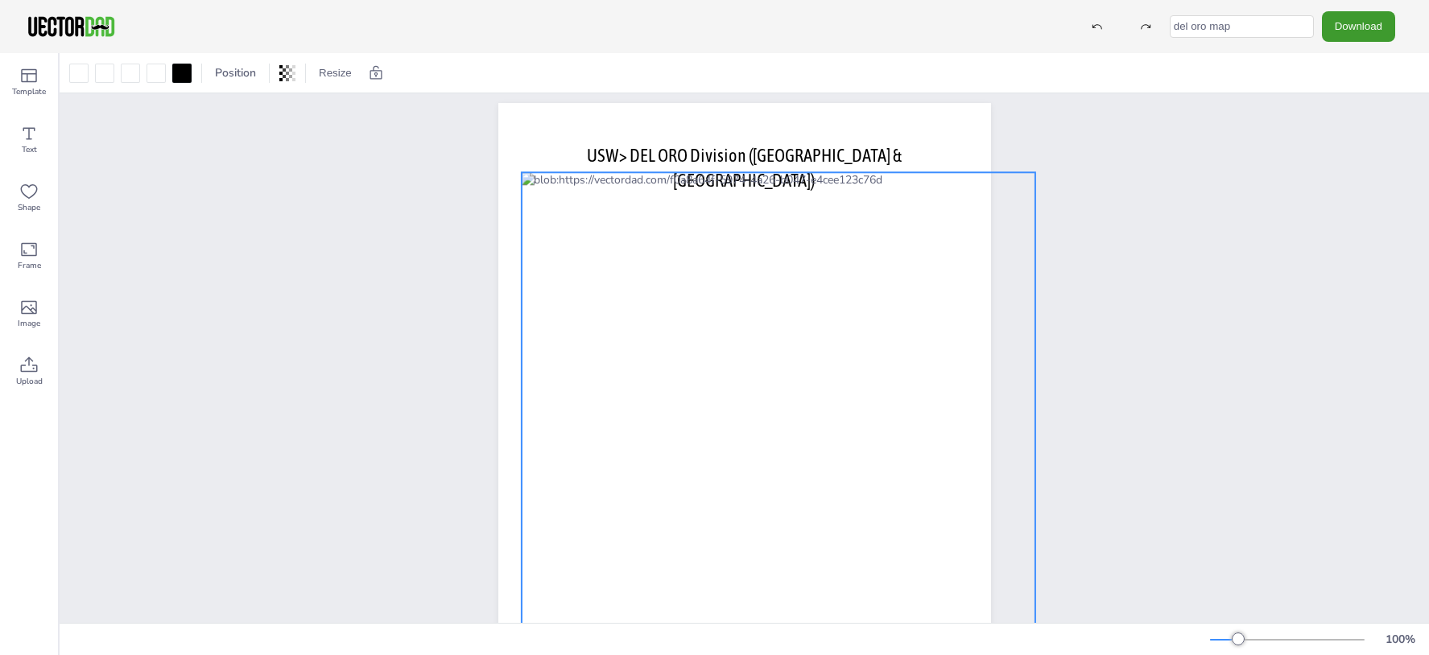
drag, startPoint x: 720, startPoint y: 452, endPoint x: 689, endPoint y: 241, distance: 213.1
click at [689, 241] on div at bounding box center [778, 470] width 514 height 596
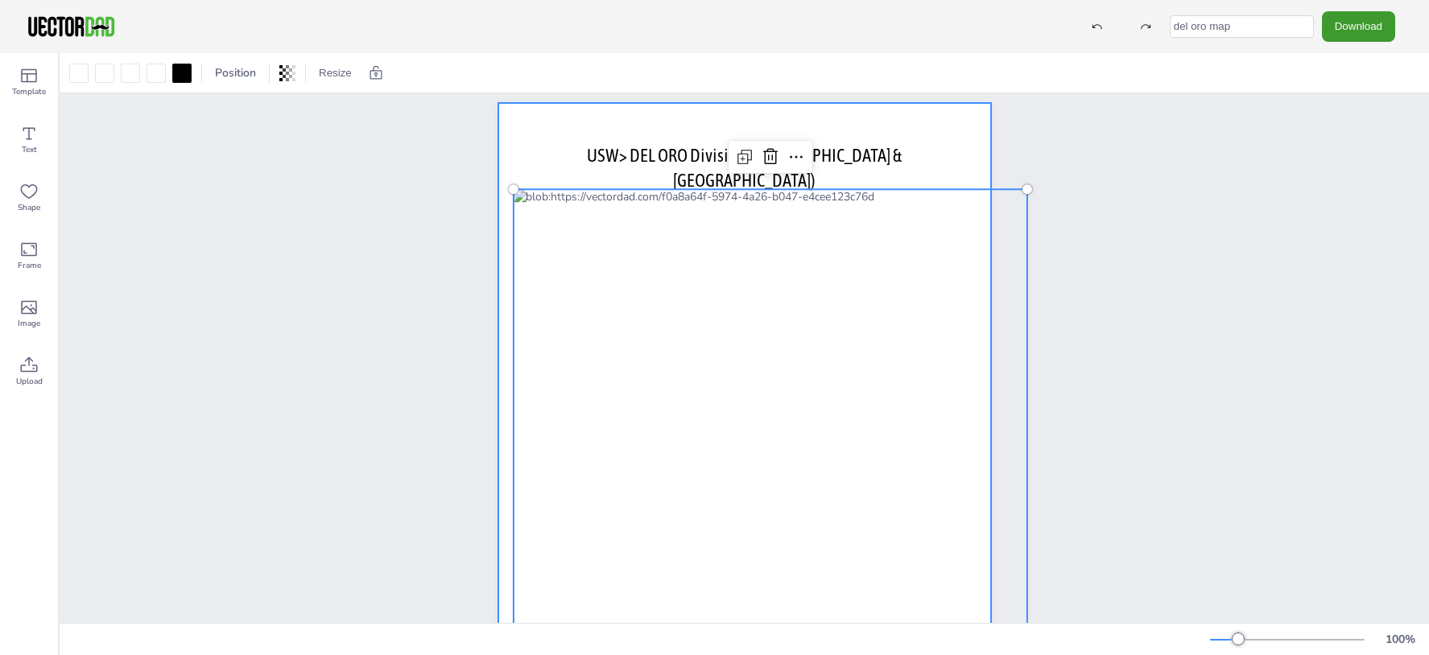
click at [637, 176] on div at bounding box center [744, 421] width 493 height 637
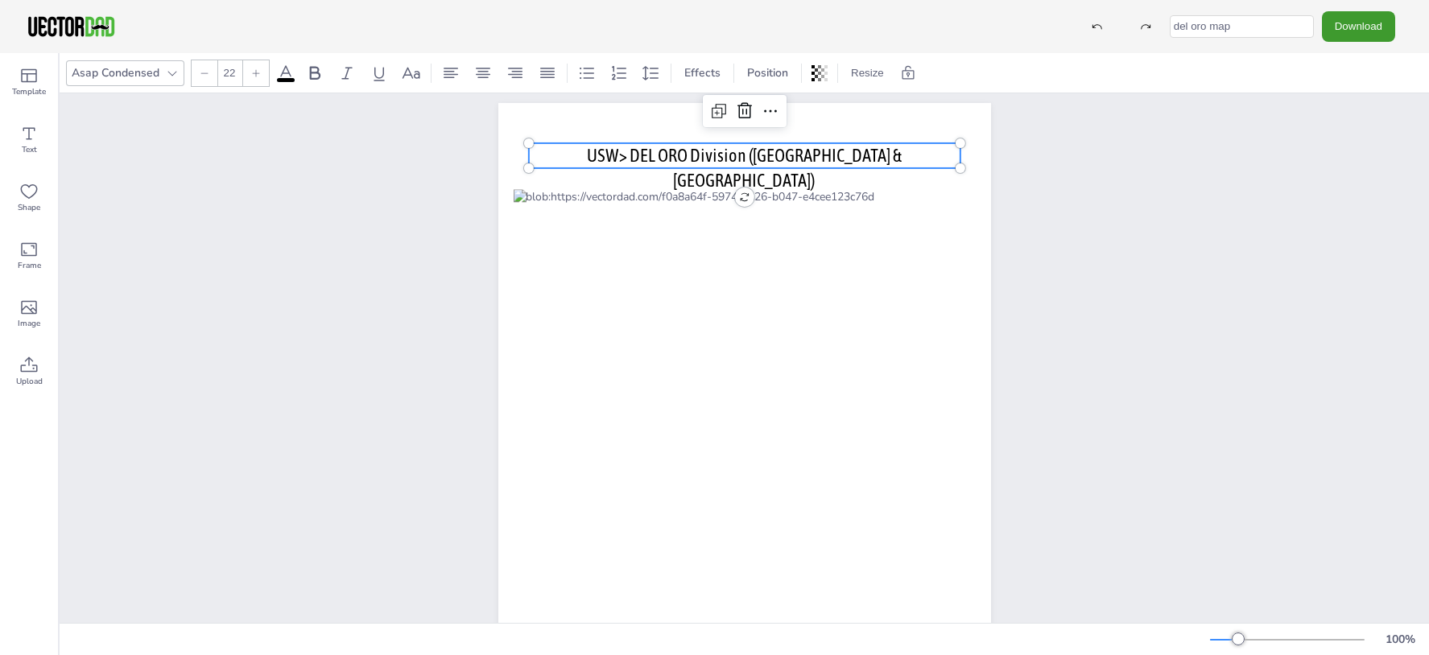
click at [607, 148] on span "USW> DEL ORO Division (Northern CA & Northern NV)" at bounding box center [744, 168] width 315 height 46
drag, startPoint x: 612, startPoint y: 153, endPoint x: 913, endPoint y: 159, distance: 301.2
click at [913, 159] on p "USW> DEL ORO Division (Northern CA & Northern NV)" at bounding box center [744, 168] width 432 height 50
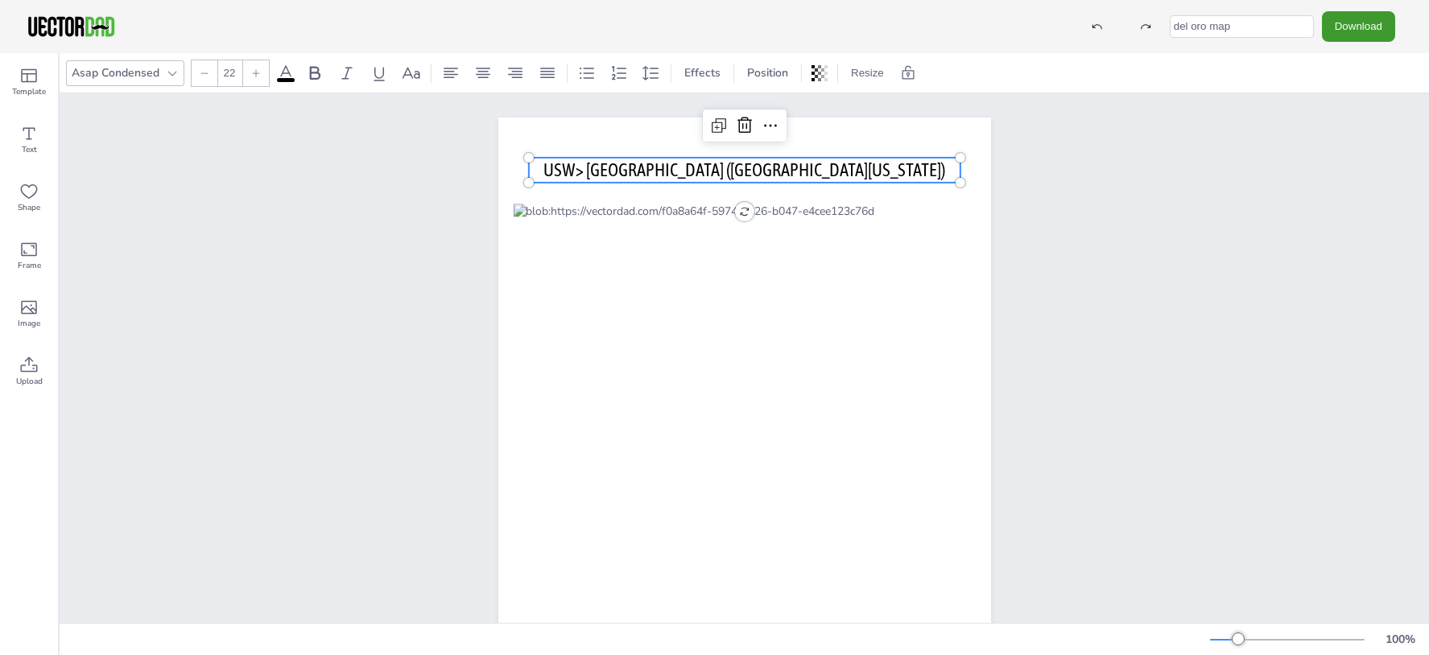
click at [1093, 250] on div "vectordad.com USW> Golden State (Central California) USW> Golden State (Central…" at bounding box center [744, 435] width 1369 height 685
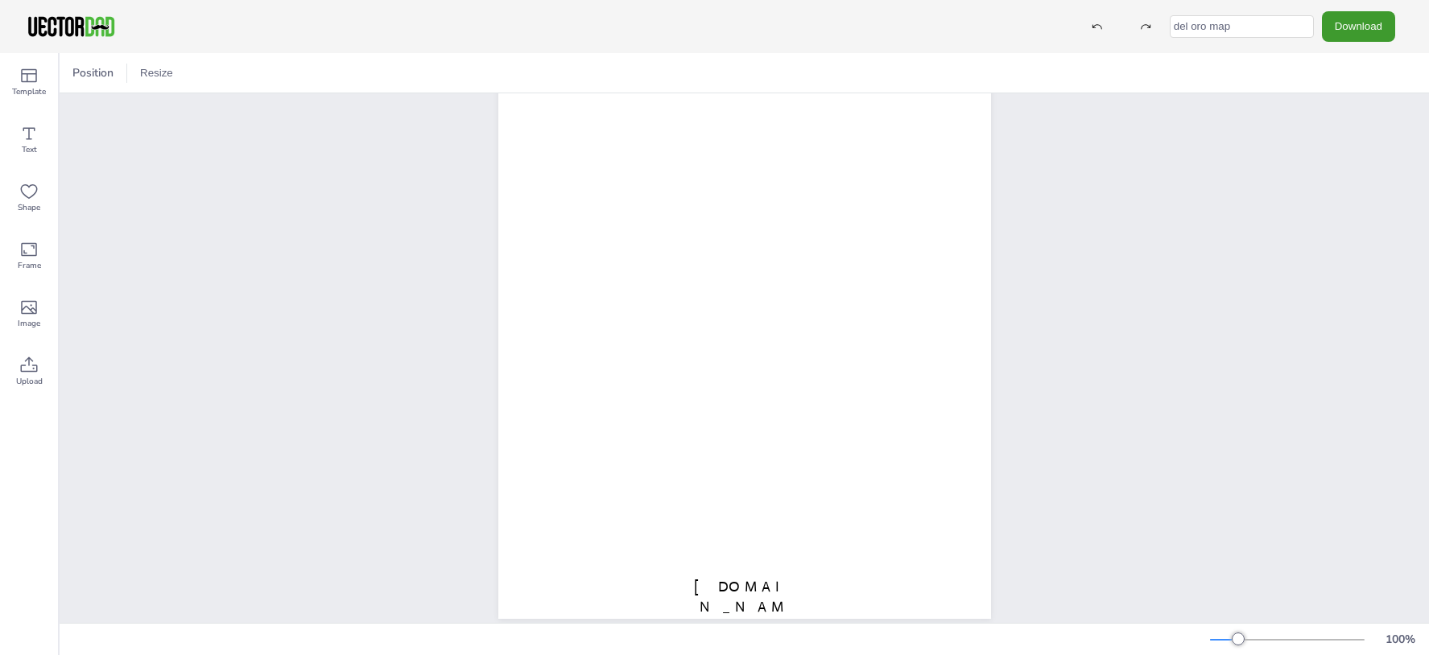
scroll to position [167, 0]
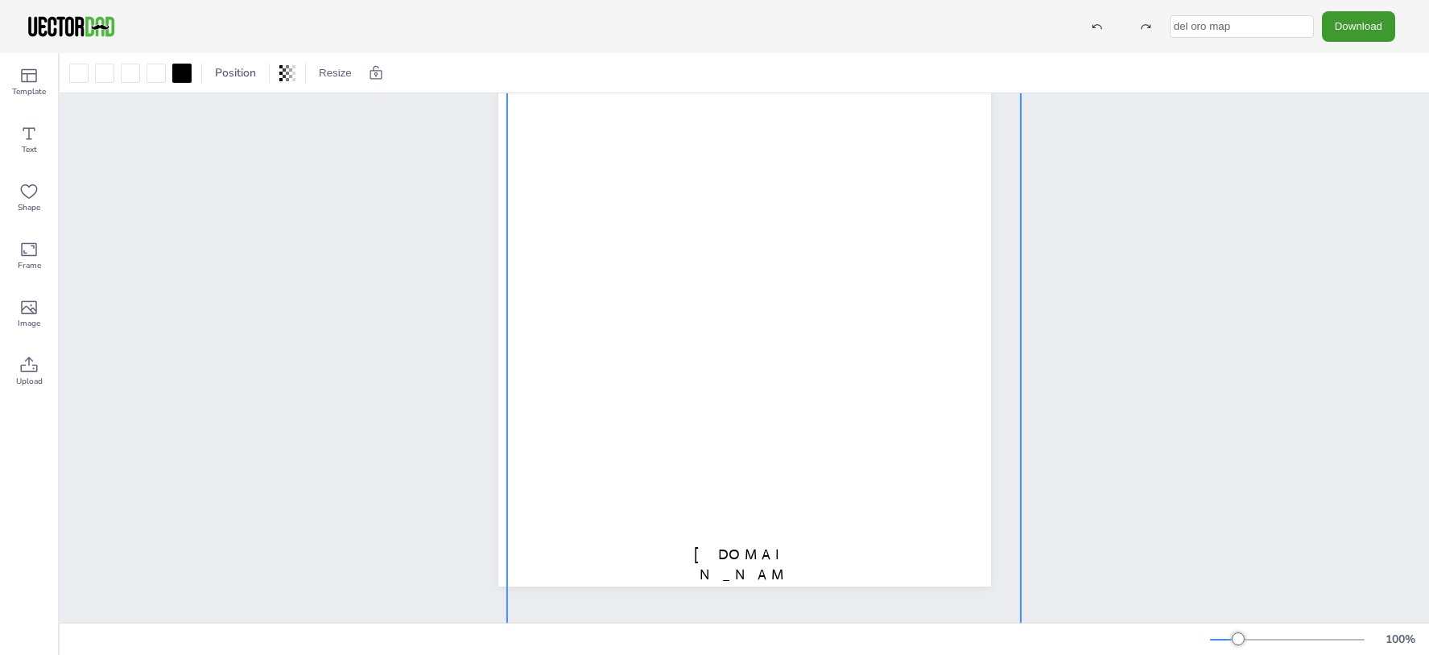
drag, startPoint x: 753, startPoint y: 363, endPoint x: 767, endPoint y: 404, distance: 43.5
click at [767, 404] on div at bounding box center [763, 346] width 514 height 596
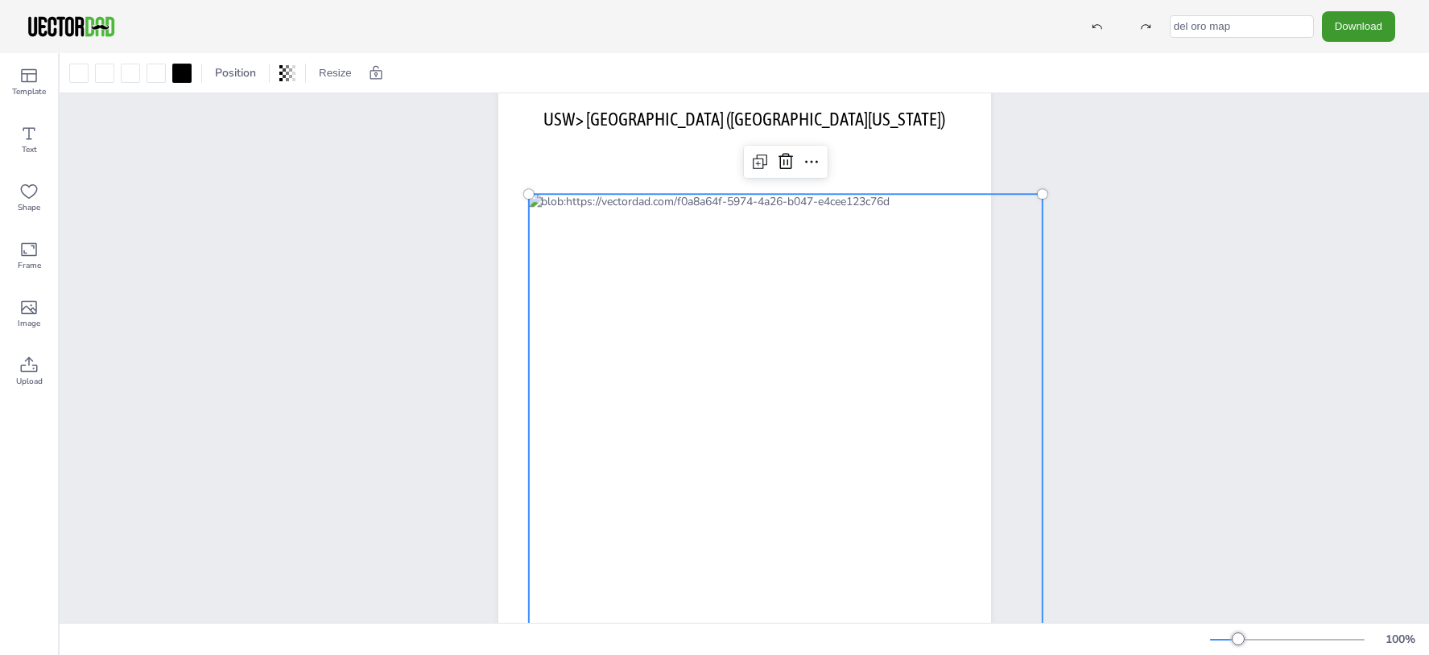
scroll to position [32, 0]
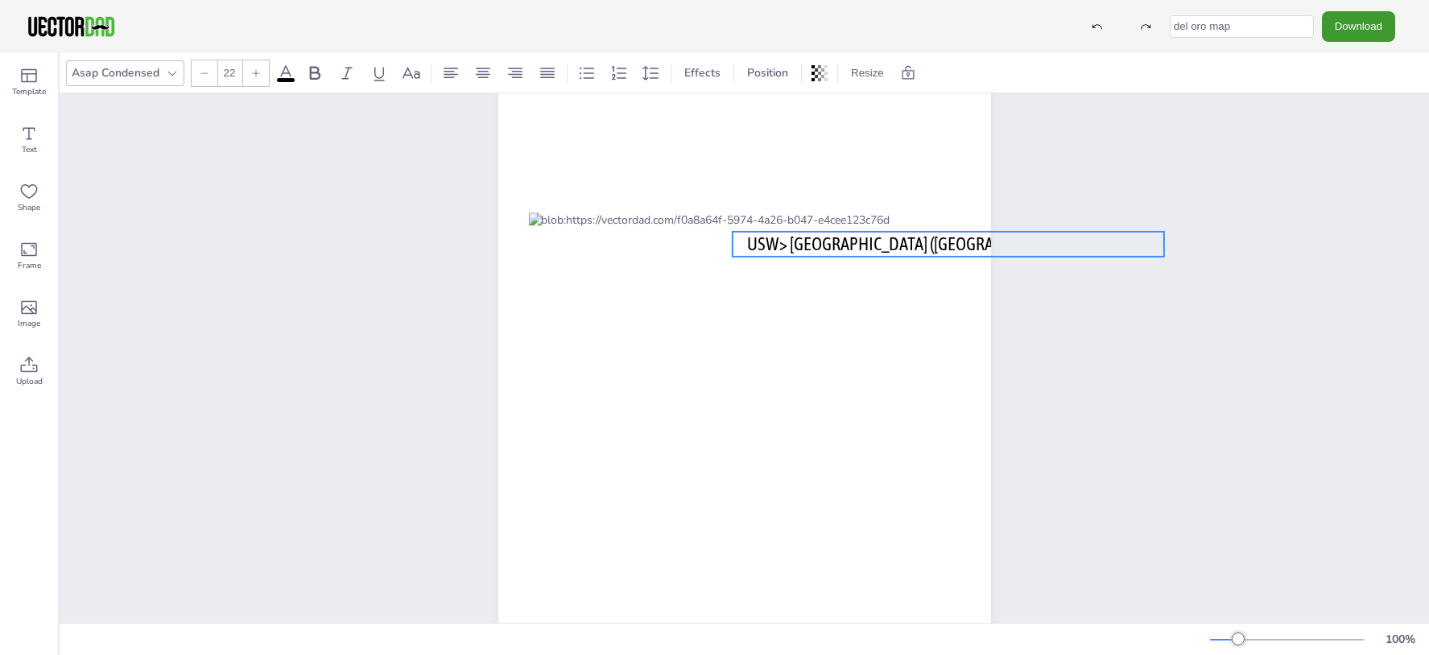
drag, startPoint x: 828, startPoint y: 134, endPoint x: 1050, endPoint y: 263, distance: 256.2
click at [1050, 263] on div "vectordad.com USW> Golden State (Central California)" at bounding box center [744, 403] width 631 height 685
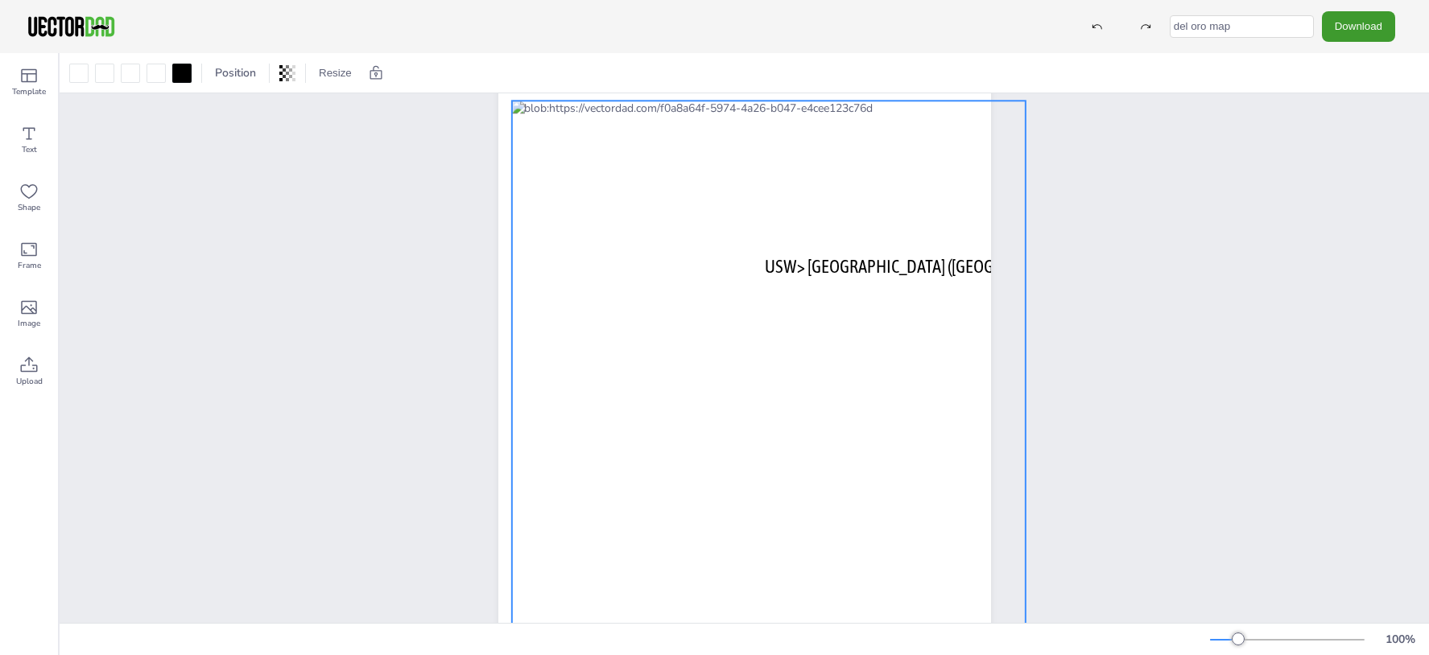
drag, startPoint x: 664, startPoint y: 291, endPoint x: 647, endPoint y: 180, distance: 113.2
click at [647, 180] on div at bounding box center [768, 399] width 514 height 596
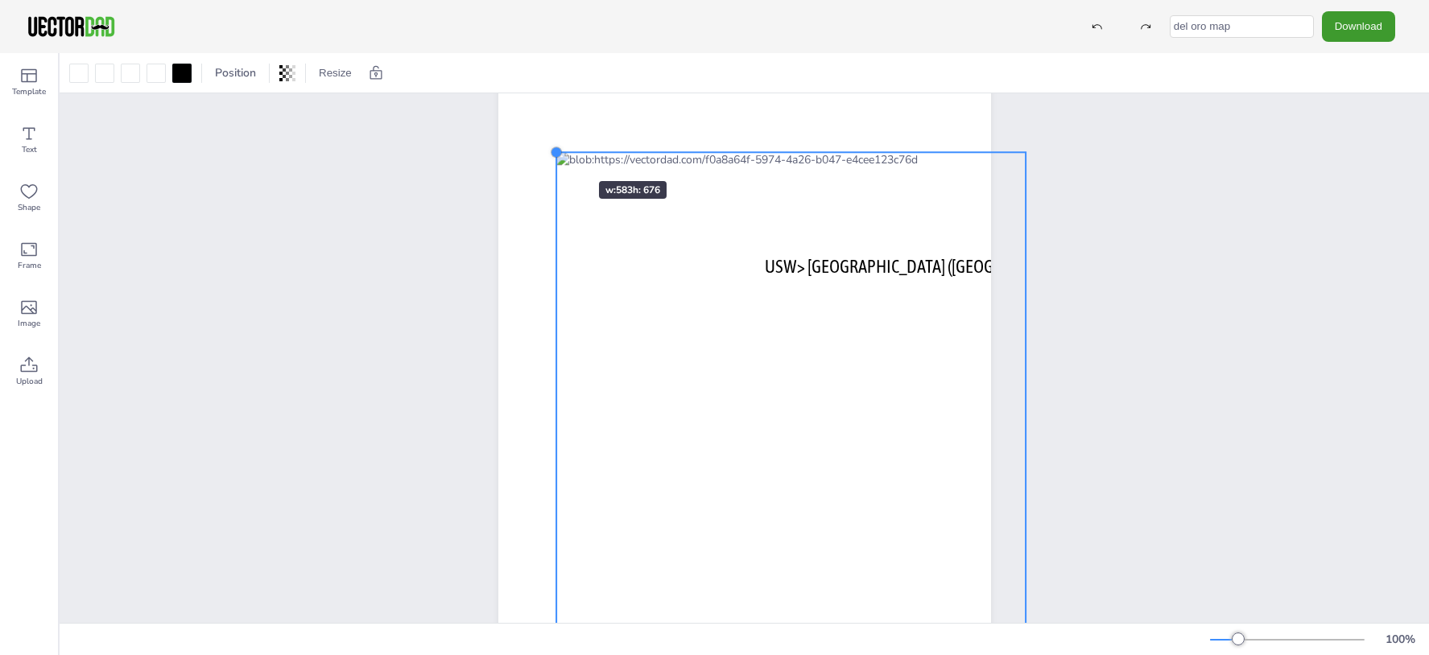
drag, startPoint x: 502, startPoint y: 101, endPoint x: 558, endPoint y: 163, distance: 84.4
click at [558, 159] on div at bounding box center [556, 152] width 13 height 13
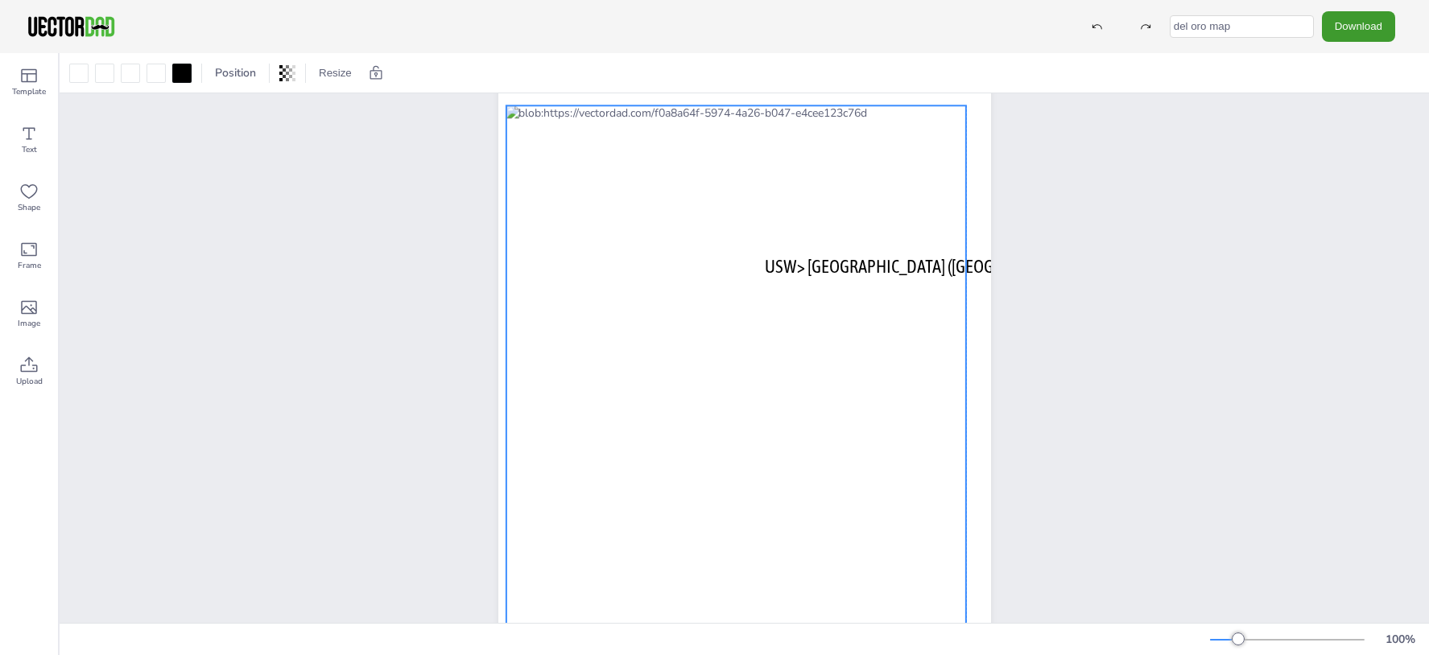
drag, startPoint x: 653, startPoint y: 292, endPoint x: 590, endPoint y: 234, distance: 85.5
click at [590, 234] on div at bounding box center [736, 371] width 460 height 533
click at [901, 266] on div at bounding box center [736, 371] width 460 height 533
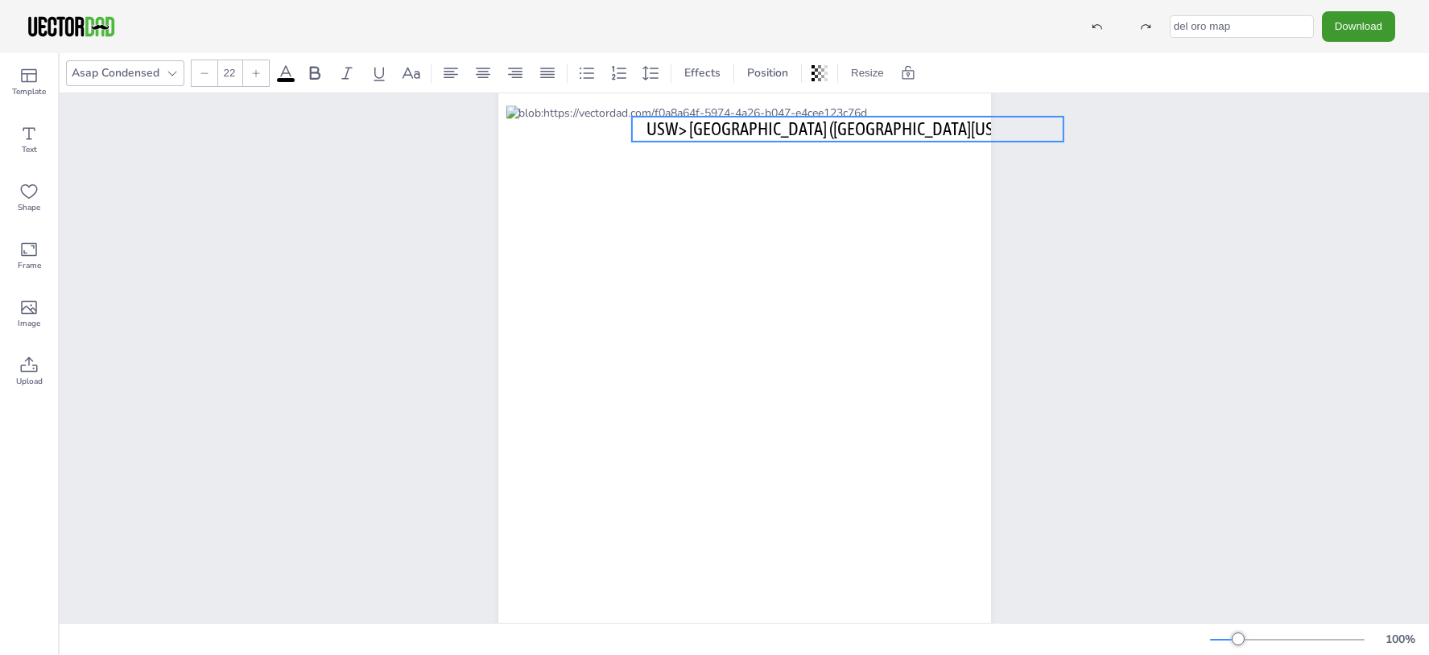
drag, startPoint x: 971, startPoint y: 268, endPoint x: 853, endPoint y: 130, distance: 181.6
click at [853, 85] on div "vectordad.com USW> Golden State (Central California)" at bounding box center [744, 85] width 493 height 0
click at [1167, 221] on div "vectordad.com USW> Golden State (Central California)" at bounding box center [744, 403] width 1369 height 685
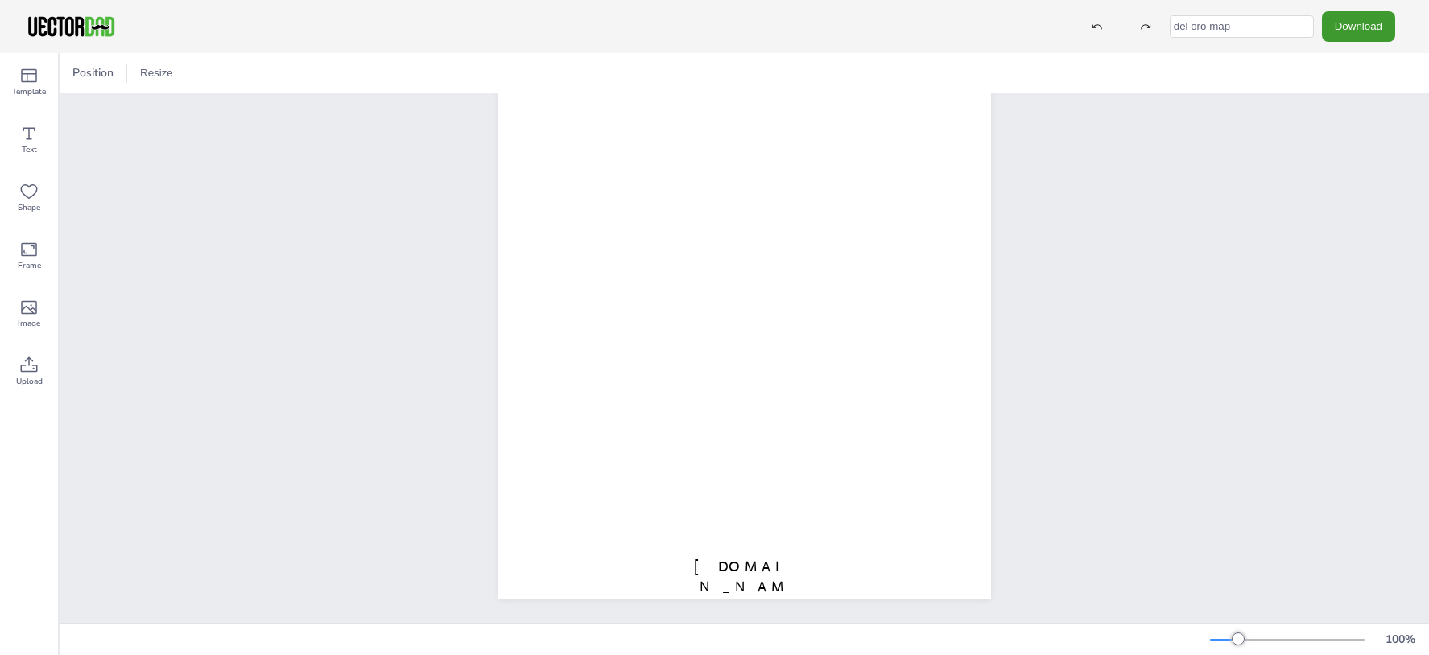
scroll to position [0, 0]
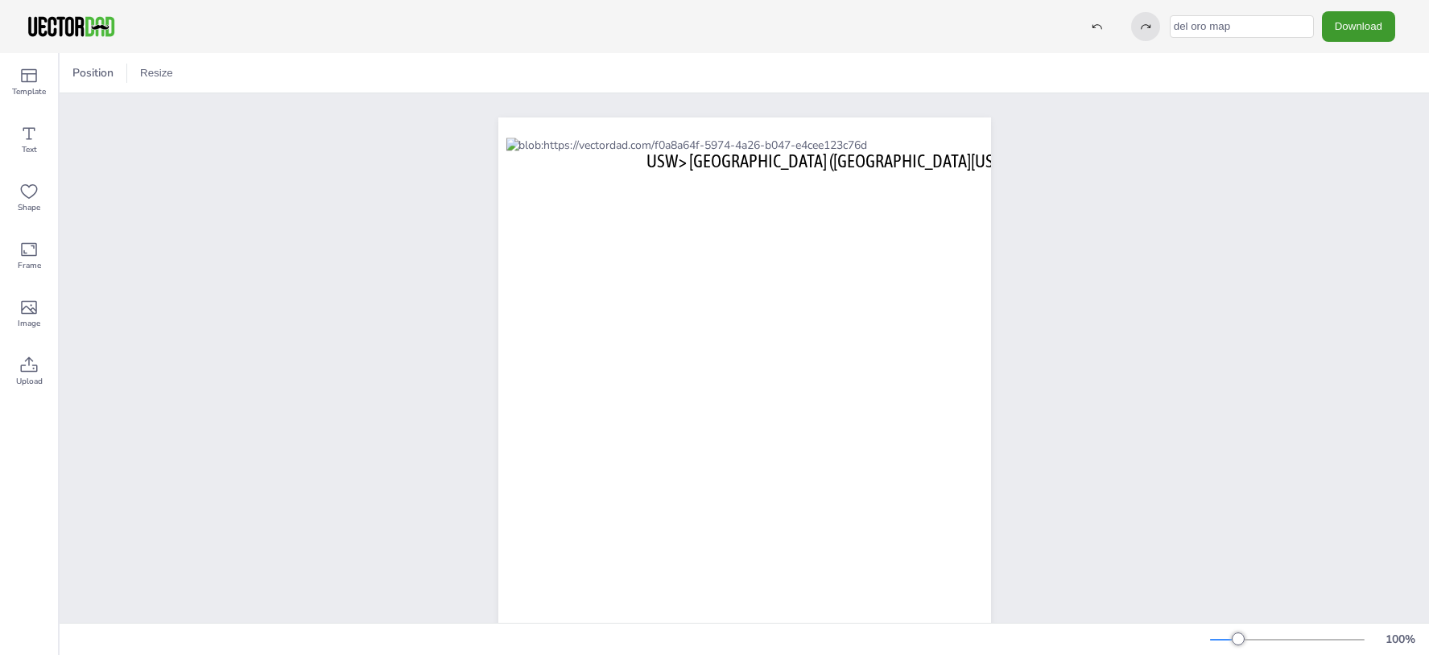
drag, startPoint x: 1214, startPoint y: 29, endPoint x: 1148, endPoint y: 30, distance: 66.0
click at [1148, 30] on div "del oro map Download PNG JPG SVG PDF" at bounding box center [1238, 26] width 330 height 30
type input "golden state map"
click at [1350, 31] on button "Download" at bounding box center [1358, 26] width 73 height 30
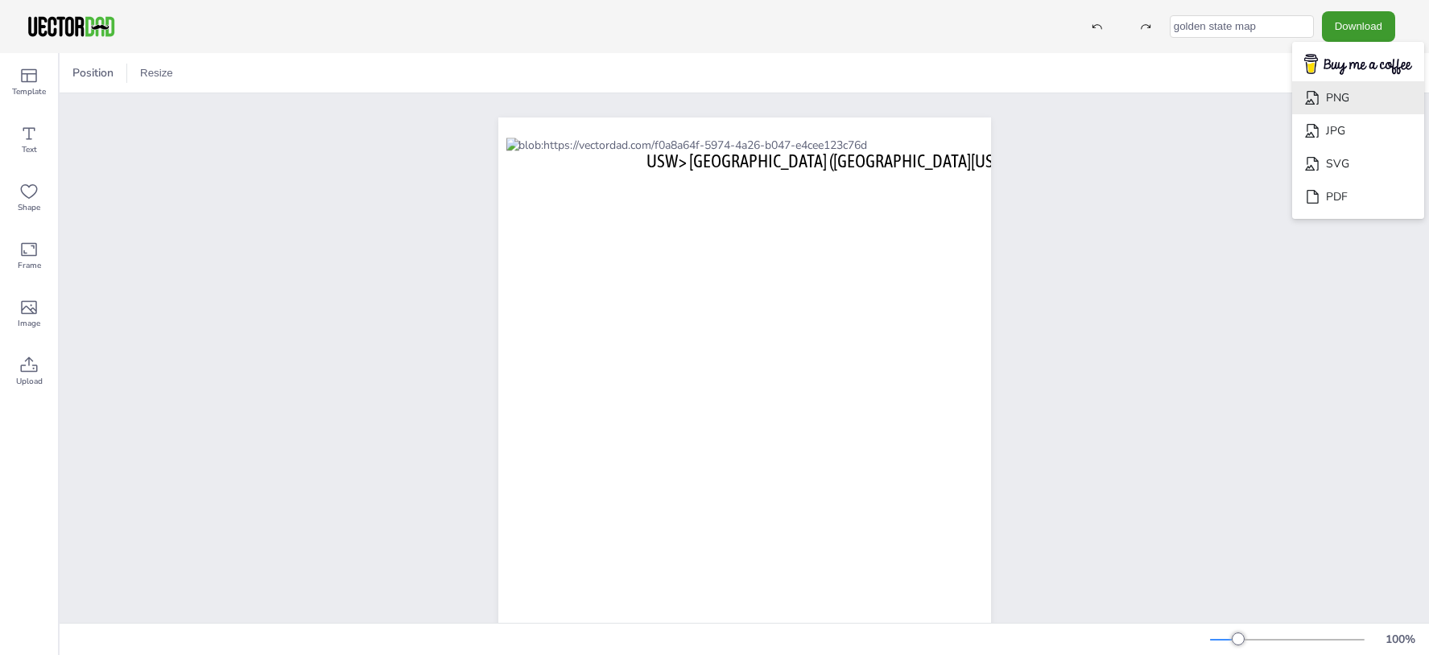
click at [1342, 102] on li "PNG" at bounding box center [1358, 97] width 132 height 33
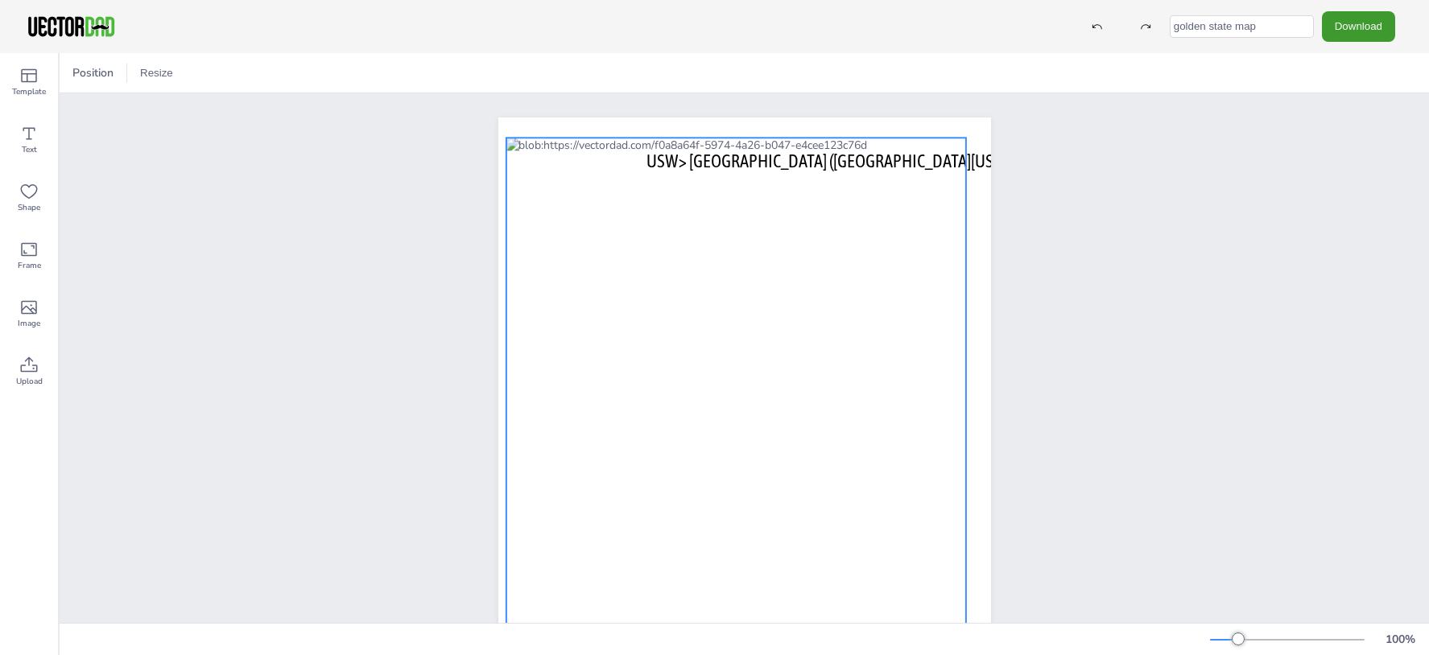
click at [818, 168] on div at bounding box center [736, 404] width 460 height 533
click at [808, 159] on div at bounding box center [736, 404] width 460 height 533
click at [773, 163] on div at bounding box center [736, 404] width 460 height 533
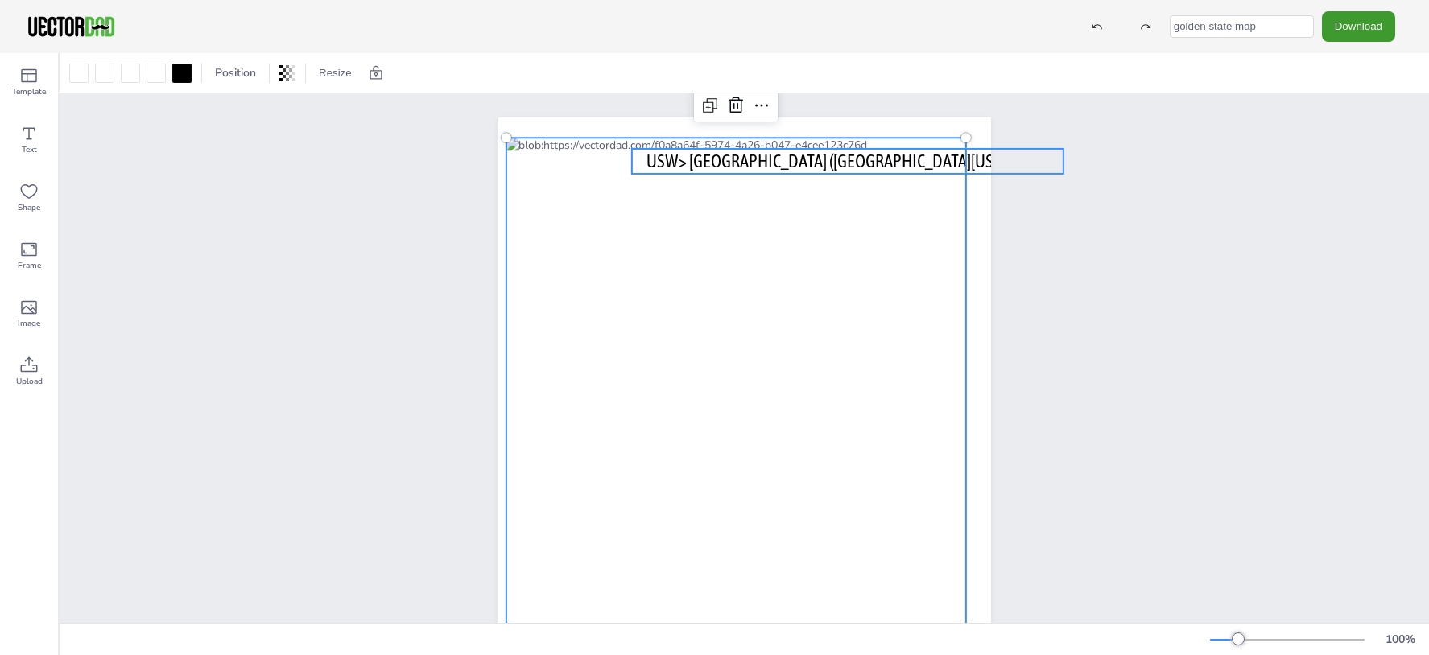
click at [968, 162] on span "USW> Golden State (Central California)" at bounding box center [847, 161] width 402 height 21
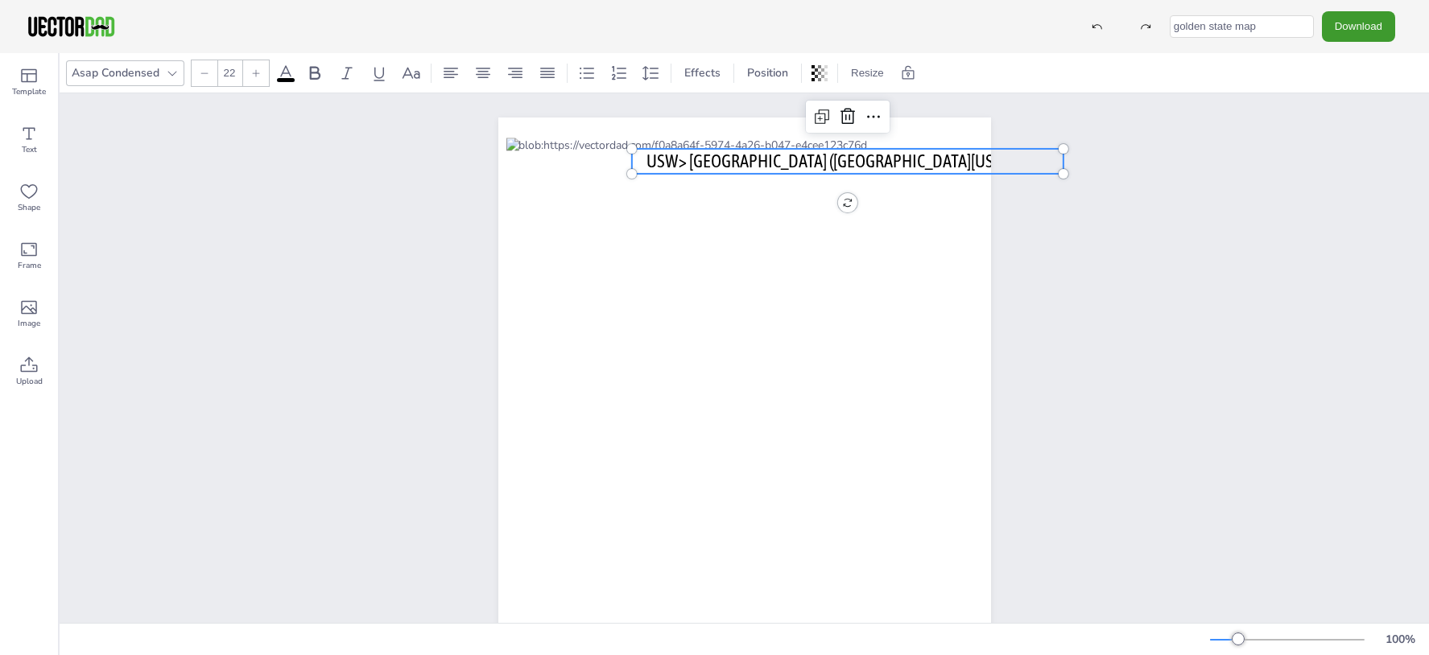
click at [968, 162] on span "USW> Golden State (Central California)" at bounding box center [847, 161] width 402 height 21
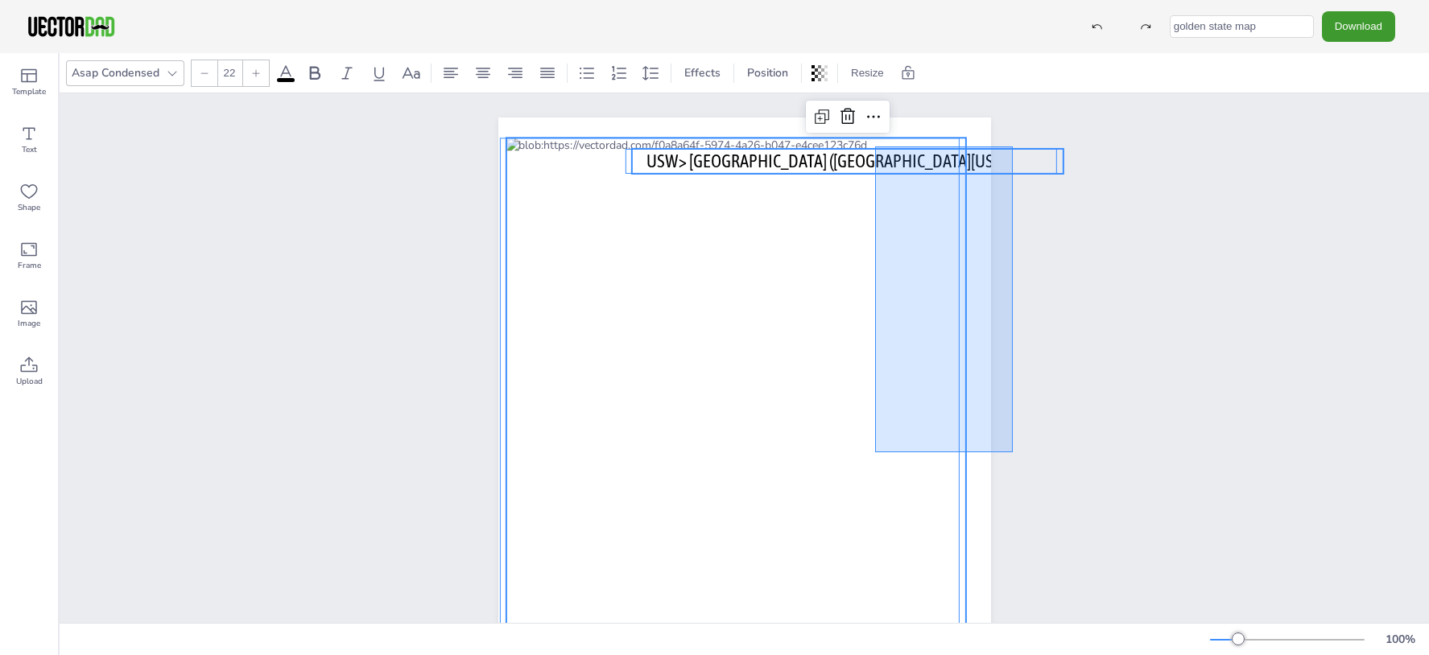
drag, startPoint x: 1013, startPoint y: 147, endPoint x: 887, endPoint y: 422, distance: 302.6
click at [887, 422] on div "vectordad.com USW> Golden State (Central California)" at bounding box center [744, 435] width 631 height 685
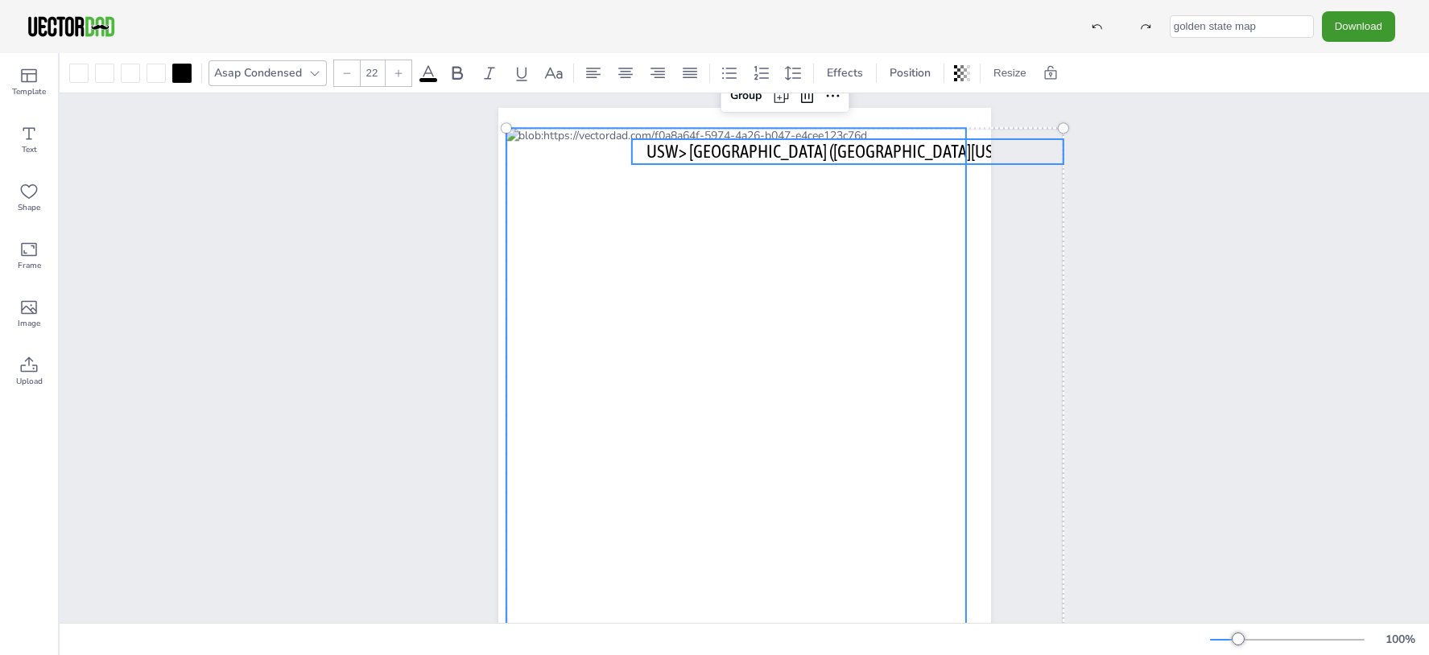
scroll to position [10, 0]
click at [907, 162] on div at bounding box center [736, 393] width 460 height 533
click at [903, 156] on div at bounding box center [736, 393] width 460 height 533
click at [1045, 151] on div "vectordad.com USW> Golden State (Central California)" at bounding box center [744, 425] width 631 height 685
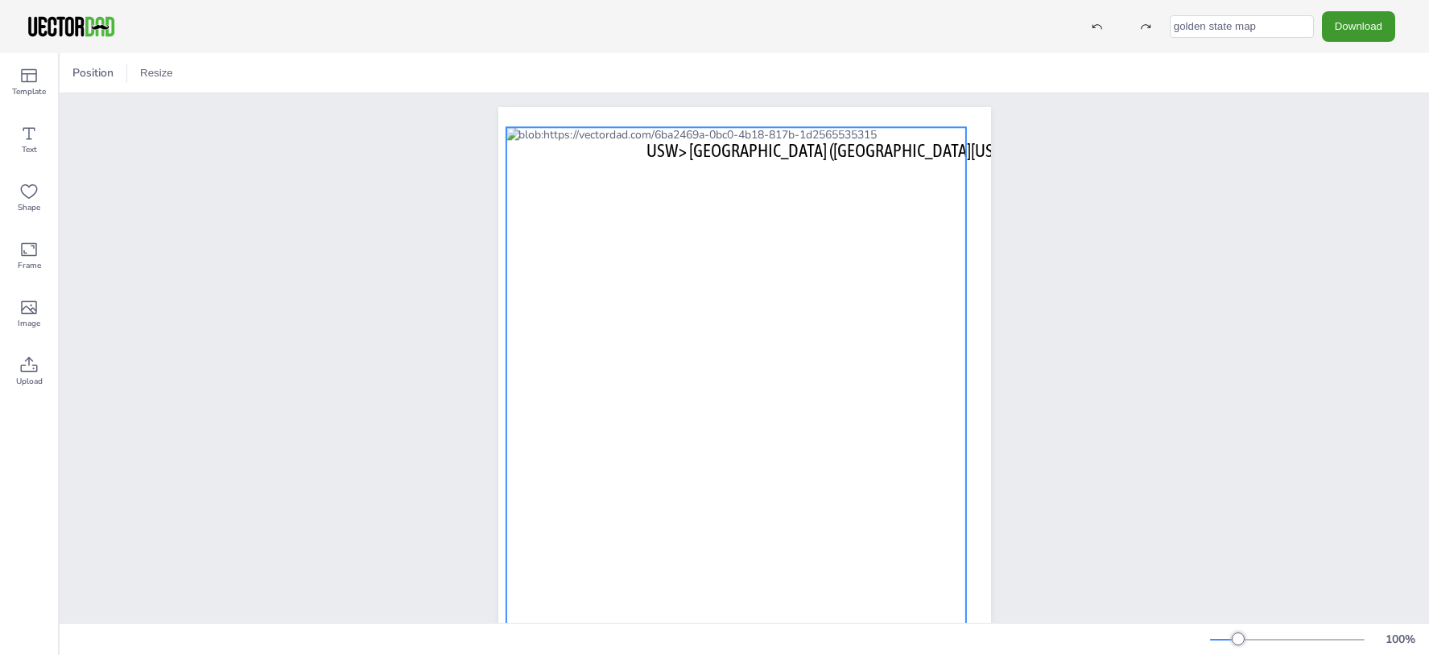
click at [808, 156] on div at bounding box center [736, 393] width 460 height 533
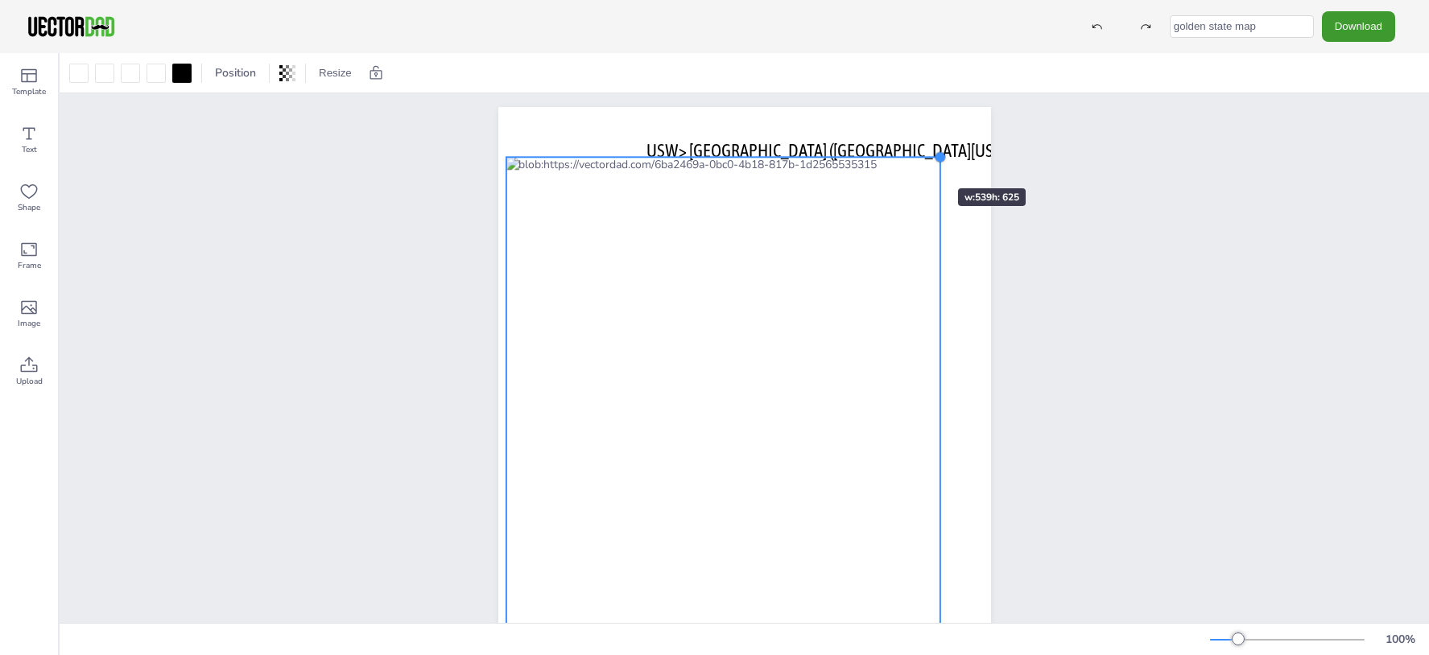
drag, startPoint x: 960, startPoint y: 130, endPoint x: 844, endPoint y: 250, distance: 167.4
click at [844, 250] on div "vectordad.com USW> Golden State (Central California)" at bounding box center [744, 425] width 493 height 637
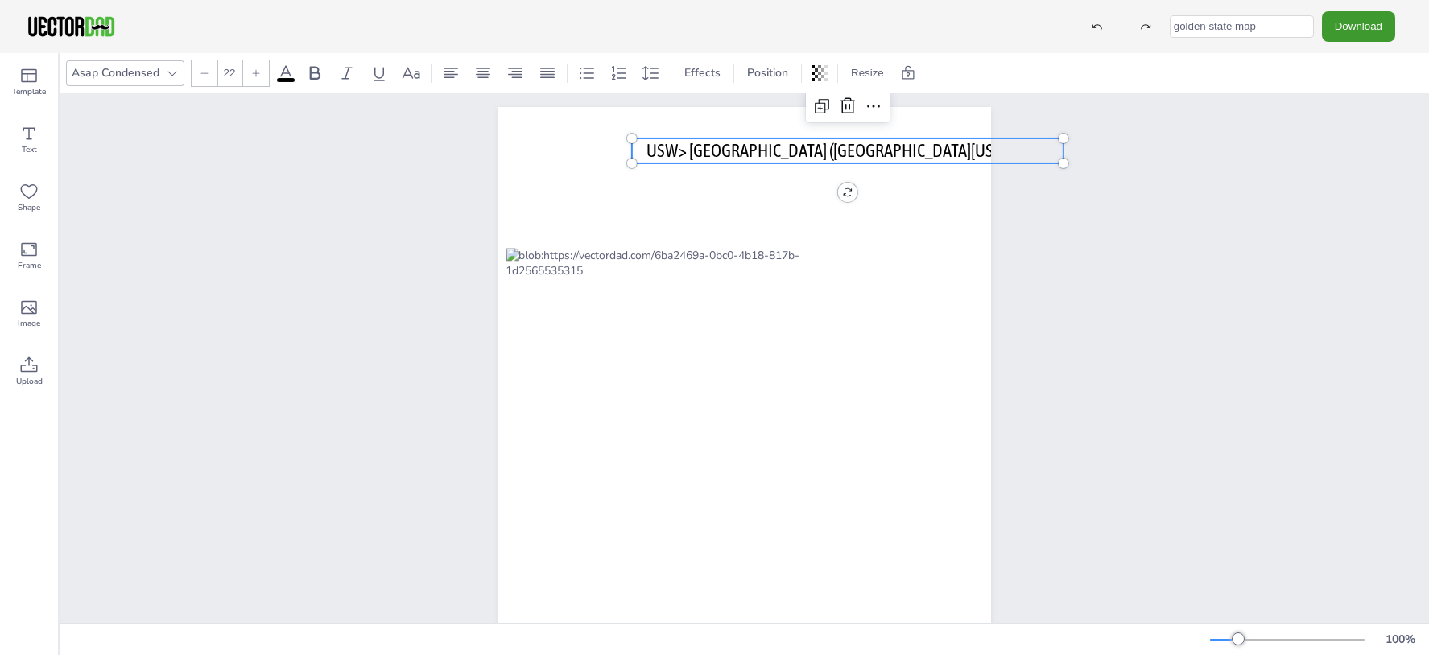
click at [784, 147] on span "USW> Golden State (Central California)" at bounding box center [847, 150] width 402 height 21
click at [952, 142] on span "USW> Golden State (Central California)" at bounding box center [847, 150] width 402 height 21
drag, startPoint x: 899, startPoint y: 149, endPoint x: 757, endPoint y: 143, distance: 142.6
click at [757, 143] on span "USW> Golden State (Central California)" at bounding box center [847, 150] width 402 height 21
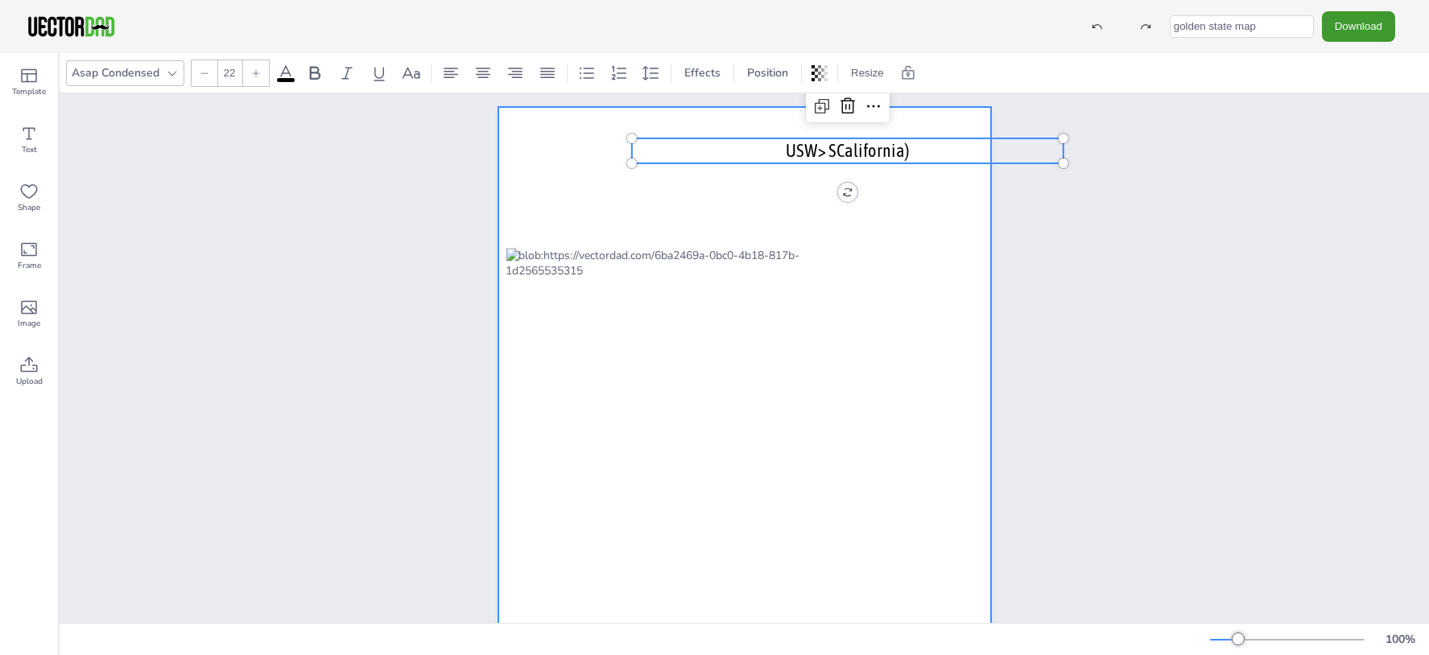
scroll to position [0, 0]
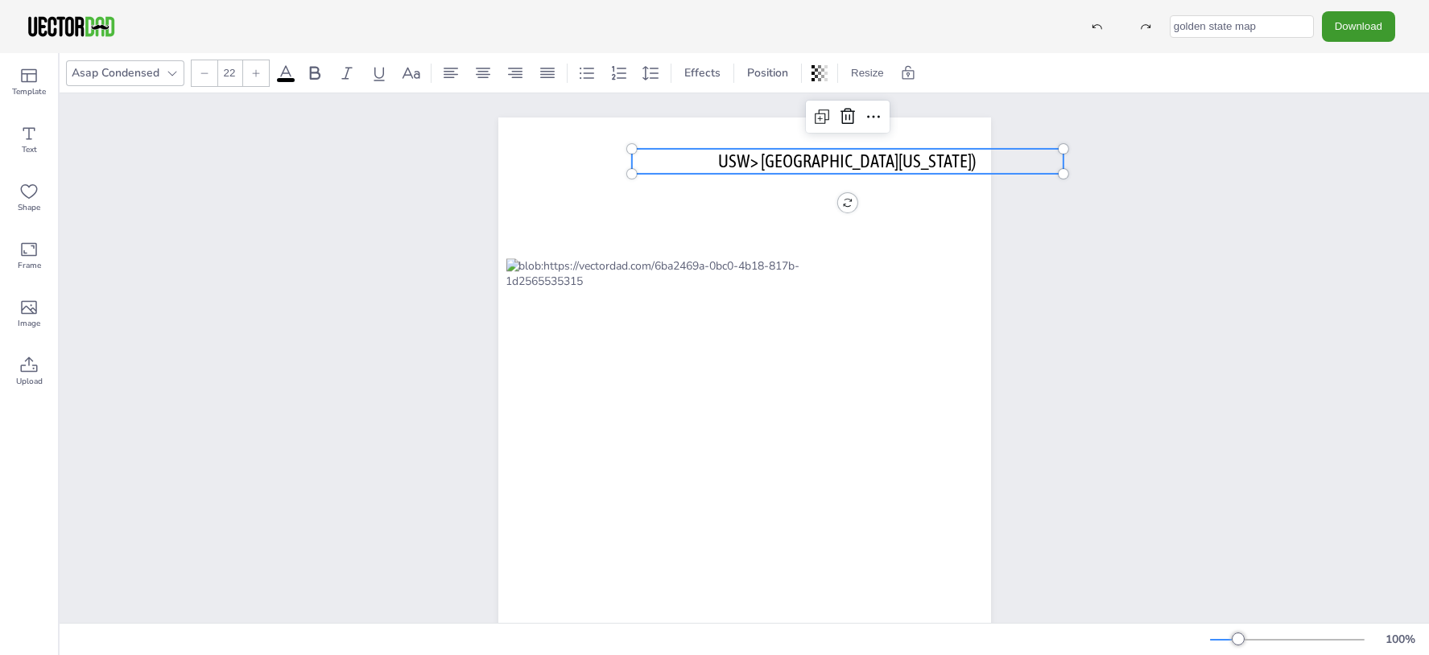
click at [936, 160] on p "USW> Southern California)" at bounding box center [847, 161] width 432 height 25
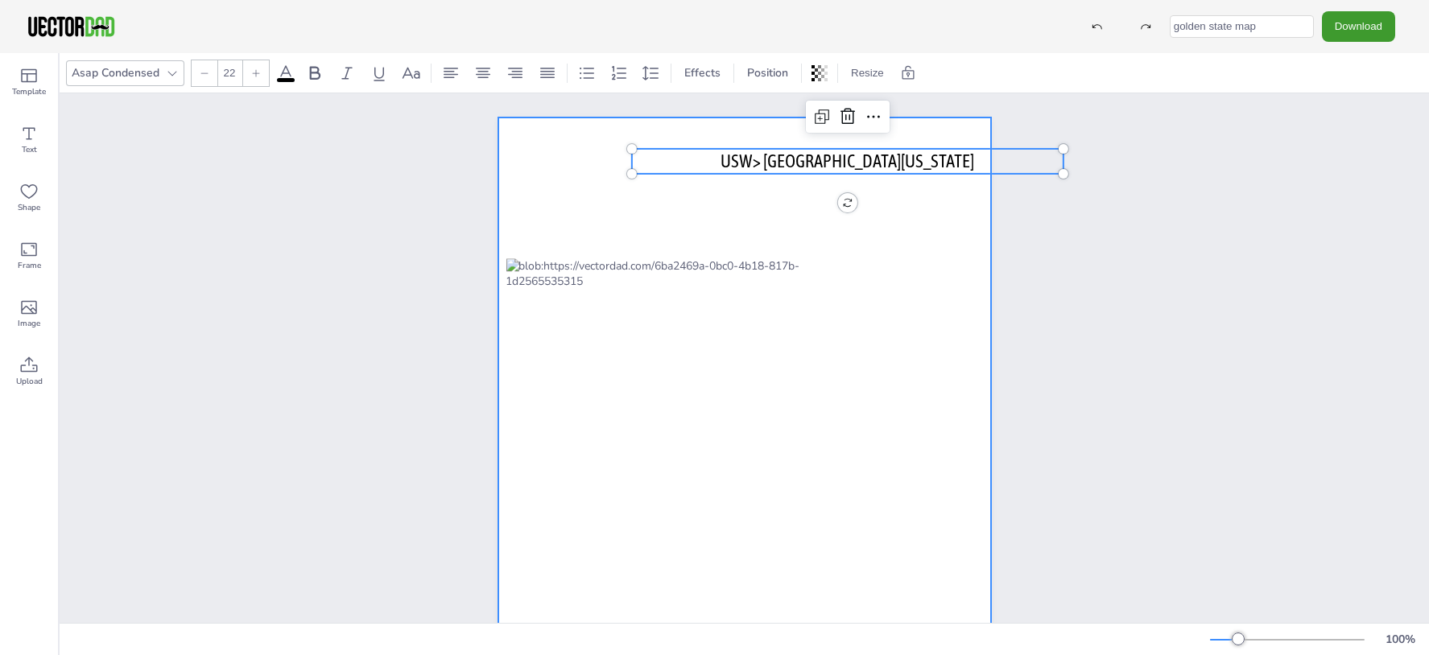
click at [922, 285] on div at bounding box center [744, 436] width 493 height 637
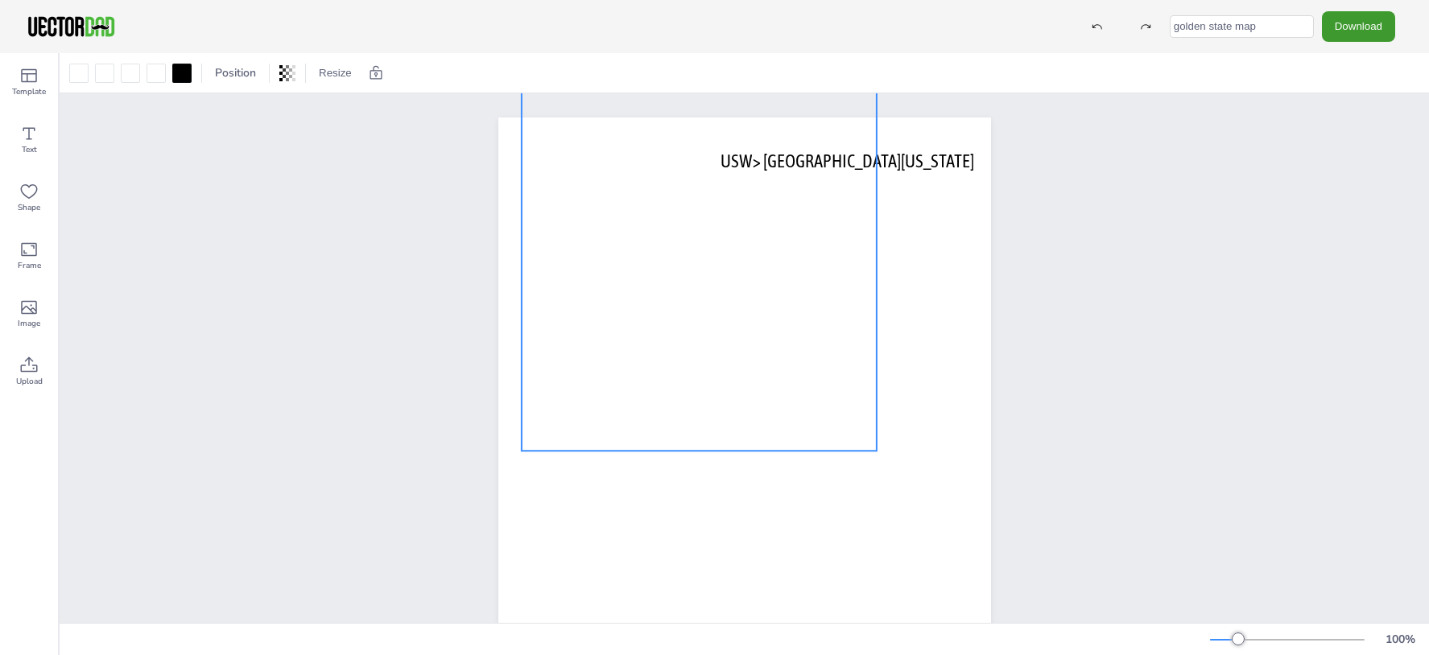
drag, startPoint x: 608, startPoint y: 287, endPoint x: 627, endPoint y: 66, distance: 222.2
click at [627, 66] on div "Position Resize vectordad.com USW> Southern California 100 %" at bounding box center [744, 354] width 1369 height 602
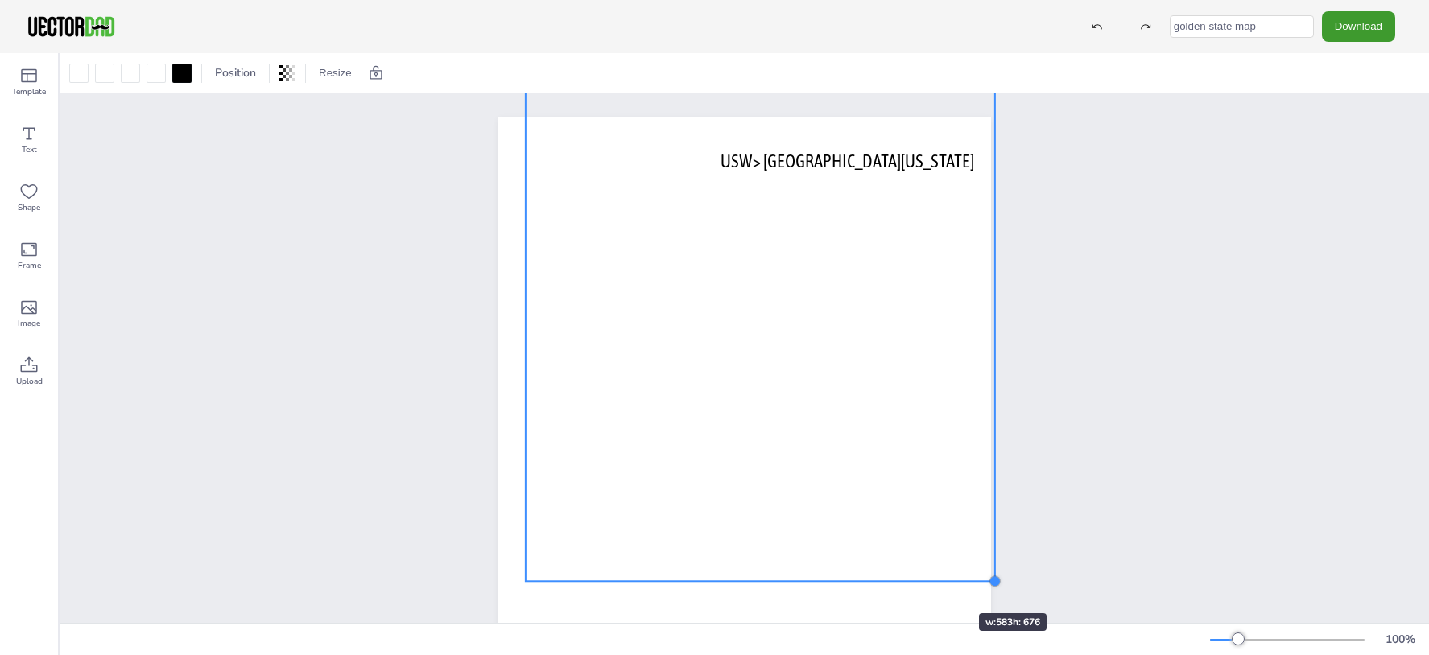
drag, startPoint x: 876, startPoint y: 452, endPoint x: 931, endPoint y: 581, distance: 140.0
click at [931, 581] on div "vectordad.com USW> Southern California" at bounding box center [744, 436] width 493 height 637
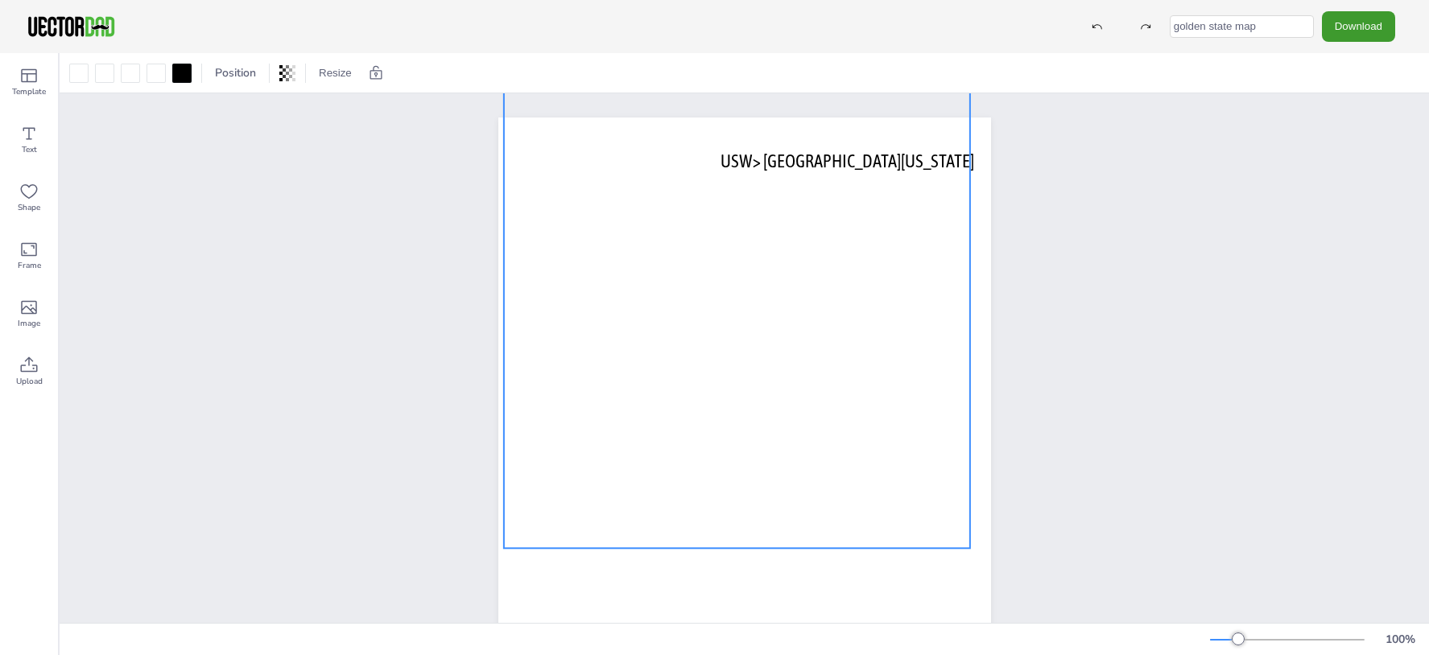
drag, startPoint x: 825, startPoint y: 432, endPoint x: 803, endPoint y: 399, distance: 38.9
click at [803, 399] on div at bounding box center [736, 277] width 467 height 541
click at [1064, 353] on div "vectordad.com USW> Southern California" at bounding box center [744, 435] width 1369 height 685
click at [840, 164] on div at bounding box center [736, 275] width 467 height 541
click at [881, 156] on div at bounding box center [736, 275] width 467 height 541
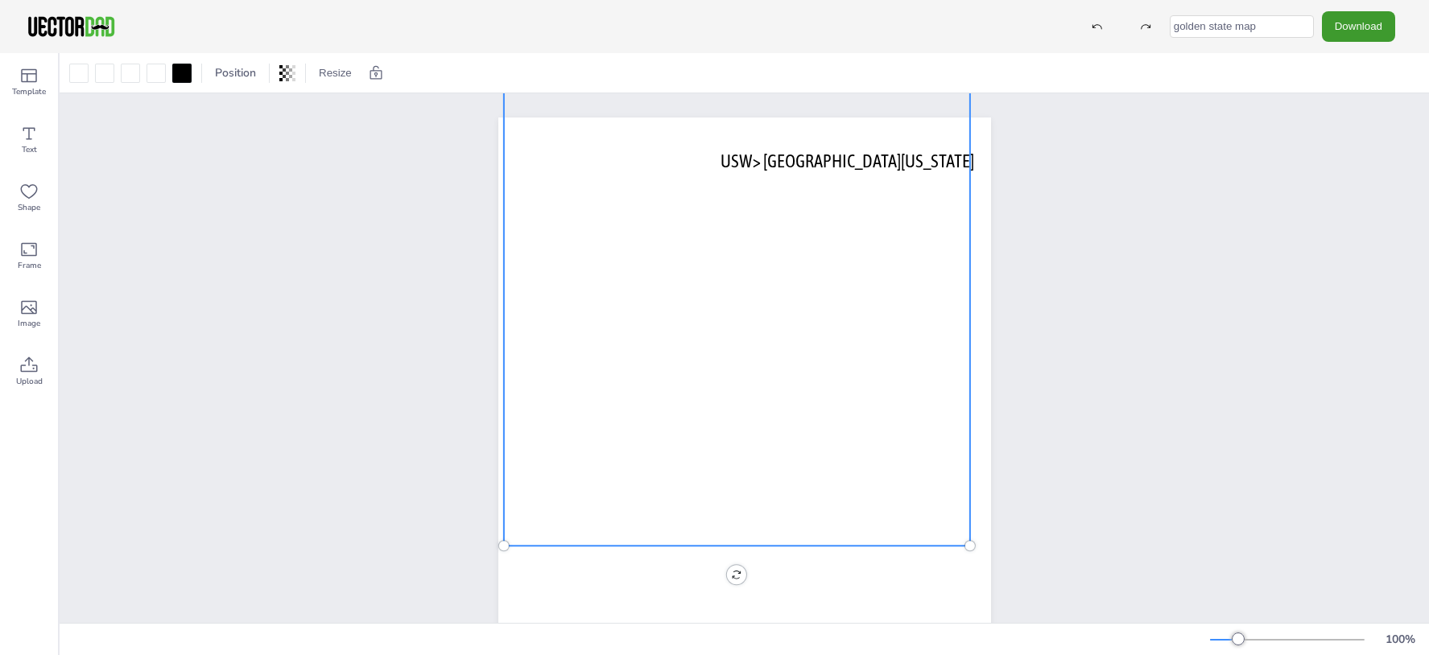
click at [1171, 257] on div "vectordad.com USW> Southern California" at bounding box center [744, 435] width 1369 height 685
click at [864, 524] on div at bounding box center [736, 275] width 467 height 541
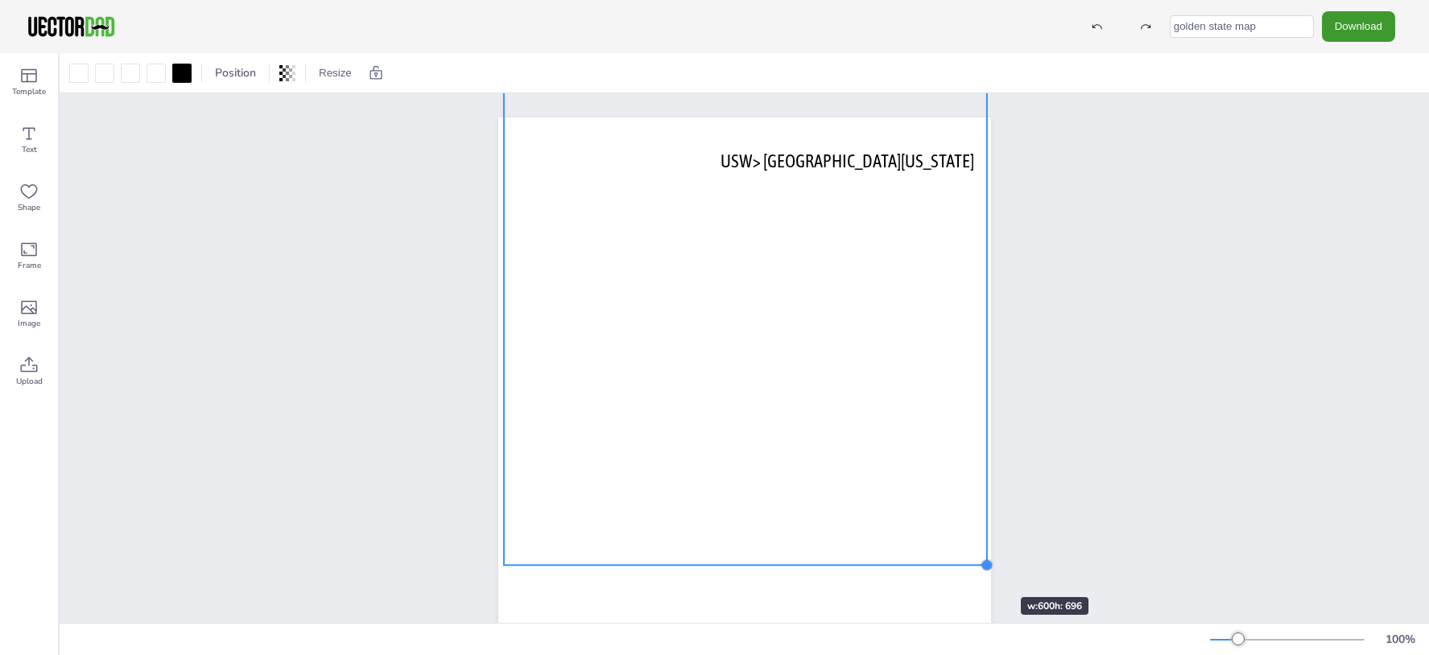
drag, startPoint x: 963, startPoint y: 549, endPoint x: 973, endPoint y: 568, distance: 21.6
click at [973, 568] on div "vectordad.com USW> Southern California" at bounding box center [744, 436] width 493 height 637
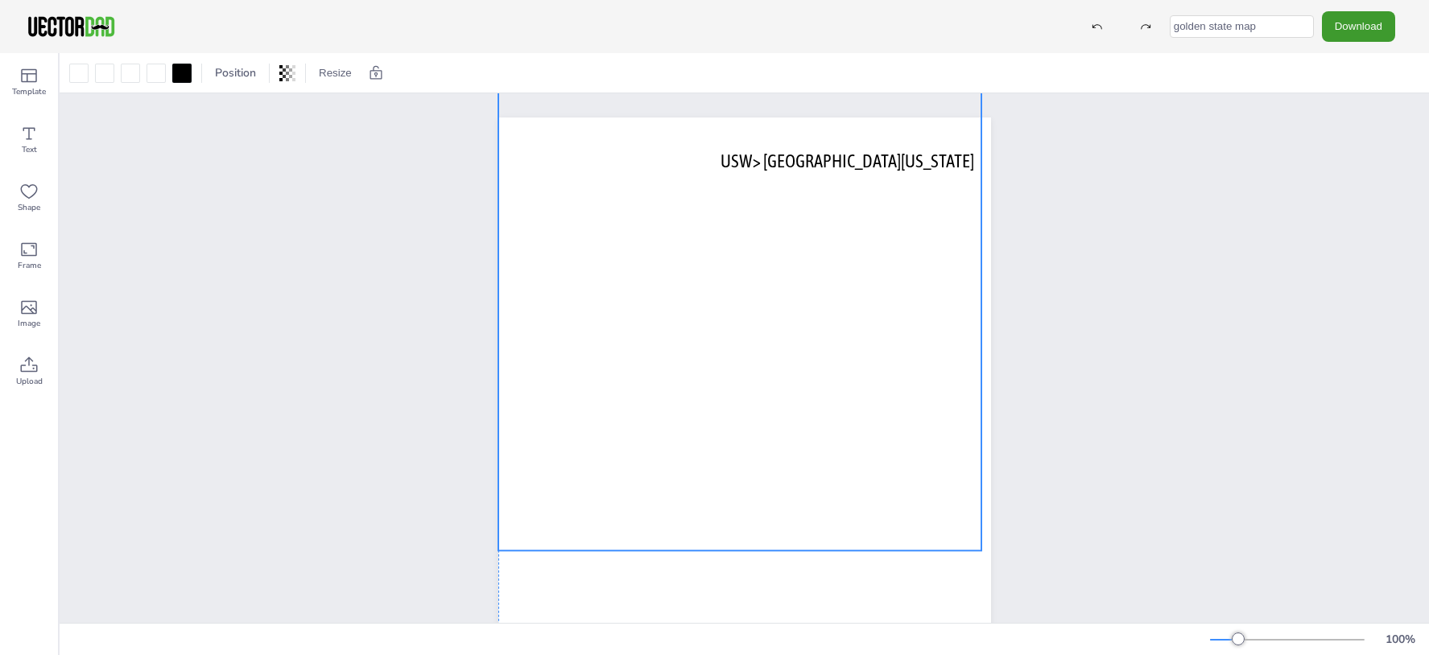
drag, startPoint x: 878, startPoint y: 485, endPoint x: 869, endPoint y: 470, distance: 17.0
click at [869, 470] on div at bounding box center [739, 270] width 483 height 560
click at [1072, 371] on div "vectordad.com USW> Southern California" at bounding box center [744, 435] width 1369 height 685
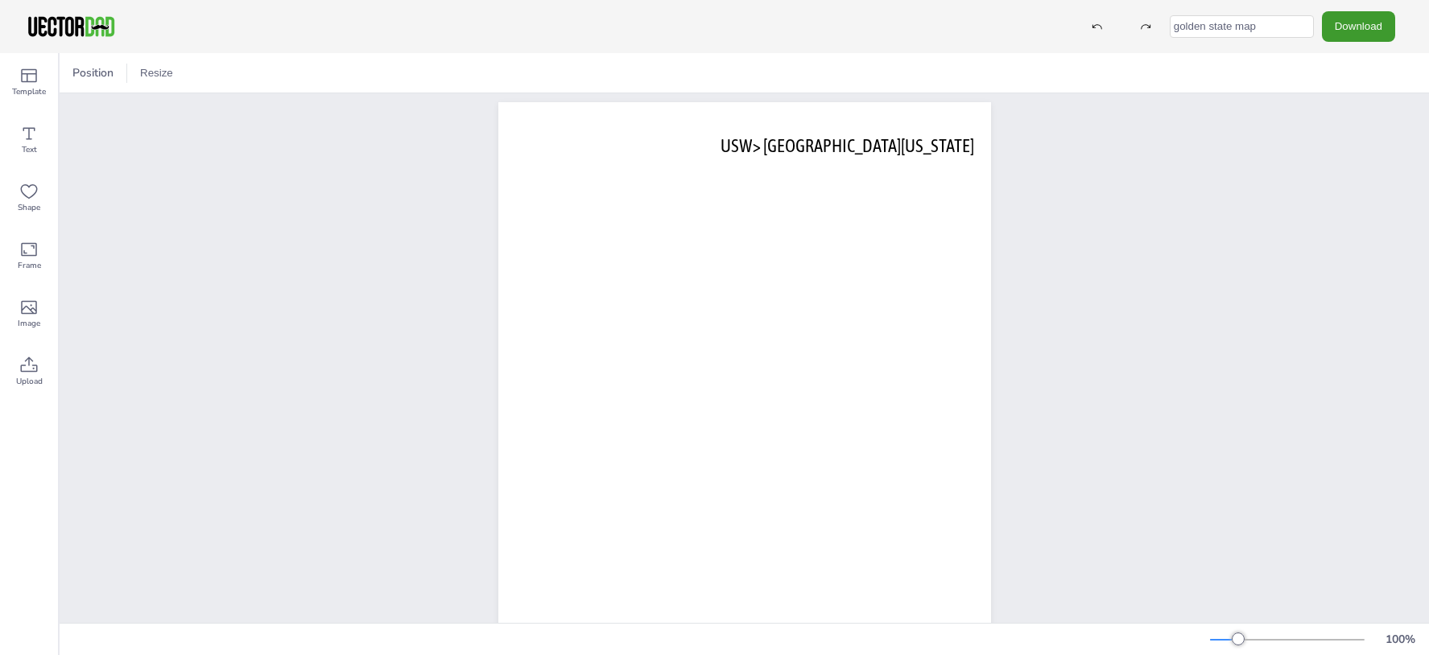
scroll to position [12, 0]
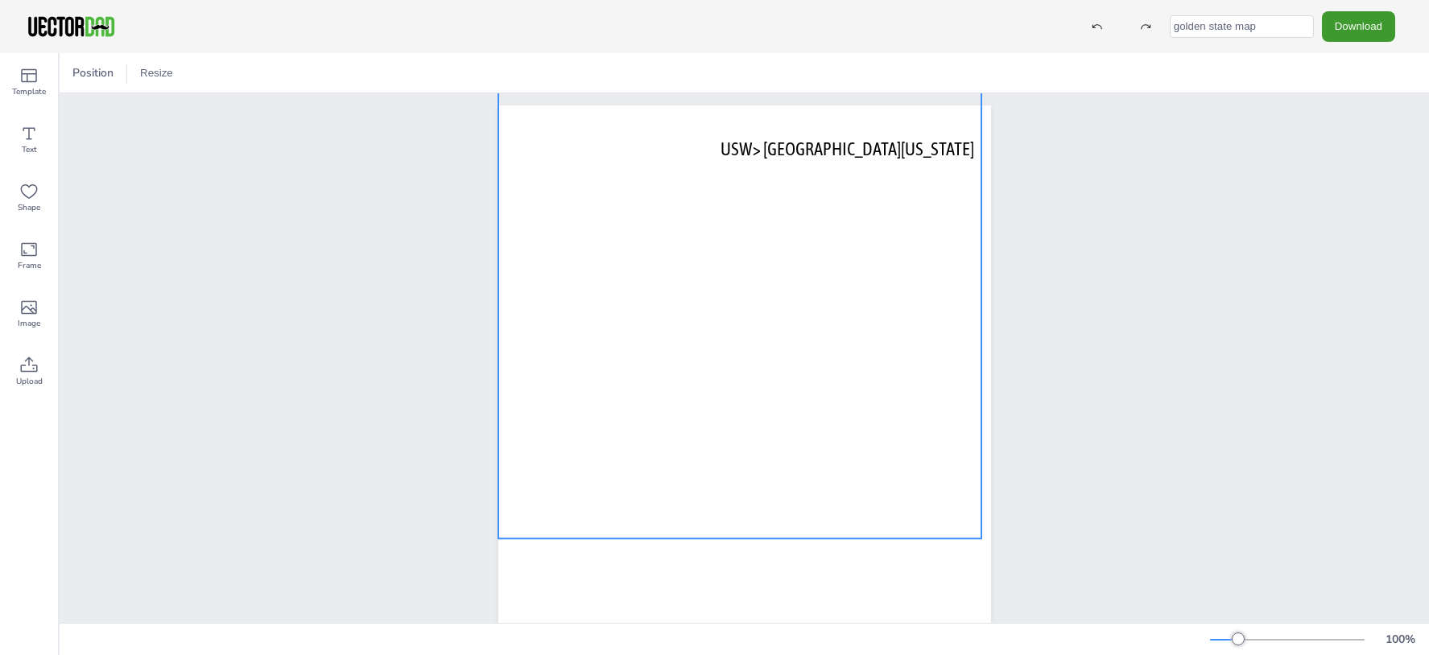
click at [749, 312] on div at bounding box center [739, 258] width 483 height 560
drag, startPoint x: 749, startPoint y: 312, endPoint x: 722, endPoint y: 378, distance: 71.9
drag, startPoint x: 806, startPoint y: 302, endPoint x: 732, endPoint y: 386, distance: 111.8
click at [837, 148] on div at bounding box center [739, 258] width 483 height 560
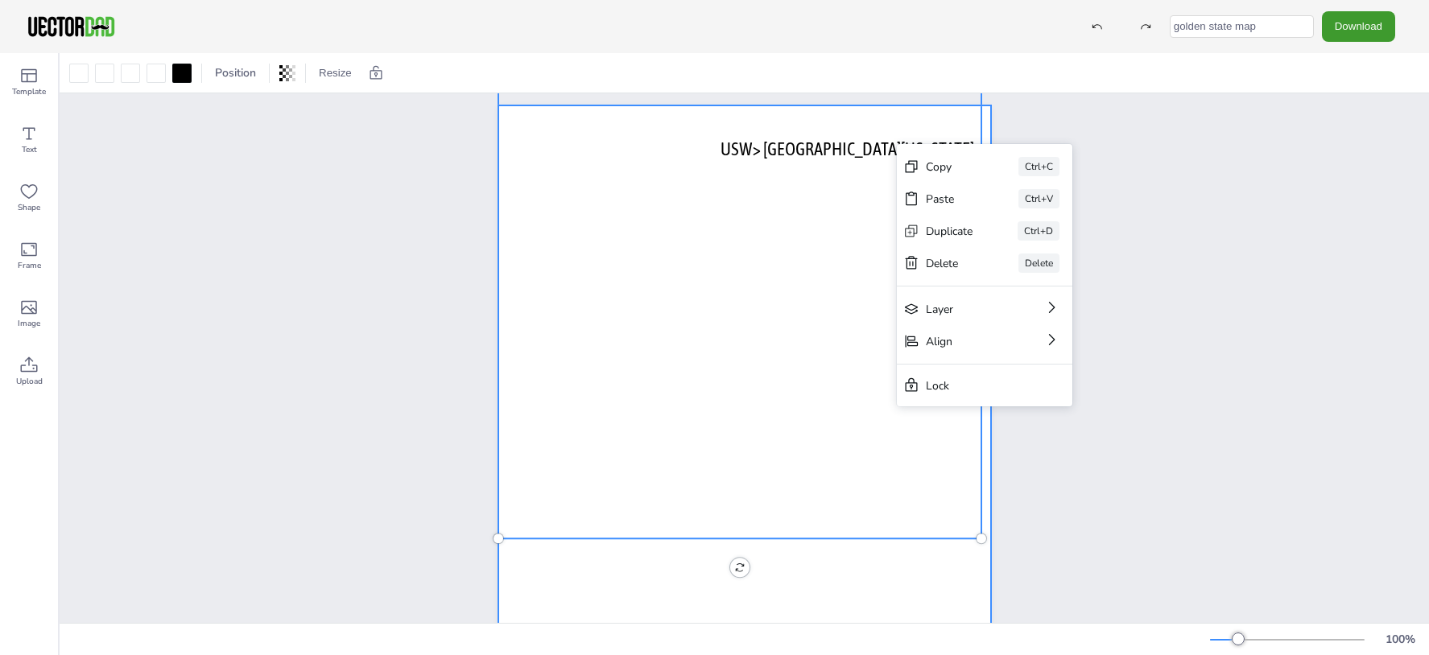
click at [861, 546] on div at bounding box center [744, 423] width 493 height 637
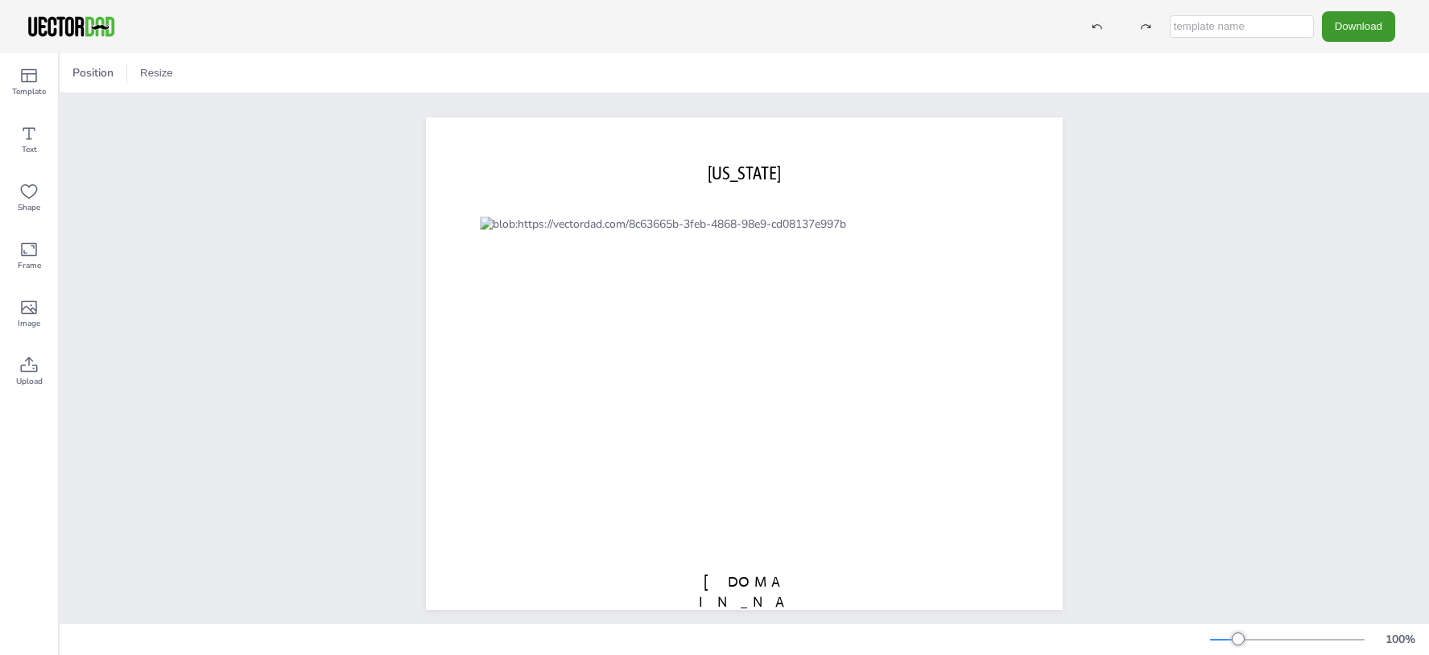
click at [1248, 22] on input "text" at bounding box center [1242, 26] width 144 height 23
type input "[US_STATE] map"
click at [1375, 32] on button "Download" at bounding box center [1358, 26] width 73 height 30
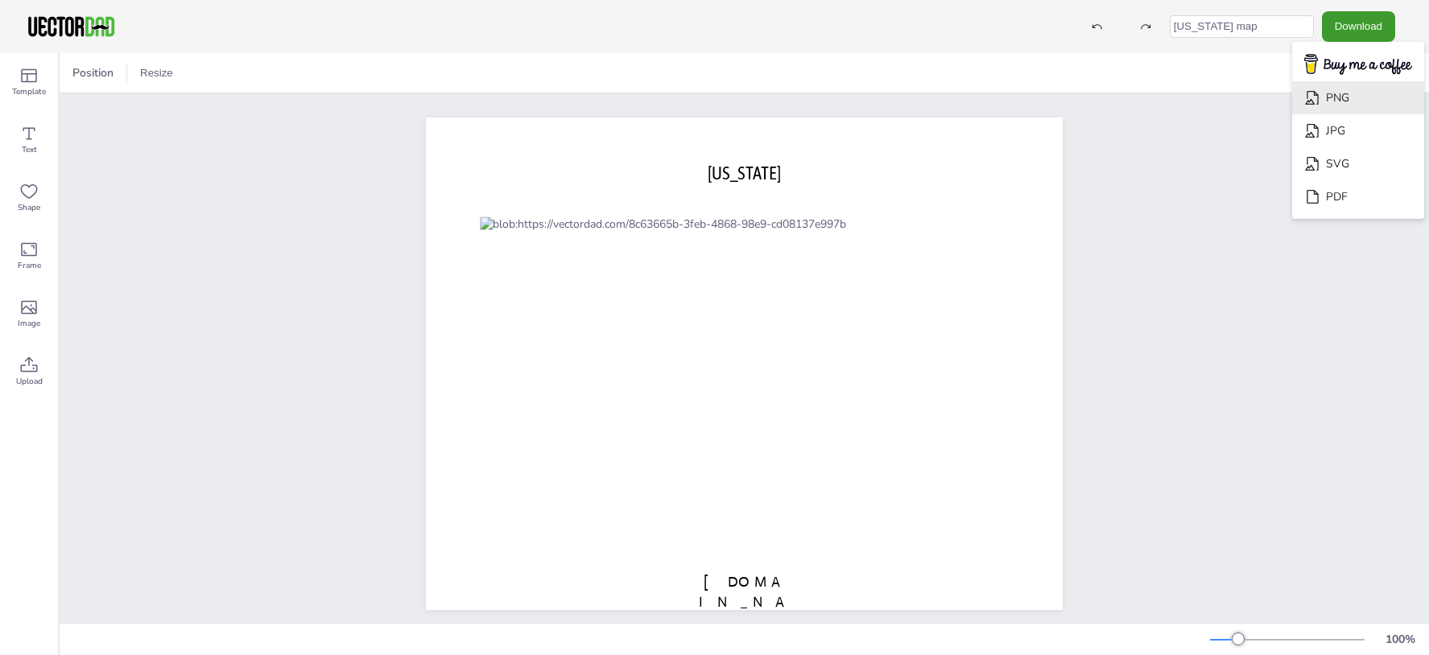
click at [1349, 97] on li "PNG" at bounding box center [1358, 97] width 132 height 33
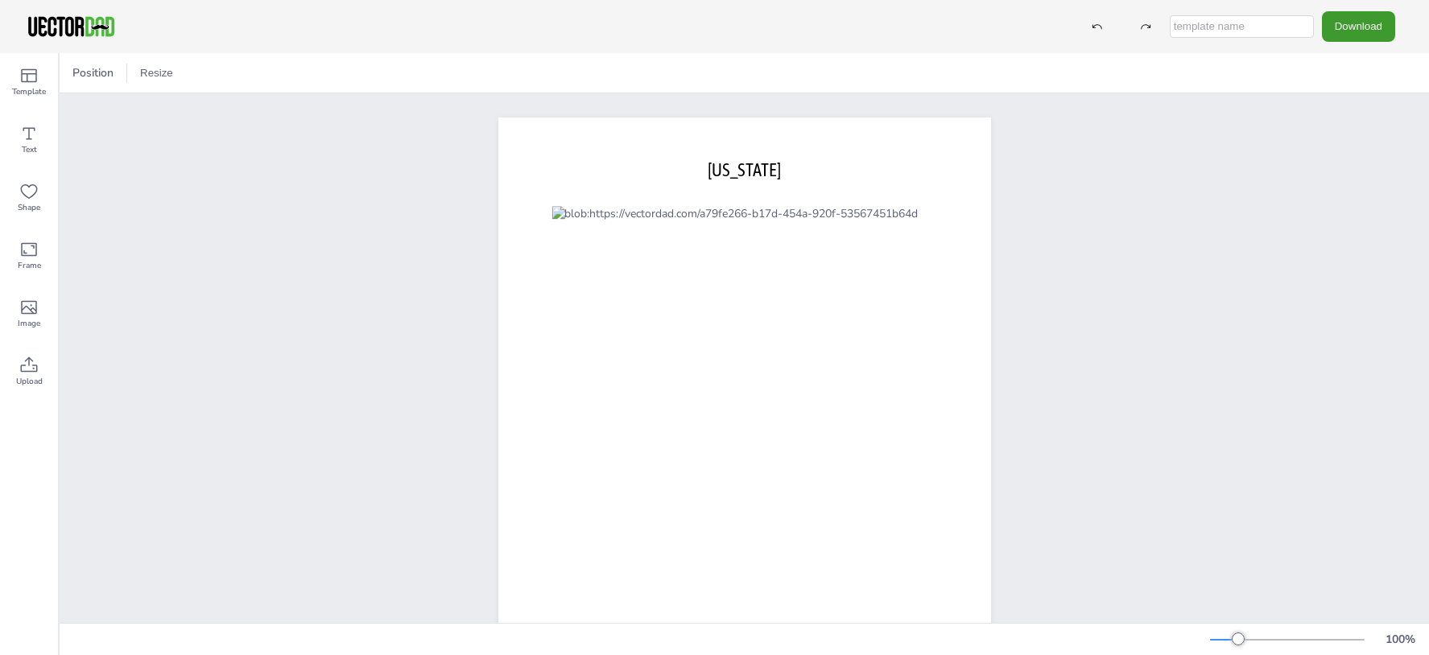
drag, startPoint x: 0, startPoint y: 0, endPoint x: 622, endPoint y: 77, distance: 627.1
click at [622, 77] on div "Position Resize" at bounding box center [744, 72] width 1369 height 39
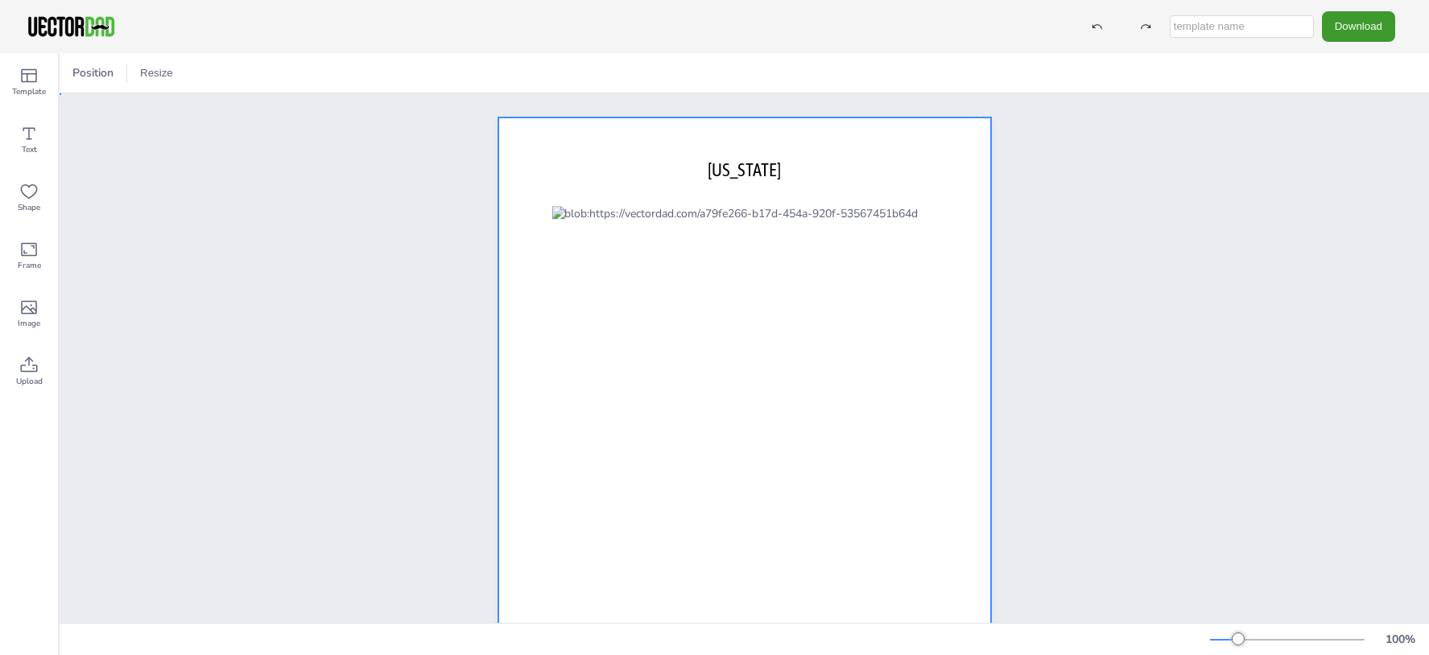
click at [960, 349] on div at bounding box center [744, 436] width 493 height 637
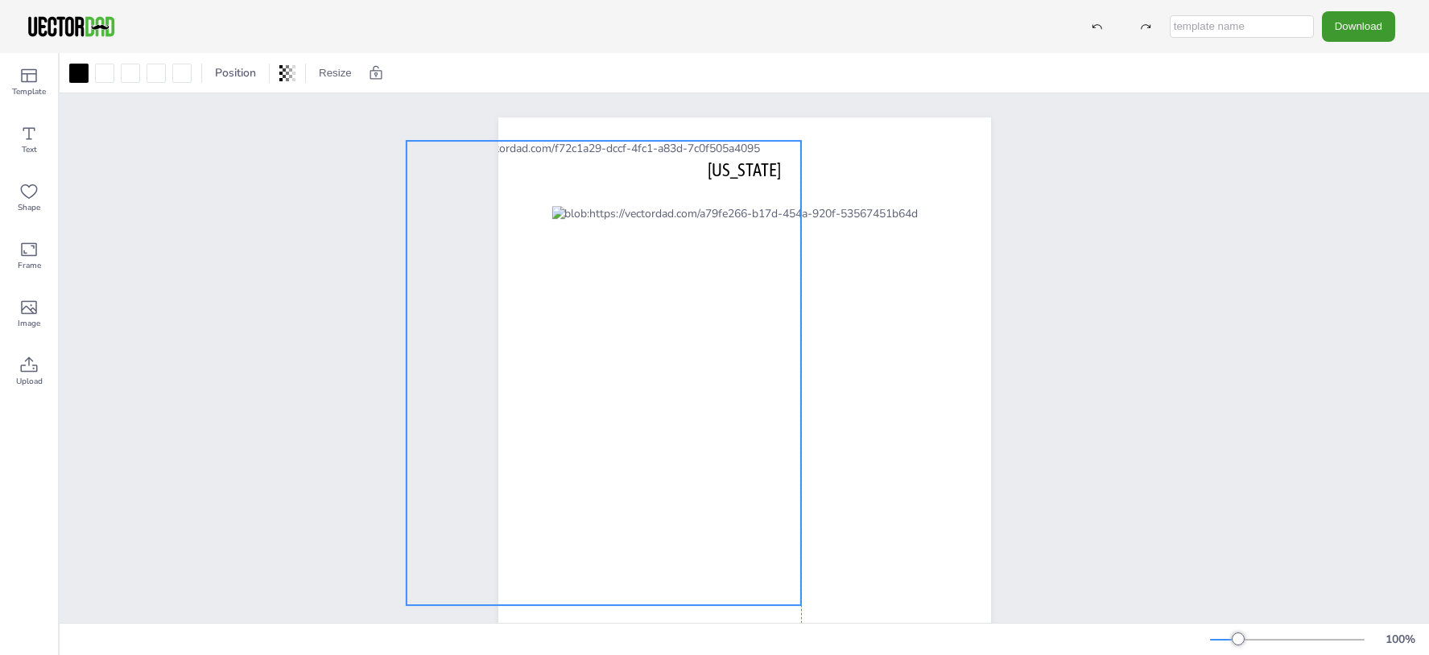
drag, startPoint x: 850, startPoint y: 324, endPoint x: 694, endPoint y: 245, distance: 175.4
click at [694, 245] on div at bounding box center [603, 373] width 395 height 465
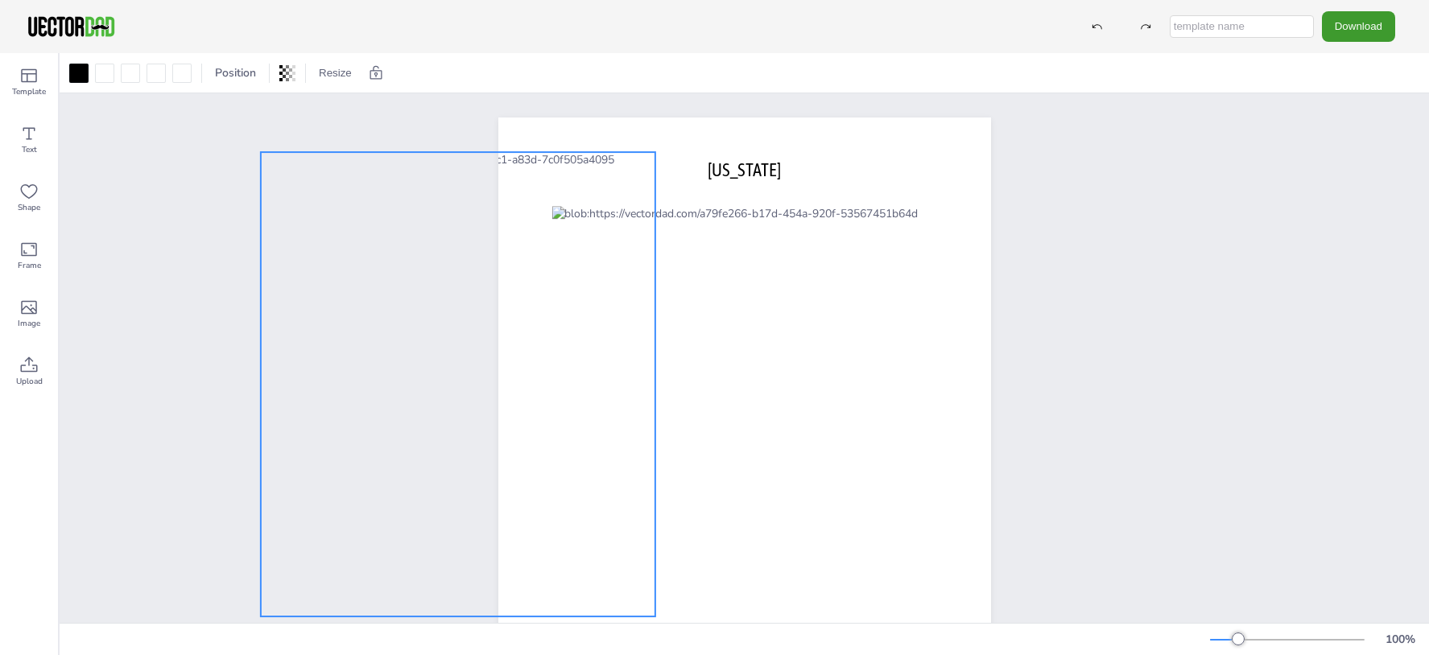
drag, startPoint x: 716, startPoint y: 246, endPoint x: 570, endPoint y: 254, distance: 145.9
click at [570, 254] on div at bounding box center [457, 384] width 395 height 465
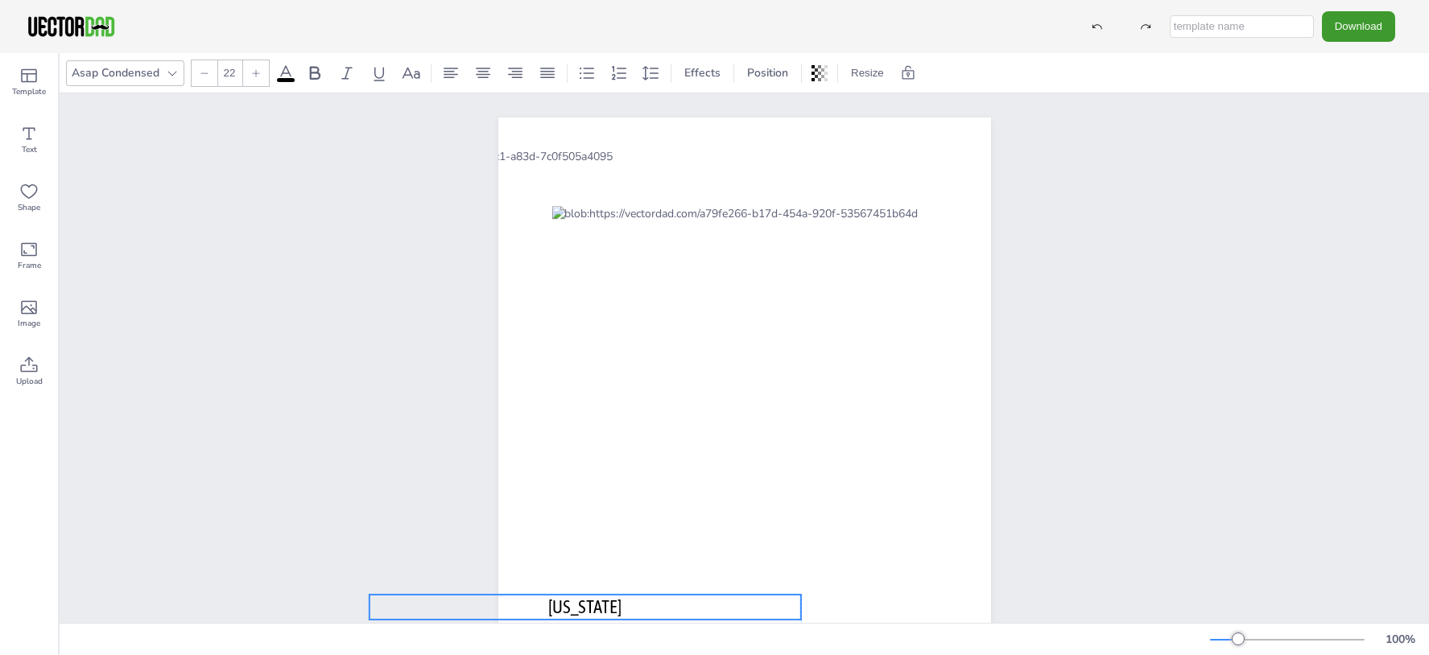
drag, startPoint x: 717, startPoint y: 169, endPoint x: 553, endPoint y: 604, distance: 464.5
click at [553, 118] on div "vectordad.com ARIZONA" at bounding box center [744, 118] width 493 height 0
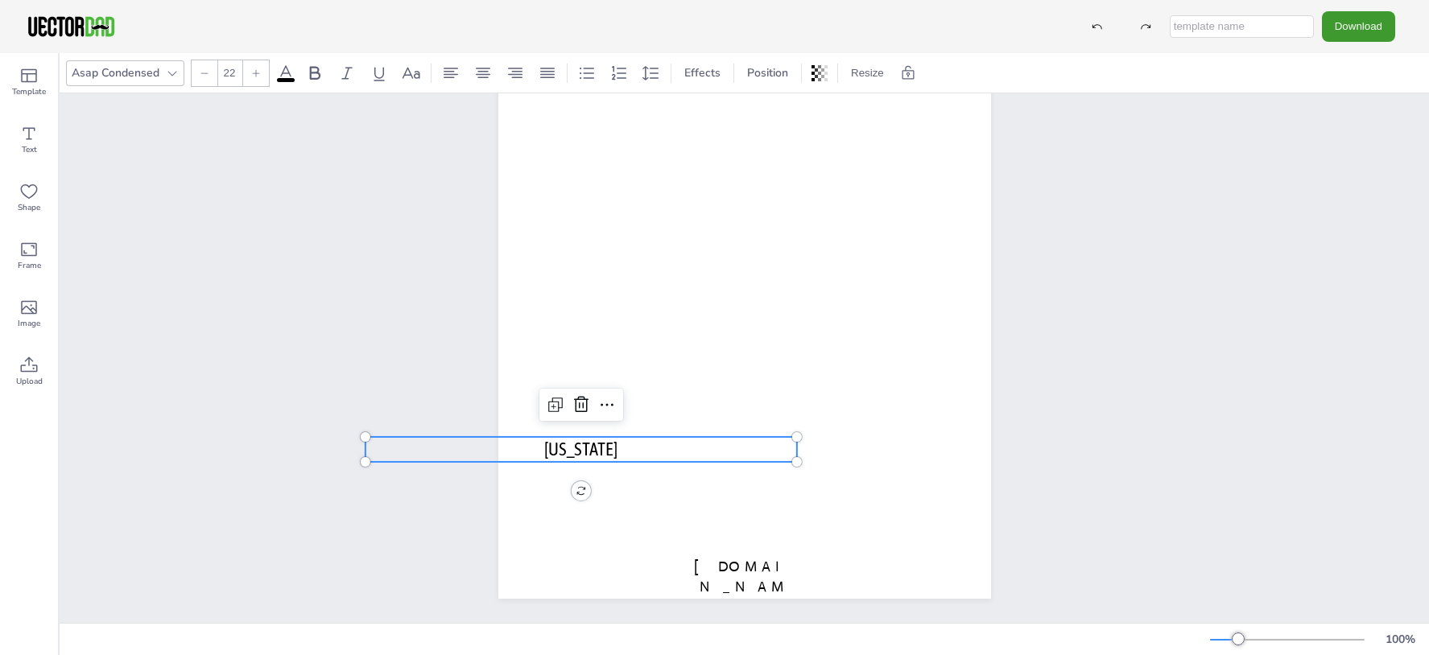
scroll to position [167, 0]
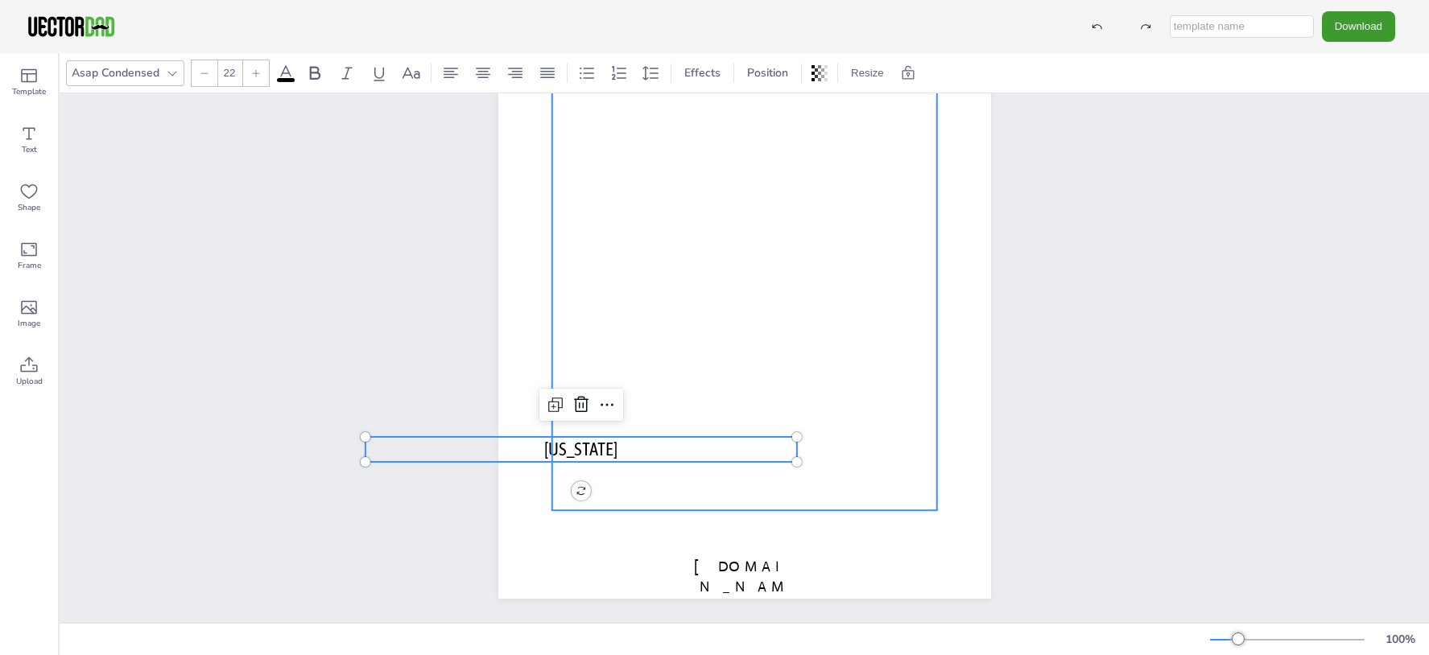
click at [771, 276] on div at bounding box center [743, 281] width 385 height 460
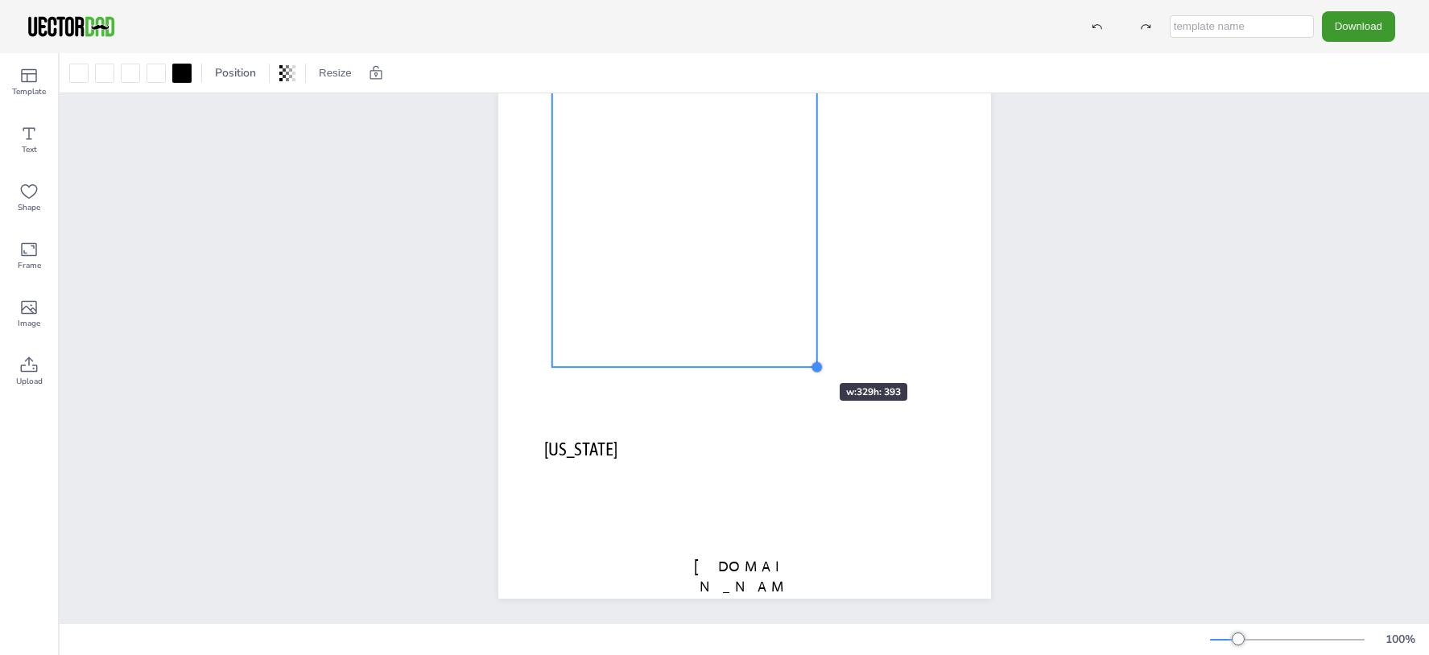
drag, startPoint x: 930, startPoint y: 498, endPoint x: 788, endPoint y: 350, distance: 204.4
click at [788, 350] on div "vectordad.com ARIZONA" at bounding box center [744, 280] width 493 height 637
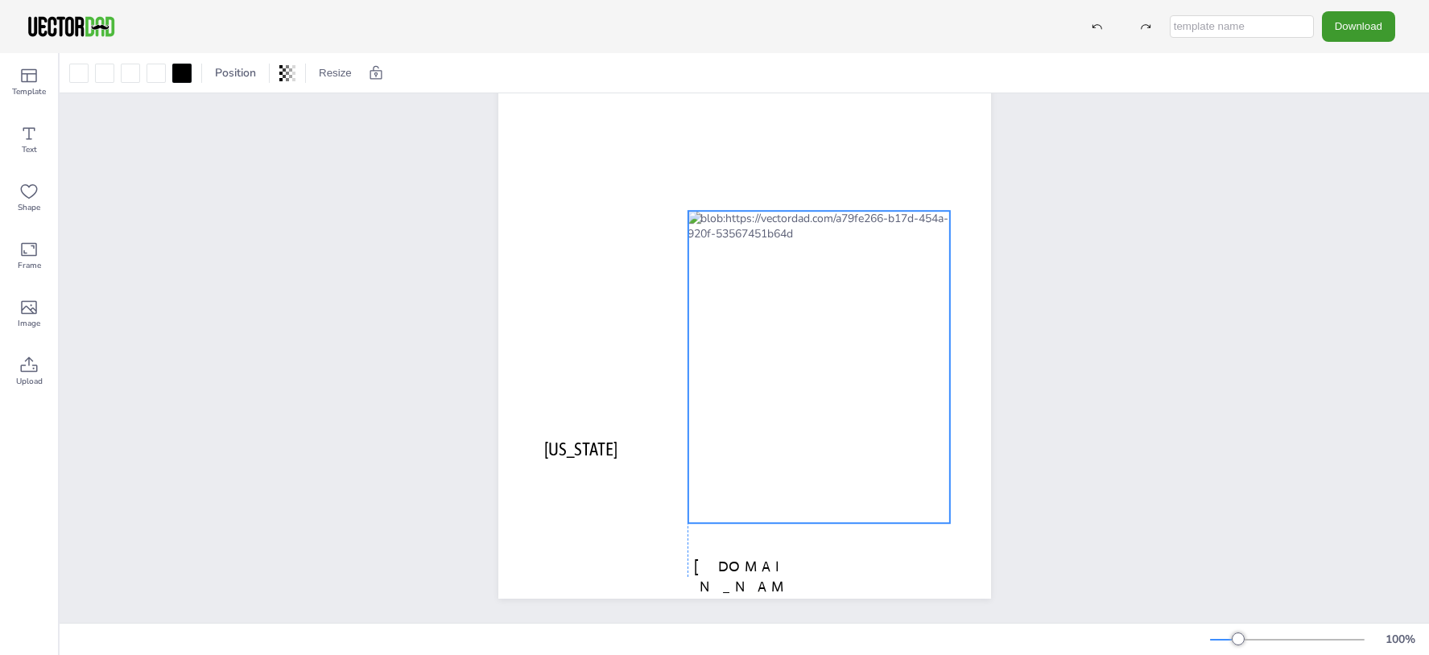
drag, startPoint x: 737, startPoint y: 271, endPoint x: 870, endPoint y: 430, distance: 208.0
click at [870, 430] on div at bounding box center [819, 367] width 262 height 312
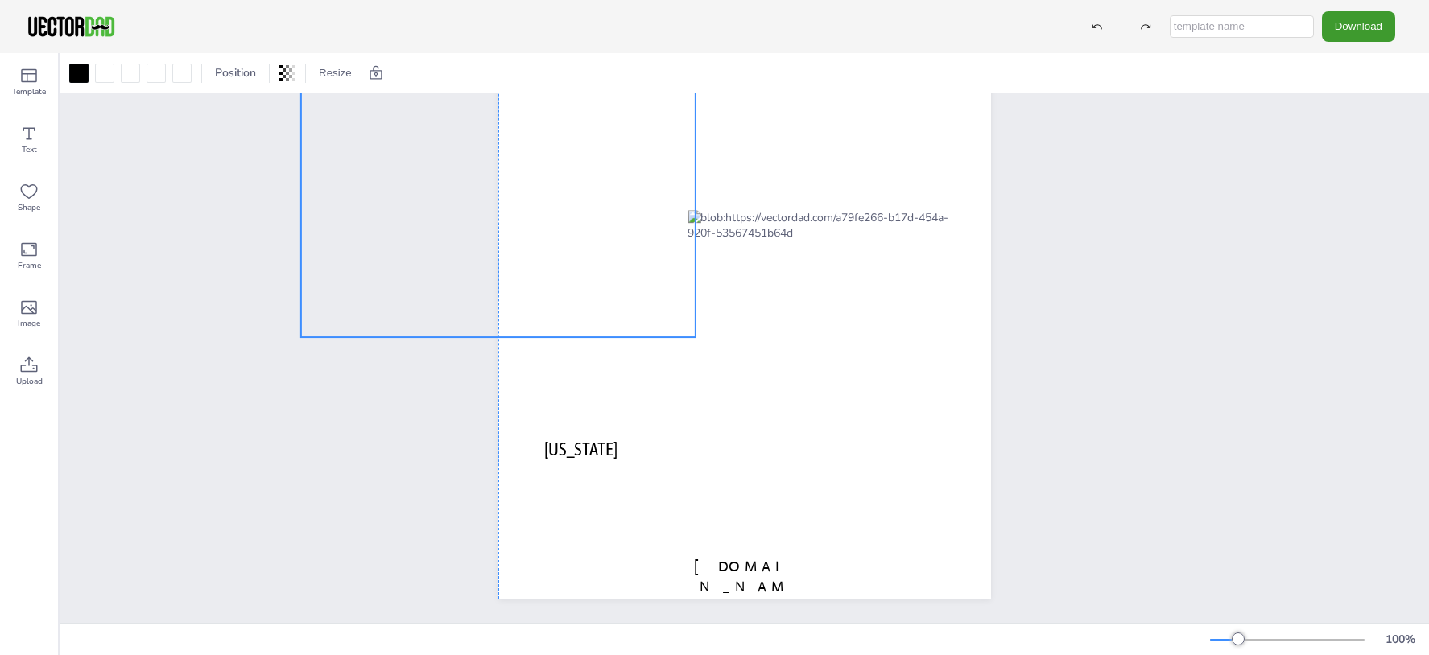
drag, startPoint x: 585, startPoint y: 300, endPoint x: 630, endPoint y: 181, distance: 127.1
click at [630, 181] on div at bounding box center [497, 105] width 395 height 465
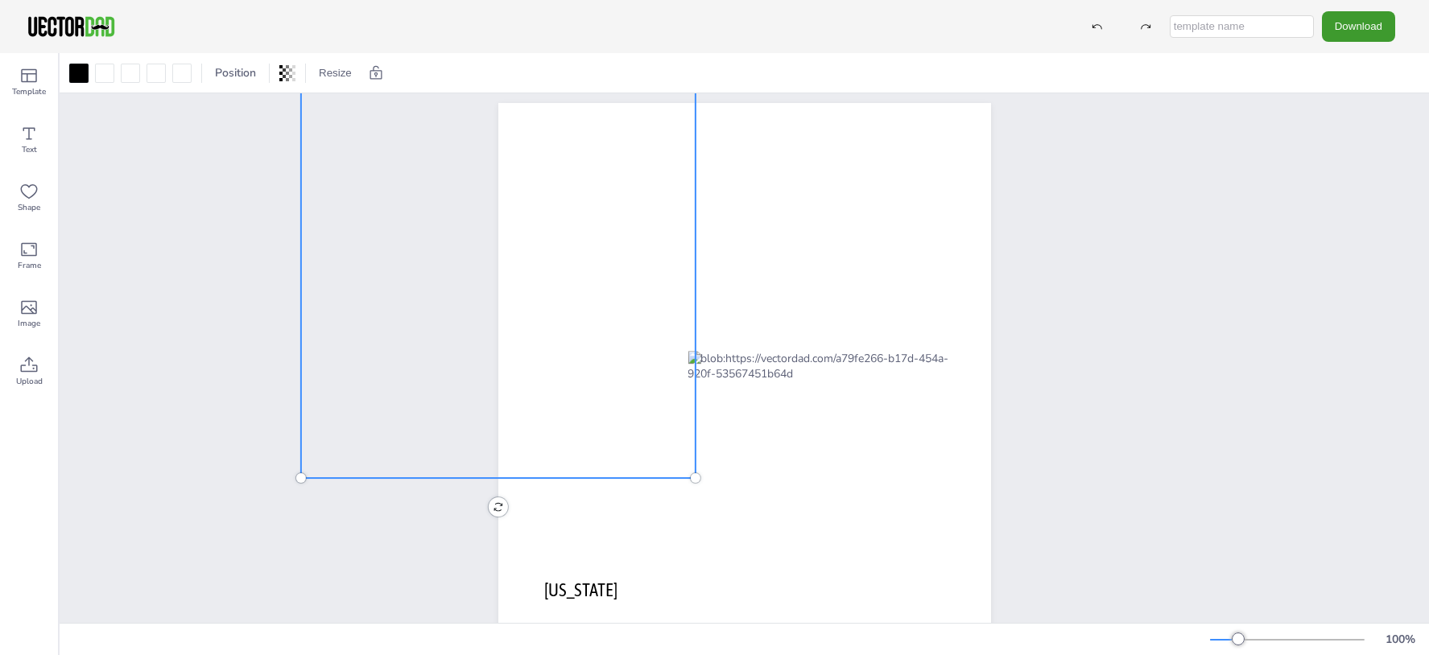
scroll to position [0, 0]
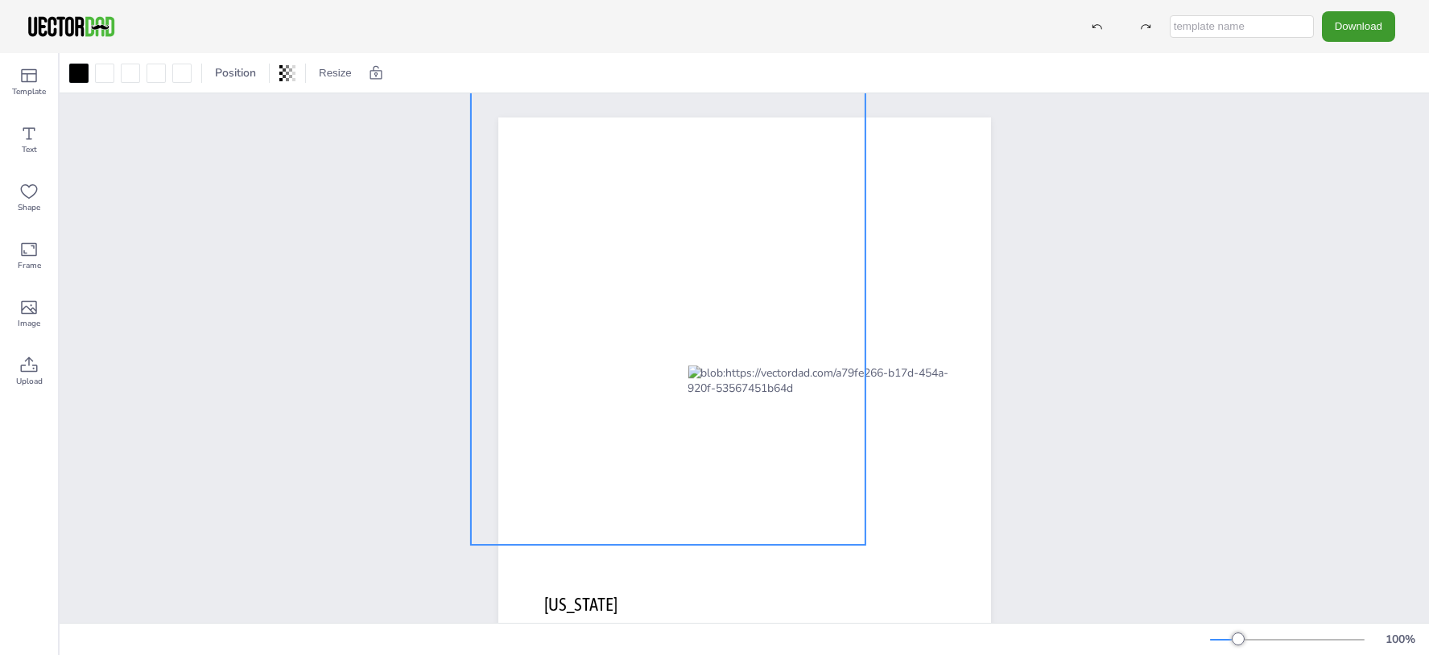
drag, startPoint x: 620, startPoint y: 265, endPoint x: 790, endPoint y: 317, distance: 177.8
click at [790, 317] on div at bounding box center [667, 313] width 395 height 465
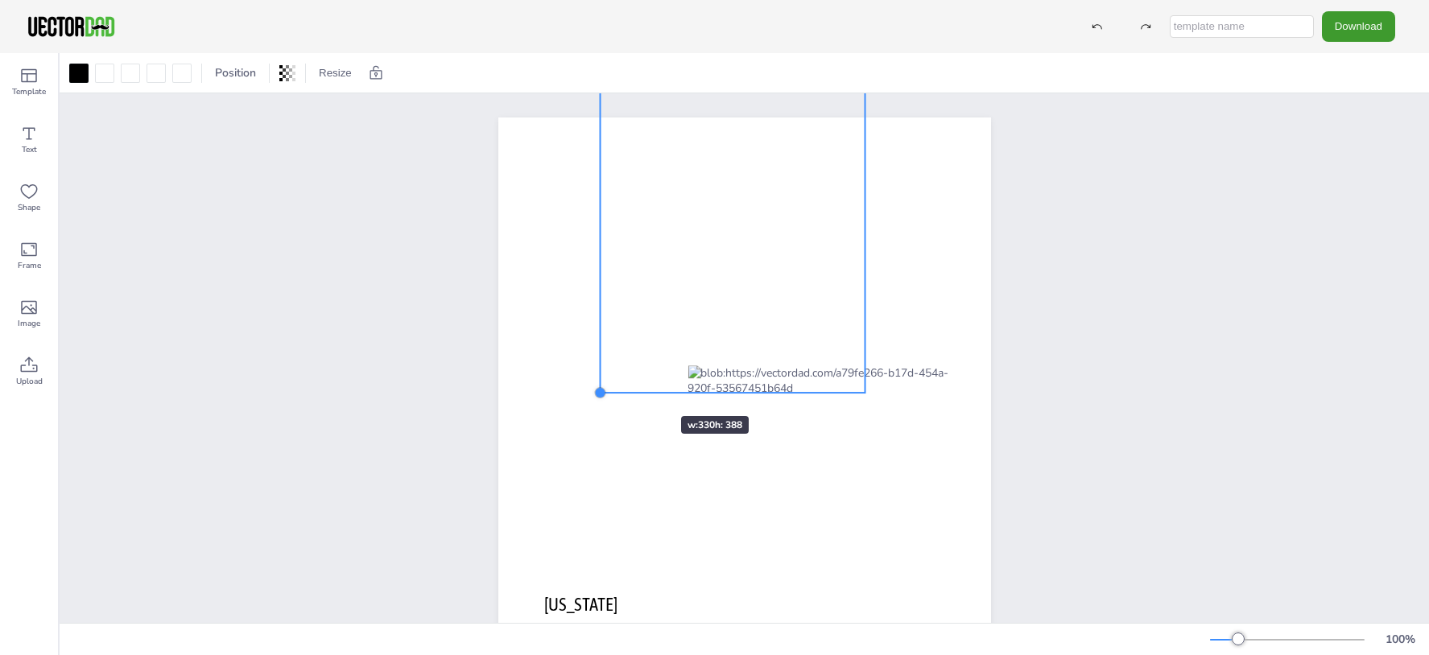
drag, startPoint x: 458, startPoint y: 539, endPoint x: 632, endPoint y: 388, distance: 230.5
click at [632, 388] on div "vectordad.com ARIZONA" at bounding box center [744, 436] width 493 height 637
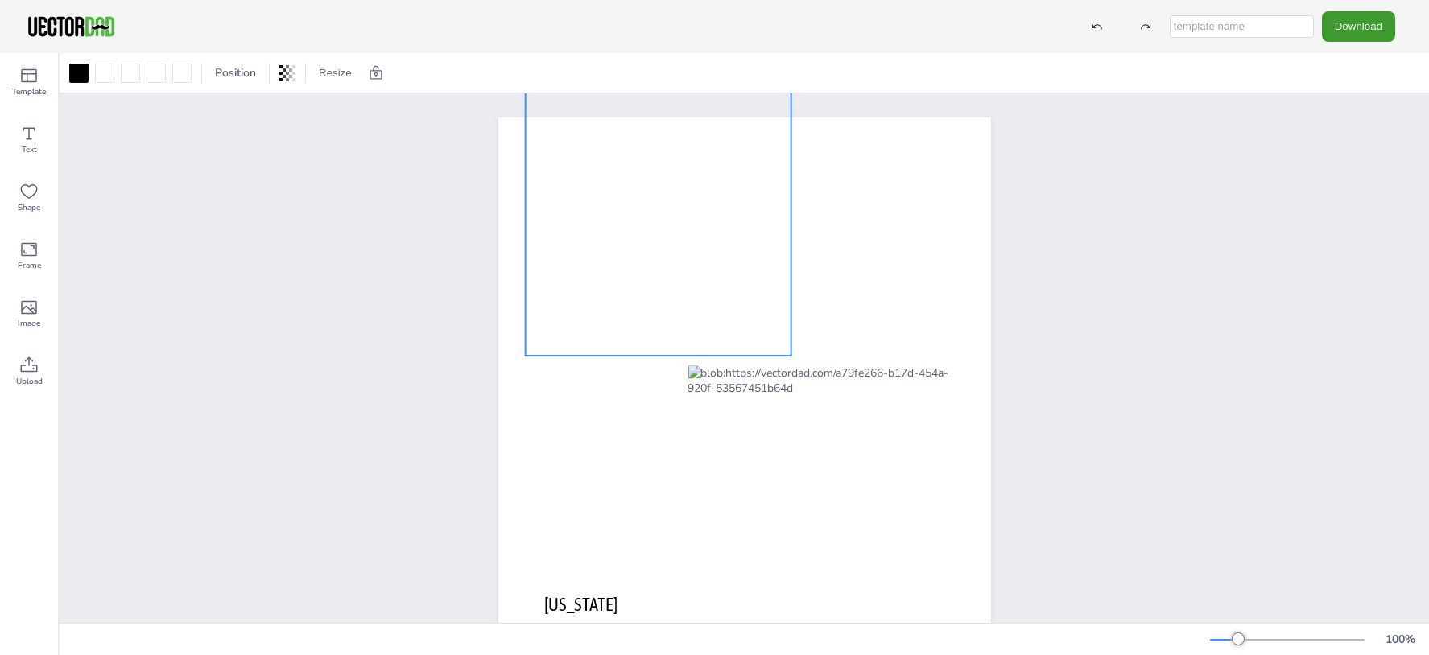
drag, startPoint x: 778, startPoint y: 204, endPoint x: 699, endPoint y: 176, distance: 84.1
click at [699, 176] on div at bounding box center [658, 199] width 266 height 313
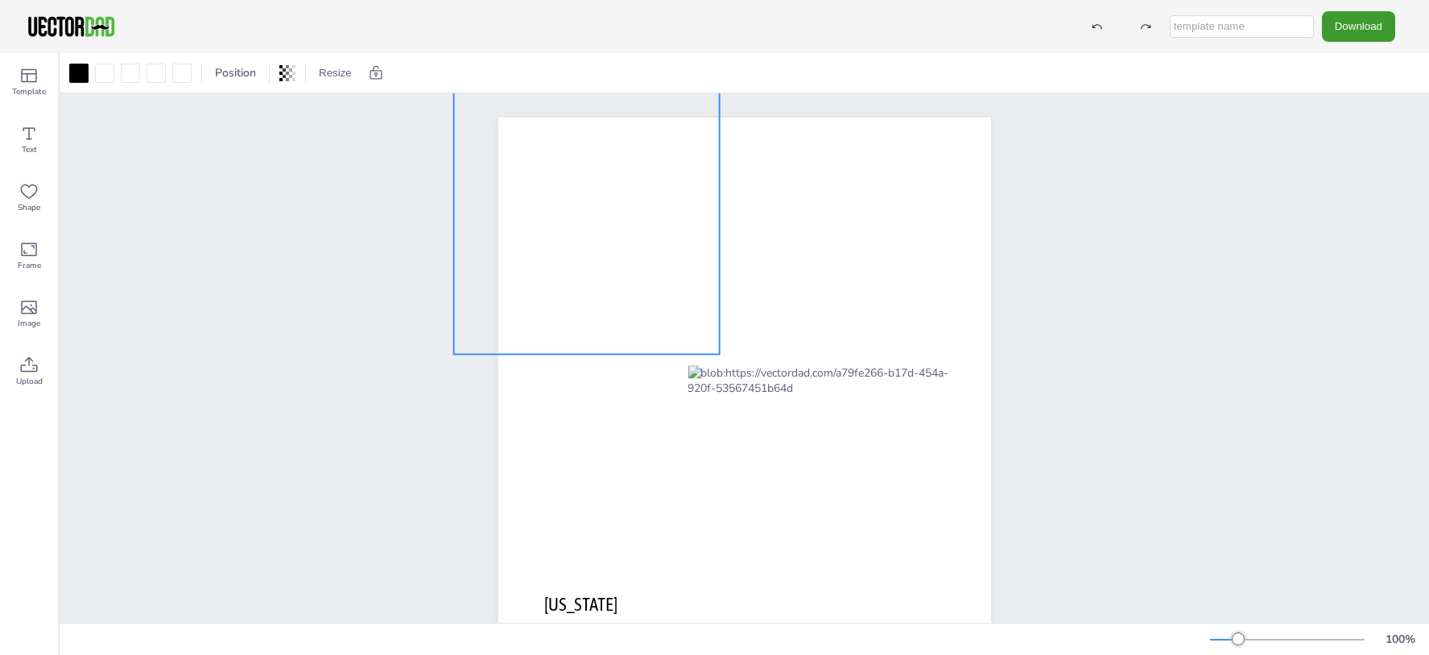
drag, startPoint x: 710, startPoint y: 218, endPoint x: 643, endPoint y: 207, distance: 67.8
click at [643, 207] on div at bounding box center [586, 197] width 266 height 313
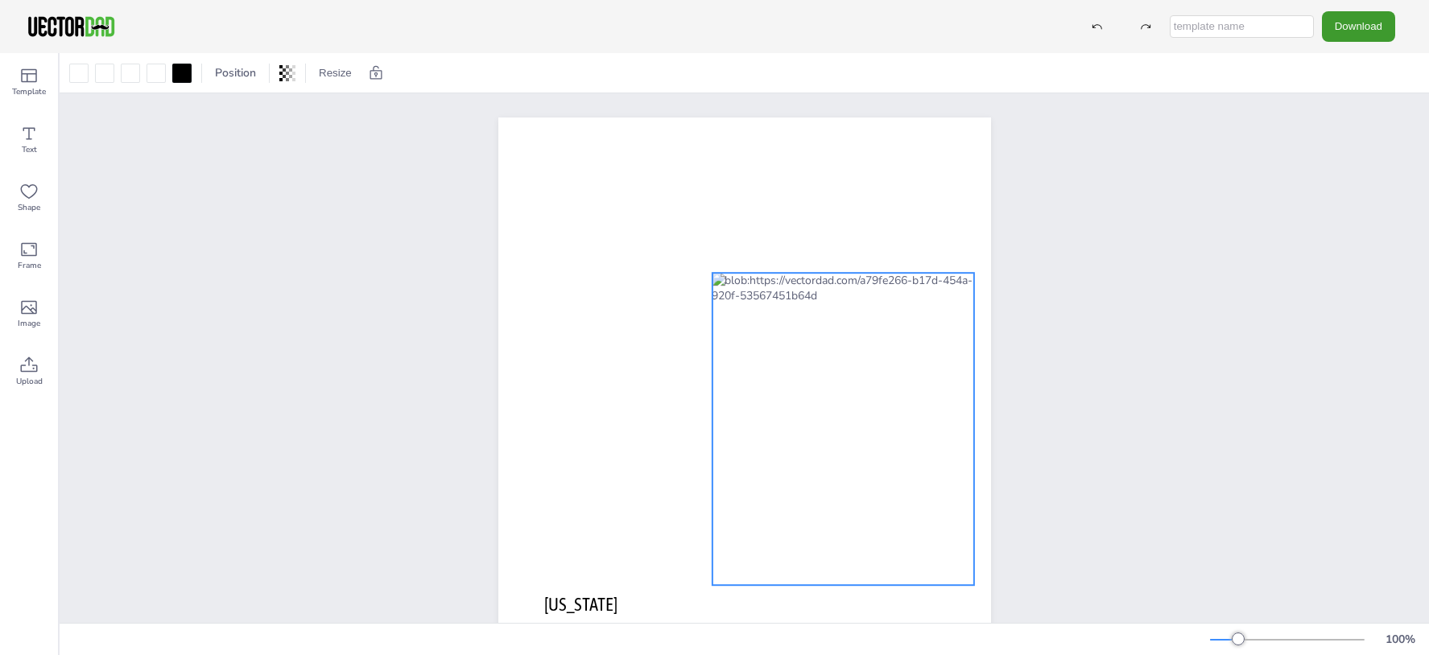
drag, startPoint x: 830, startPoint y: 407, endPoint x: 855, endPoint y: 314, distance: 95.9
click at [855, 314] on div at bounding box center [843, 429] width 262 height 312
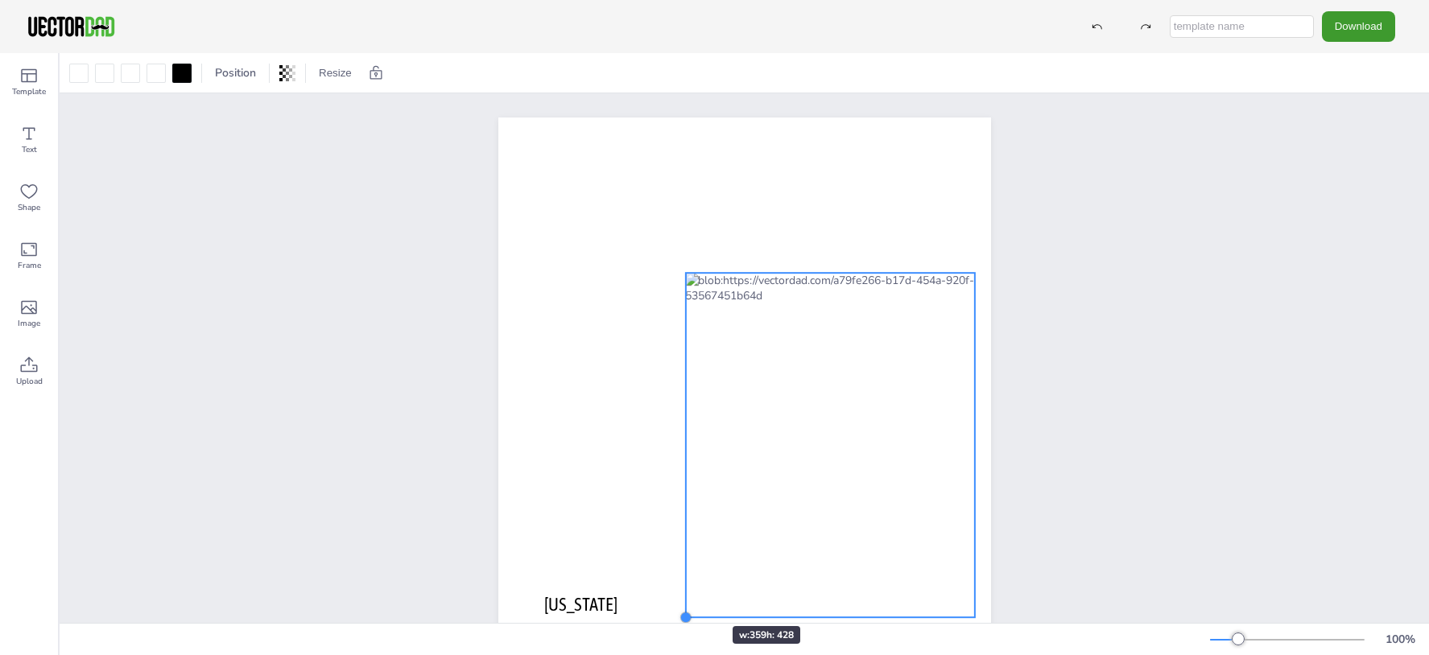
drag, startPoint x: 712, startPoint y: 584, endPoint x: 684, endPoint y: 596, distance: 29.9
click at [684, 596] on div "vectordad.com ARIZONA" at bounding box center [744, 436] width 493 height 637
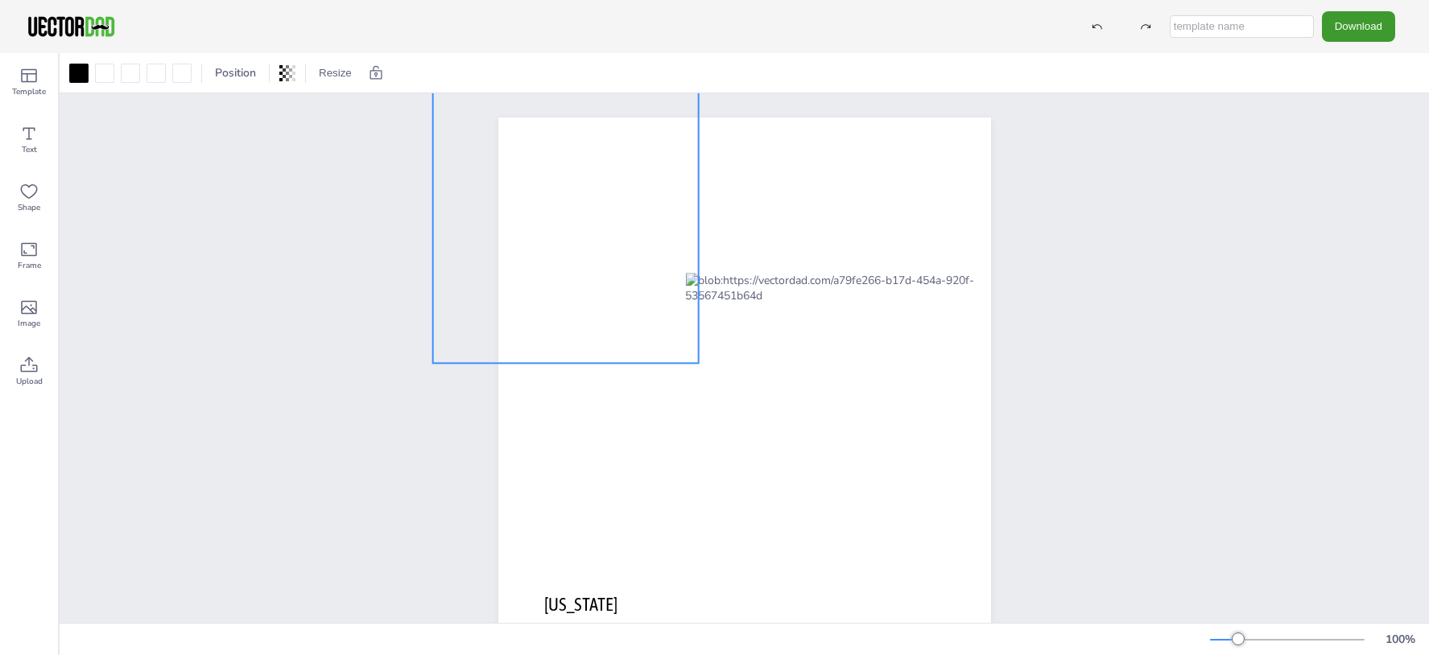
drag, startPoint x: 623, startPoint y: 204, endPoint x: 602, endPoint y: 213, distance: 22.7
click at [602, 213] on div at bounding box center [565, 206] width 266 height 313
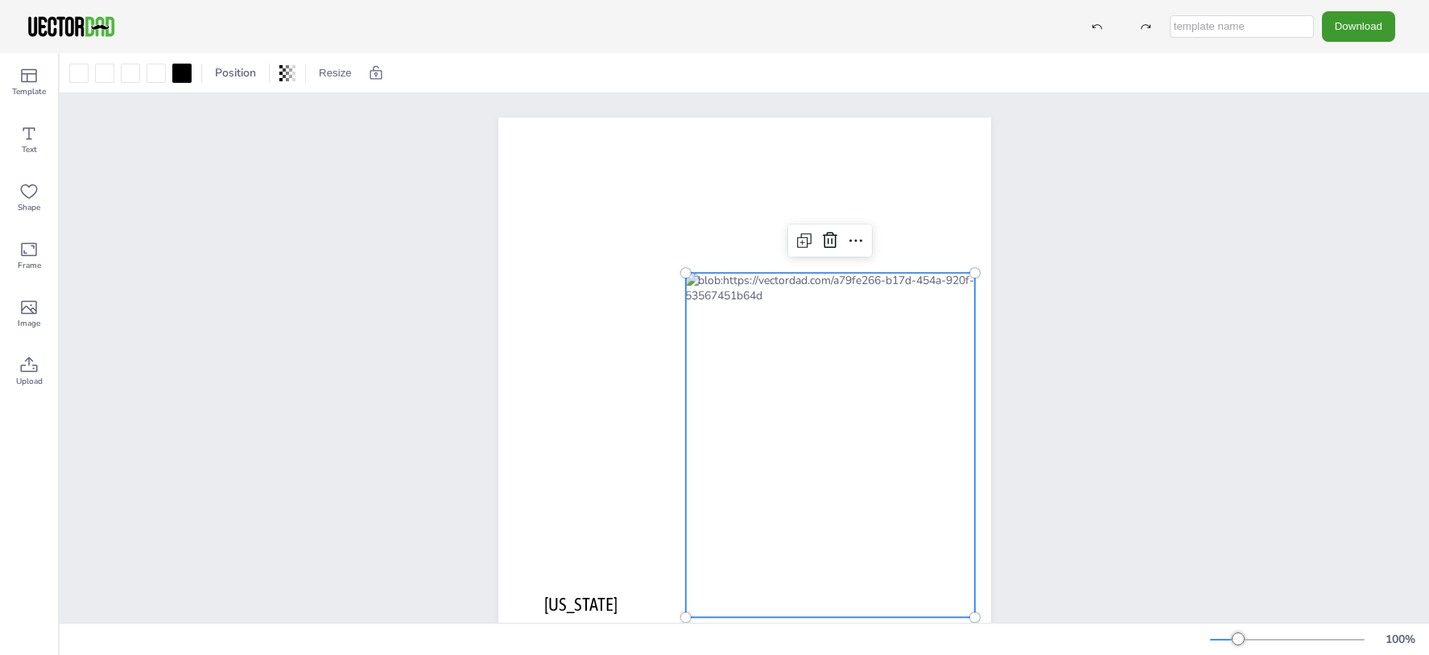
click at [803, 300] on div at bounding box center [829, 445] width 289 height 345
click at [558, 605] on span "ARIZONA" at bounding box center [580, 604] width 73 height 21
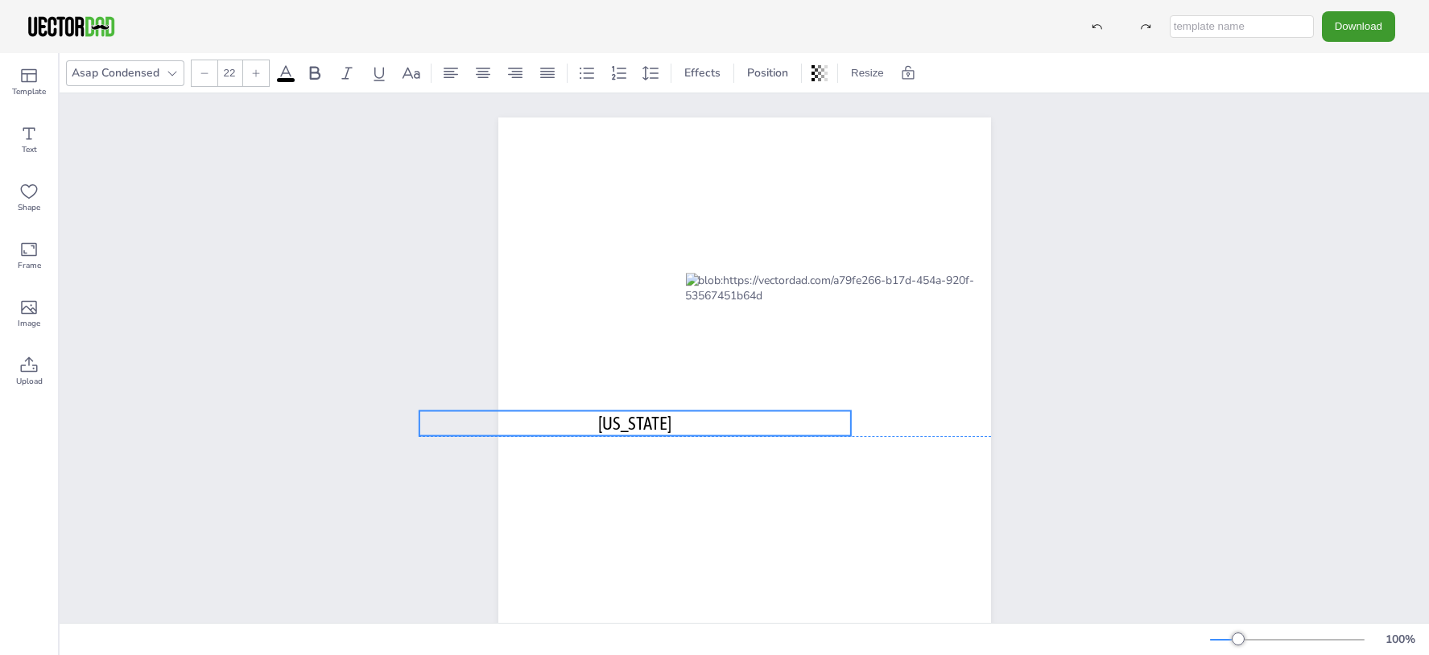
drag, startPoint x: 561, startPoint y: 596, endPoint x: 615, endPoint y: 414, distance: 189.8
click at [615, 414] on span "ARIZONA" at bounding box center [634, 423] width 73 height 21
click at [605, 419] on span "ARIZONA" at bounding box center [634, 423] width 73 height 21
drag, startPoint x: 411, startPoint y: 440, endPoint x: 520, endPoint y: 440, distance: 109.5
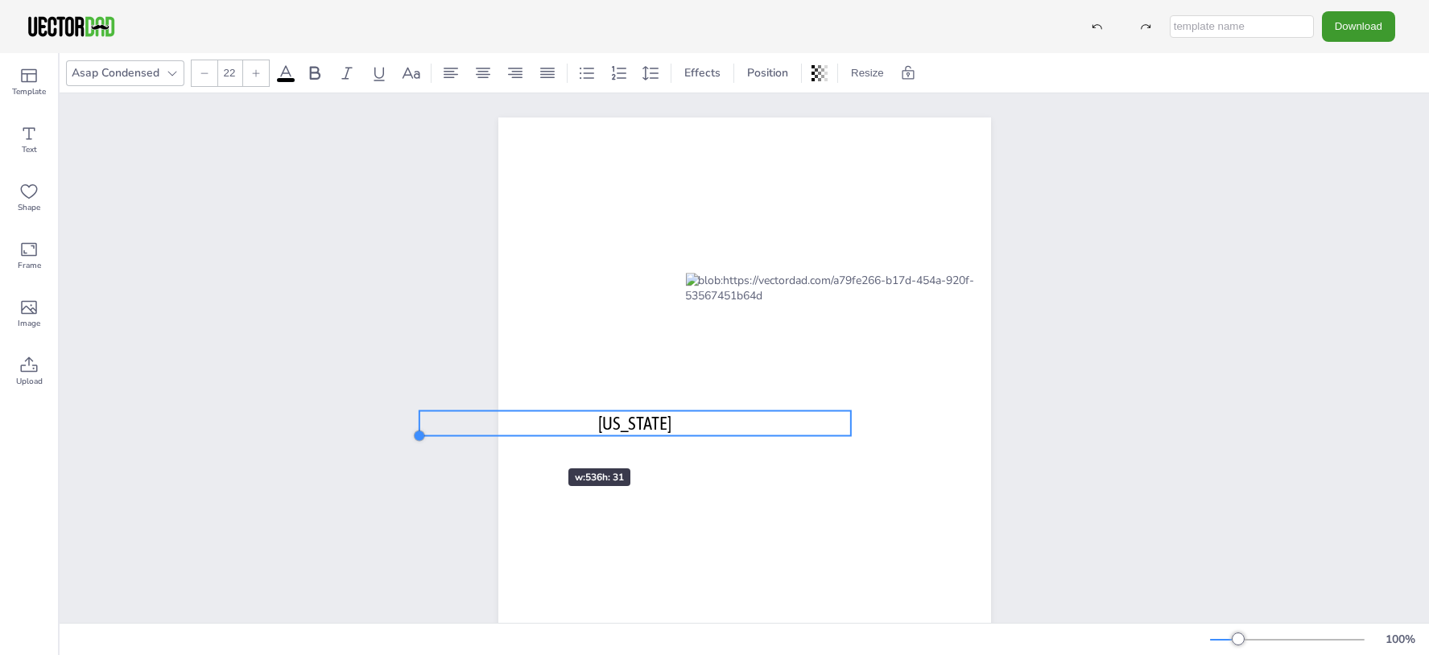
click at [520, 440] on div "vectordad.com ARIZONA ARIZONA" at bounding box center [744, 436] width 493 height 637
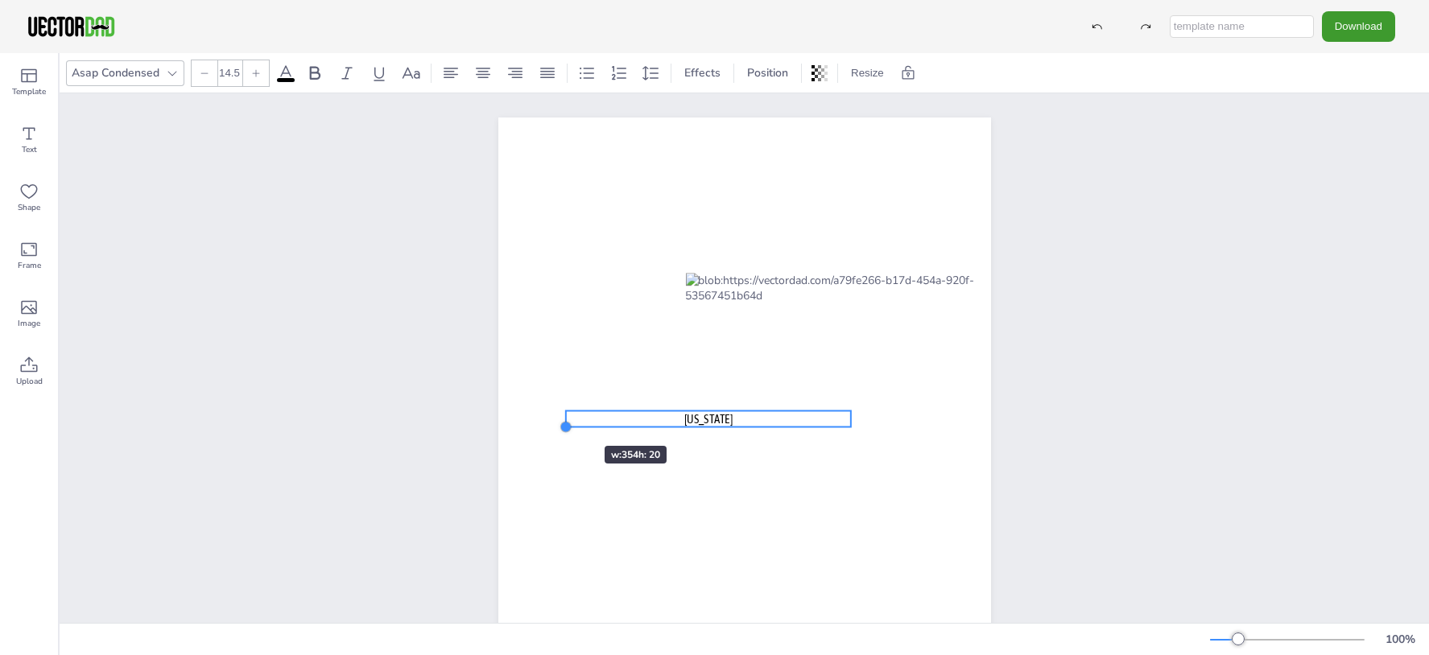
drag, startPoint x: 410, startPoint y: 432, endPoint x: 556, endPoint y: 417, distance: 147.3
click at [556, 417] on div "vectordad.com ARIZONA ARIZONA" at bounding box center [744, 436] width 493 height 637
type input "16"
drag, startPoint x: 842, startPoint y: 428, endPoint x: 785, endPoint y: 430, distance: 57.2
click at [785, 430] on div "vectordad.com ARIZONA ARIZONA" at bounding box center [744, 436] width 493 height 637
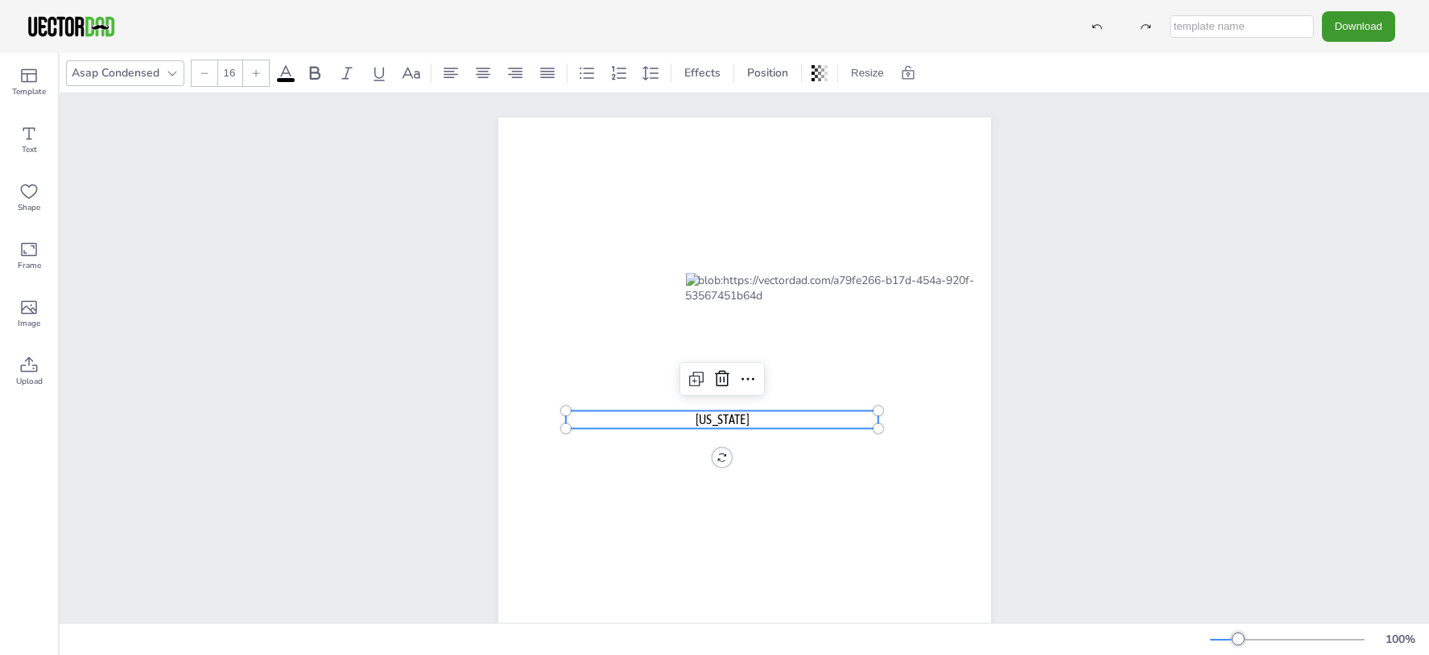
click at [701, 423] on span "ARIZONA" at bounding box center [722, 419] width 53 height 15
click at [583, 420] on p "USW > Southwest (SW Nevada & Arizona)" at bounding box center [721, 420] width 313 height 18
drag, startPoint x: 582, startPoint y: 414, endPoint x: 560, endPoint y: 425, distance: 24.5
click at [560, 425] on div "vectordad.com USW > Southwest (SW Nevada & Arizona) USW > Southwest (SW Nevada …" at bounding box center [744, 436] width 493 height 637
click at [575, 419] on p "USW > Southwest (SW Nevada & Arizona)" at bounding box center [721, 420] width 313 height 18
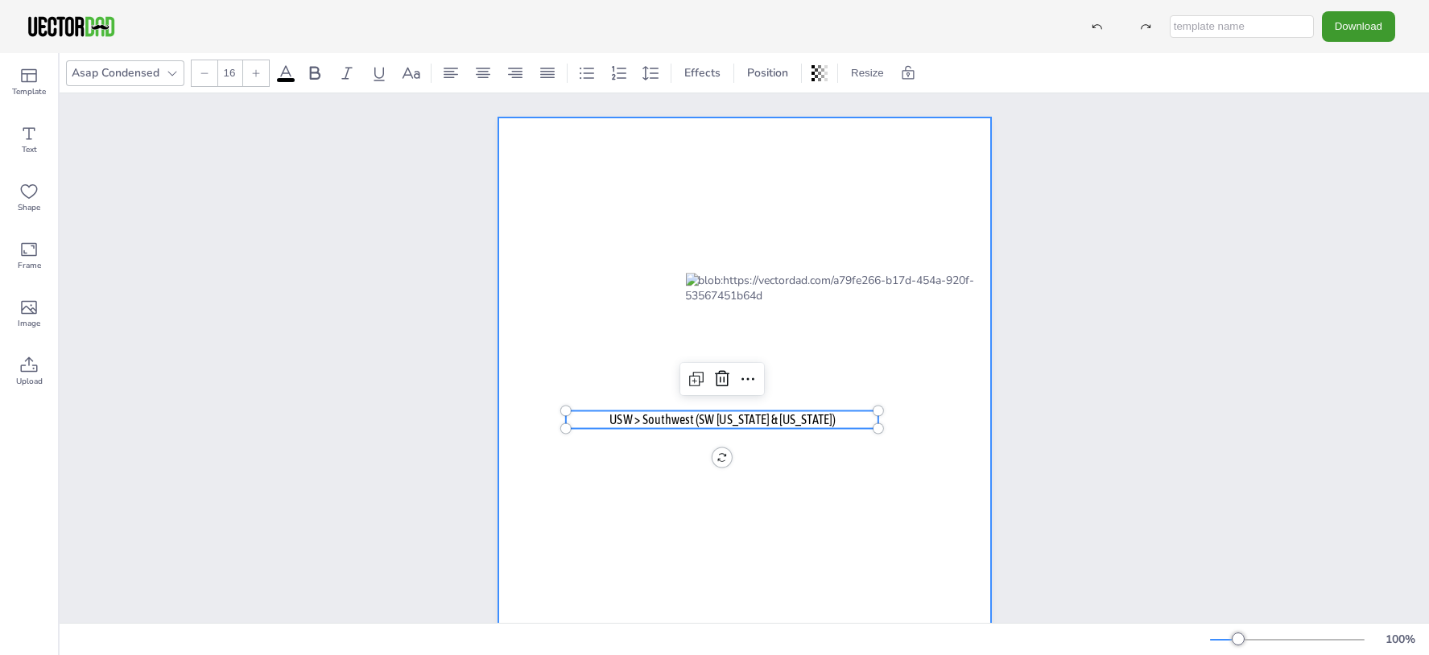
click at [886, 216] on div at bounding box center [744, 436] width 493 height 637
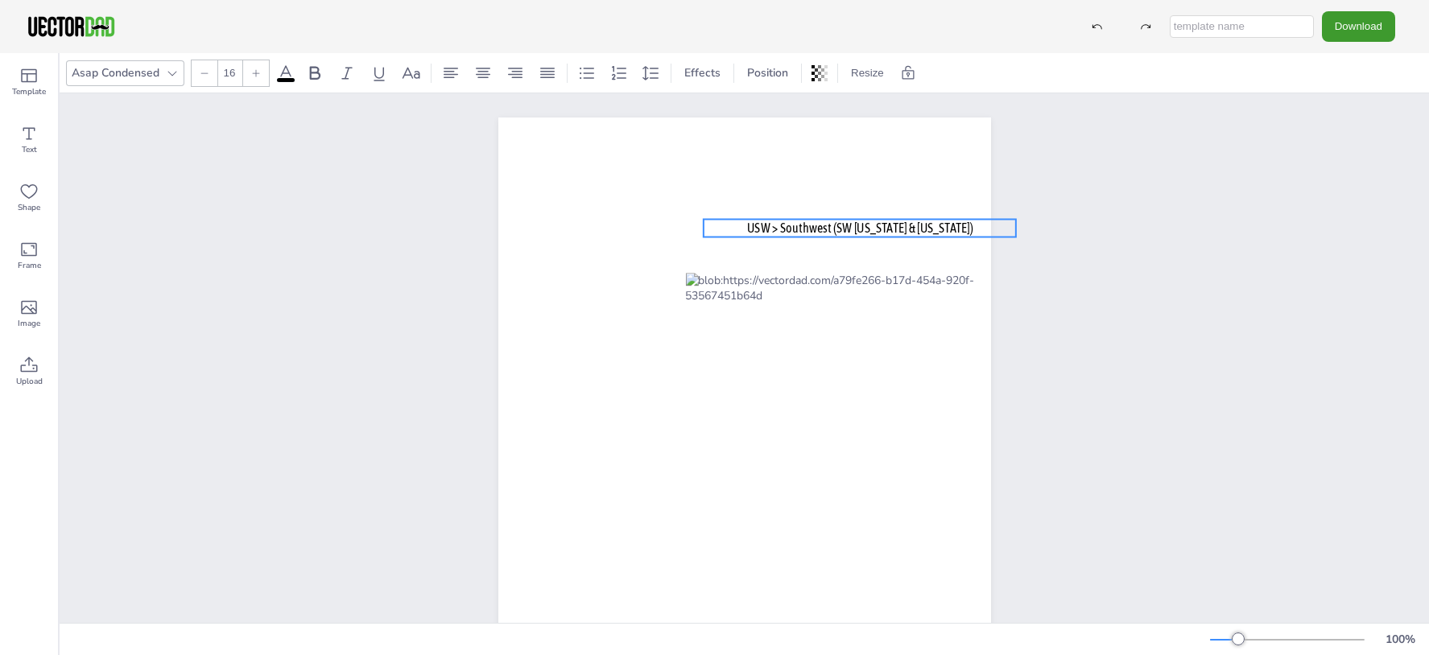
drag, startPoint x: 657, startPoint y: 421, endPoint x: 793, endPoint y: 227, distance: 237.0
click at [793, 227] on span "USW > Southwest (SW Nevada & Arizona)" at bounding box center [859, 228] width 226 height 15
click at [828, 233] on span "USW > Southwest (SW Nevada & Arizona)" at bounding box center [859, 227] width 226 height 15
click at [841, 224] on span "USW > Southwest (SW Nevada & Arizona)" at bounding box center [859, 227] width 226 height 15
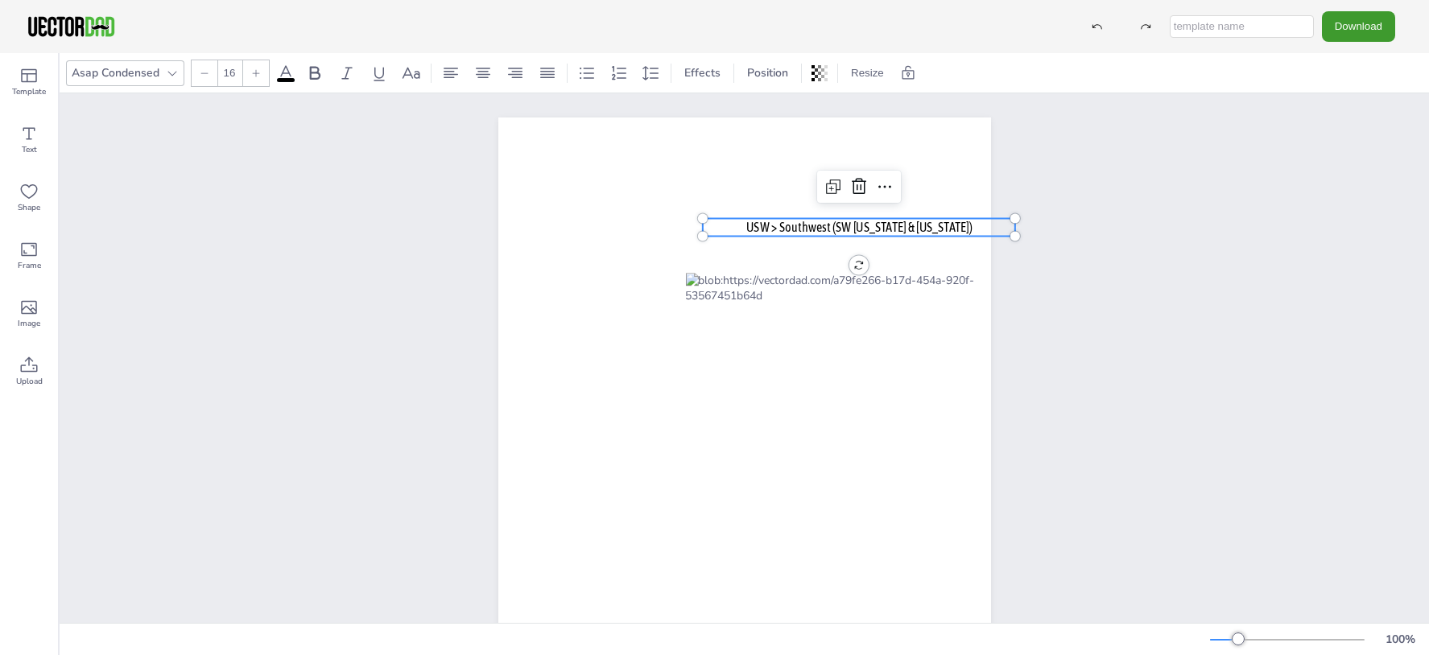
click at [841, 225] on span "USW > Southwest (SW Nevada & Arizona)" at bounding box center [859, 227] width 226 height 15
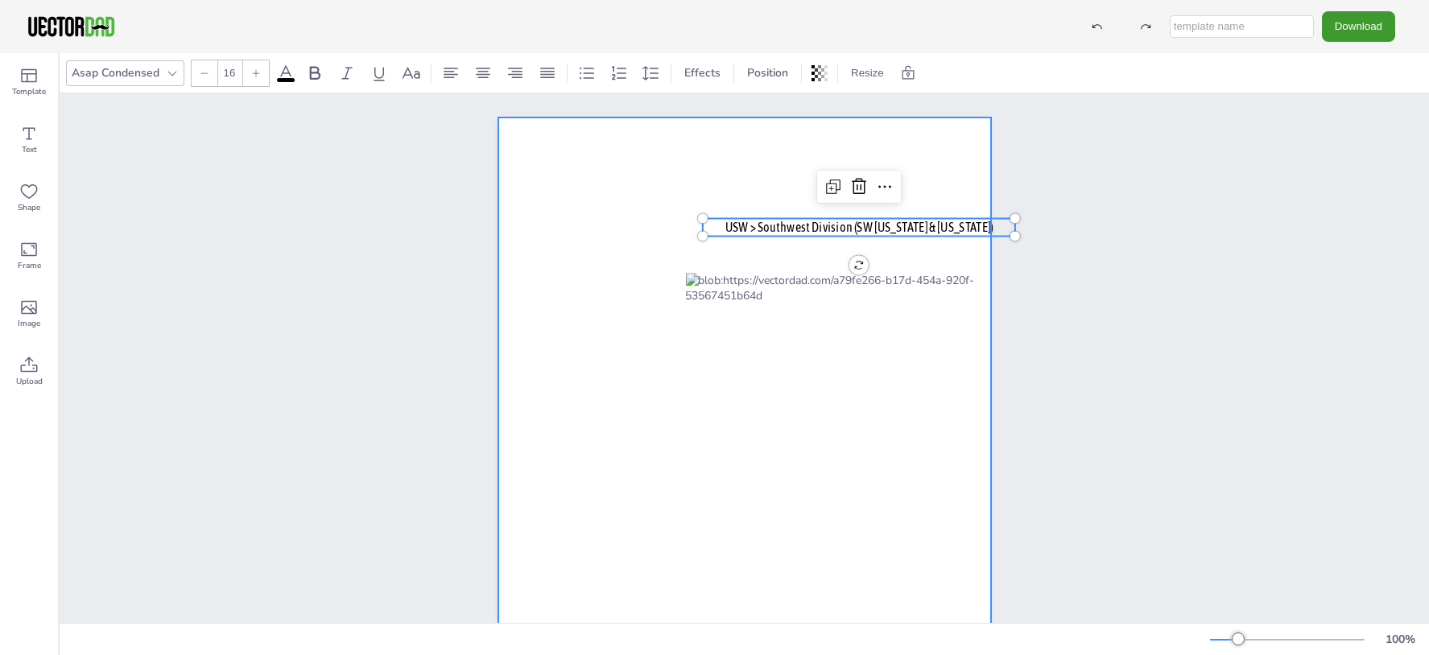
click at [940, 184] on div at bounding box center [744, 436] width 493 height 637
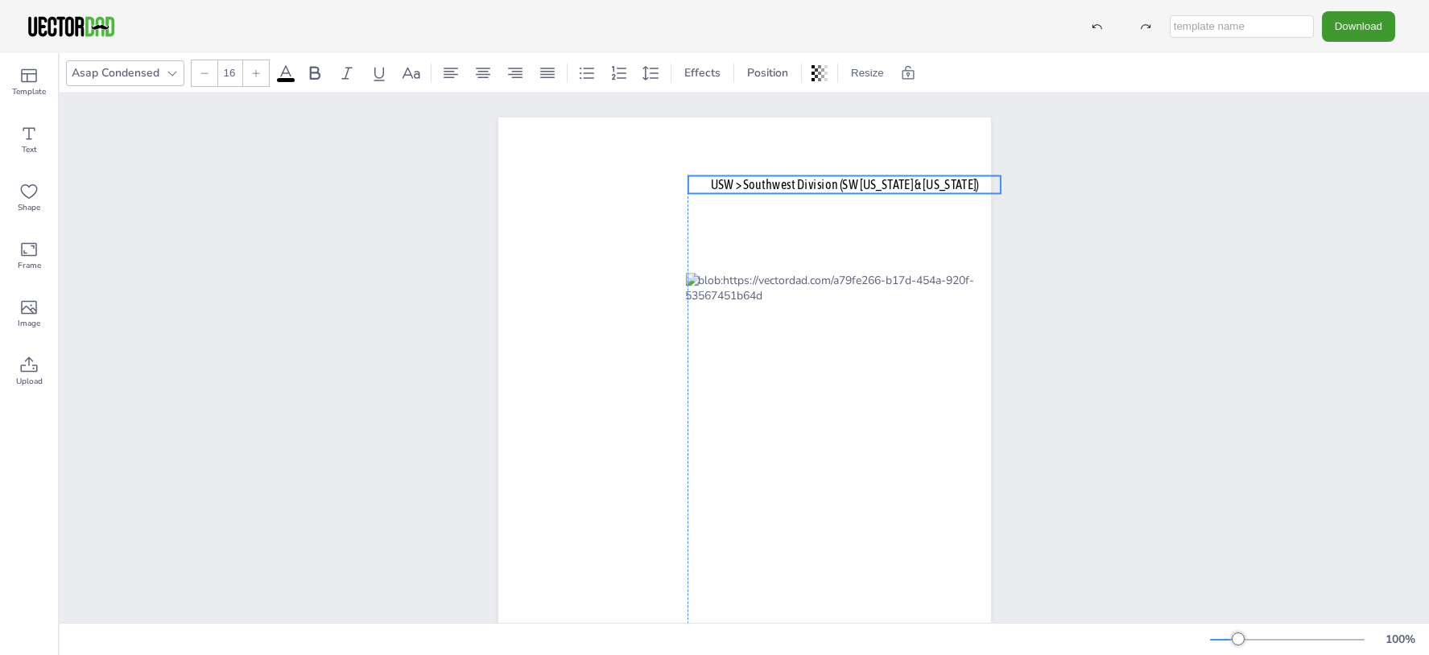
drag, startPoint x: 898, startPoint y: 228, endPoint x: 886, endPoint y: 185, distance: 44.6
click at [886, 185] on span "USW > Southwest Division (SW Nevada & Arizona)" at bounding box center [844, 184] width 269 height 15
click at [1159, 236] on div "vectordad.com USW > Southwest Division (SW Nevada & Arizona)" at bounding box center [744, 435] width 1369 height 685
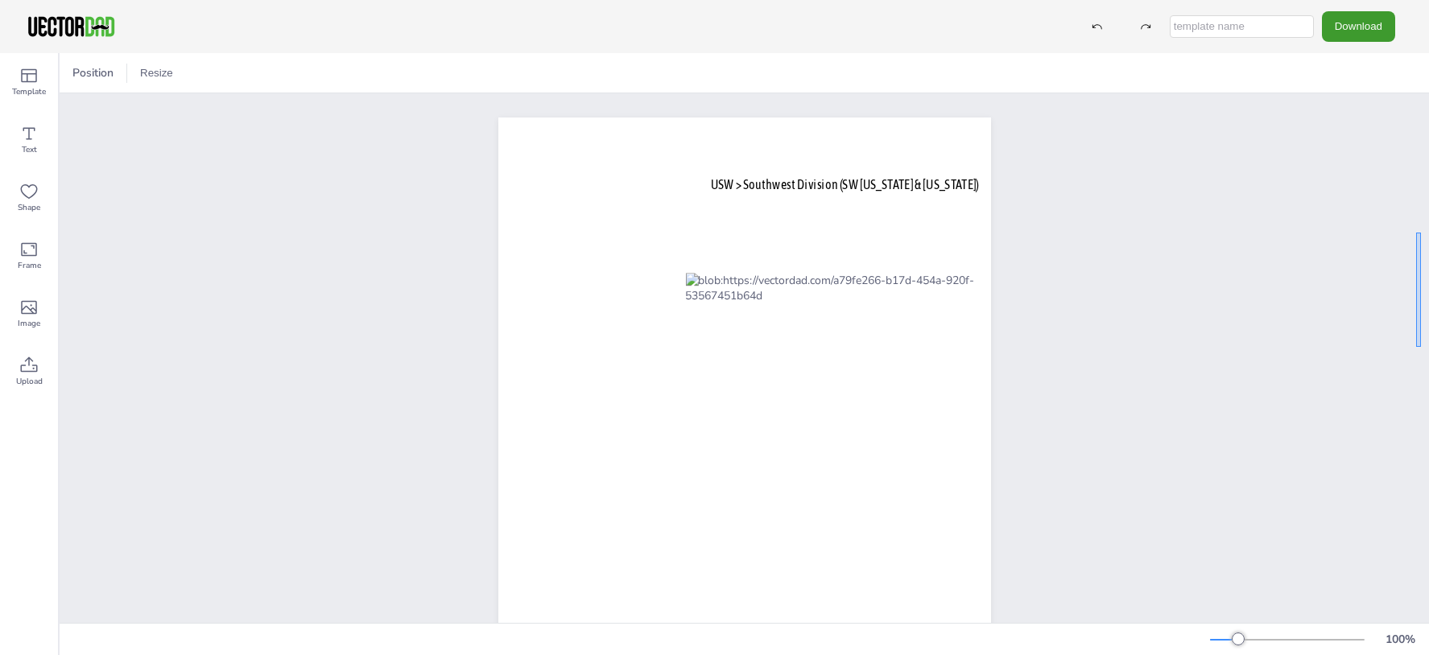
drag, startPoint x: 1416, startPoint y: 233, endPoint x: 1421, endPoint y: 347, distance: 114.4
click at [1421, 347] on div "vectordad.com USW > Southwest Division (SW Nevada & Arizona)" at bounding box center [744, 358] width 1369 height 530
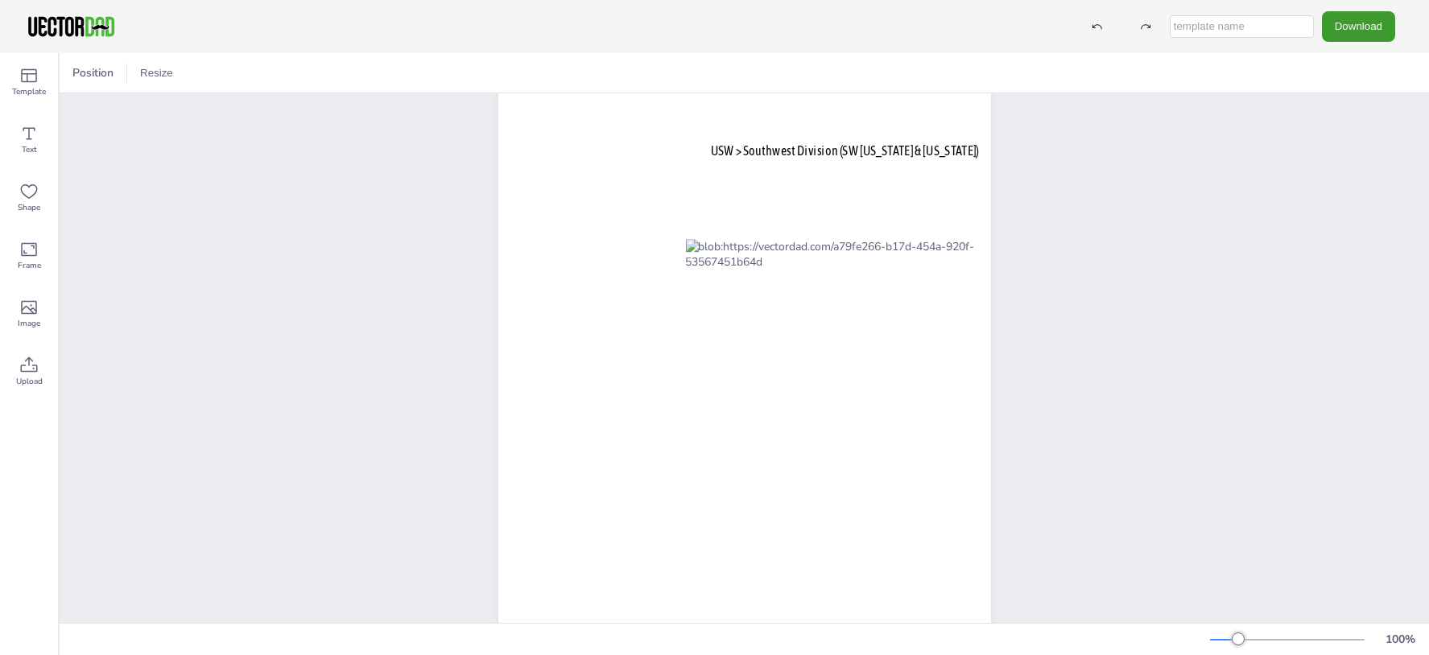
scroll to position [35, 0]
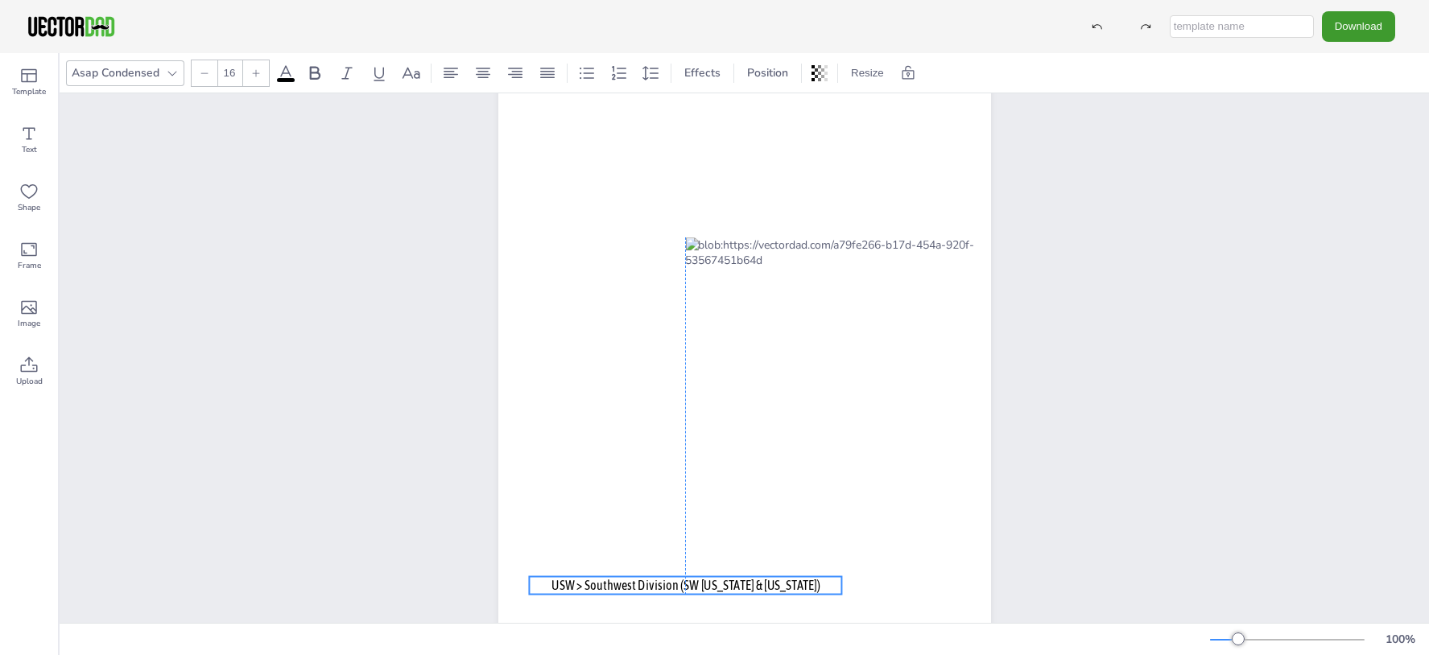
drag, startPoint x: 811, startPoint y: 150, endPoint x: 651, endPoint y: 589, distance: 467.9
click at [651, 589] on span "USW > Southwest Division (SW Nevada & Arizona)" at bounding box center [685, 585] width 269 height 15
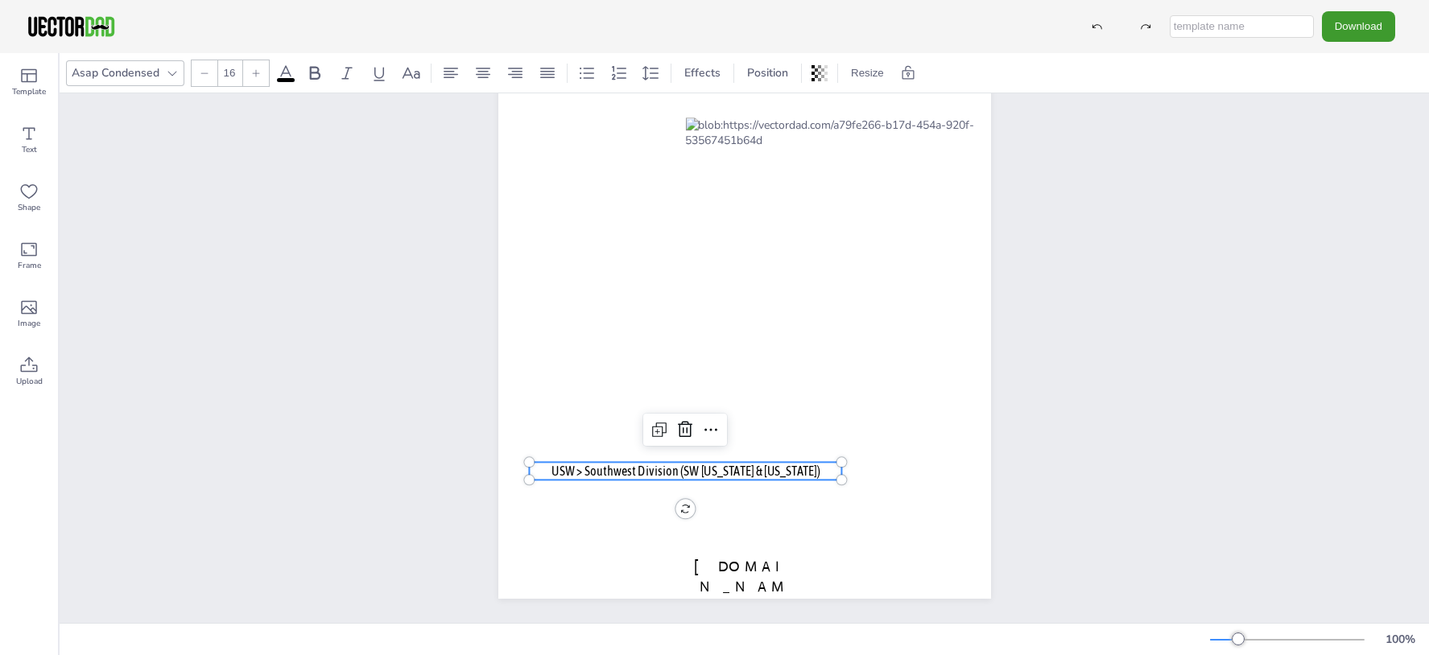
scroll to position [159, 0]
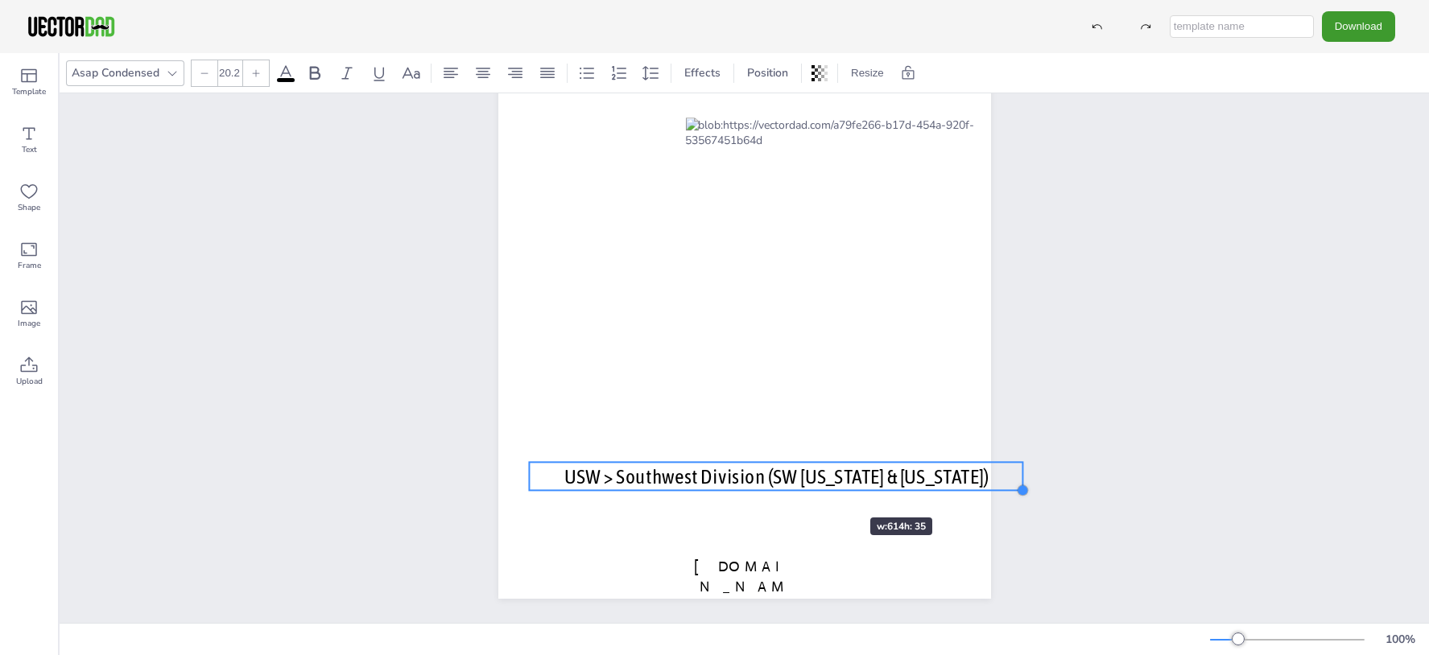
type input "19.5"
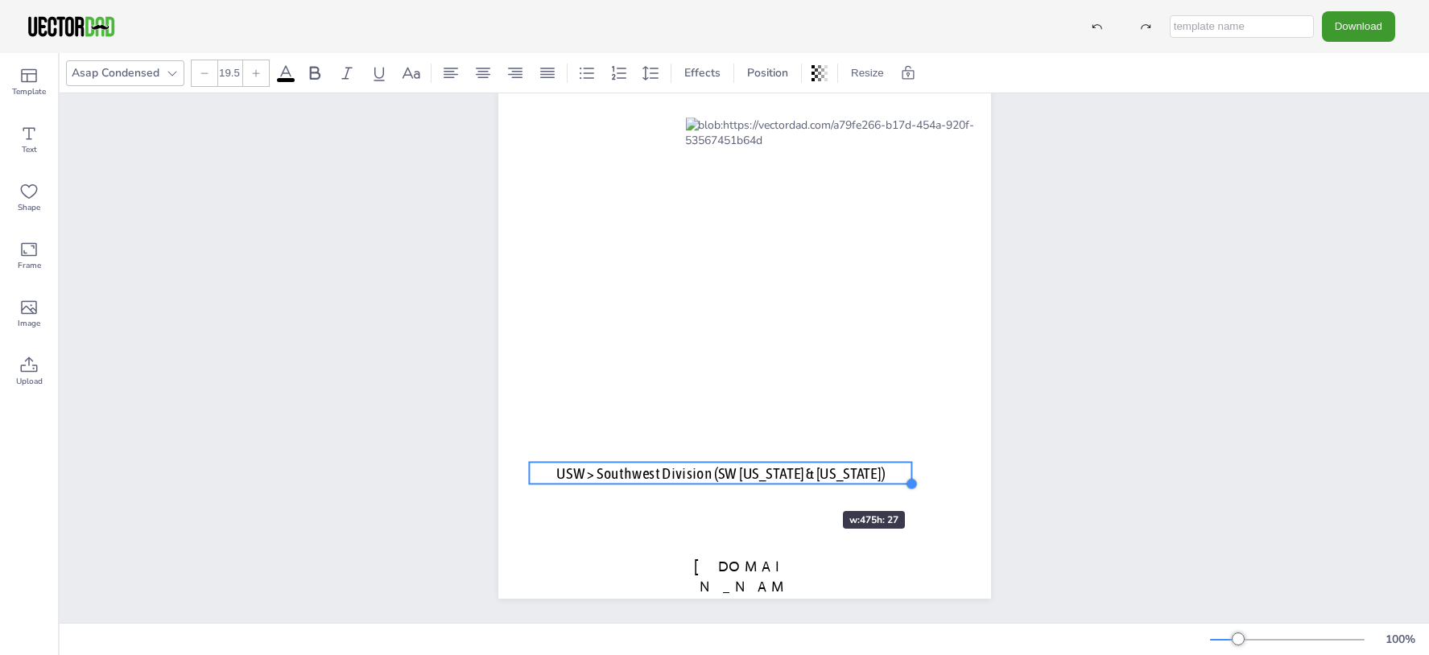
drag, startPoint x: 832, startPoint y: 478, endPoint x: 793, endPoint y: 482, distance: 39.7
click at [793, 482] on div "vectordad.com USW > Southwest Division (SW Nevada & Arizona)" at bounding box center [744, 280] width 493 height 637
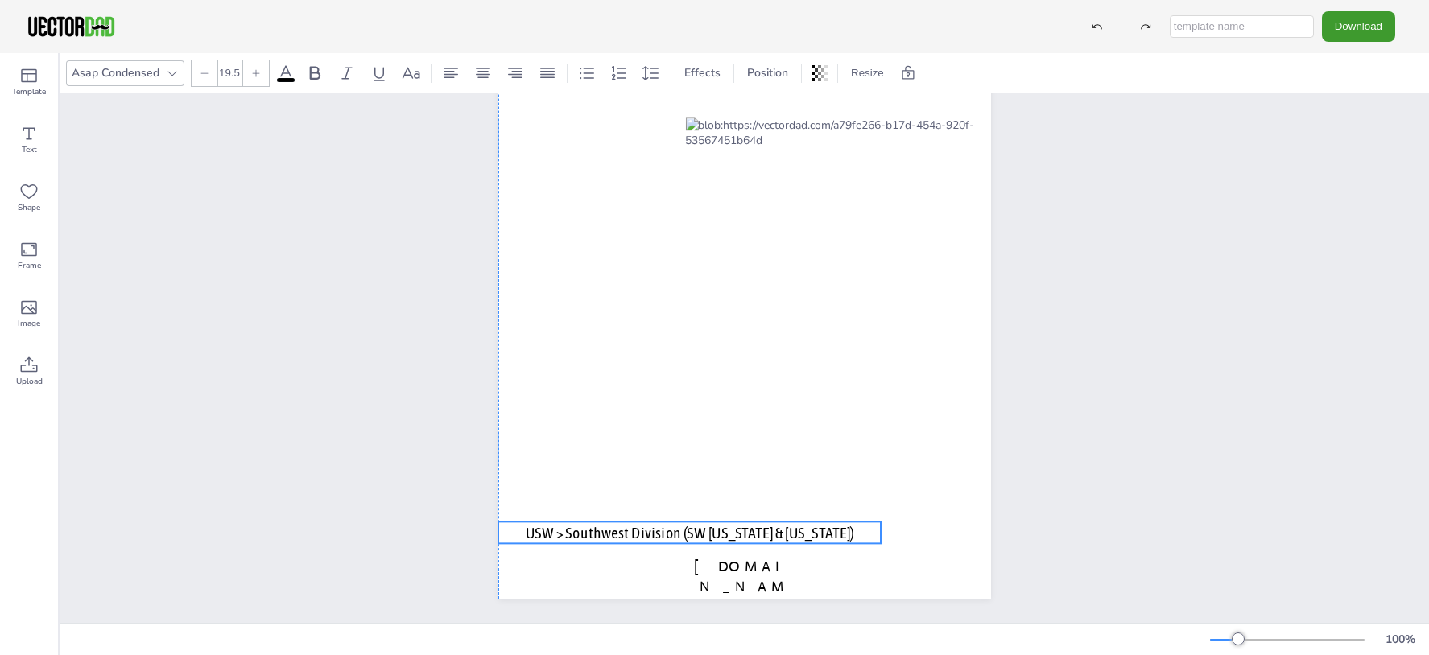
drag, startPoint x: 773, startPoint y: 469, endPoint x: 745, endPoint y: 529, distance: 65.9
click at [745, 529] on span "USW > Southwest Division (SW Nevada & Arizona)" at bounding box center [689, 532] width 328 height 19
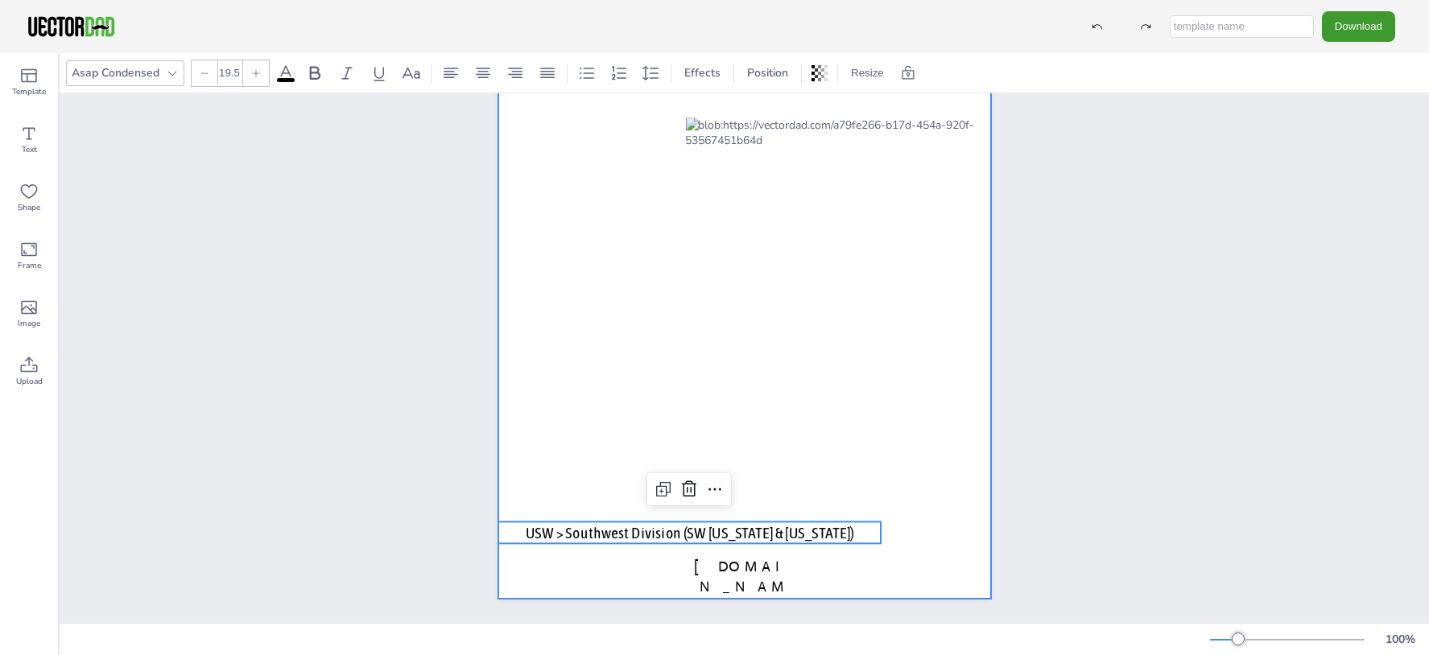
click at [765, 477] on div at bounding box center [744, 280] width 493 height 637
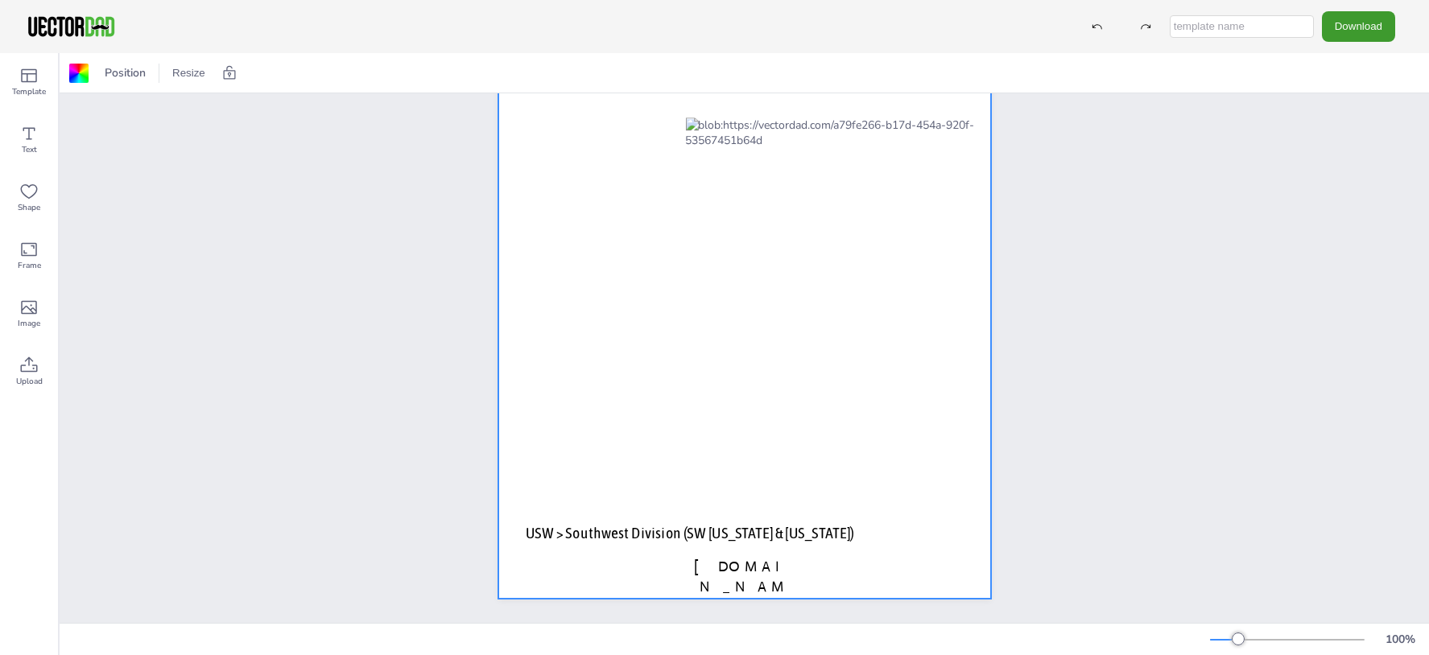
click at [1198, 25] on input "text" at bounding box center [1242, 26] width 144 height 23
type input "SW NV and AZ"
click at [1345, 34] on button "Download" at bounding box center [1358, 26] width 73 height 30
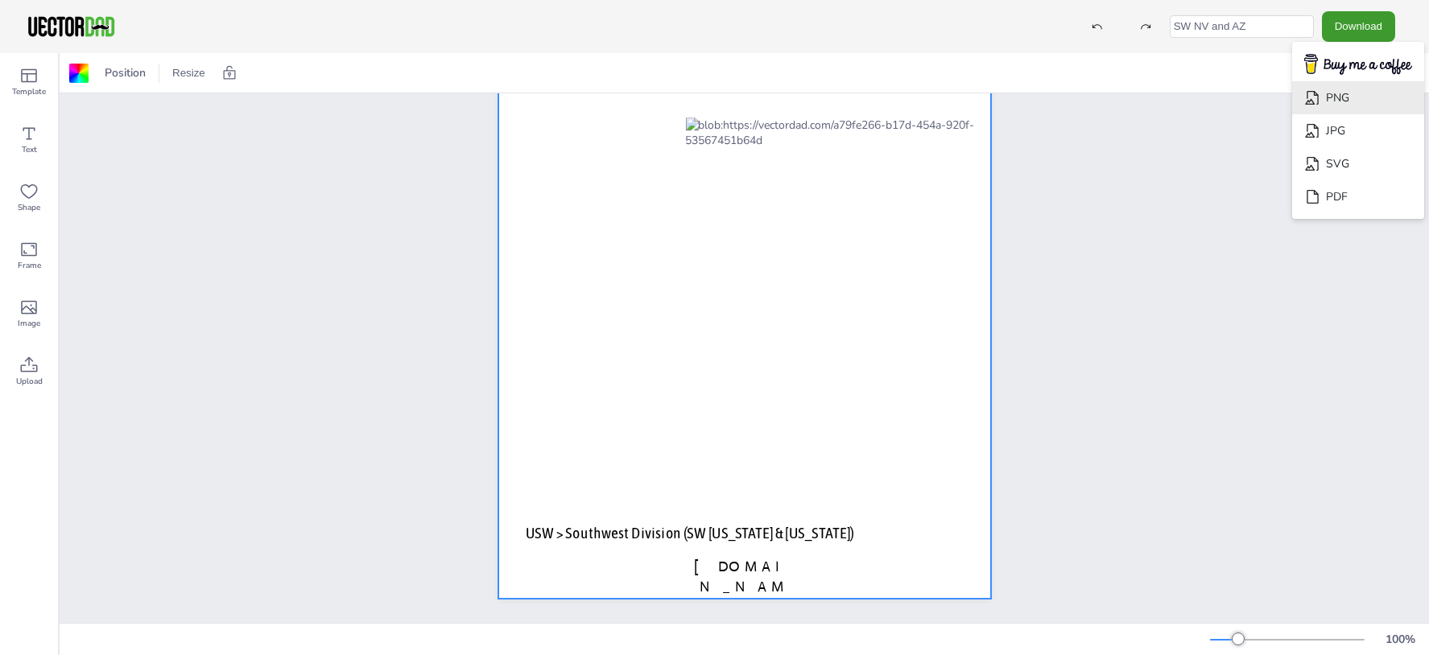
click at [1356, 93] on li "PNG" at bounding box center [1358, 97] width 132 height 33
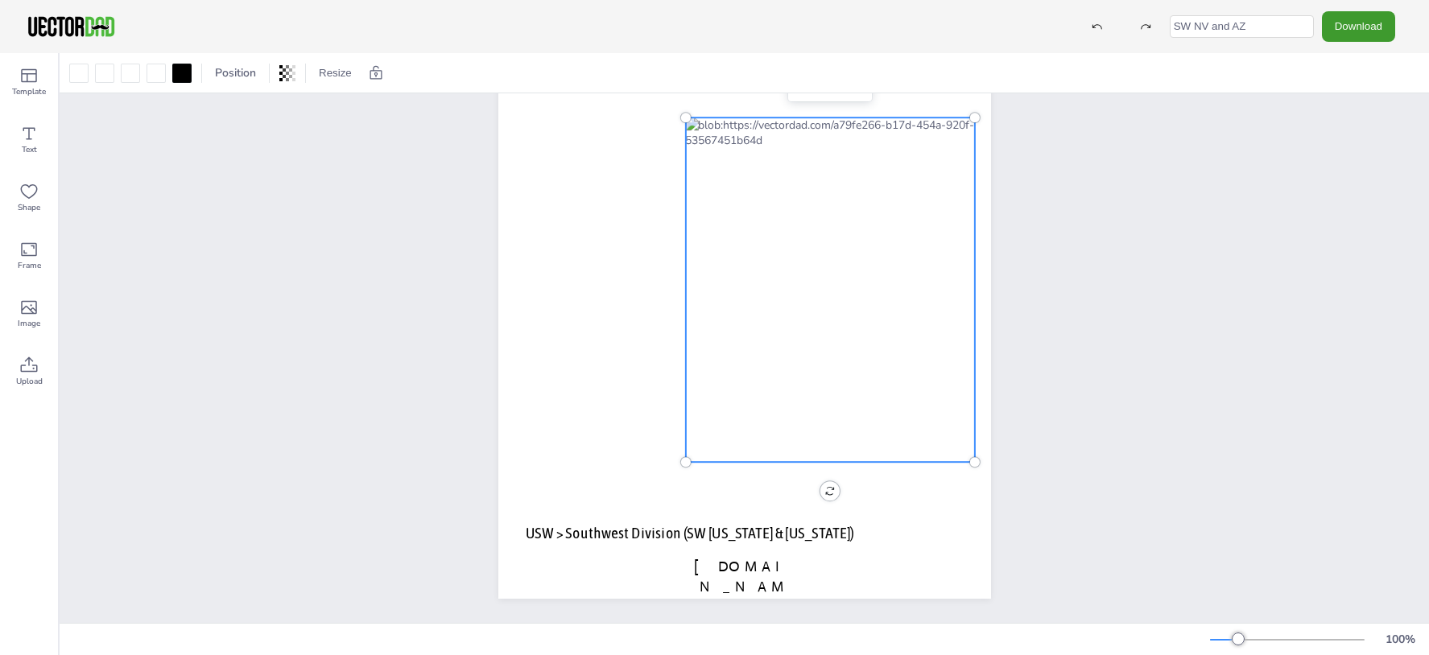
click at [783, 224] on div at bounding box center [829, 290] width 289 height 345
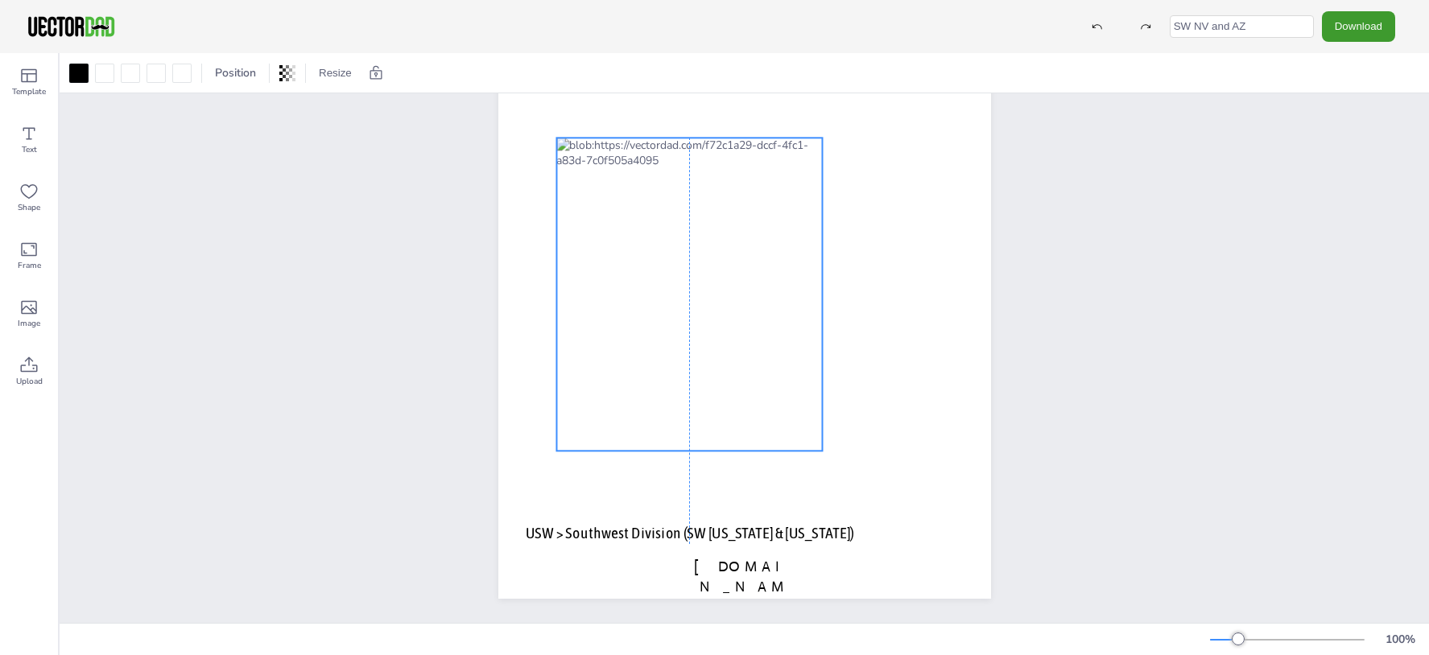
drag, startPoint x: 626, startPoint y: 95, endPoint x: 759, endPoint y: 334, distance: 273.5
click at [759, 334] on div at bounding box center [689, 294] width 266 height 313
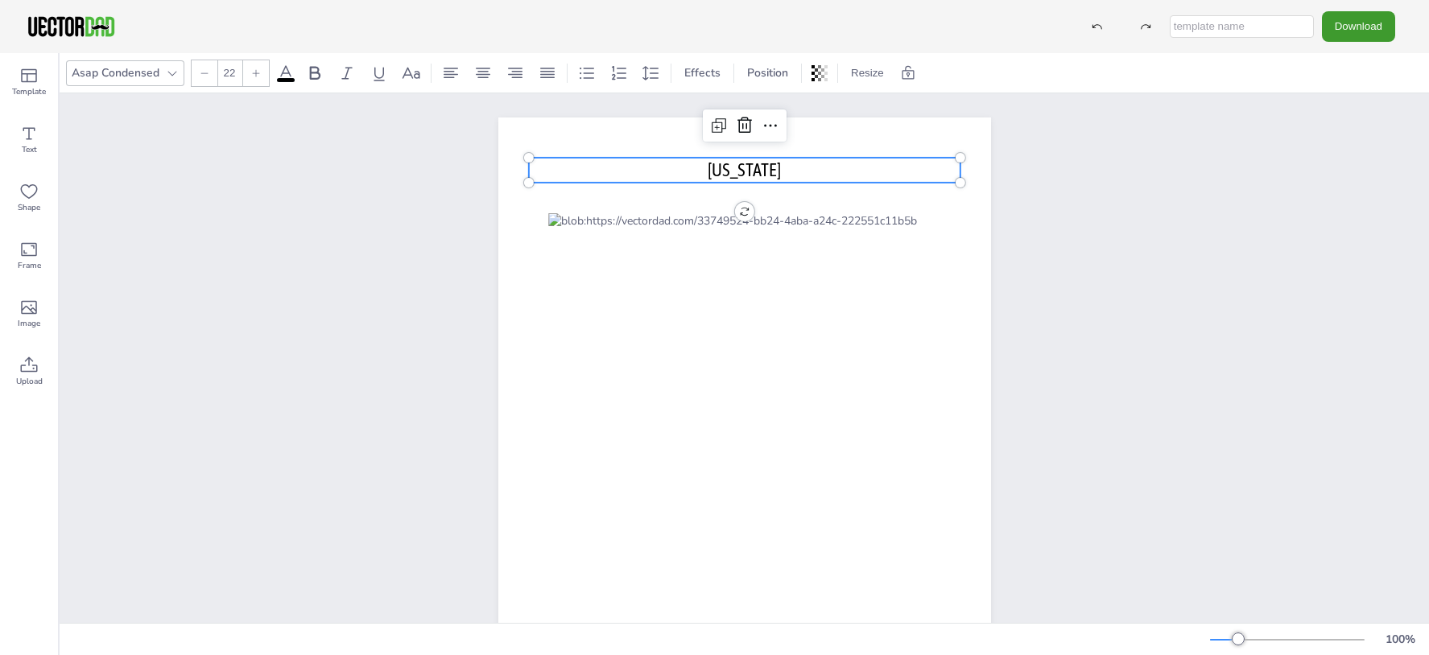
click at [693, 167] on p "[US_STATE]" at bounding box center [744, 170] width 432 height 25
click at [708, 167] on span "[US_STATE]" at bounding box center [744, 169] width 73 height 21
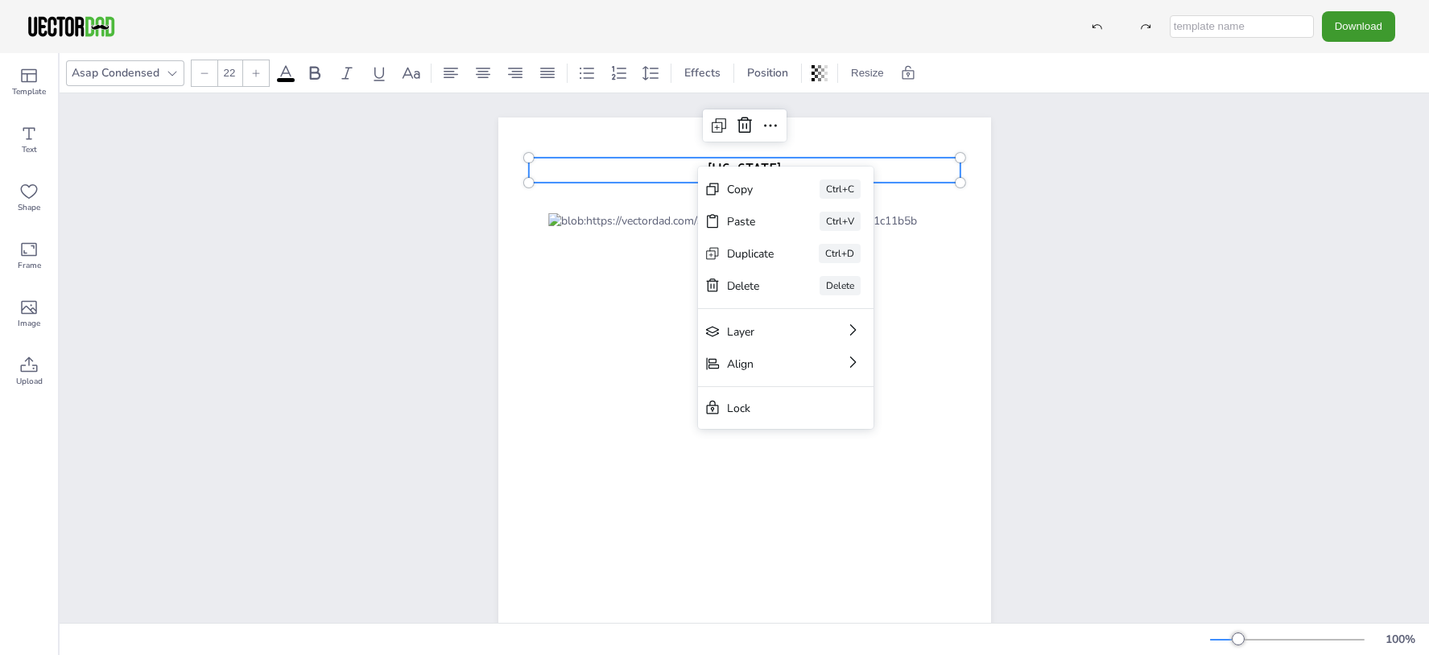
drag, startPoint x: 704, startPoint y: 167, endPoint x: 664, endPoint y: 178, distance: 40.8
click at [664, 178] on p "[US_STATE]" at bounding box center [744, 170] width 432 height 25
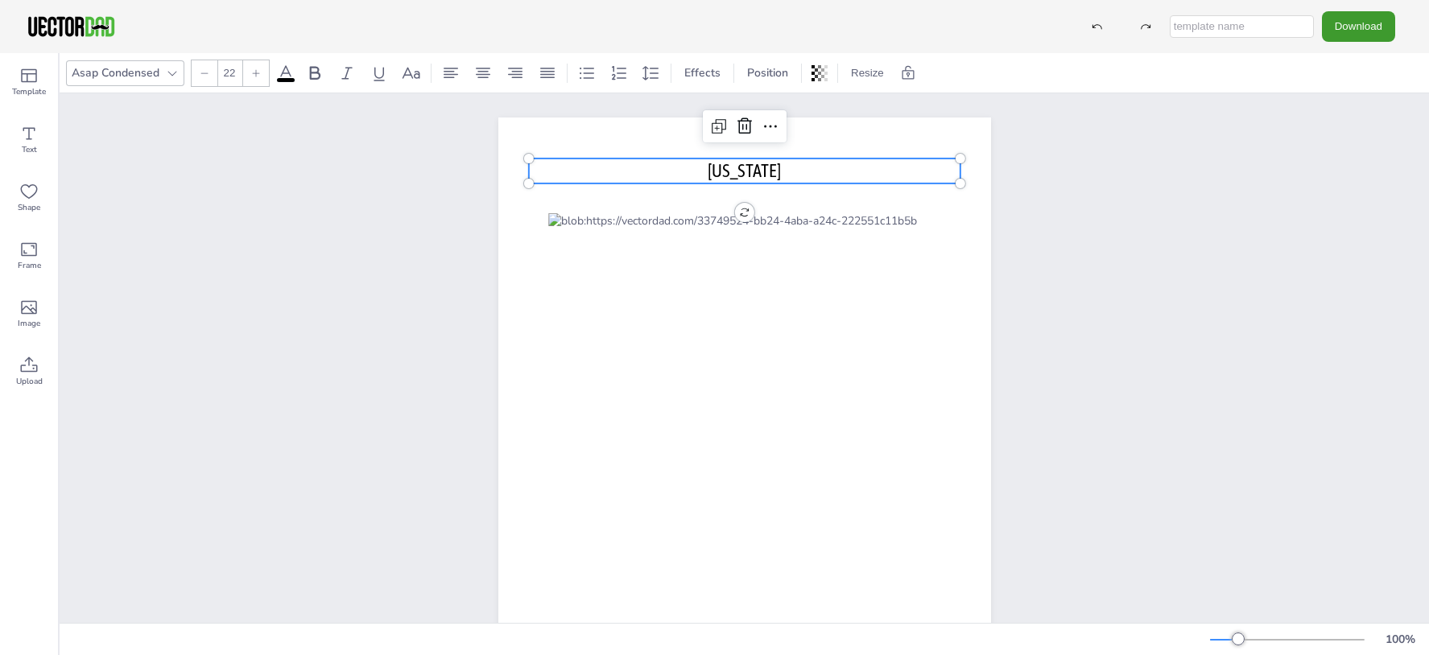
click at [664, 178] on p "[US_STATE]" at bounding box center [744, 171] width 432 height 25
click at [708, 169] on span "[US_STATE]" at bounding box center [744, 170] width 73 height 21
click at [701, 164] on span "UNEW [GEOGRAPHIC_DATA]" at bounding box center [744, 170] width 183 height 21
click at [866, 167] on span "USW > Southwest Division ([US_STATE]" at bounding box center [744, 170] width 255 height 21
click at [1233, 27] on input "text" at bounding box center [1242, 26] width 144 height 23
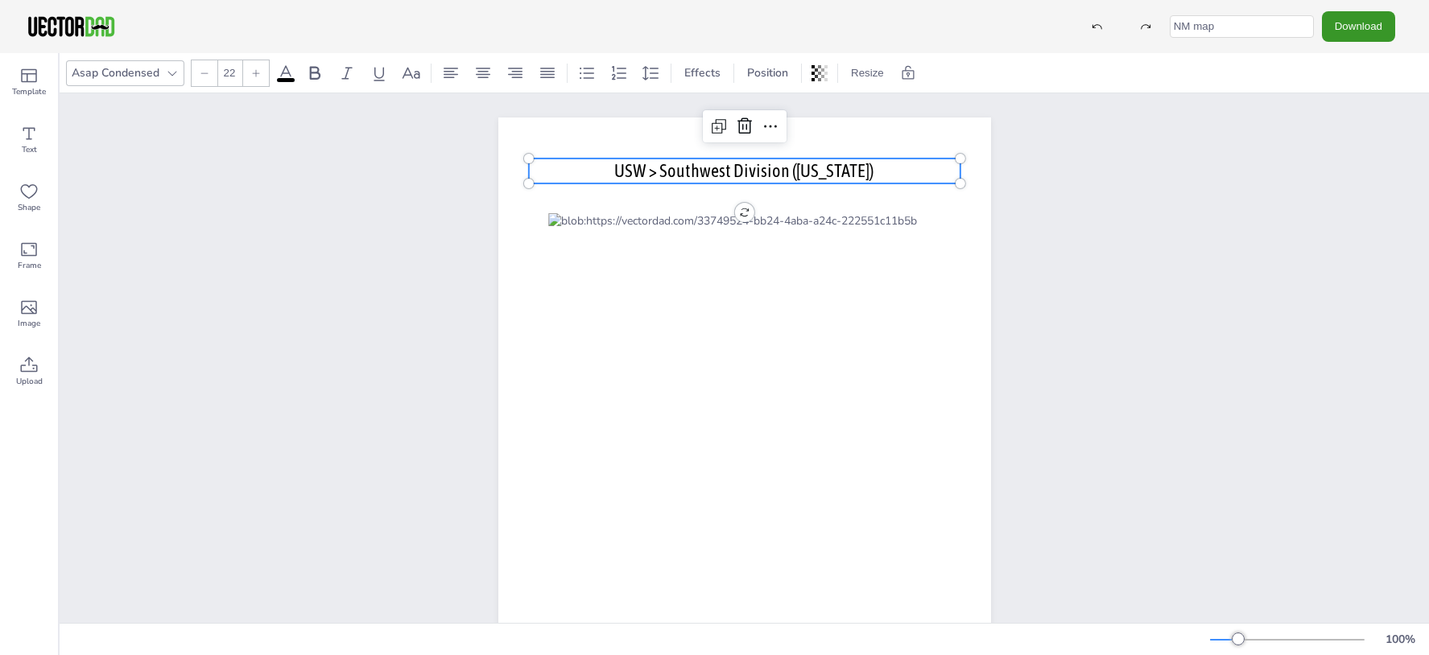
type input "NM map"
click at [1374, 23] on button "Download" at bounding box center [1358, 26] width 73 height 30
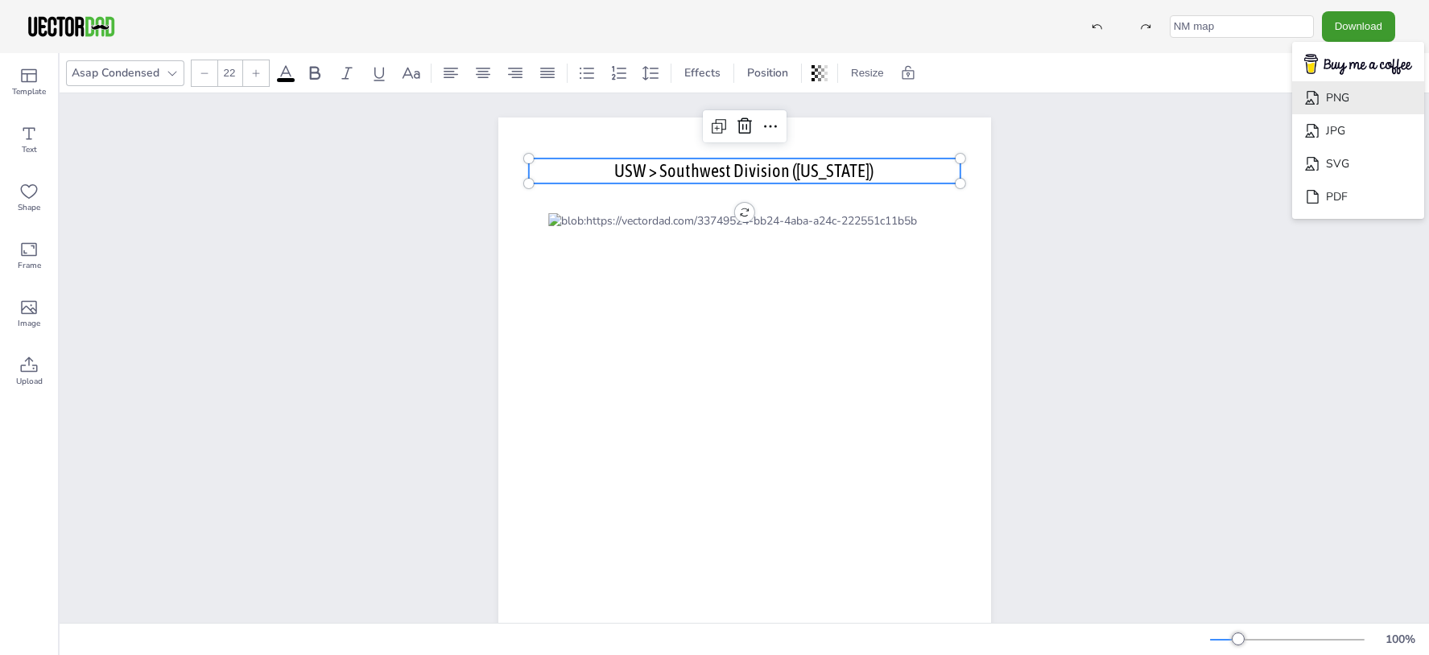
click at [1321, 93] on icon "Download" at bounding box center [1312, 97] width 17 height 17
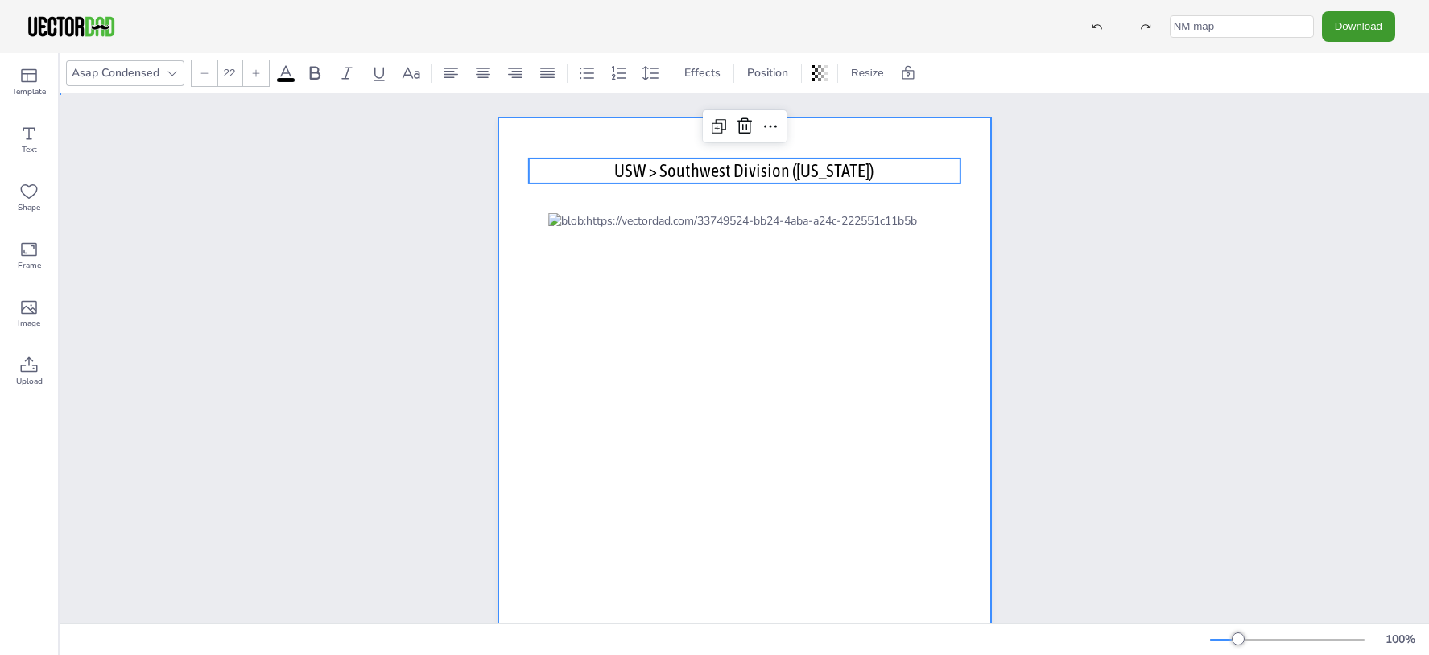
click at [933, 202] on div at bounding box center [744, 436] width 493 height 637
